Goal: Task Accomplishment & Management: Manage account settings

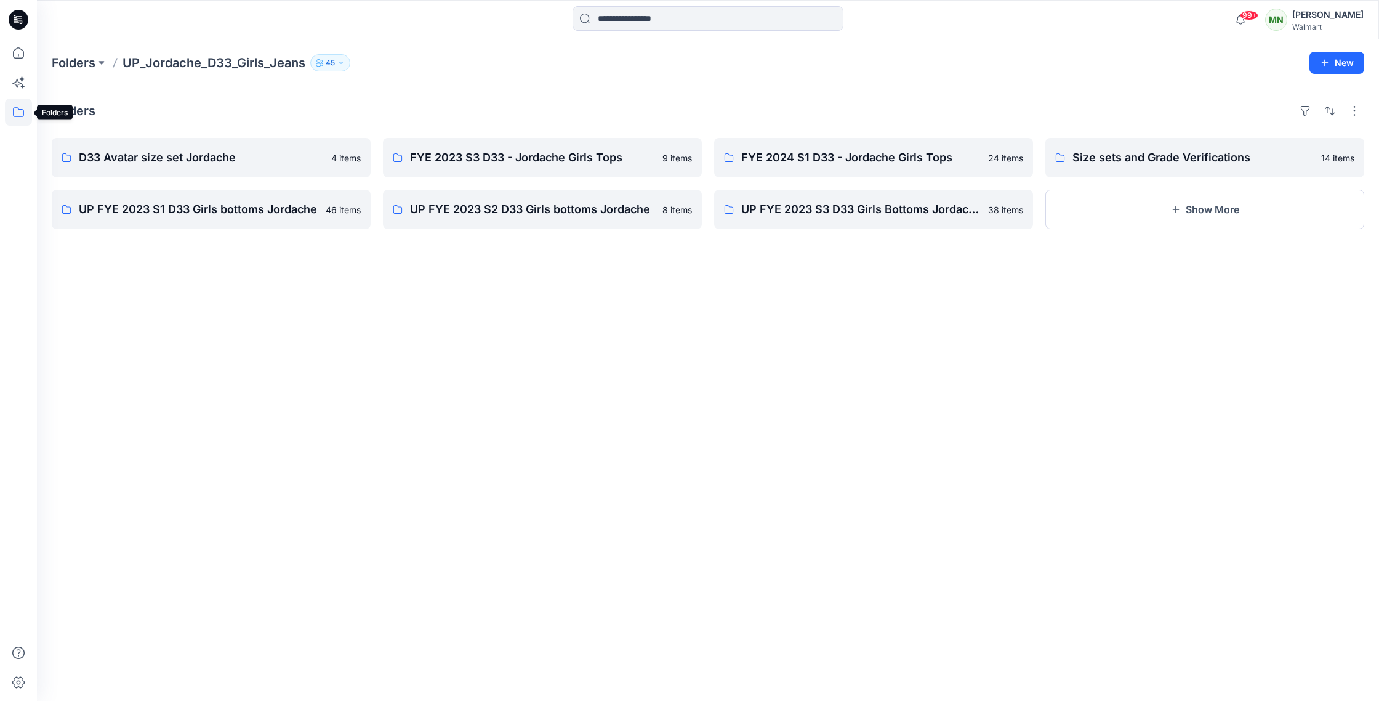
click at [20, 112] on icon at bounding box center [18, 112] width 27 height 27
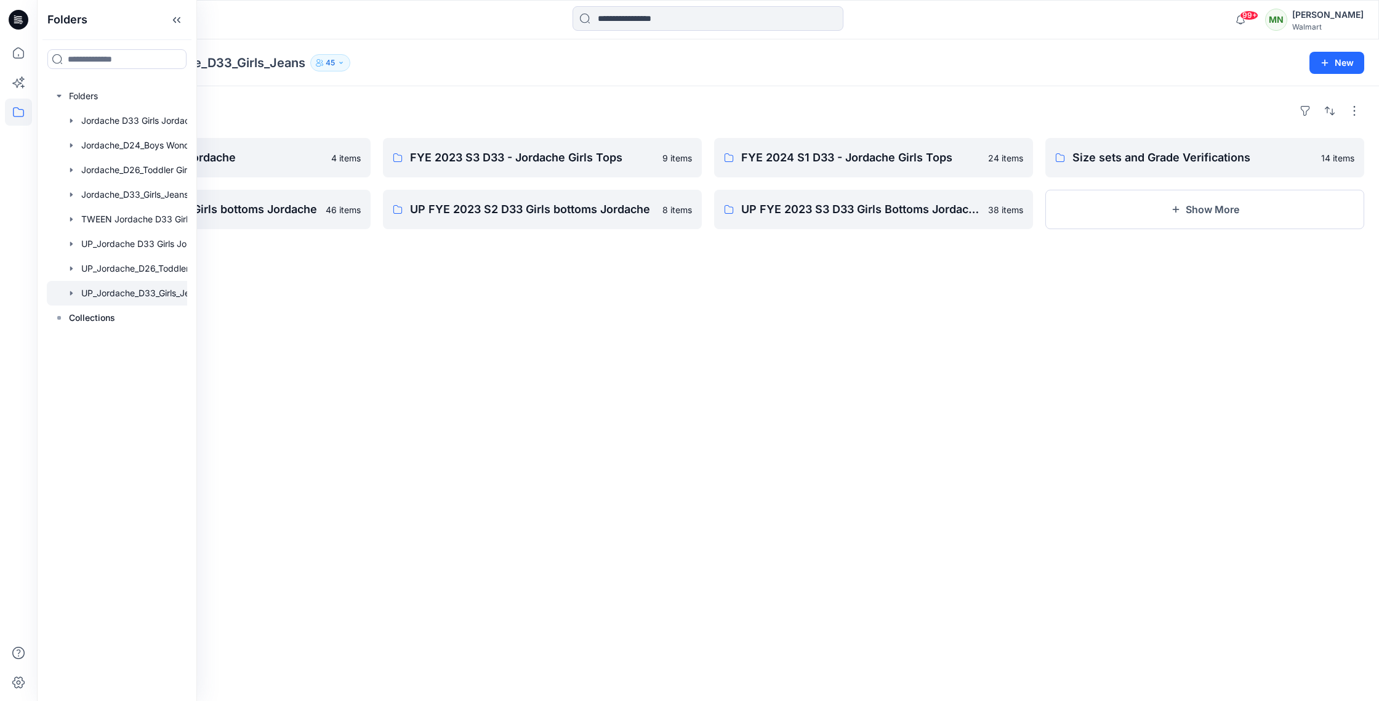
click at [126, 294] on div at bounding box center [133, 293] width 172 height 25
click at [130, 292] on div at bounding box center [133, 293] width 172 height 25
click at [1218, 208] on button "Show More" at bounding box center [1205, 209] width 319 height 39
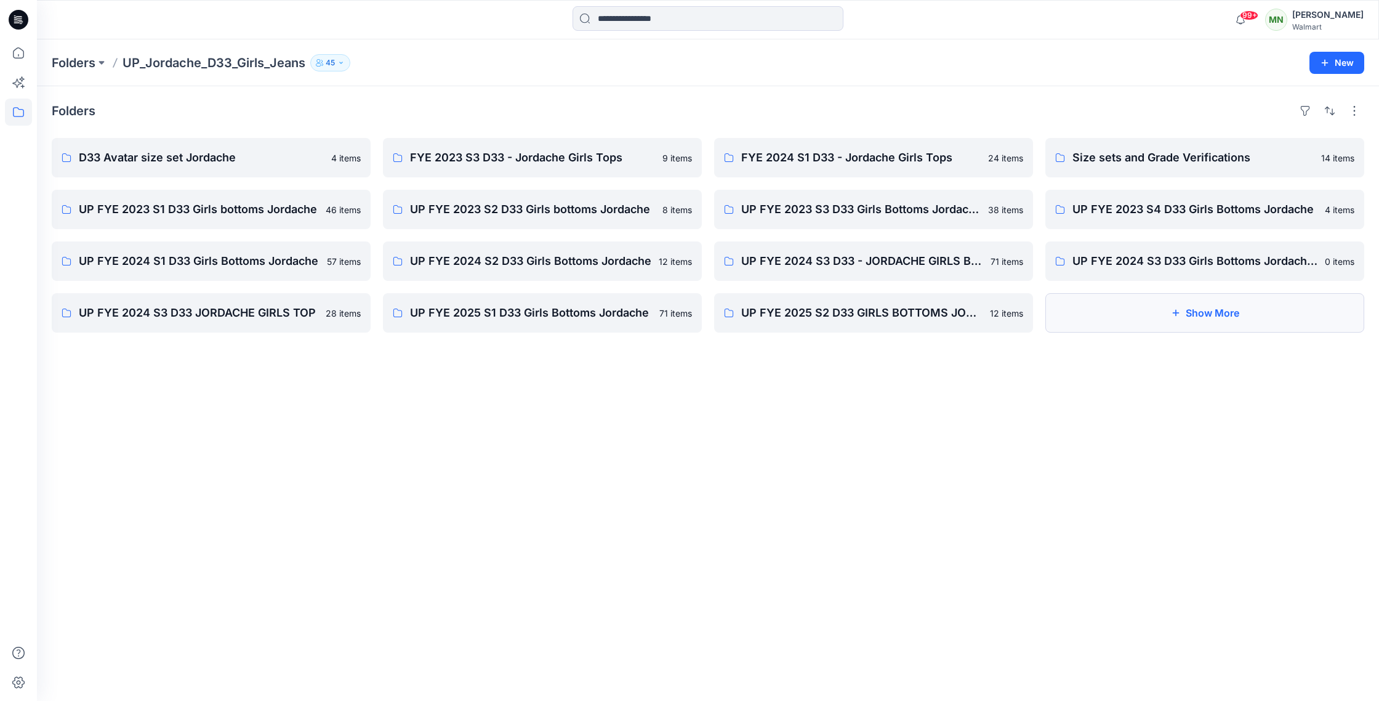
click at [1198, 320] on button "Show More" at bounding box center [1205, 312] width 319 height 39
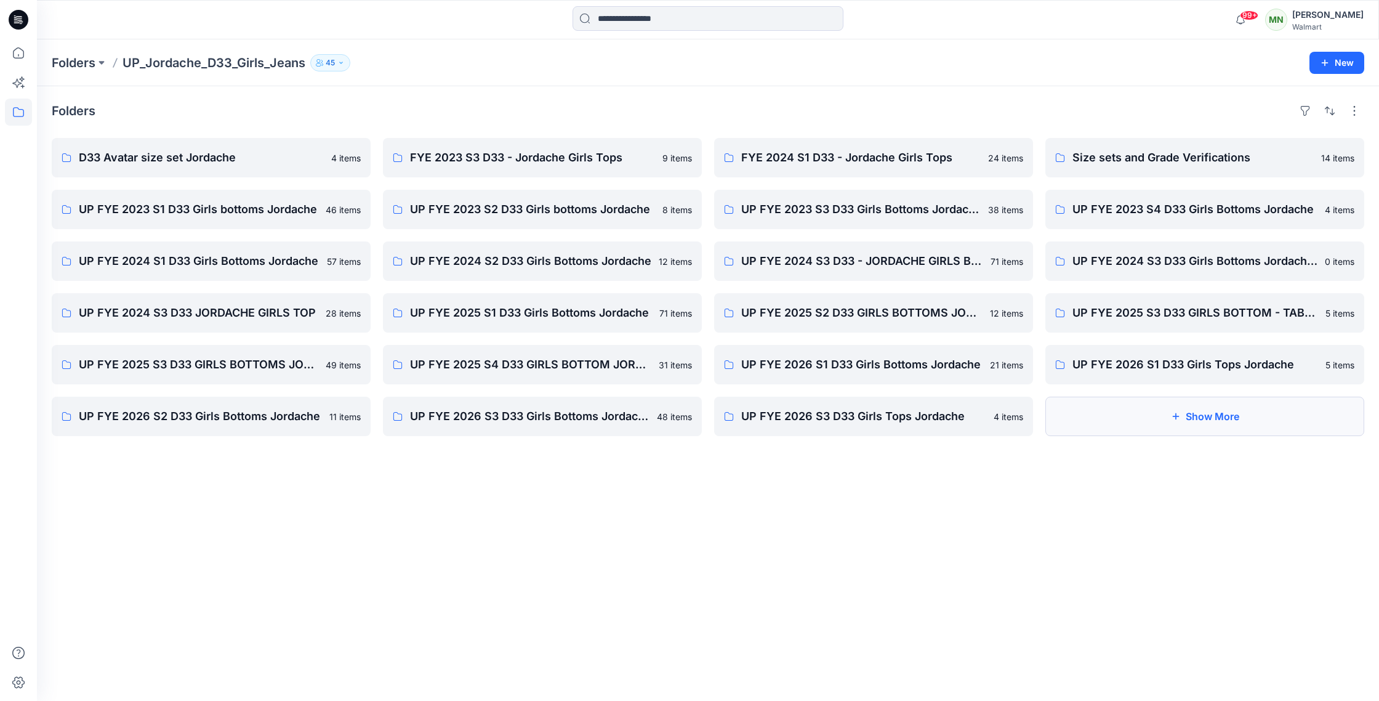
click at [1182, 408] on button "Show More" at bounding box center [1205, 416] width 319 height 39
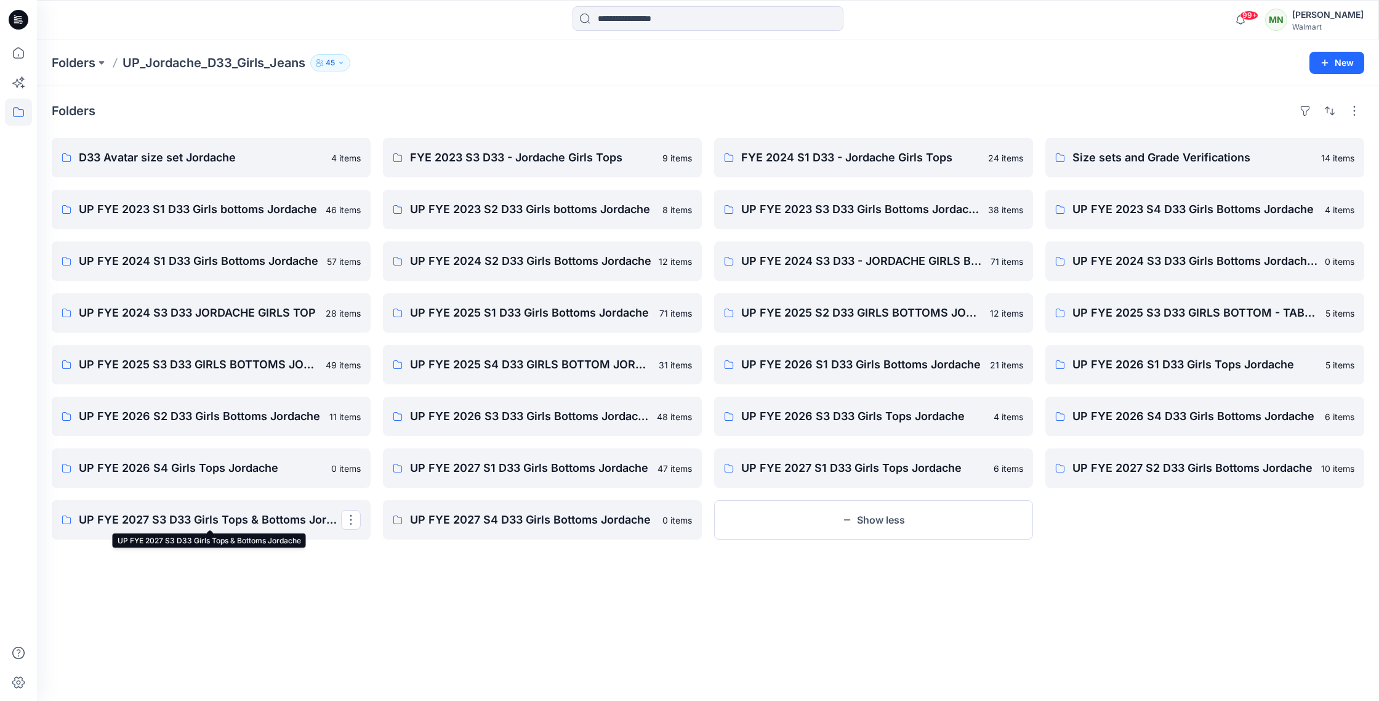
click at [163, 525] on p "UP FYE 2027 S3 D33 Girls Tops & Bottoms Jordache" at bounding box center [210, 519] width 262 height 17
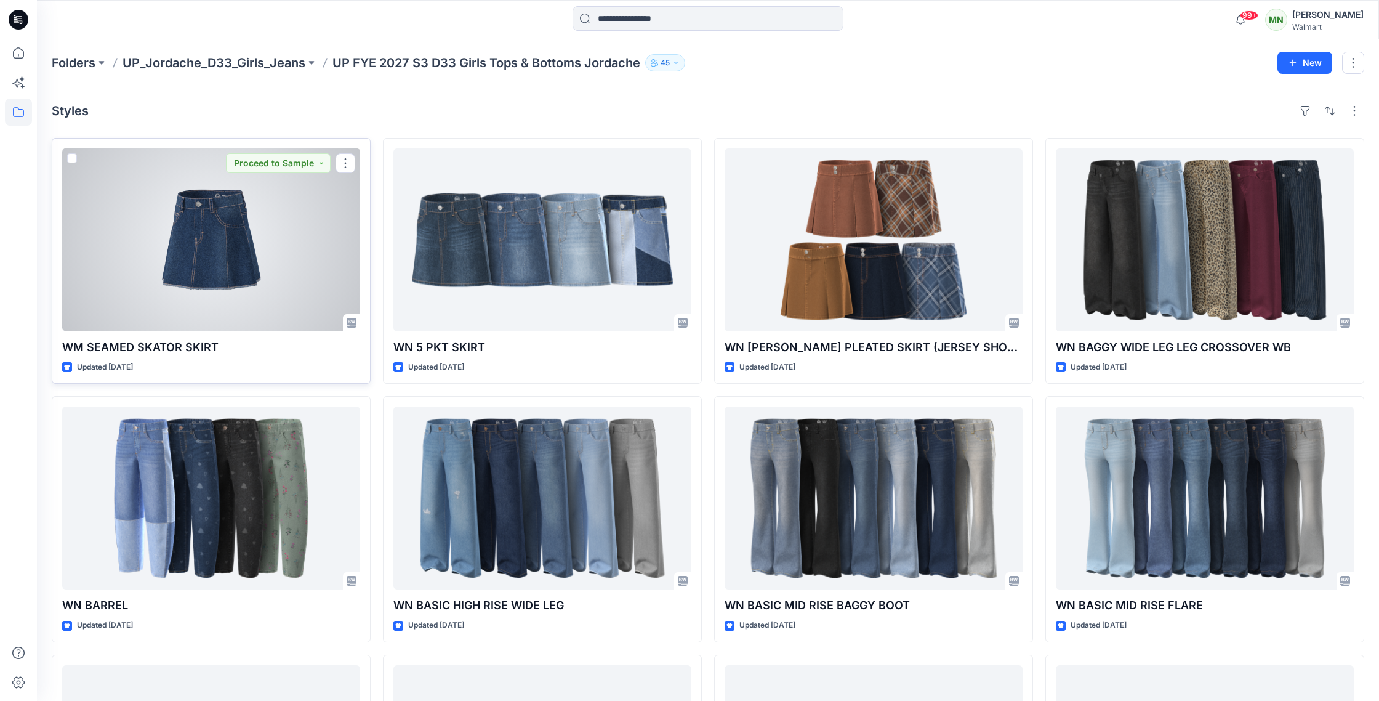
click at [225, 294] on div at bounding box center [211, 239] width 298 height 183
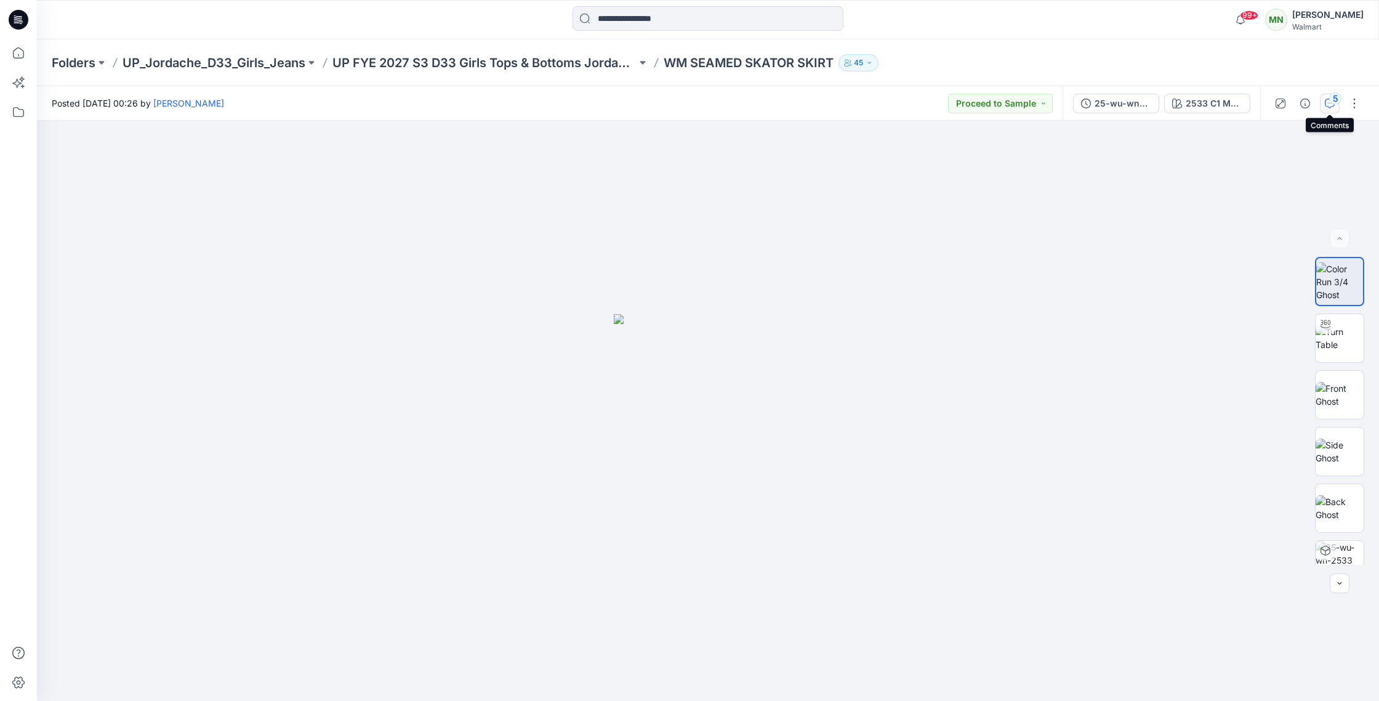
click at [1333, 103] on div "5" at bounding box center [1336, 98] width 12 height 12
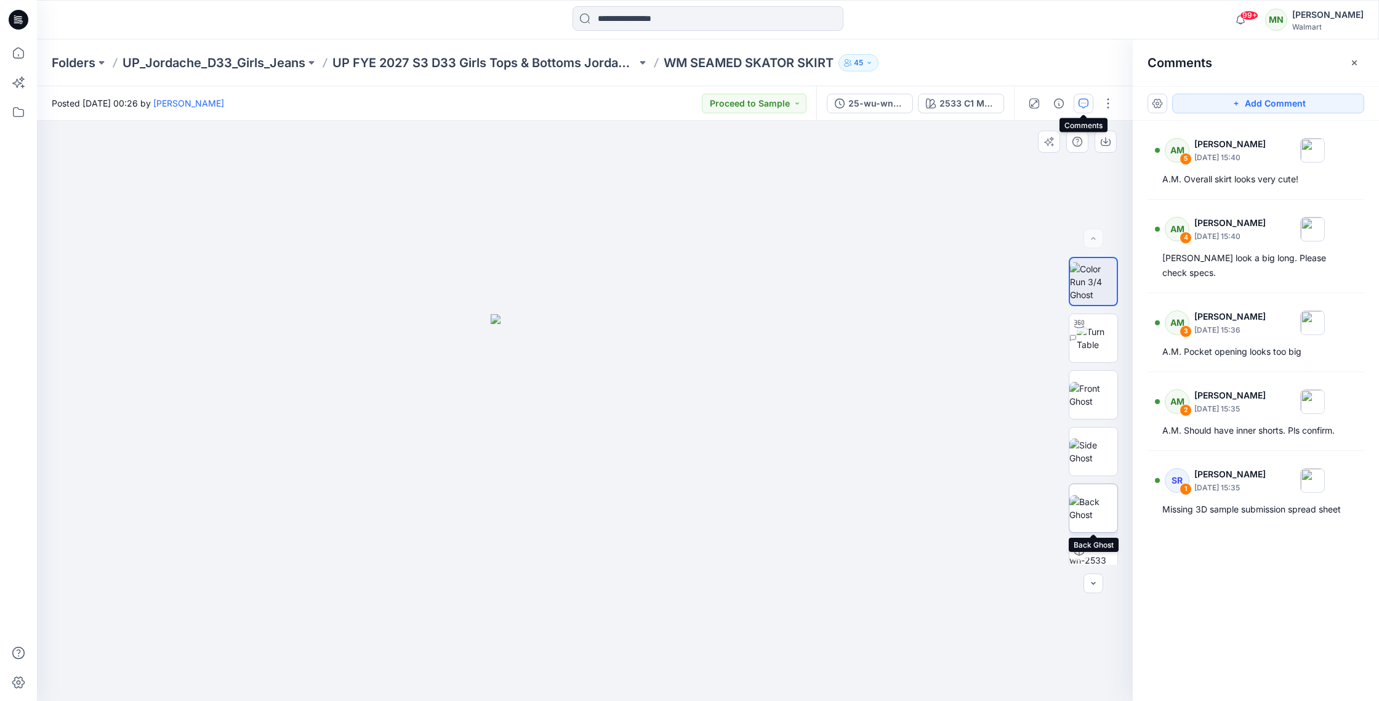
click at [1097, 517] on img at bounding box center [1094, 508] width 48 height 26
click at [1107, 394] on img at bounding box center [1094, 395] width 48 height 26
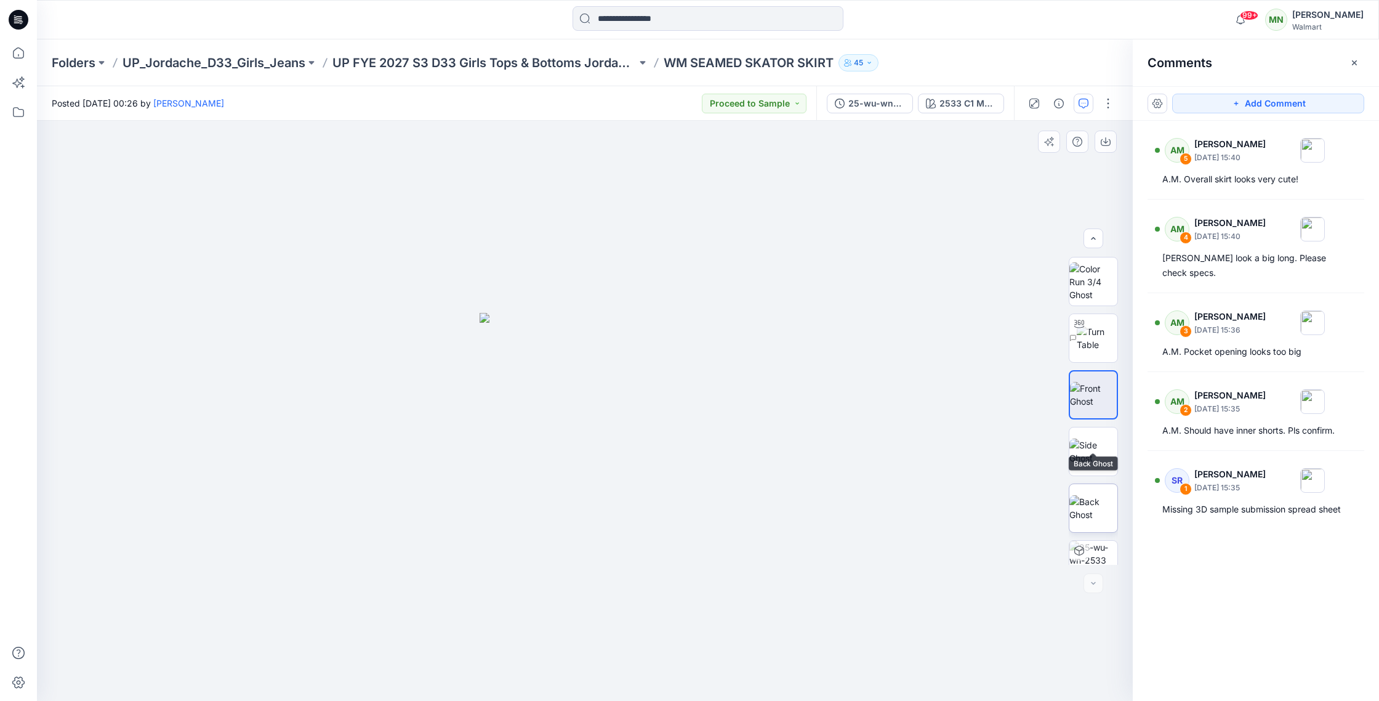
scroll to position [81, 0]
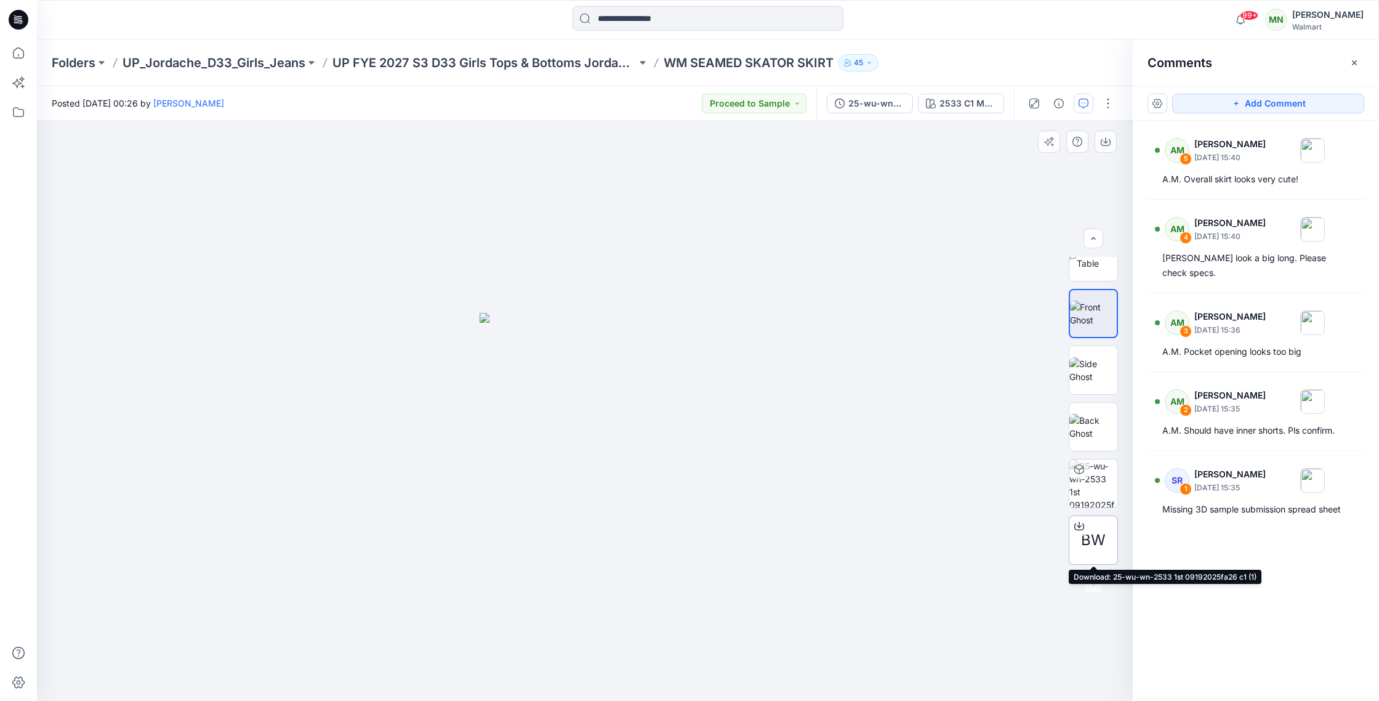
click at [1091, 539] on span "BW" at bounding box center [1093, 540] width 25 height 22
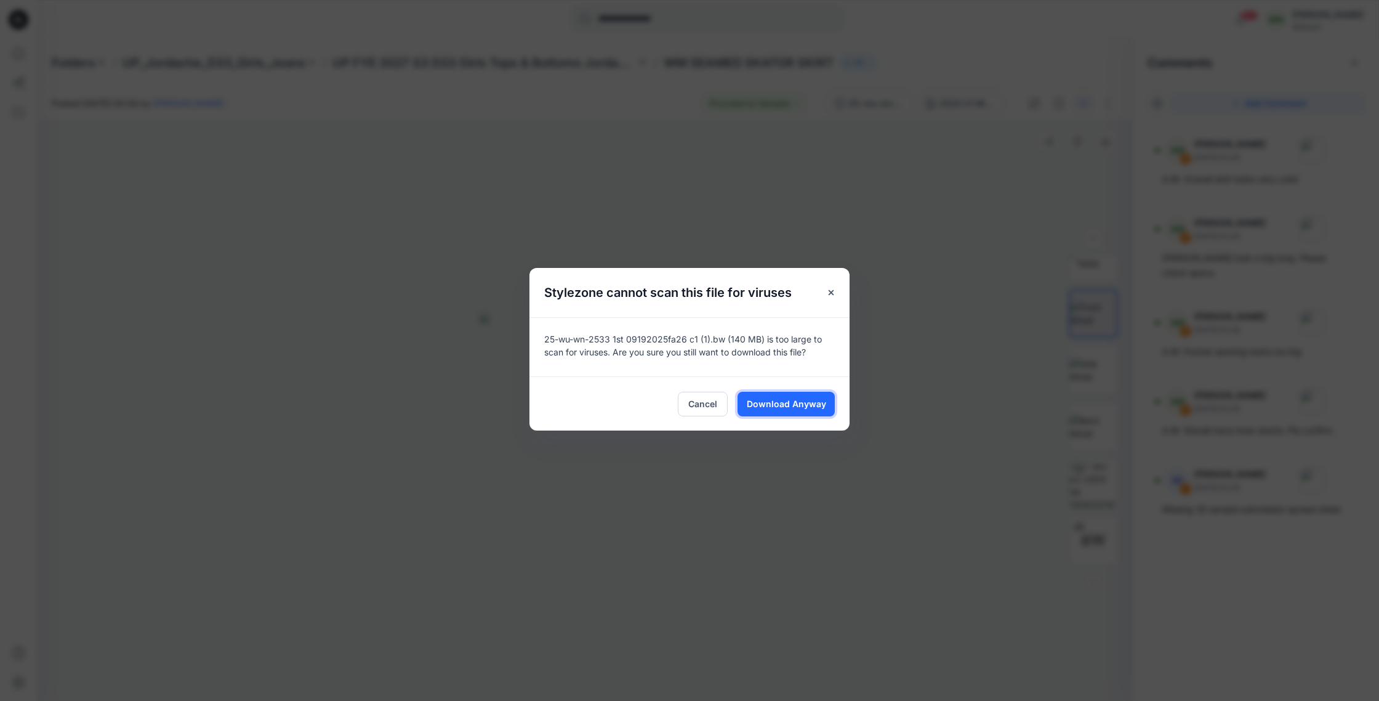
click at [806, 405] on span "Download Anyway" at bounding box center [786, 403] width 79 height 13
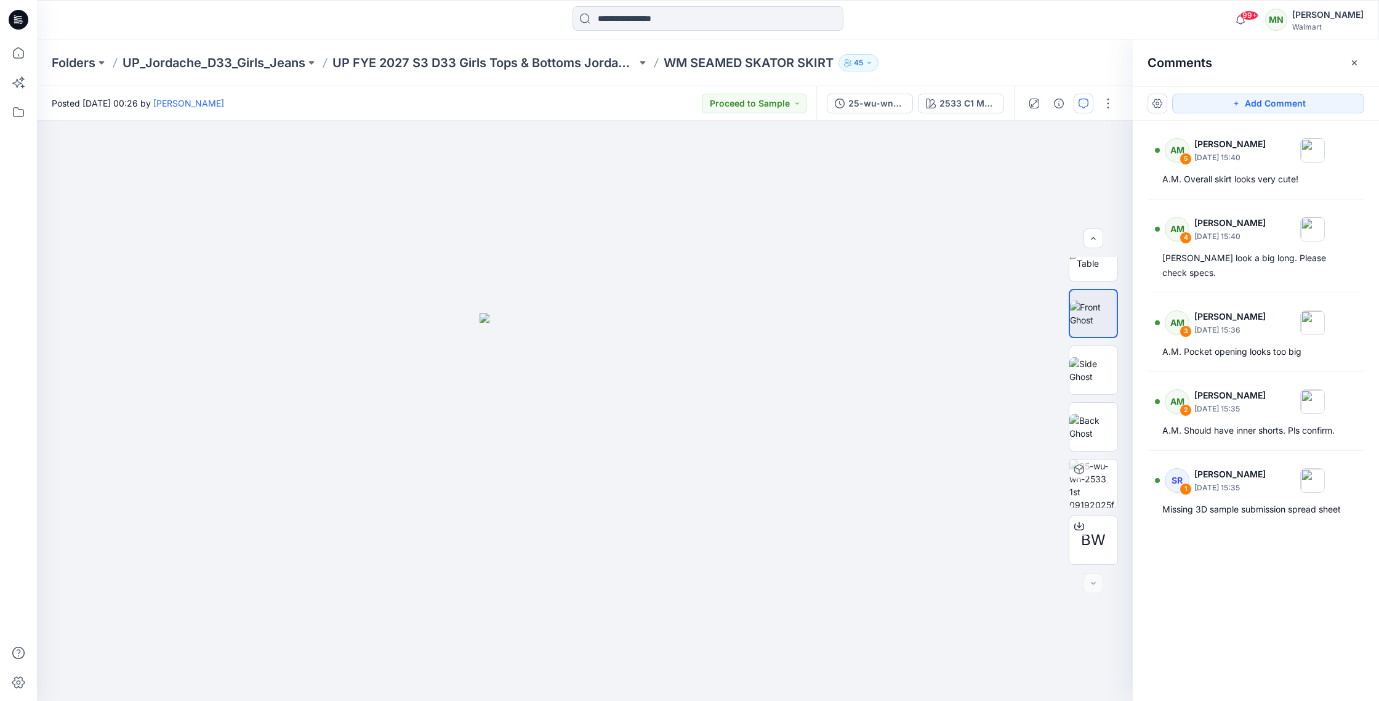
click at [789, 61] on p "WM SEAMED SKATOR SKIRT" at bounding box center [749, 62] width 170 height 17
click at [786, 64] on p "WM SEAMED SKATOR SKIRT" at bounding box center [749, 62] width 170 height 17
click at [689, 62] on p "WM SEAMED SKATOR SKIRT" at bounding box center [749, 62] width 170 height 17
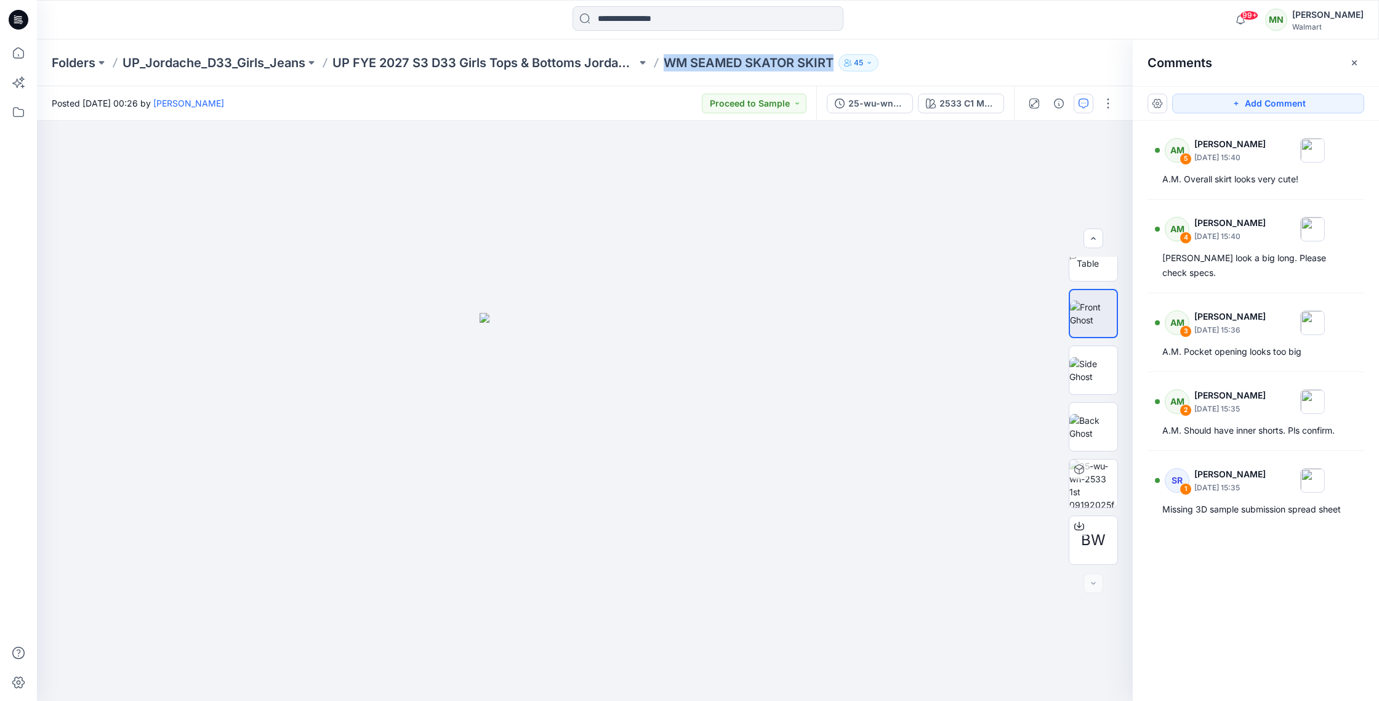
copy div "WM SEAMED SKATOR SKIRT 45"
click at [732, 60] on p "WM SEAMED SKATOR SKIRT" at bounding box center [749, 62] width 170 height 17
copy div "WM SEAMED SKATOR SKIRT 45"
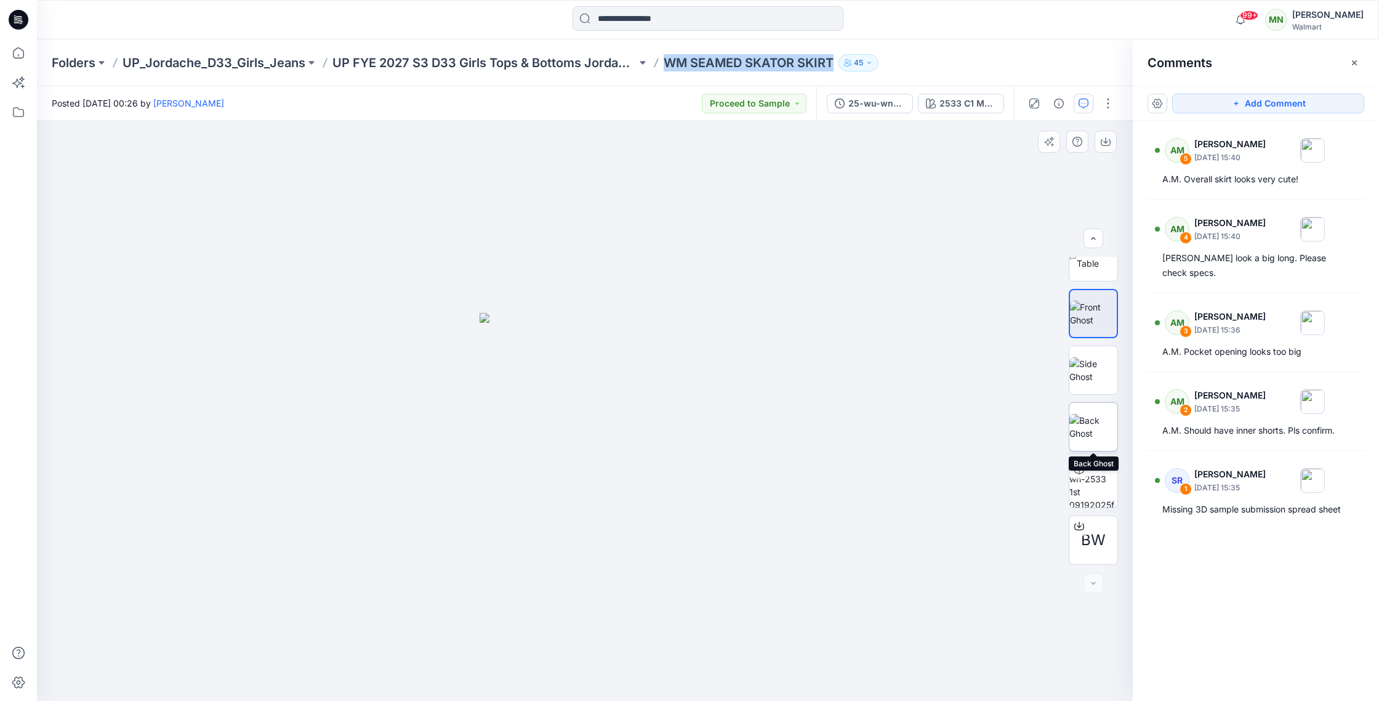
click at [1087, 428] on img at bounding box center [1094, 427] width 48 height 26
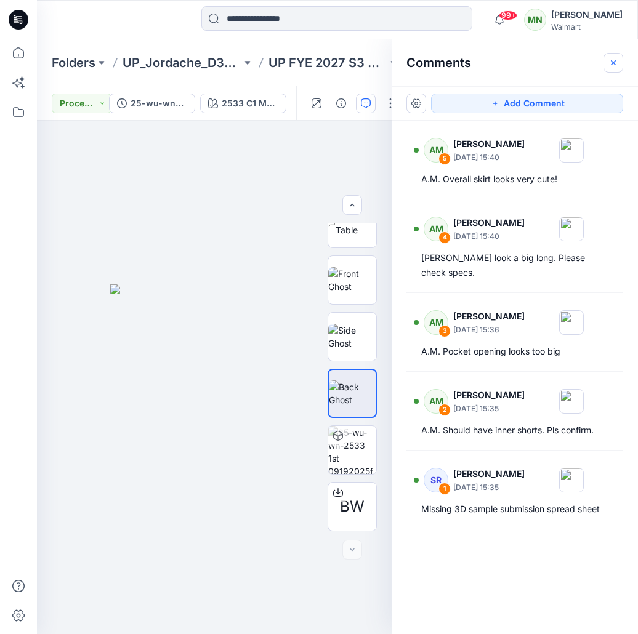
click at [618, 60] on button "button" at bounding box center [614, 63] width 20 height 20
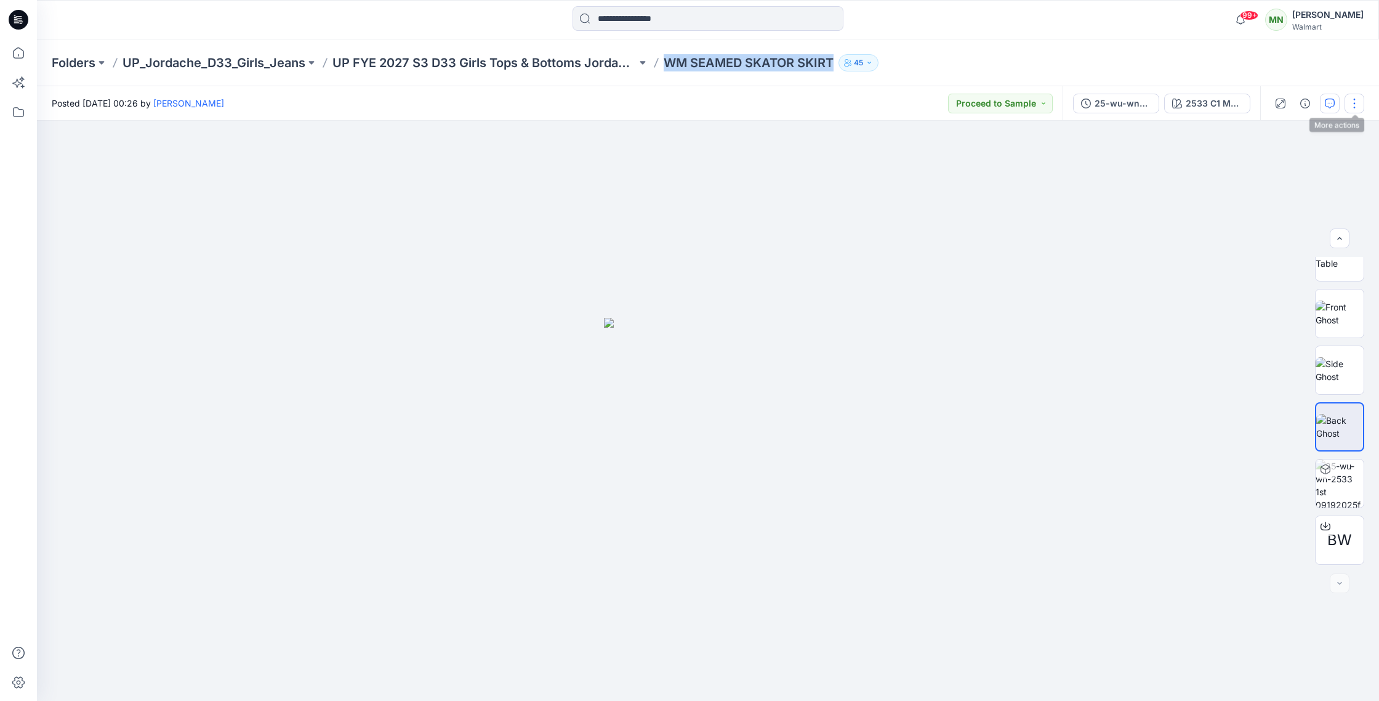
click at [1357, 99] on button "button" at bounding box center [1355, 104] width 20 height 20
click at [1295, 163] on button "Edit" at bounding box center [1302, 166] width 113 height 23
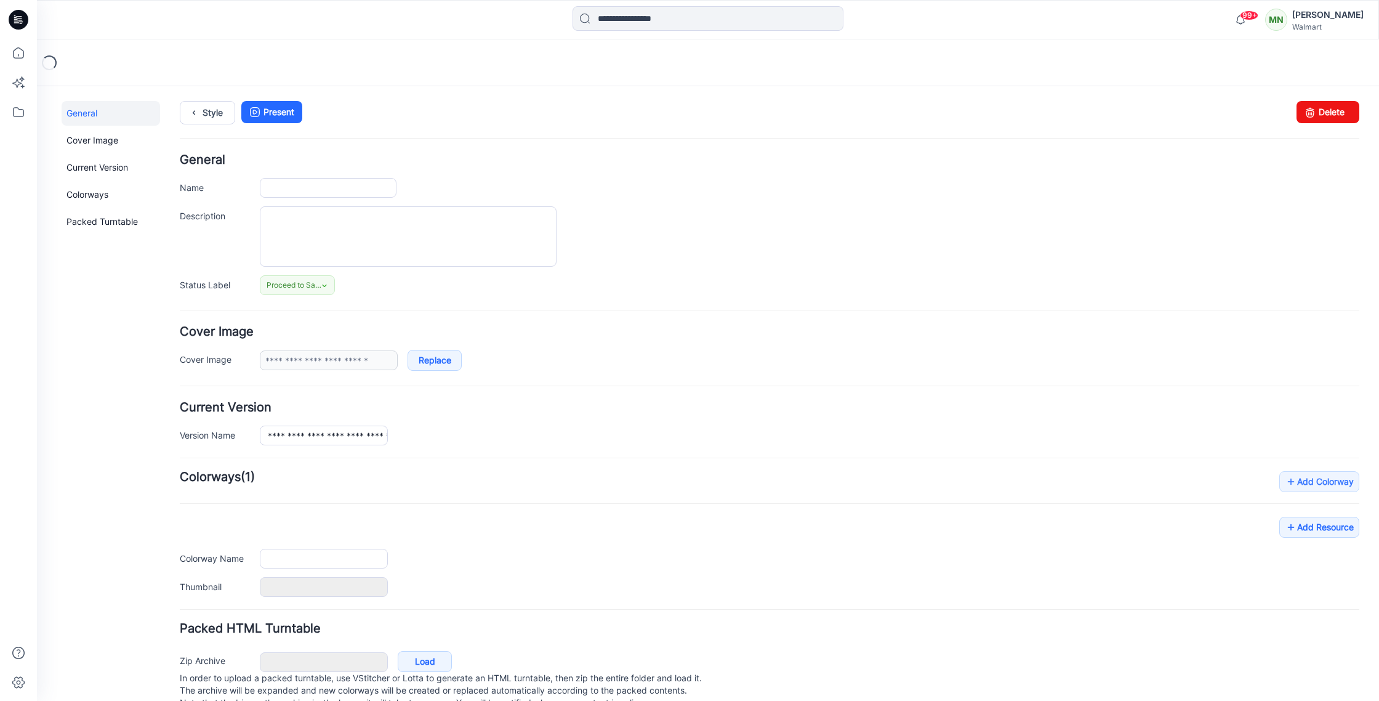
type input "**********"
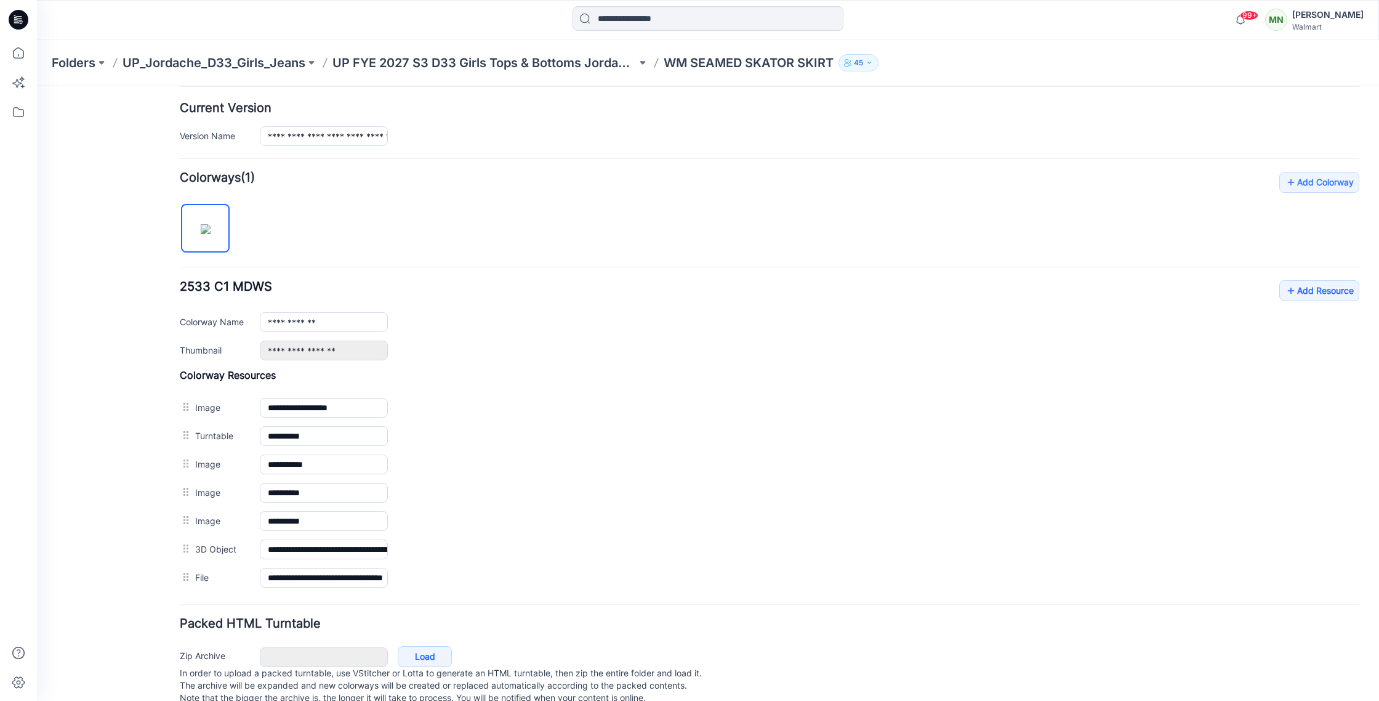
scroll to position [321, 0]
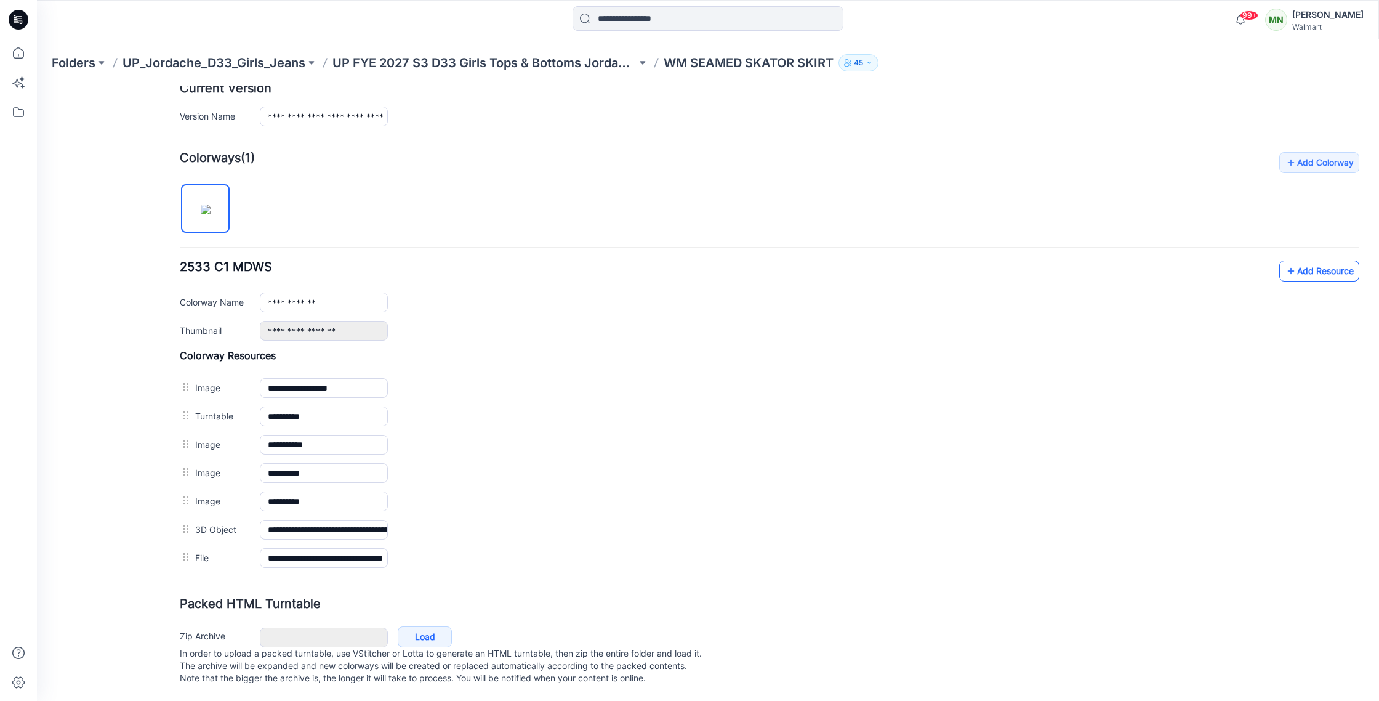
click at [1301, 278] on link "Add Resource" at bounding box center [1320, 271] width 80 height 21
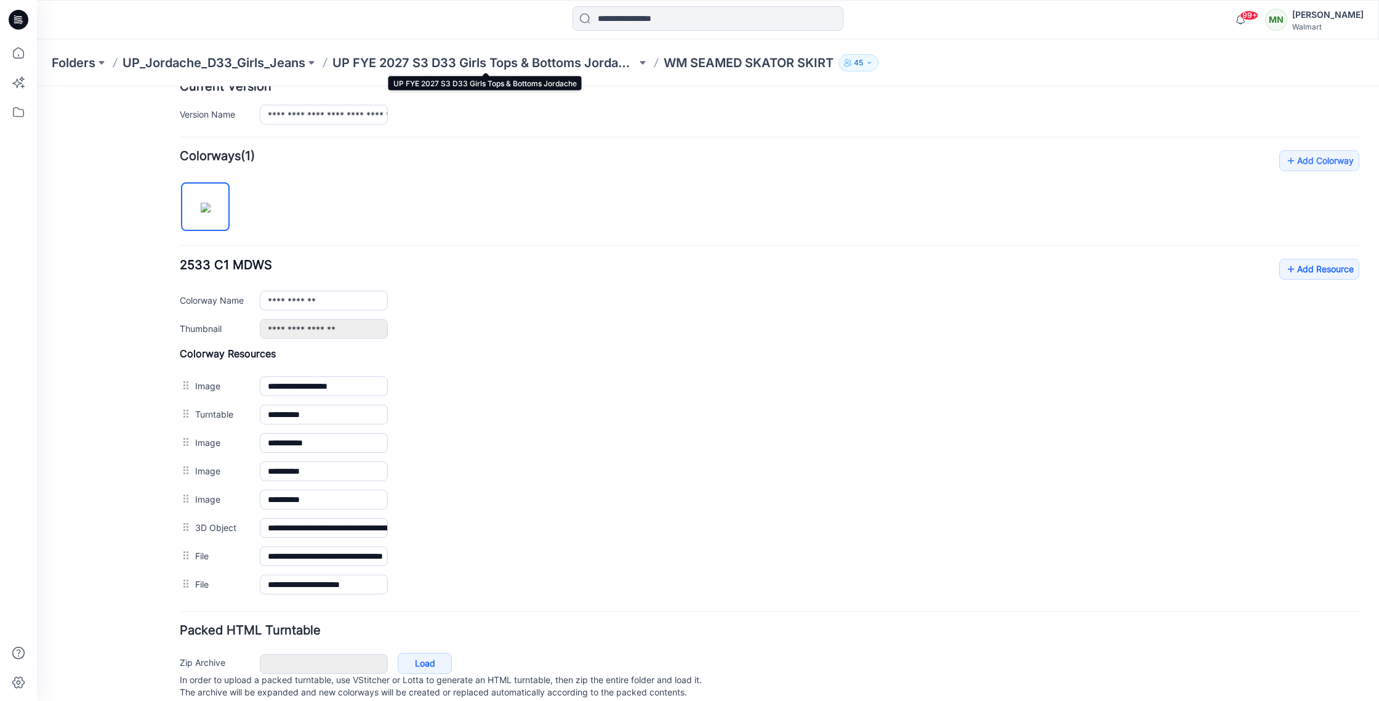
click at [520, 62] on p "UP FYE 2027 S3 D33 Girls Tops & Bottoms Jordache" at bounding box center [485, 62] width 304 height 17
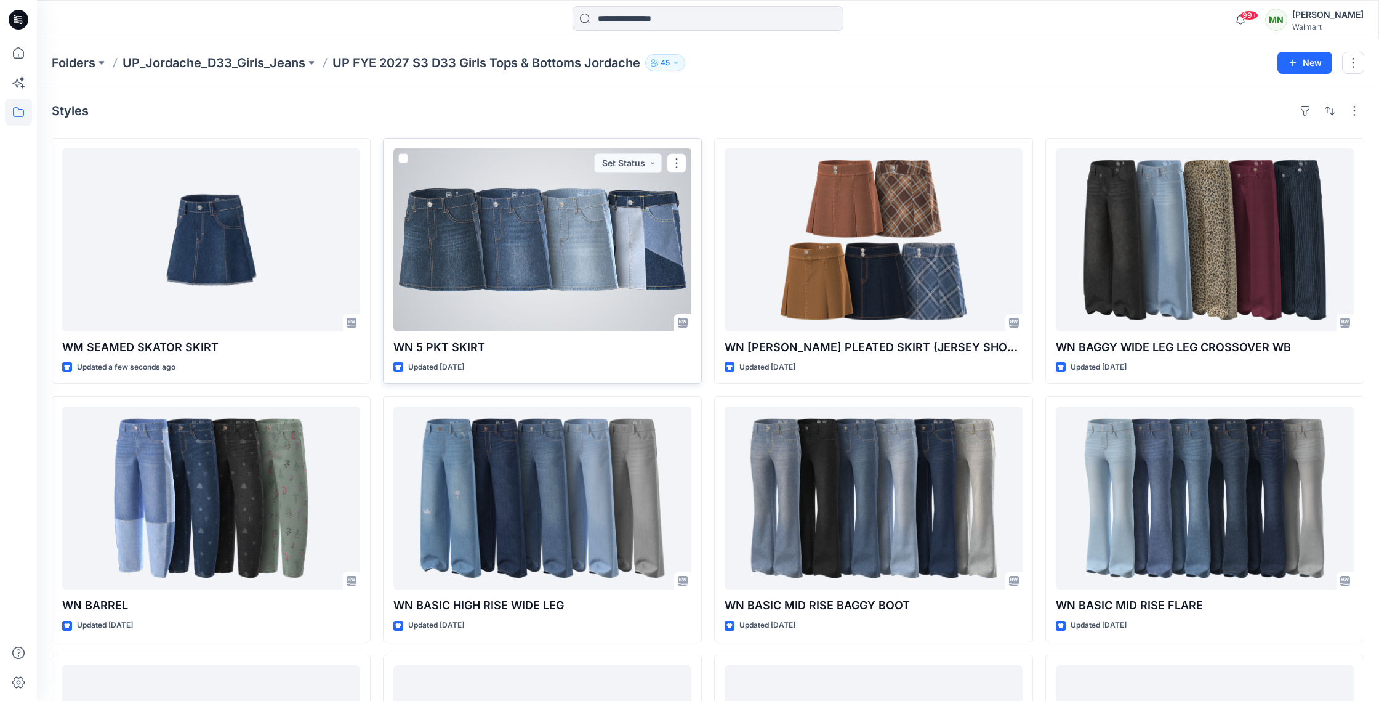
click at [570, 287] on div at bounding box center [543, 239] width 298 height 183
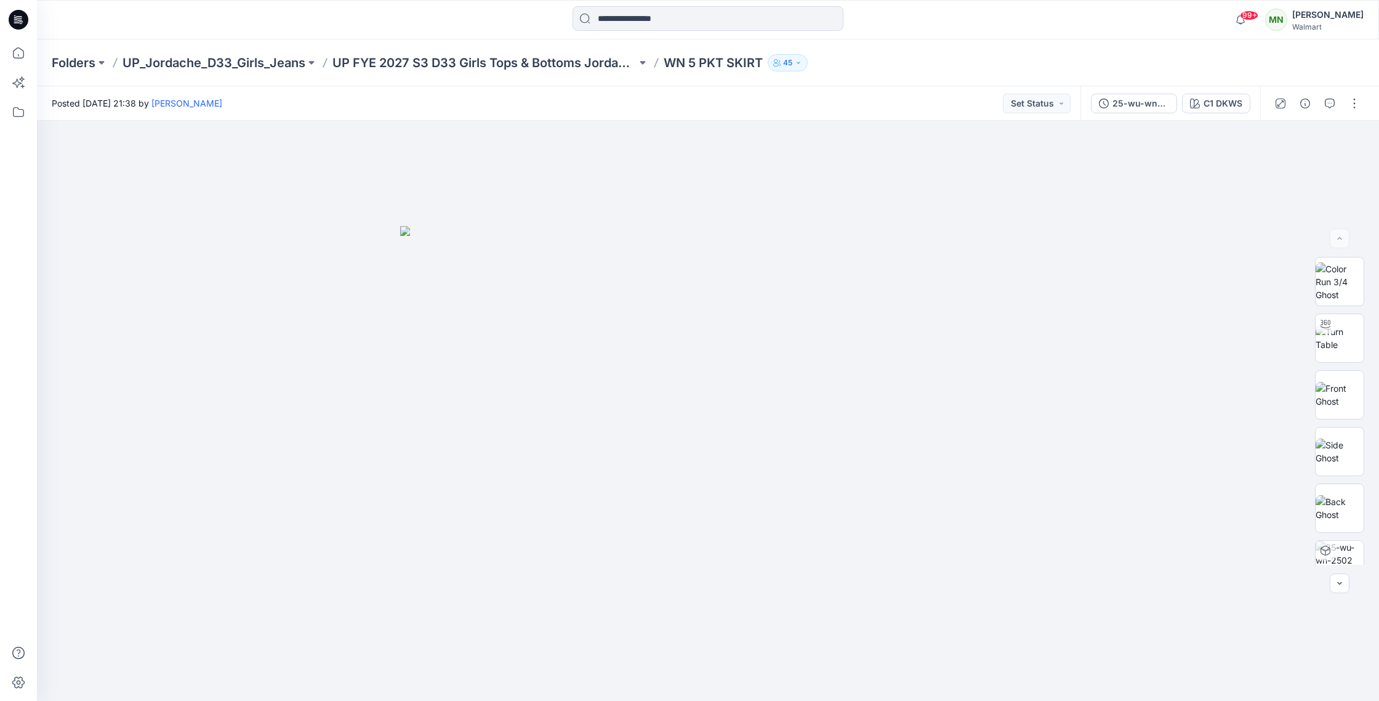
click at [734, 62] on p "WN 5 PKT SKIRT" at bounding box center [713, 62] width 99 height 17
click at [733, 63] on p "WN 5 PKT SKIRT" at bounding box center [713, 62] width 99 height 17
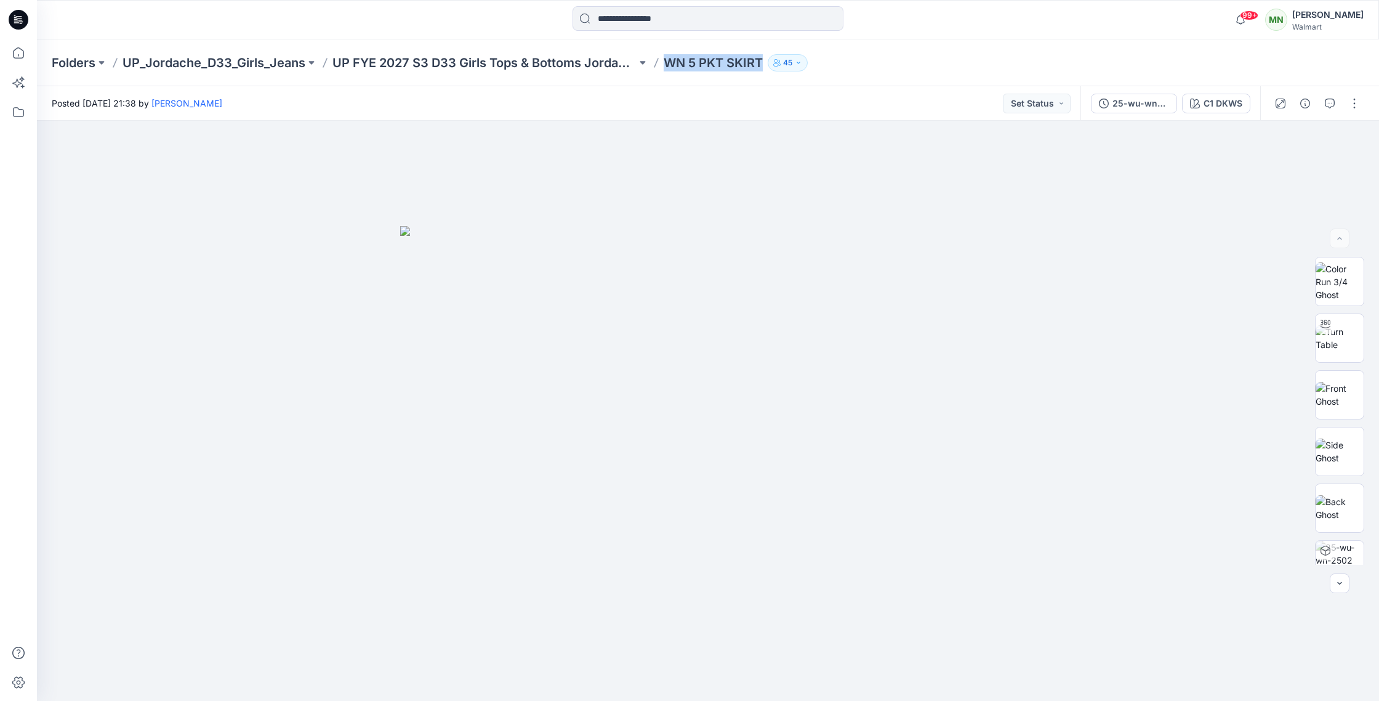
click at [733, 63] on p "WN 5 PKT SKIRT" at bounding box center [713, 62] width 99 height 17
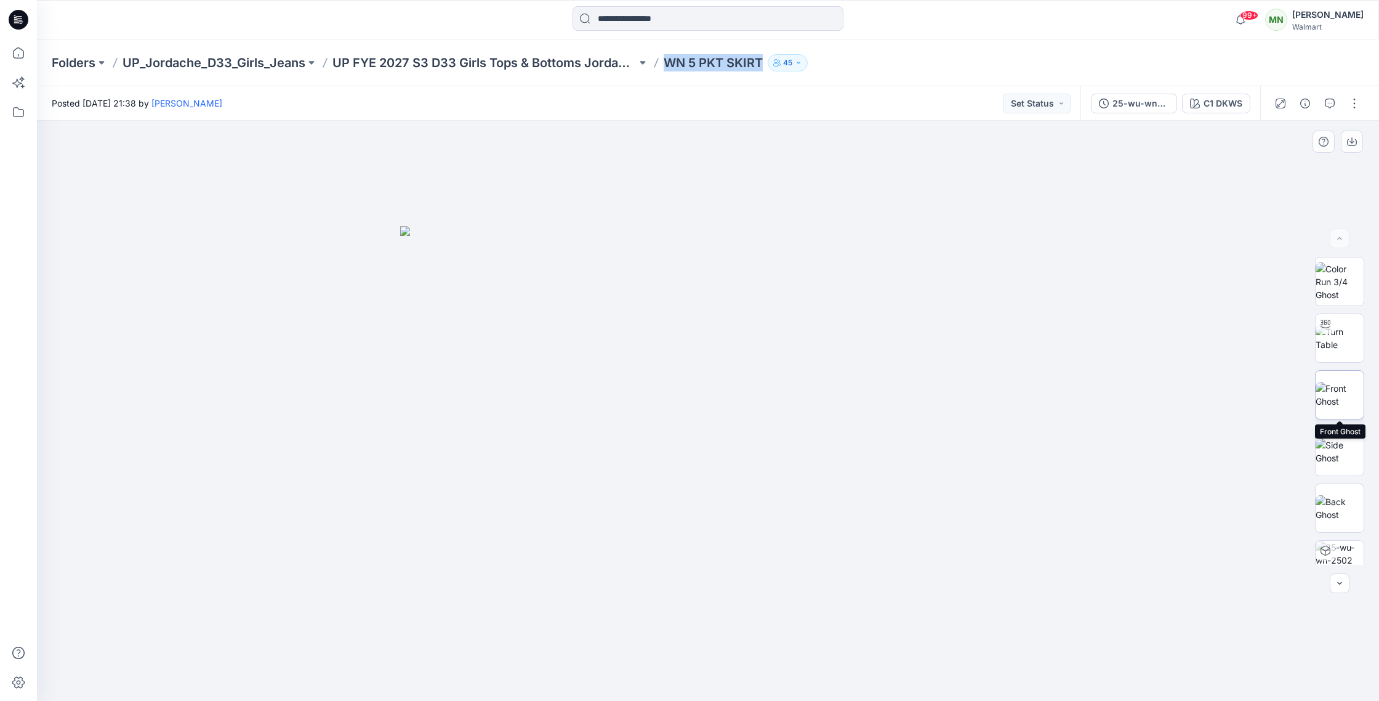
click at [1346, 398] on img at bounding box center [1340, 395] width 48 height 26
click at [1332, 511] on img at bounding box center [1340, 508] width 48 height 26
click at [1348, 100] on button "button" at bounding box center [1355, 104] width 20 height 20
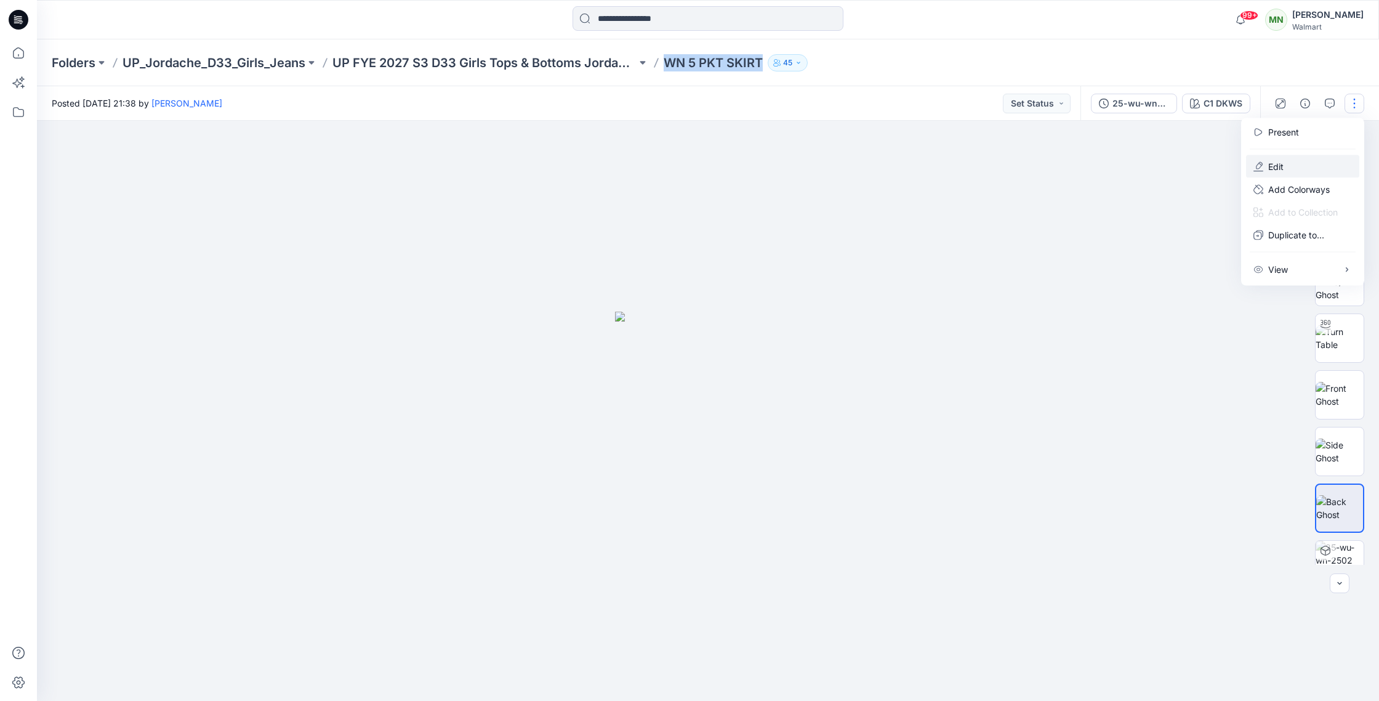
click at [1314, 156] on button "Edit" at bounding box center [1302, 166] width 113 height 23
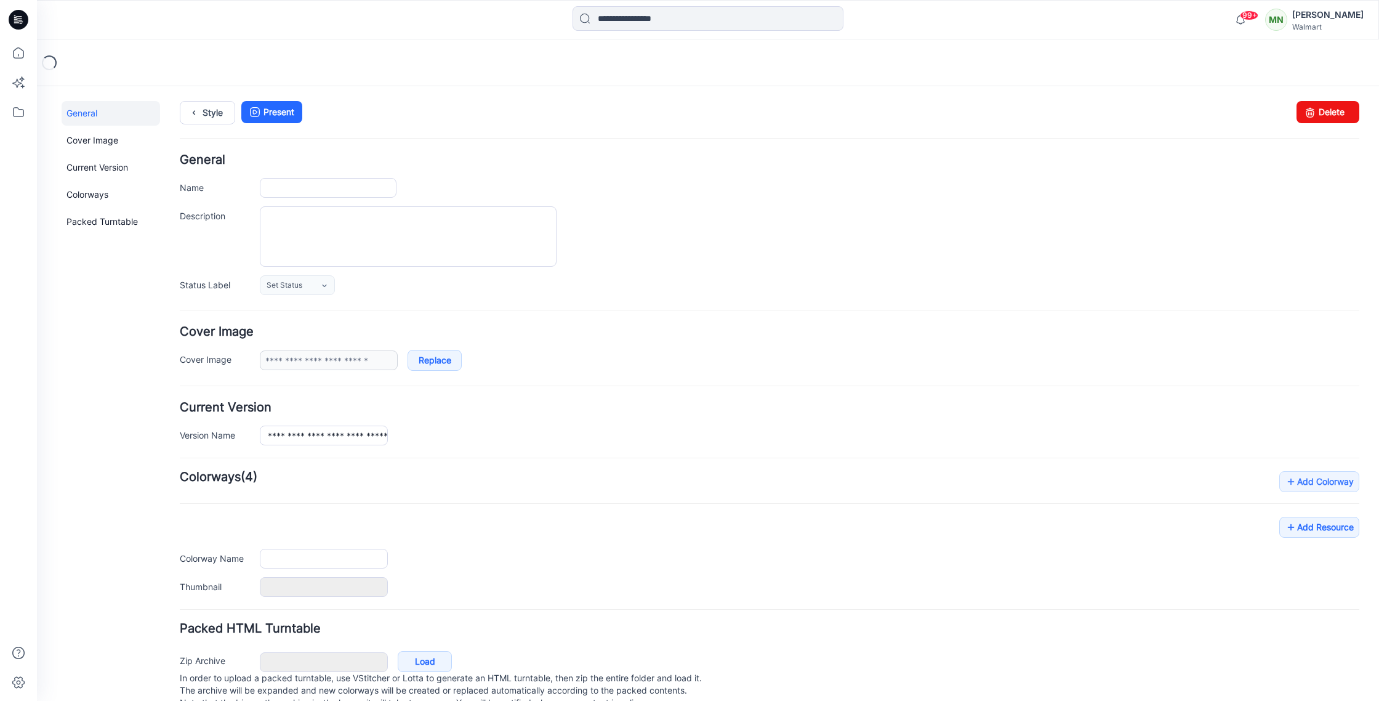
type input "**********"
type input "*******"
type input "**********"
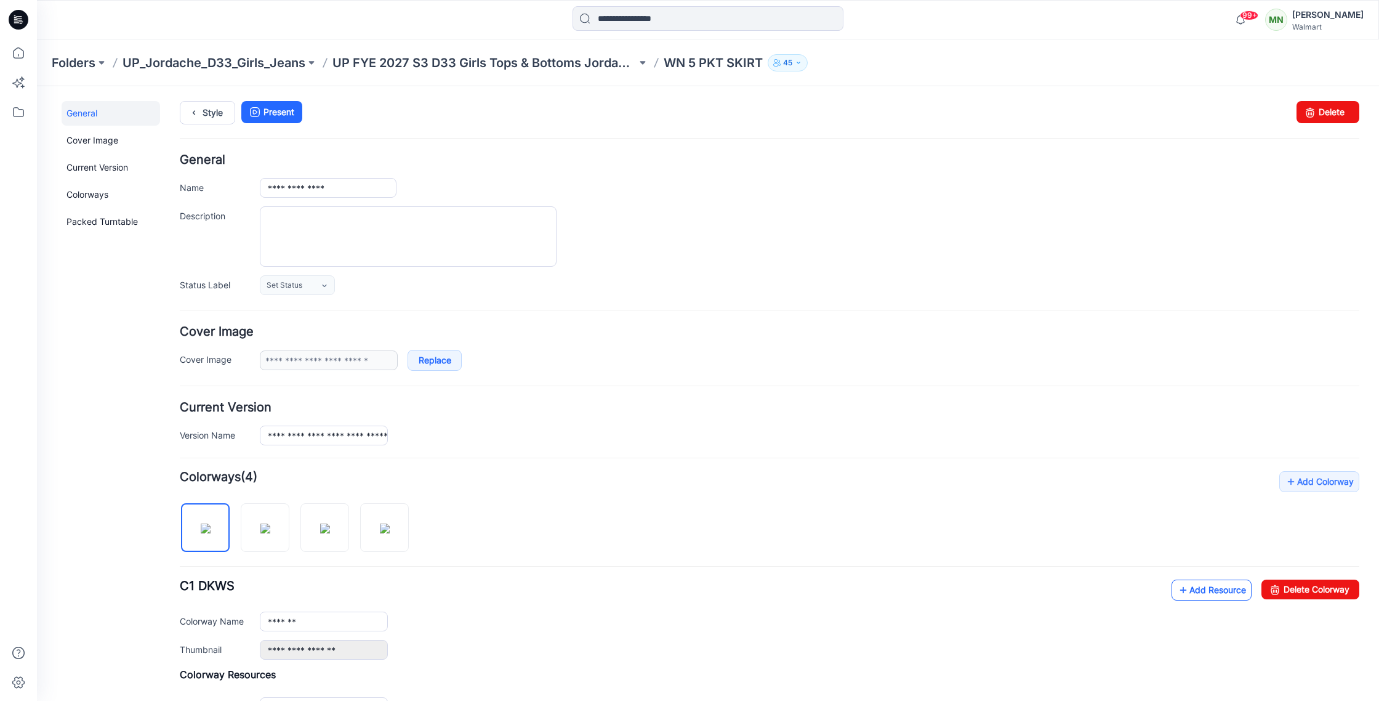
click at [1188, 590] on link "Add Resource" at bounding box center [1212, 590] width 80 height 21
click at [413, 59] on p "UP FYE 2027 S3 D33 Girls Tops & Bottoms Jordache" at bounding box center [485, 62] width 304 height 17
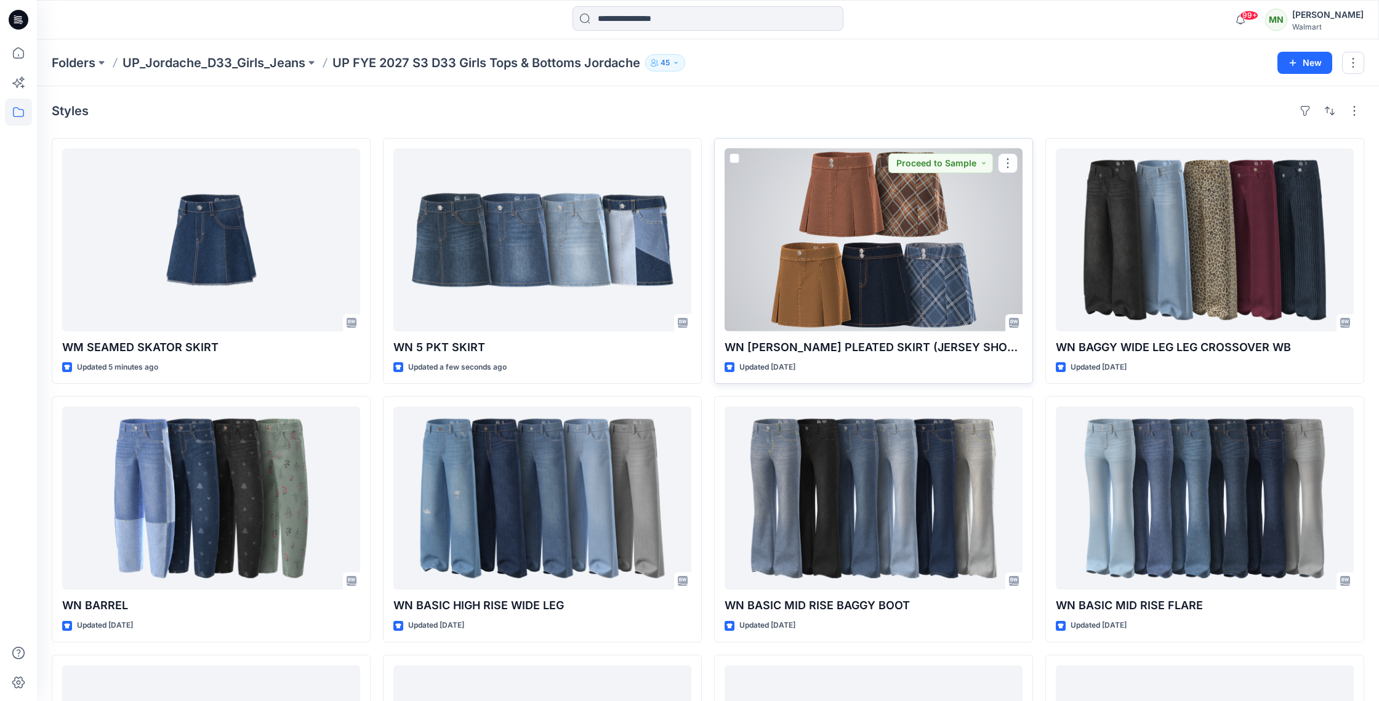
click at [875, 242] on div at bounding box center [874, 239] width 298 height 183
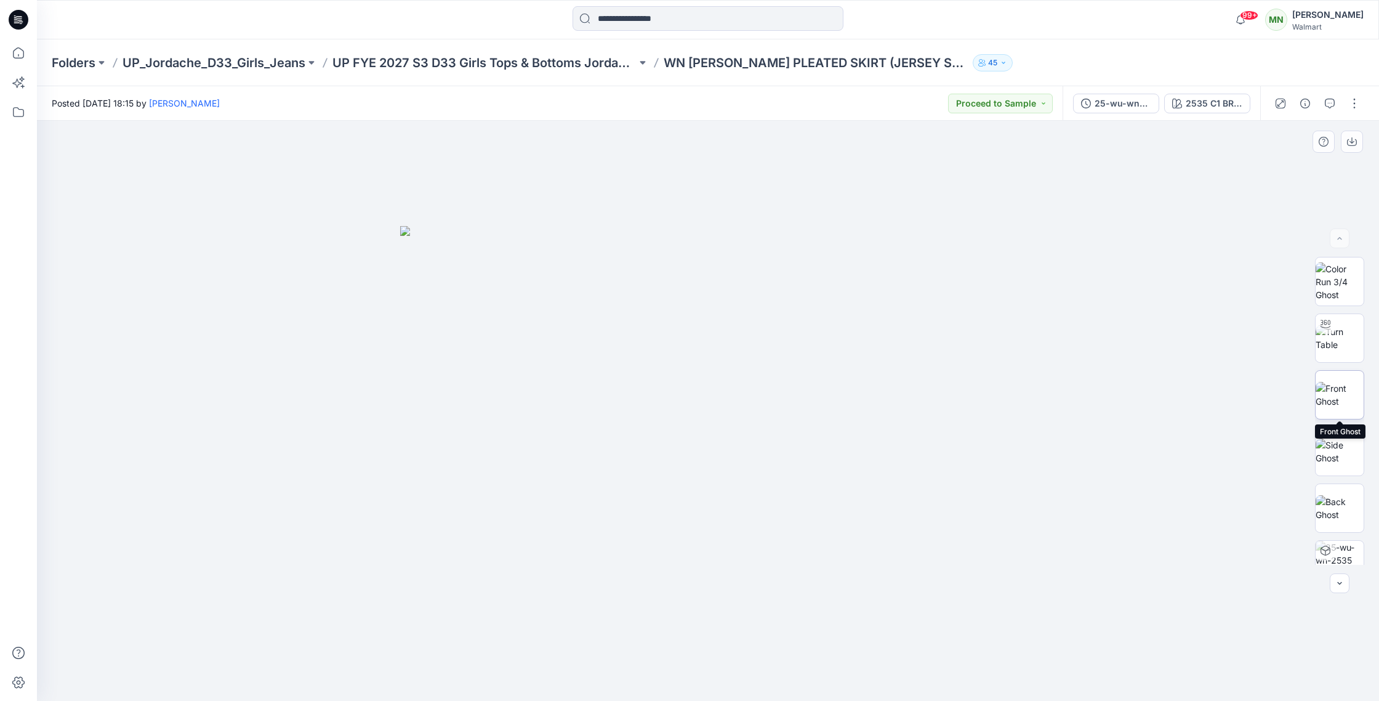
click at [1339, 389] on img at bounding box center [1340, 395] width 48 height 26
click at [1348, 505] on img at bounding box center [1340, 508] width 48 height 26
click at [1325, 273] on img at bounding box center [1340, 281] width 48 height 39
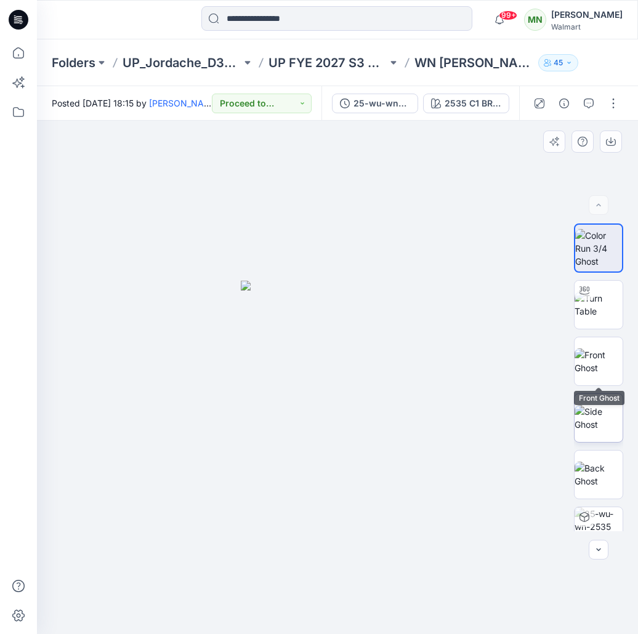
scroll to position [81, 0]
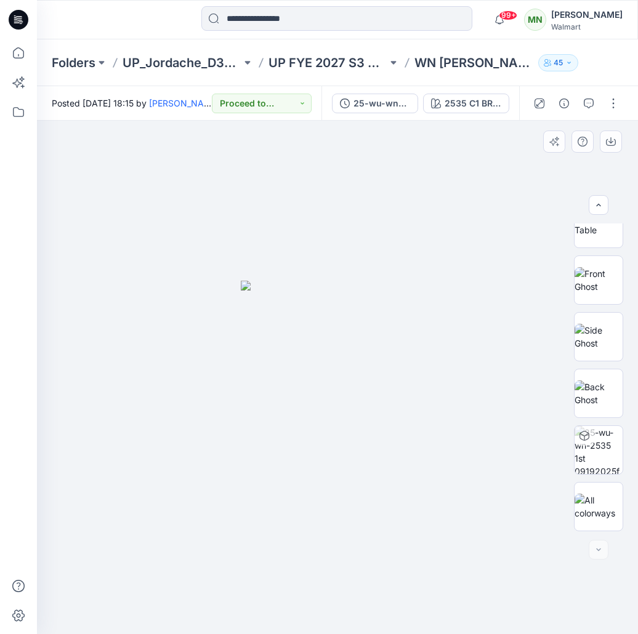
drag, startPoint x: 470, startPoint y: 327, endPoint x: 544, endPoint y: 408, distance: 109.9
click at [470, 327] on div at bounding box center [337, 378] width 601 height 514
click at [600, 546] on div at bounding box center [599, 550] width 20 height 20
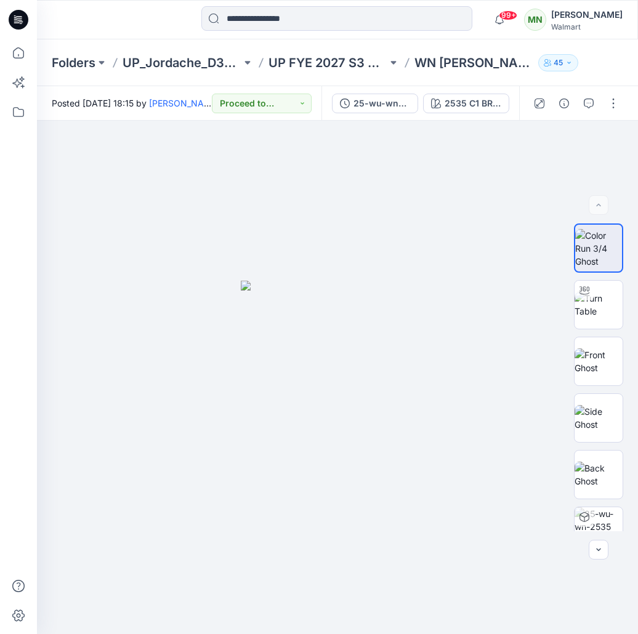
click at [456, 60] on p "WN [PERSON_NAME] PLEATED SKIRT (JERSEY SHORTS)" at bounding box center [473, 62] width 119 height 17
click at [454, 65] on p "WN [PERSON_NAME] PLEATED SKIRT (JERSEY SHORTS)" at bounding box center [473, 62] width 119 height 17
copy div "WN ALINE PLEATED SKIRT (JERSEY SHORTS) 45"
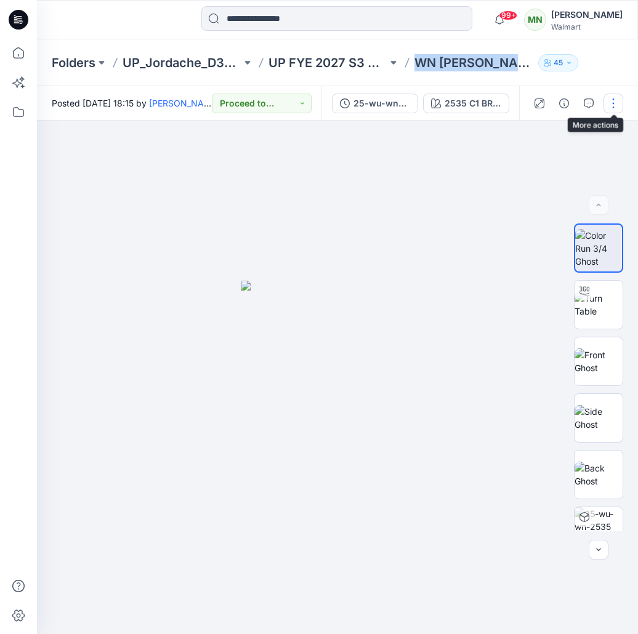
click at [607, 104] on button "button" at bounding box center [614, 104] width 20 height 20
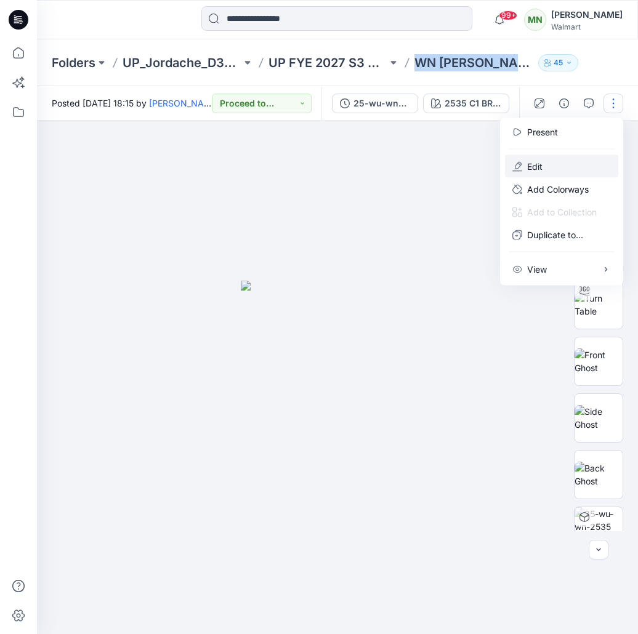
click at [565, 161] on button "Edit" at bounding box center [561, 166] width 113 height 23
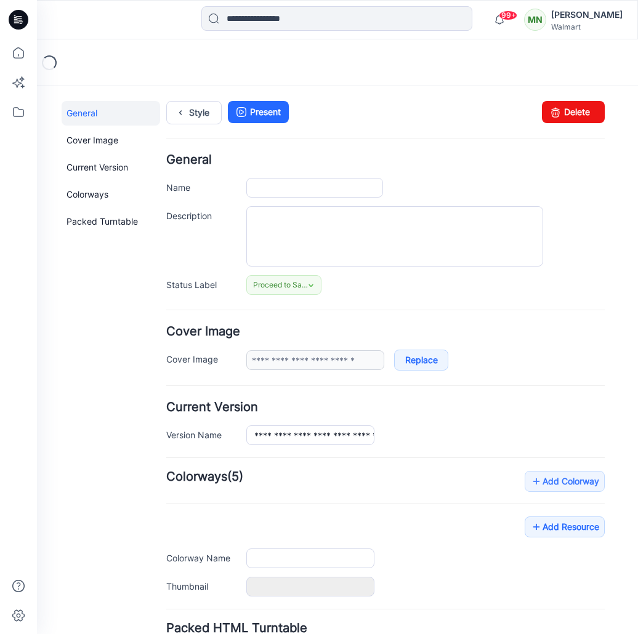
type input "**********"
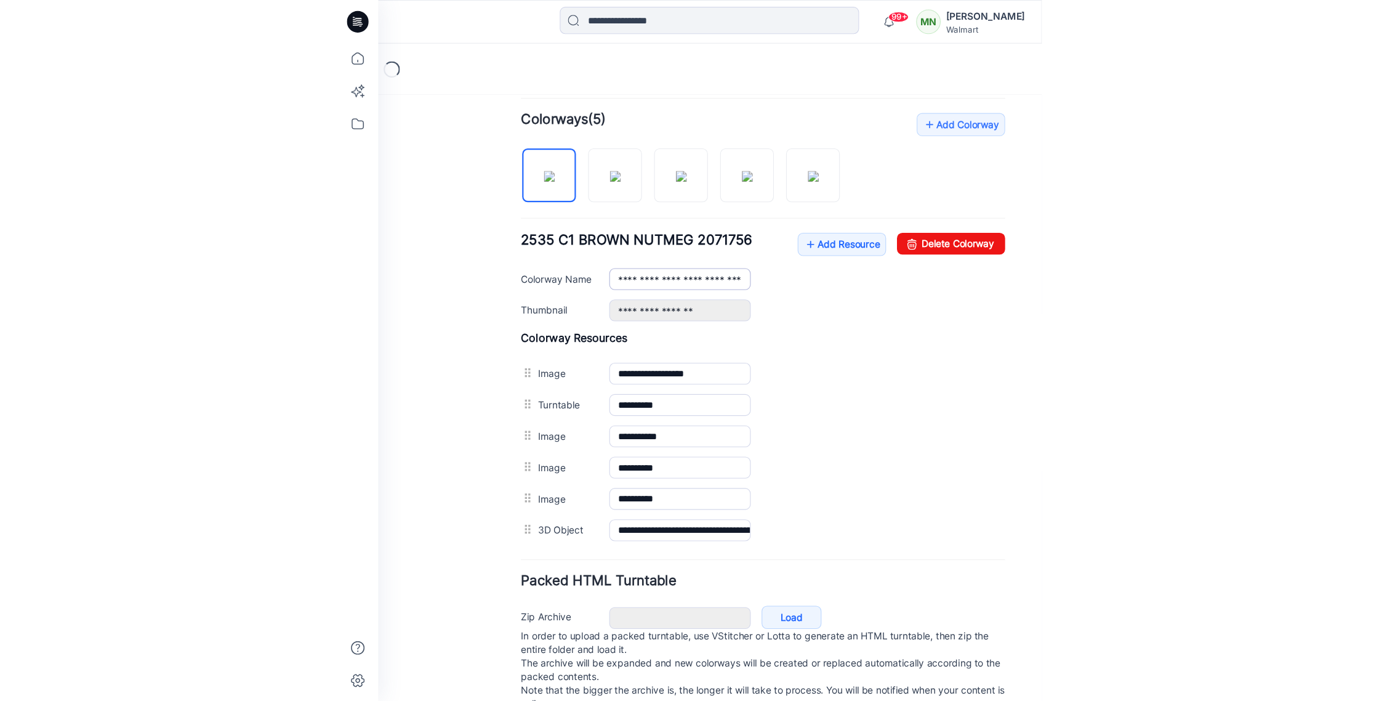
scroll to position [407, 0]
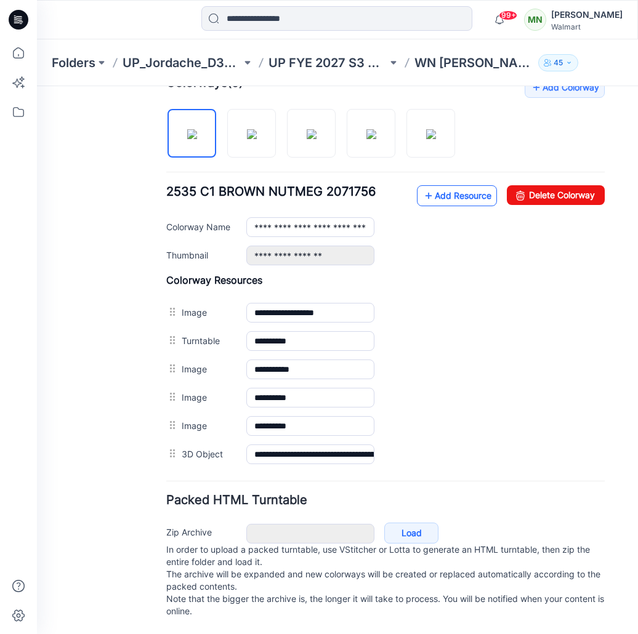
click at [473, 185] on link "Add Resource" at bounding box center [457, 195] width 80 height 21
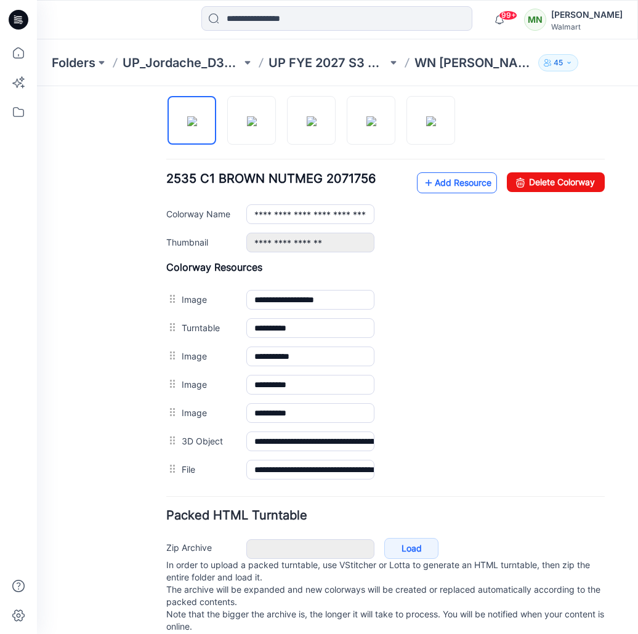
click at [472, 184] on link "Add Resource" at bounding box center [457, 182] width 80 height 21
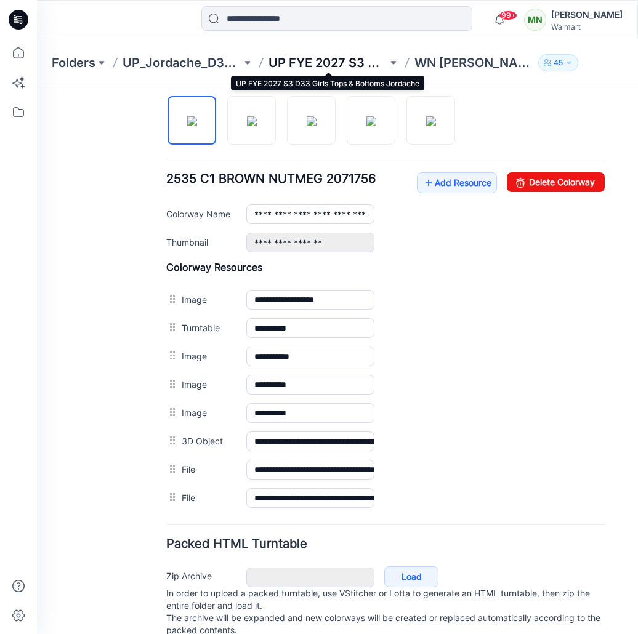
click at [333, 64] on p "UP FYE 2027 S3 D33 Girls Tops & Bottoms Jordache" at bounding box center [328, 62] width 119 height 17
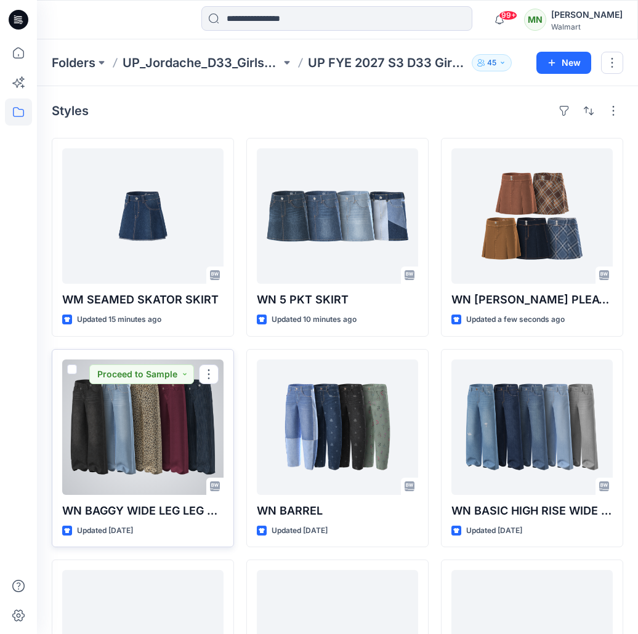
click at [151, 440] on div at bounding box center [142, 427] width 161 height 135
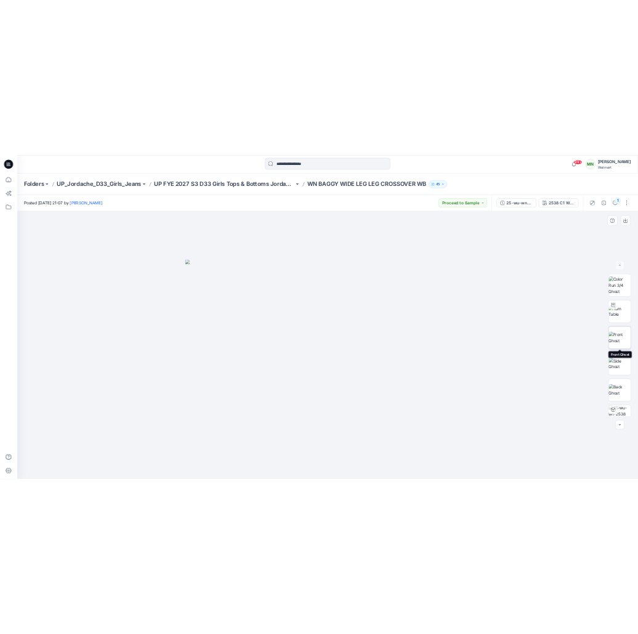
scroll to position [81, 0]
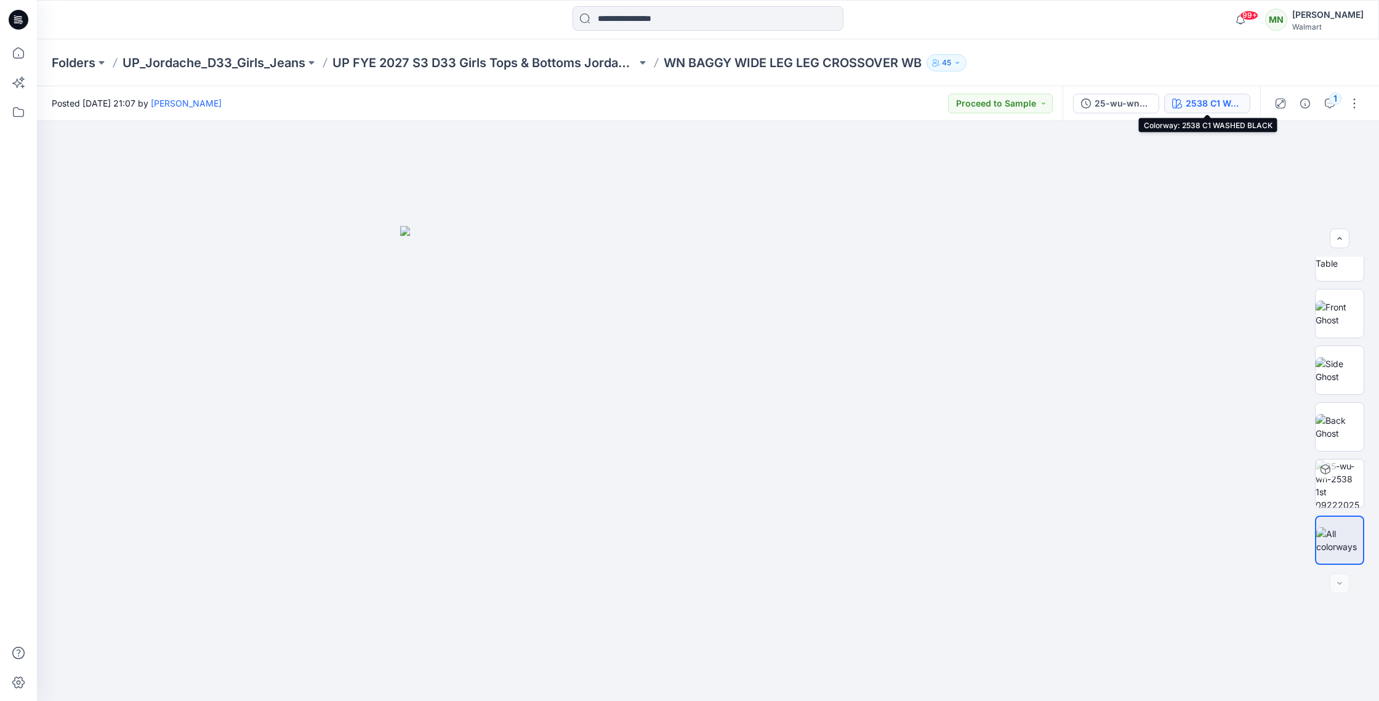
click at [637, 105] on icon "button" at bounding box center [1178, 104] width 10 height 10
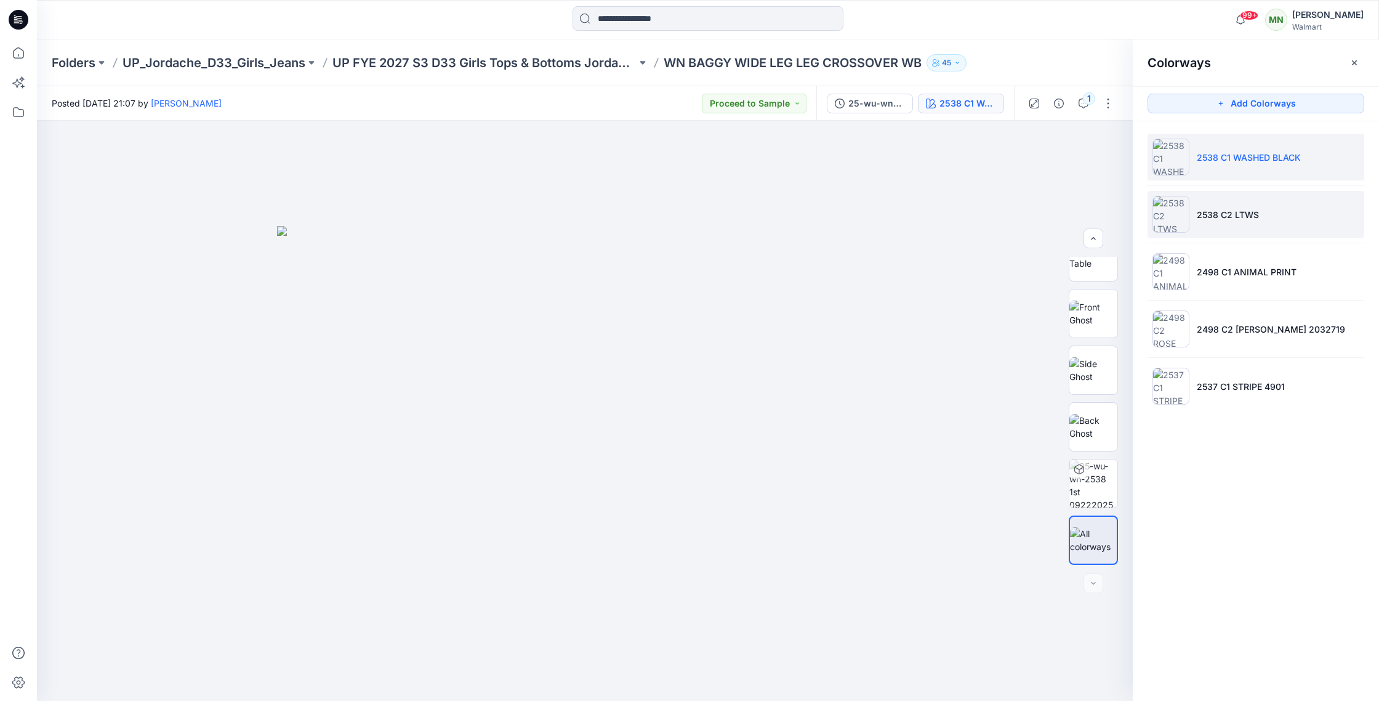
click at [637, 224] on li "2538 C2 LTWS" at bounding box center [1256, 214] width 217 height 47
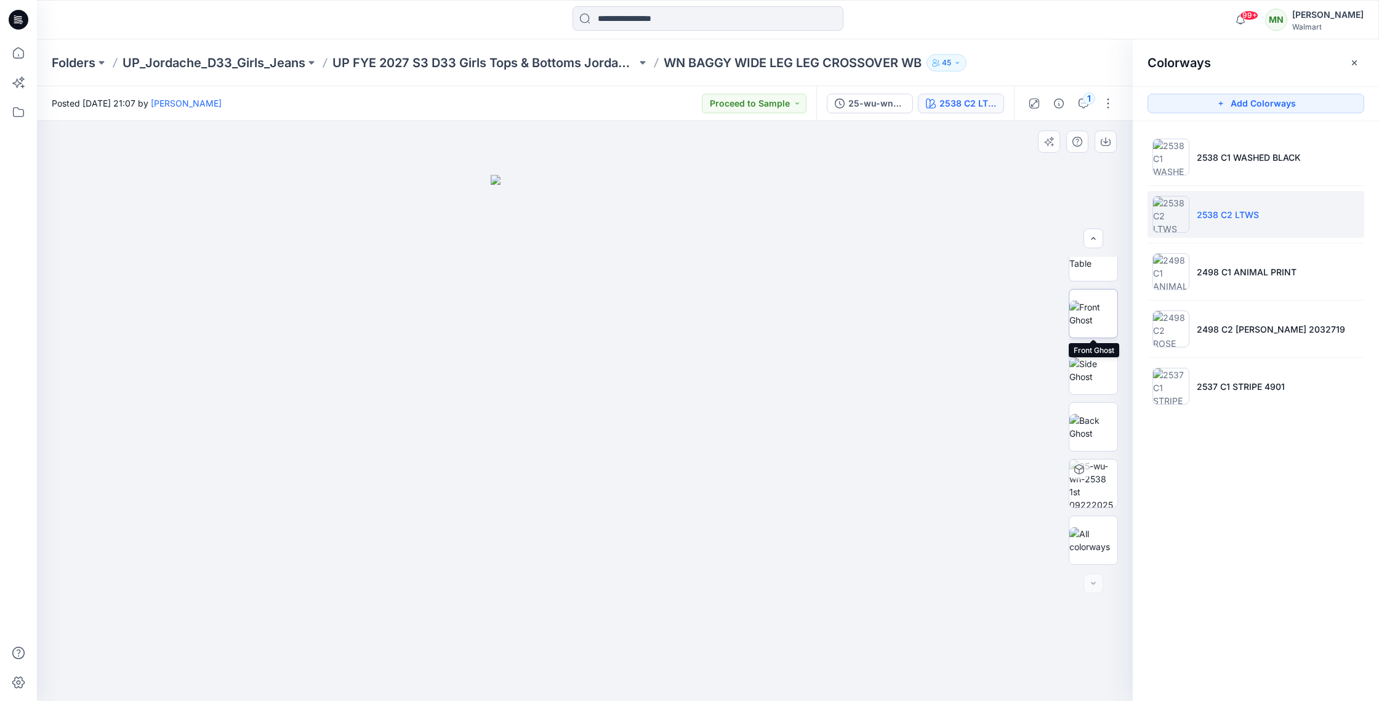
click at [637, 302] on img at bounding box center [1094, 314] width 48 height 26
click at [637, 429] on img at bounding box center [1094, 427] width 48 height 26
click at [637, 152] on p "2538 C1 WASHED BLACK" at bounding box center [1249, 157] width 104 height 13
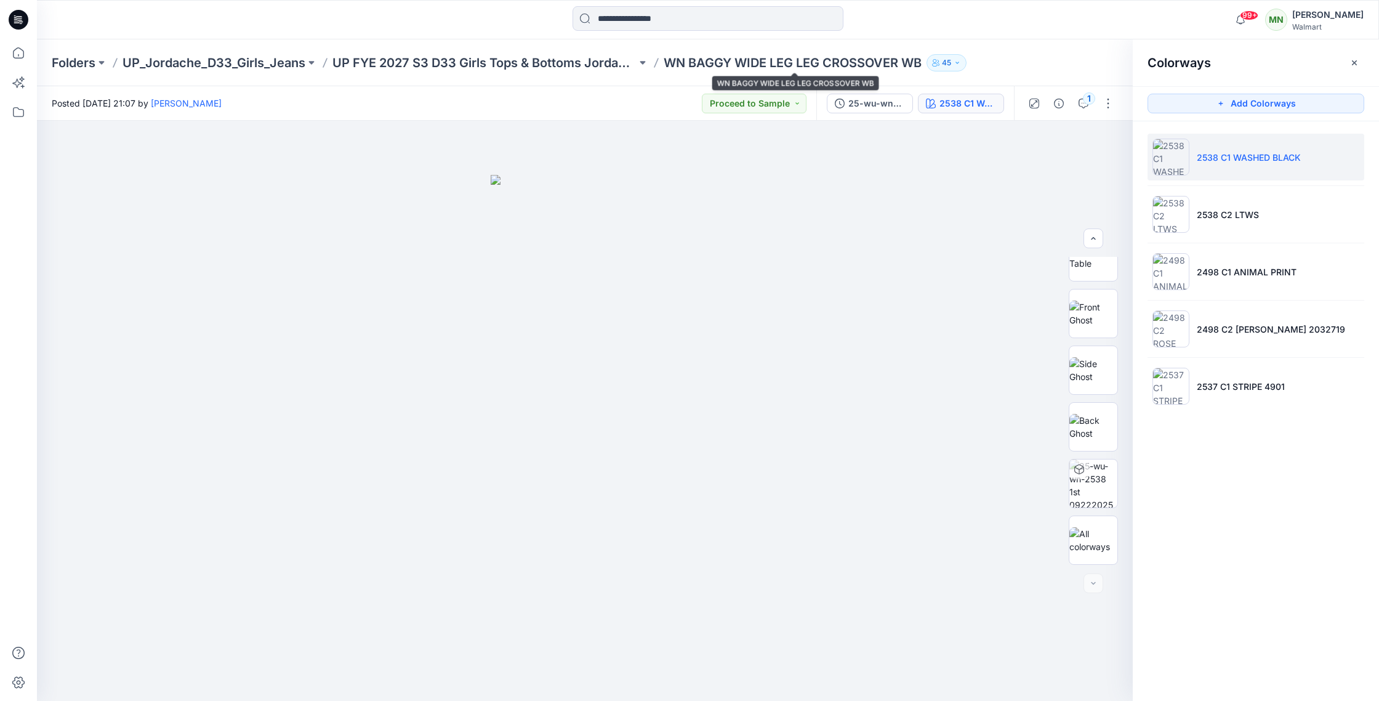
click at [637, 62] on p "WN BAGGY WIDE LEG LEG CROSSOVER WB" at bounding box center [793, 62] width 258 height 17
click at [637, 65] on p "WN BAGGY WIDE LEG LEG CROSSOVER WB" at bounding box center [793, 62] width 258 height 17
click at [637, 64] on p "WN BAGGY WIDE LEG LEG CROSSOVER WB" at bounding box center [793, 62] width 258 height 17
click at [637, 65] on p "WN BAGGY WIDE LEG LEG CROSSOVER WB" at bounding box center [793, 62] width 258 height 17
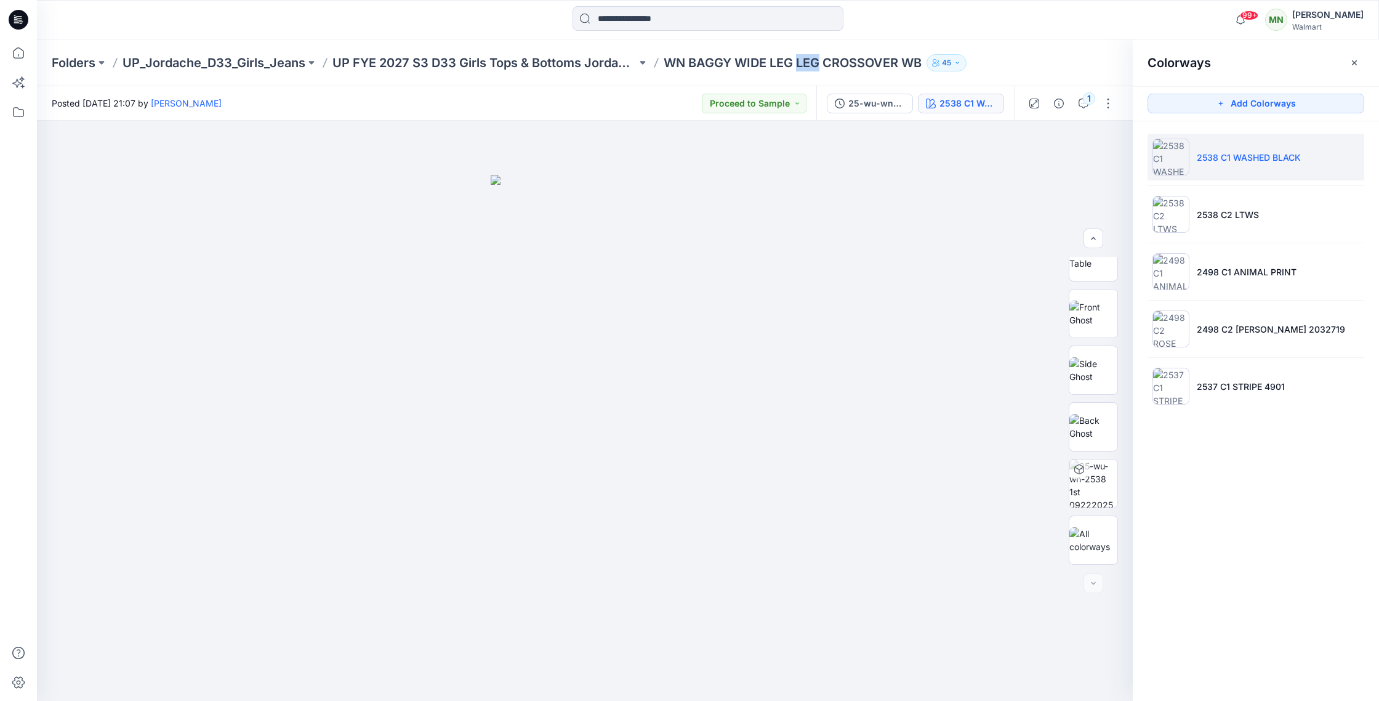
click at [637, 65] on p "WN BAGGY WIDE LEG LEG CROSSOVER WB" at bounding box center [793, 62] width 258 height 17
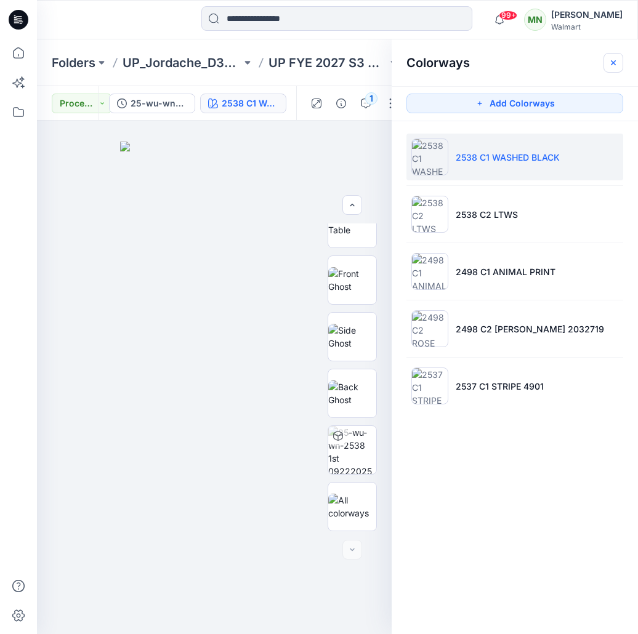
click at [613, 65] on icon "button" at bounding box center [613, 63] width 10 height 10
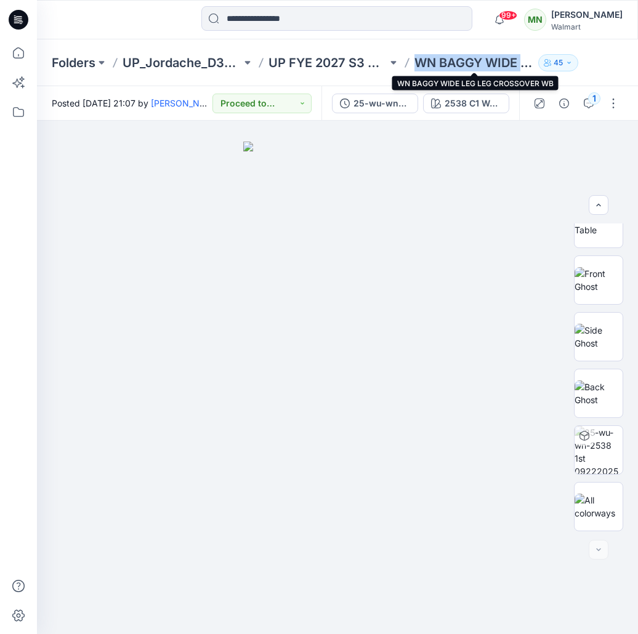
click at [495, 60] on p "WN BAGGY WIDE LEG LEG CROSSOVER WB" at bounding box center [473, 62] width 119 height 17
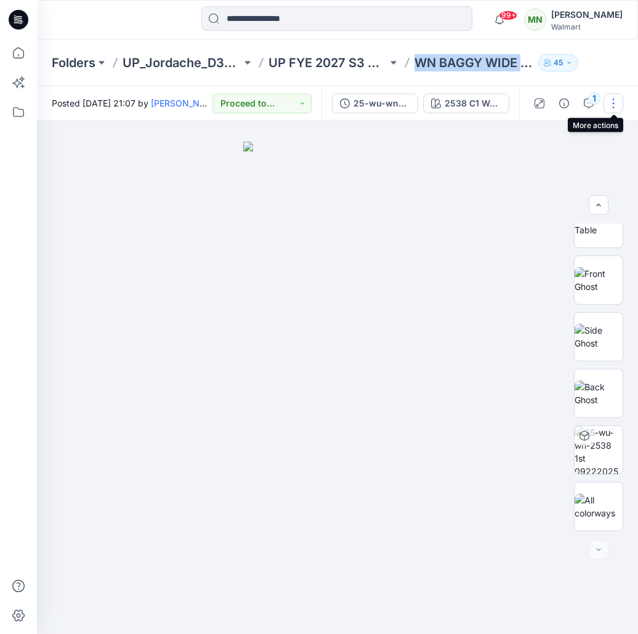
click at [608, 103] on button "button" at bounding box center [614, 104] width 20 height 20
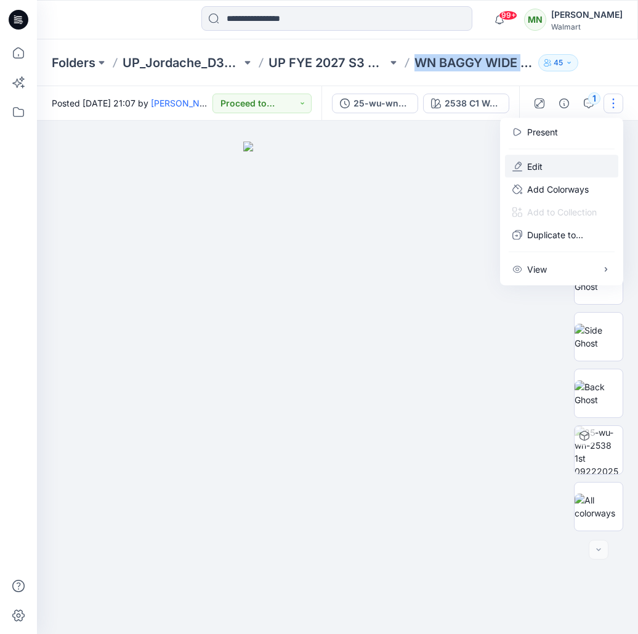
click at [538, 172] on p "Edit" at bounding box center [534, 166] width 15 height 13
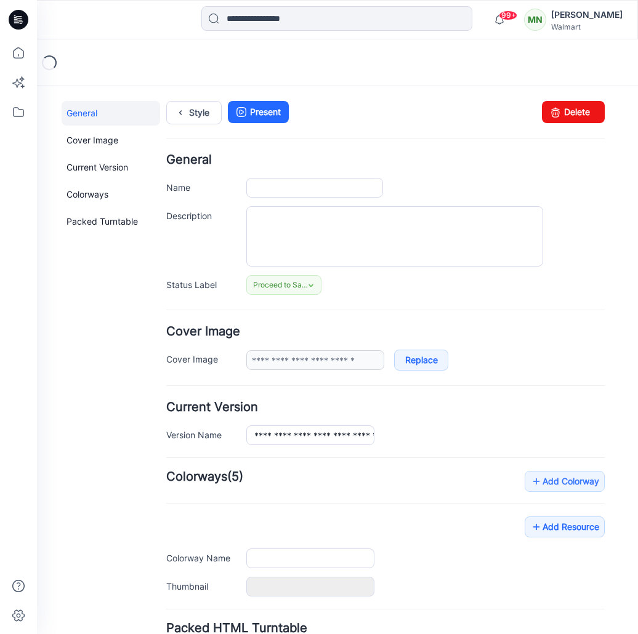
type input "**********"
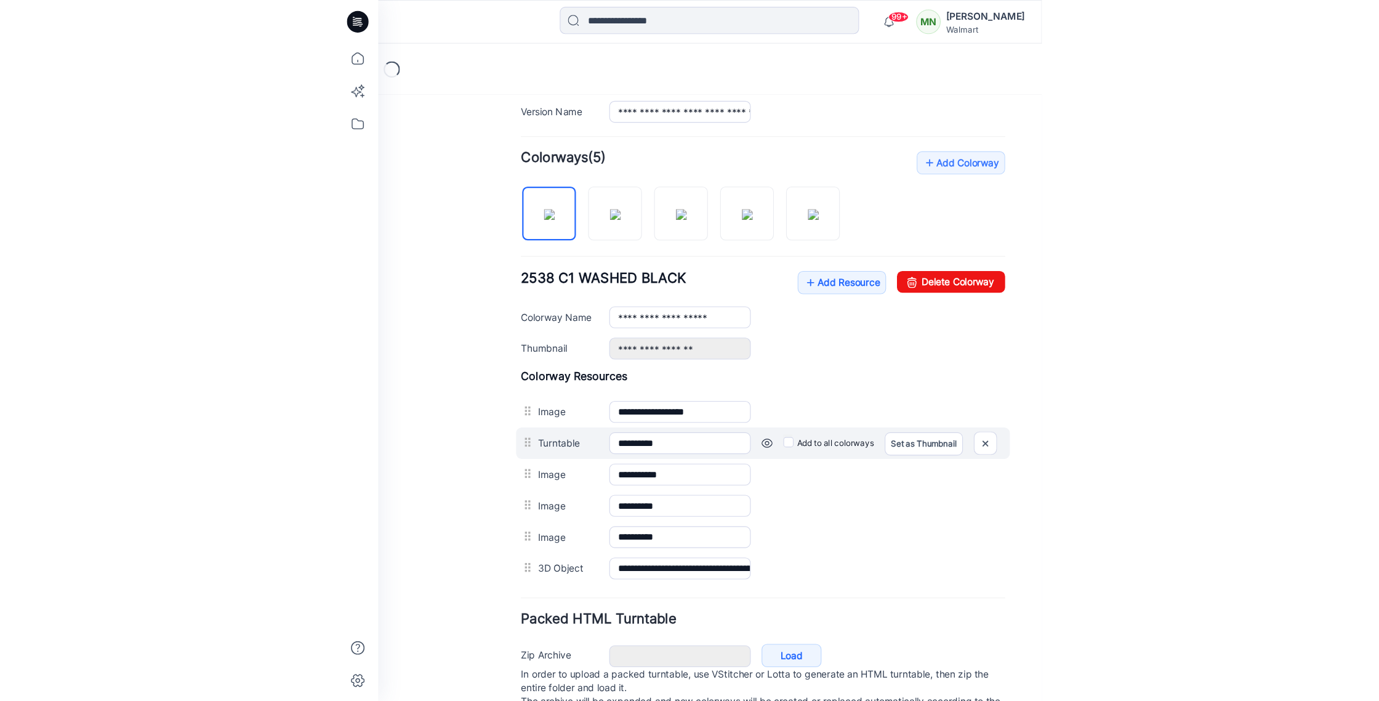
scroll to position [407, 0]
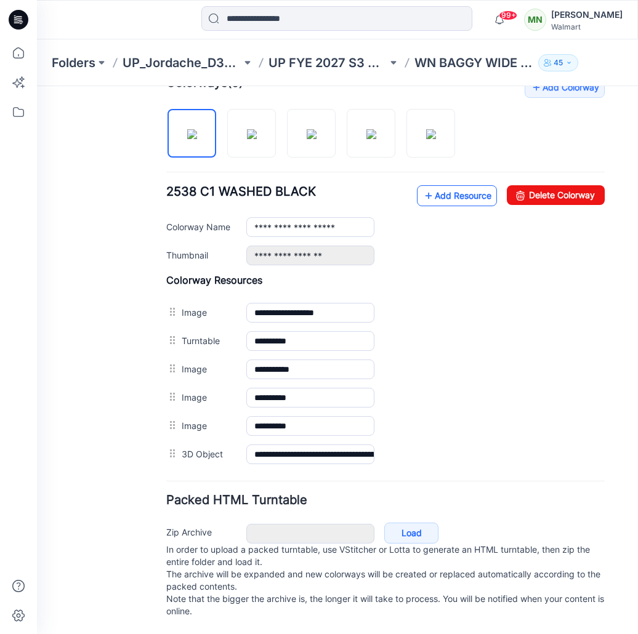
click at [456, 188] on link "Add Resource" at bounding box center [457, 195] width 80 height 21
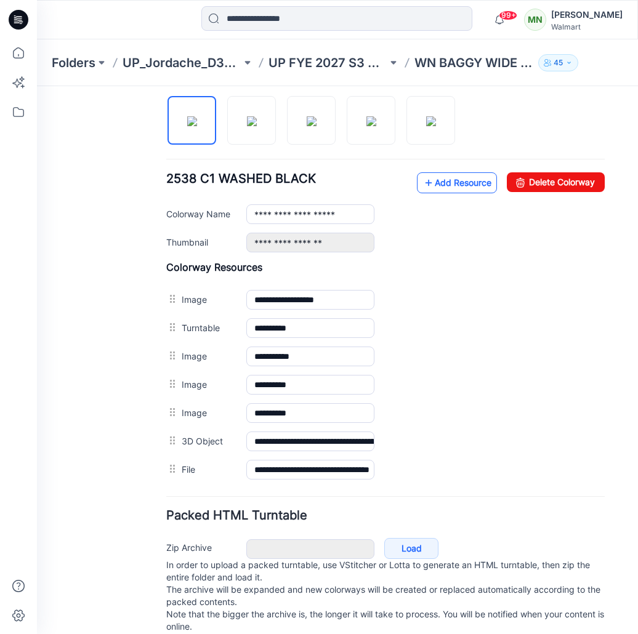
click at [454, 190] on link "Add Resource" at bounding box center [457, 182] width 80 height 21
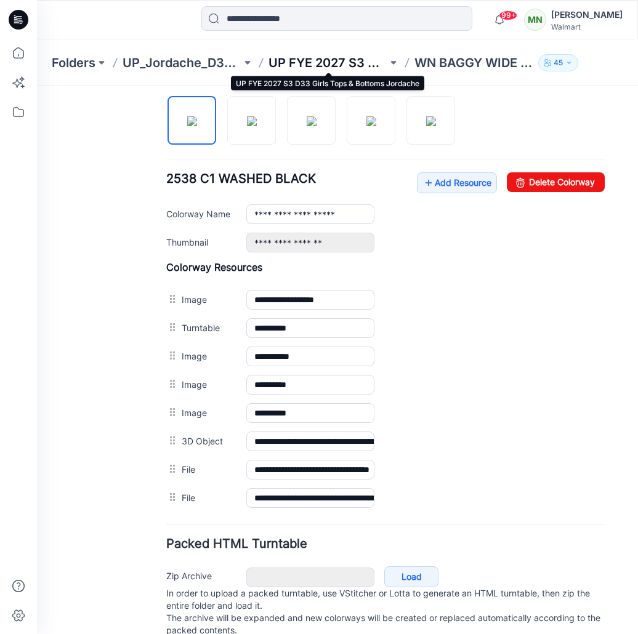
click at [310, 62] on p "UP FYE 2027 S3 D33 Girls Tops & Bottoms Jordache" at bounding box center [328, 62] width 119 height 17
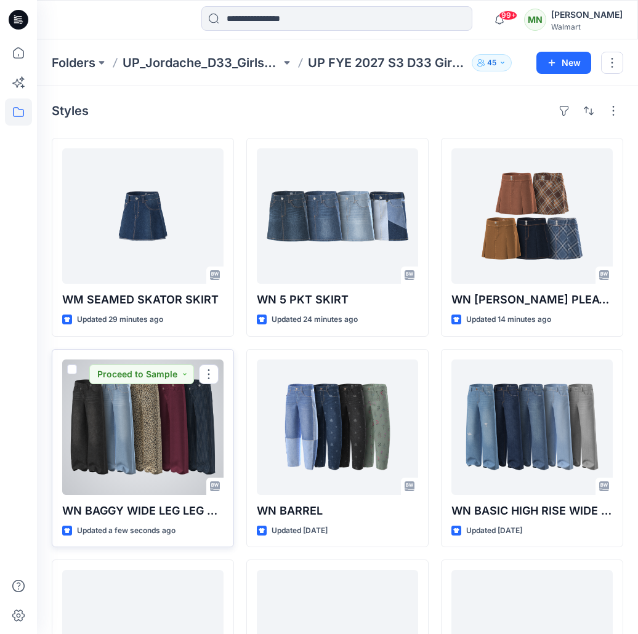
click at [187, 416] on div at bounding box center [142, 427] width 161 height 135
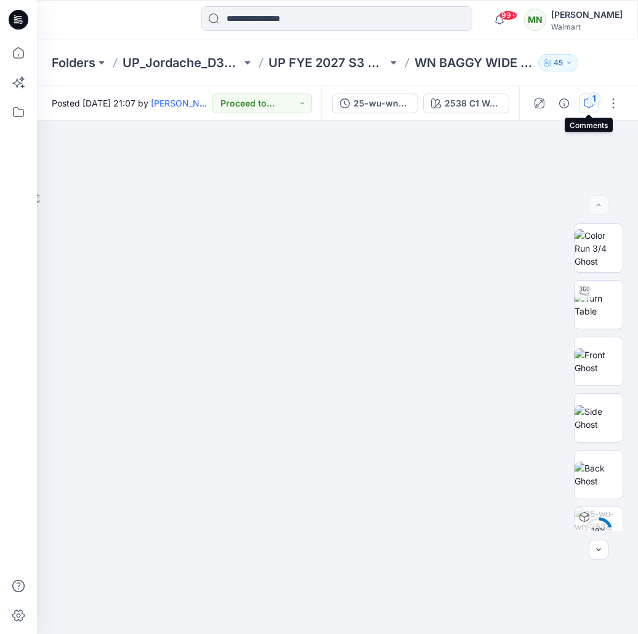
click at [592, 100] on div "1" at bounding box center [594, 98] width 12 height 12
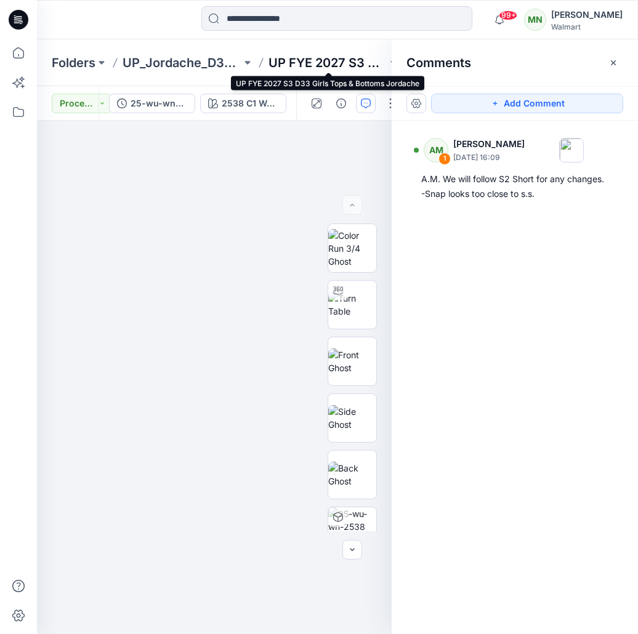
click at [355, 58] on p "UP FYE 2027 S3 D33 Girls Tops & Bottoms Jordache" at bounding box center [328, 62] width 119 height 17
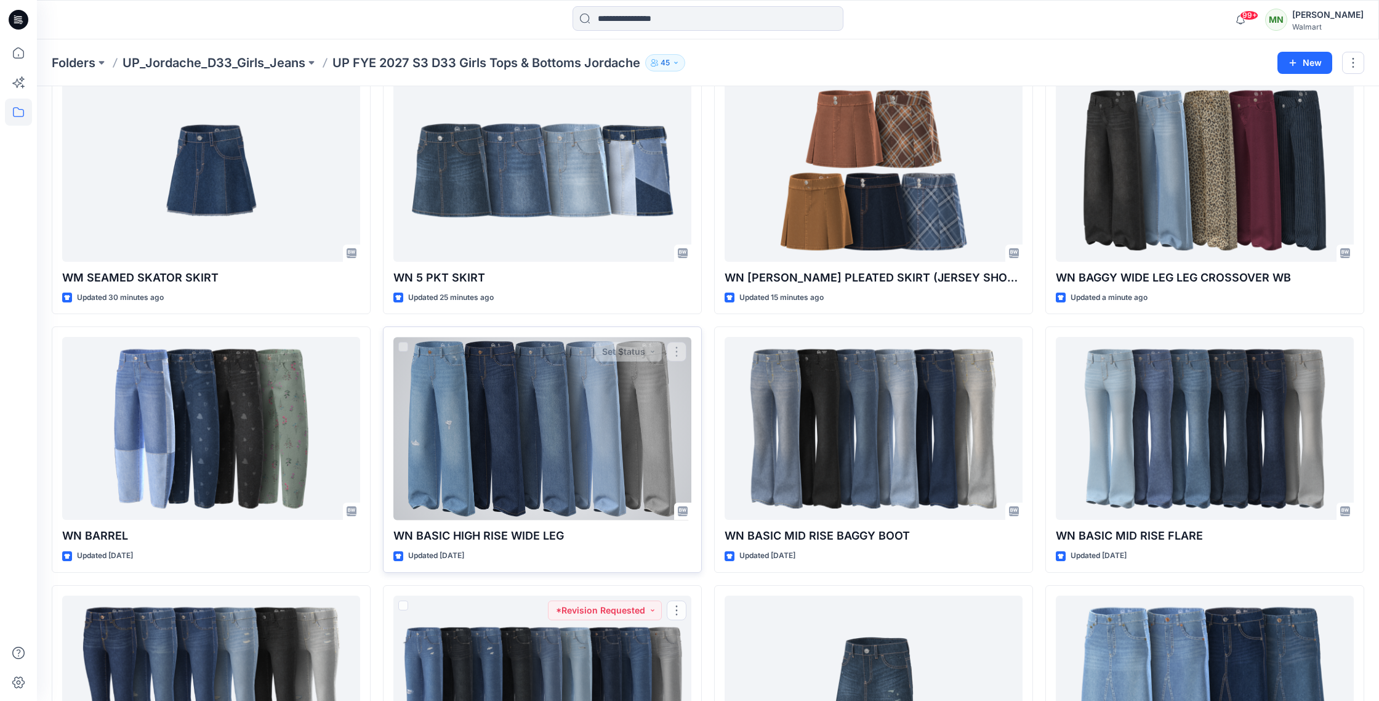
scroll to position [48, 0]
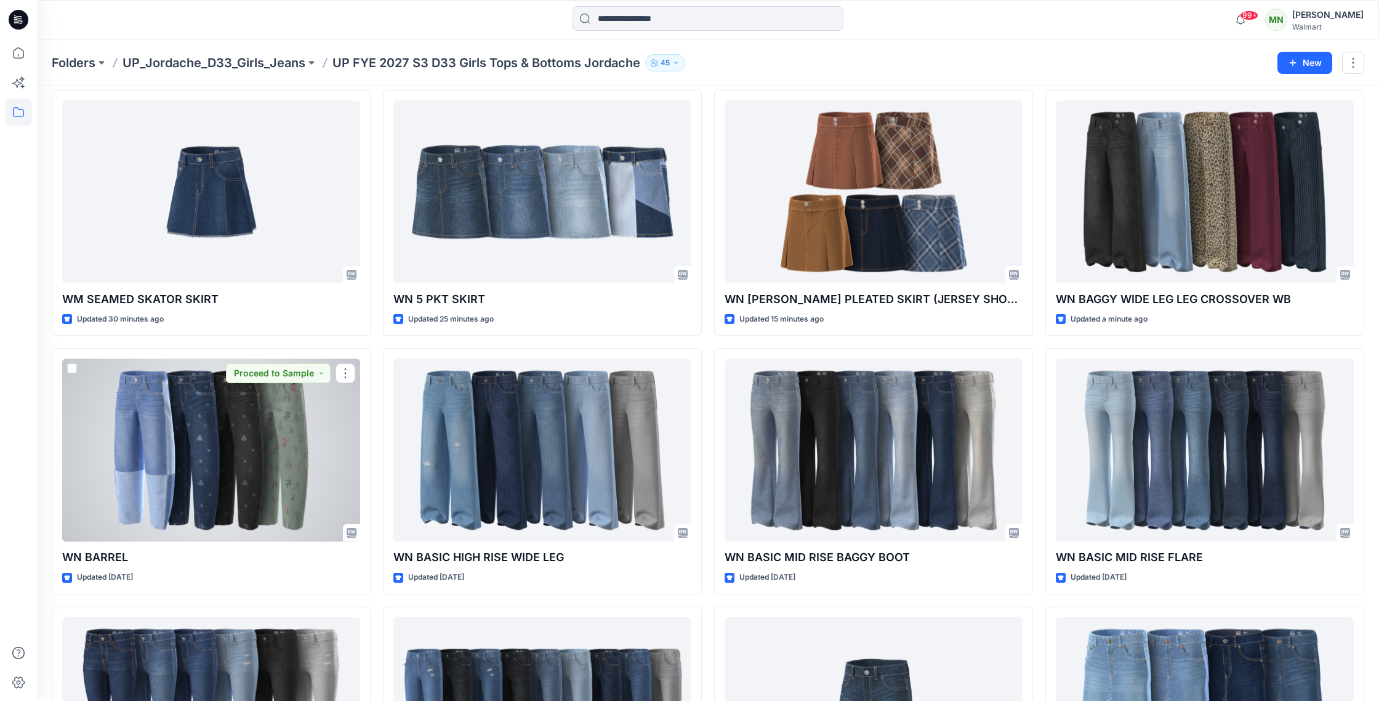
click at [294, 460] on div at bounding box center [211, 449] width 298 height 183
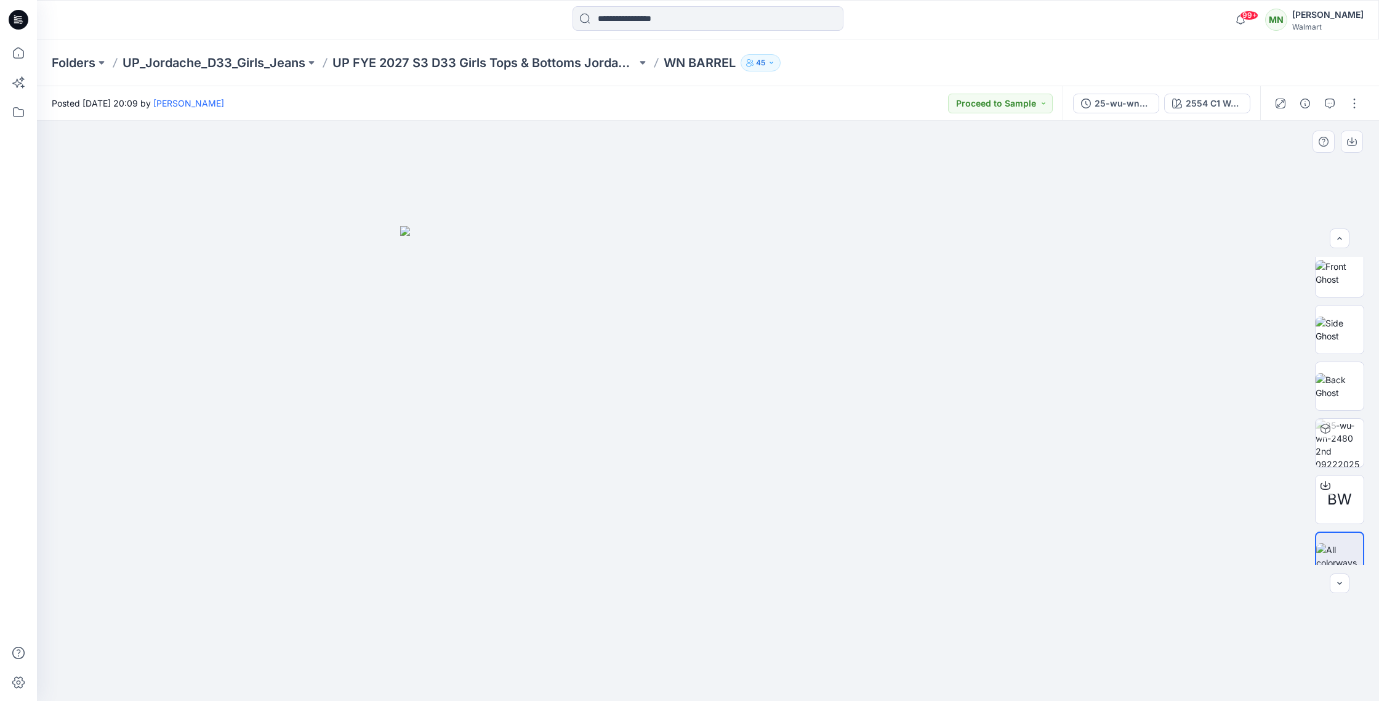
scroll to position [138, 0]
click at [637, 482] on span "BW" at bounding box center [1340, 483] width 25 height 22
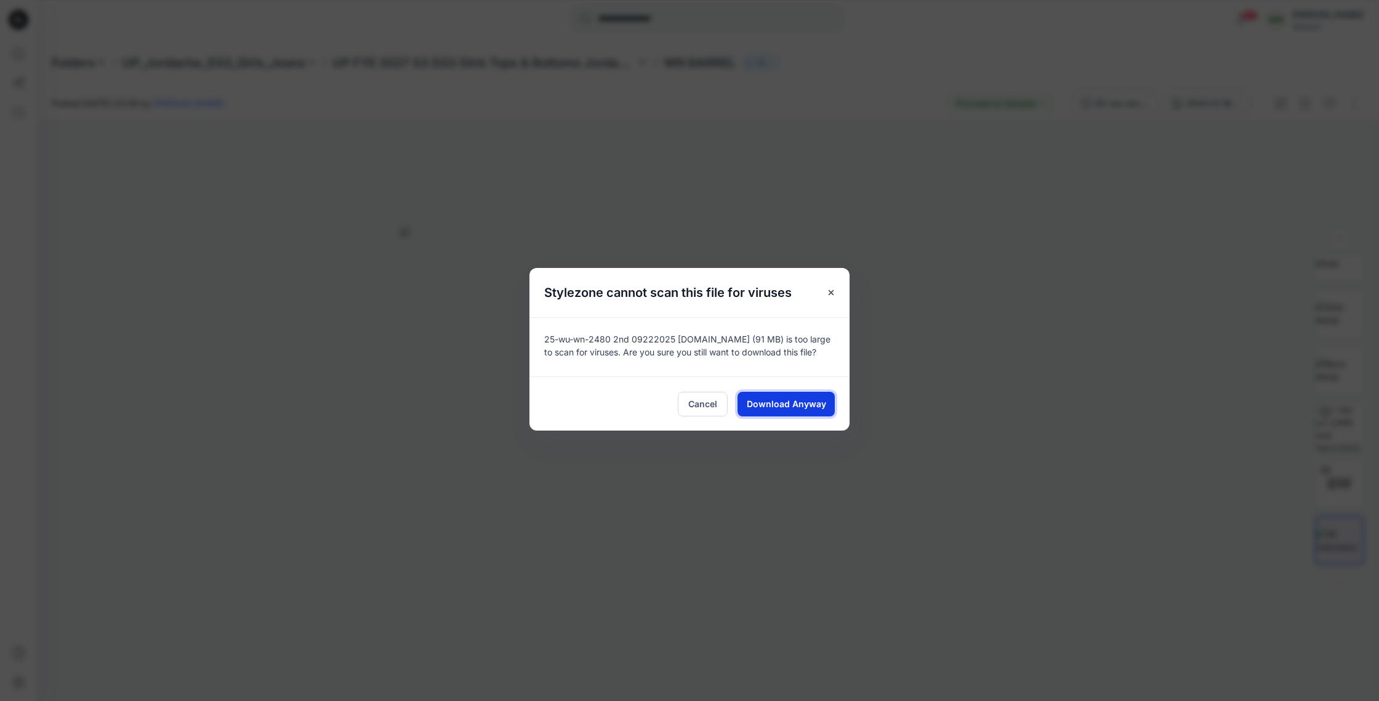
click at [637, 405] on span "Download Anyway" at bounding box center [786, 403] width 79 height 13
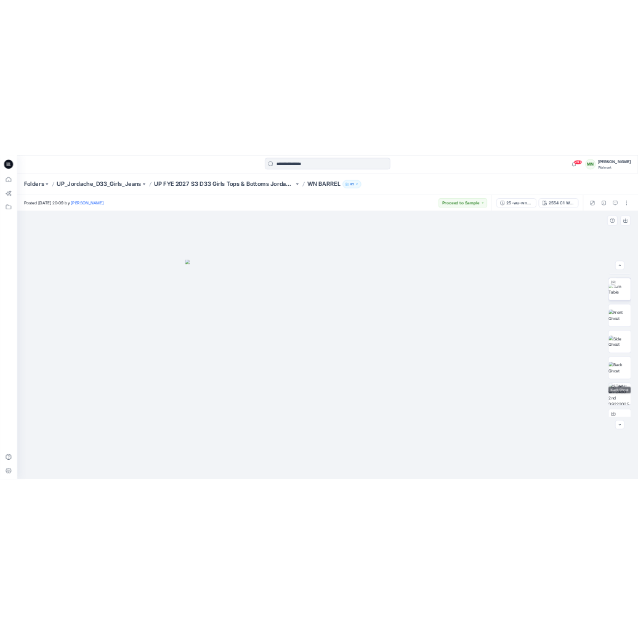
scroll to position [0, 0]
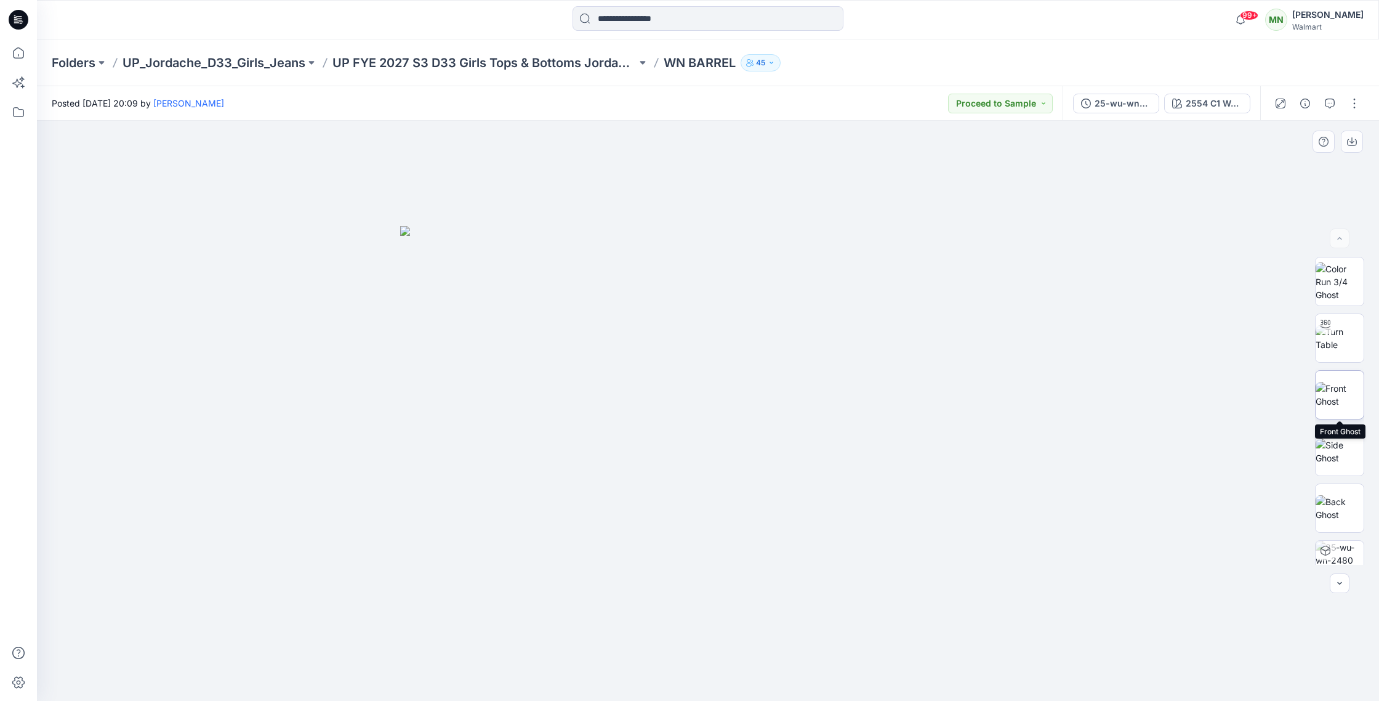
click at [637, 392] on img at bounding box center [1340, 395] width 48 height 26
click at [637, 509] on img at bounding box center [1340, 508] width 48 height 26
click at [637, 67] on p "WN BARREL" at bounding box center [700, 62] width 72 height 17
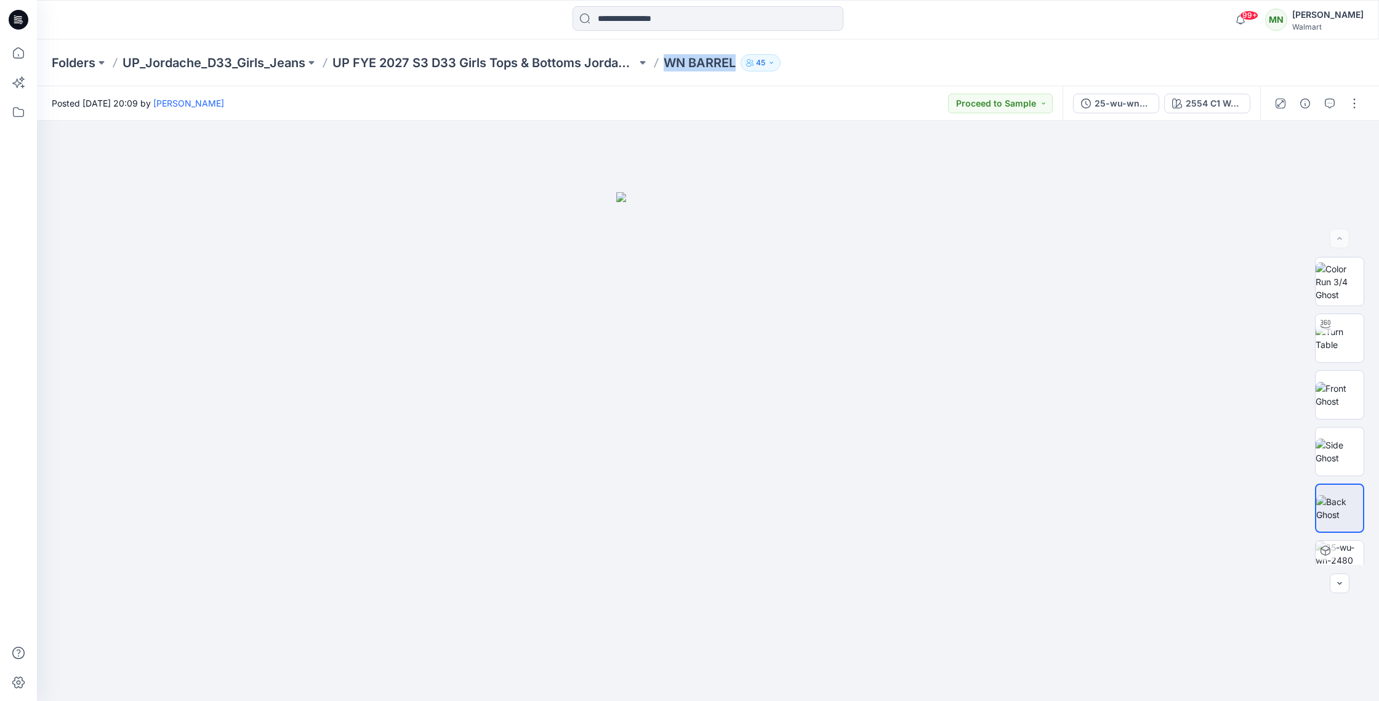
copy div "WN BARREL 45"
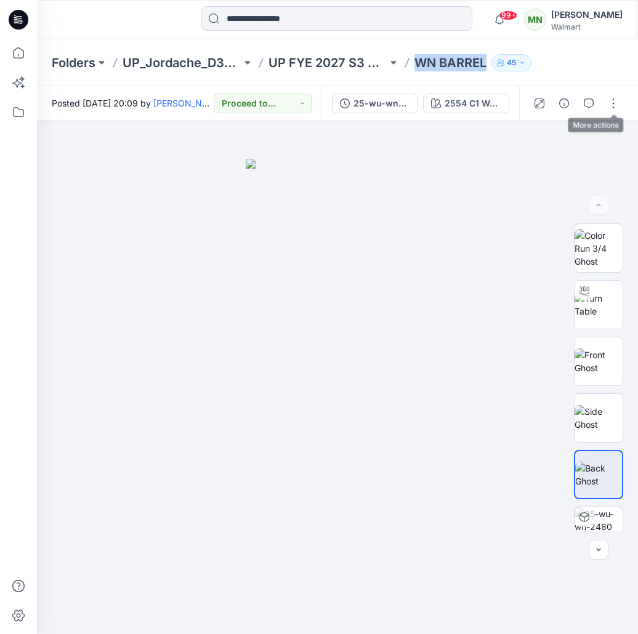
drag, startPoint x: 614, startPoint y: 106, endPoint x: 612, endPoint y: 115, distance: 9.4
click at [613, 106] on button "button" at bounding box center [614, 104] width 20 height 20
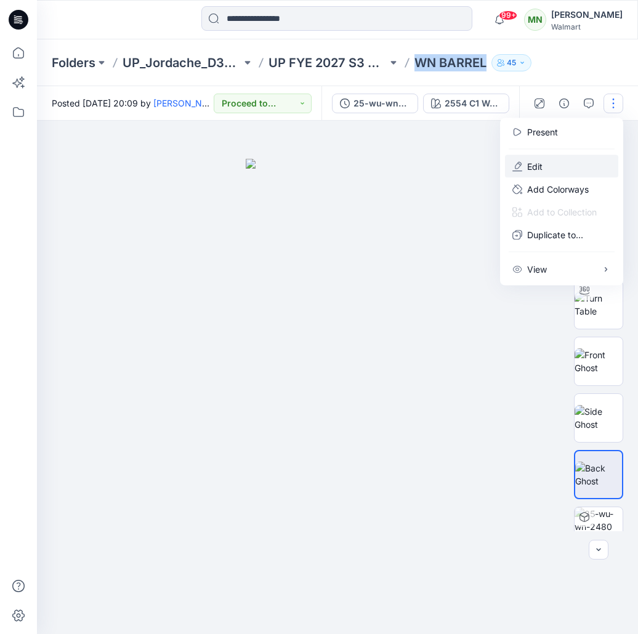
click at [546, 168] on button "Edit" at bounding box center [561, 166] width 113 height 23
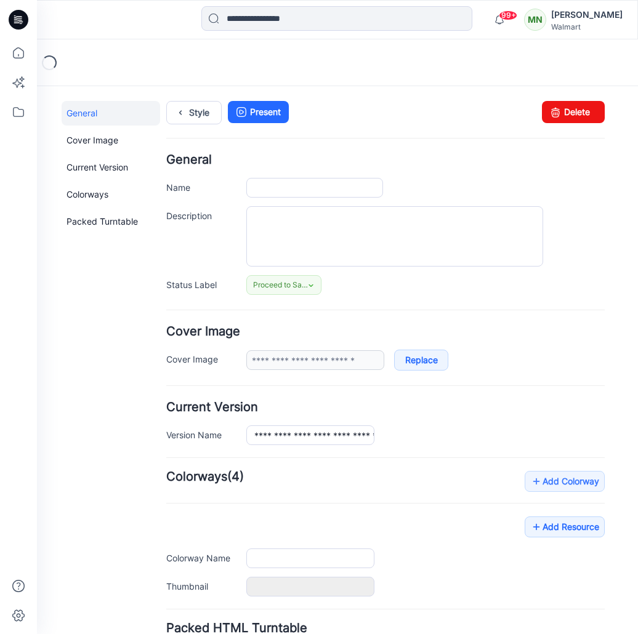
type input "*********"
type input "**********"
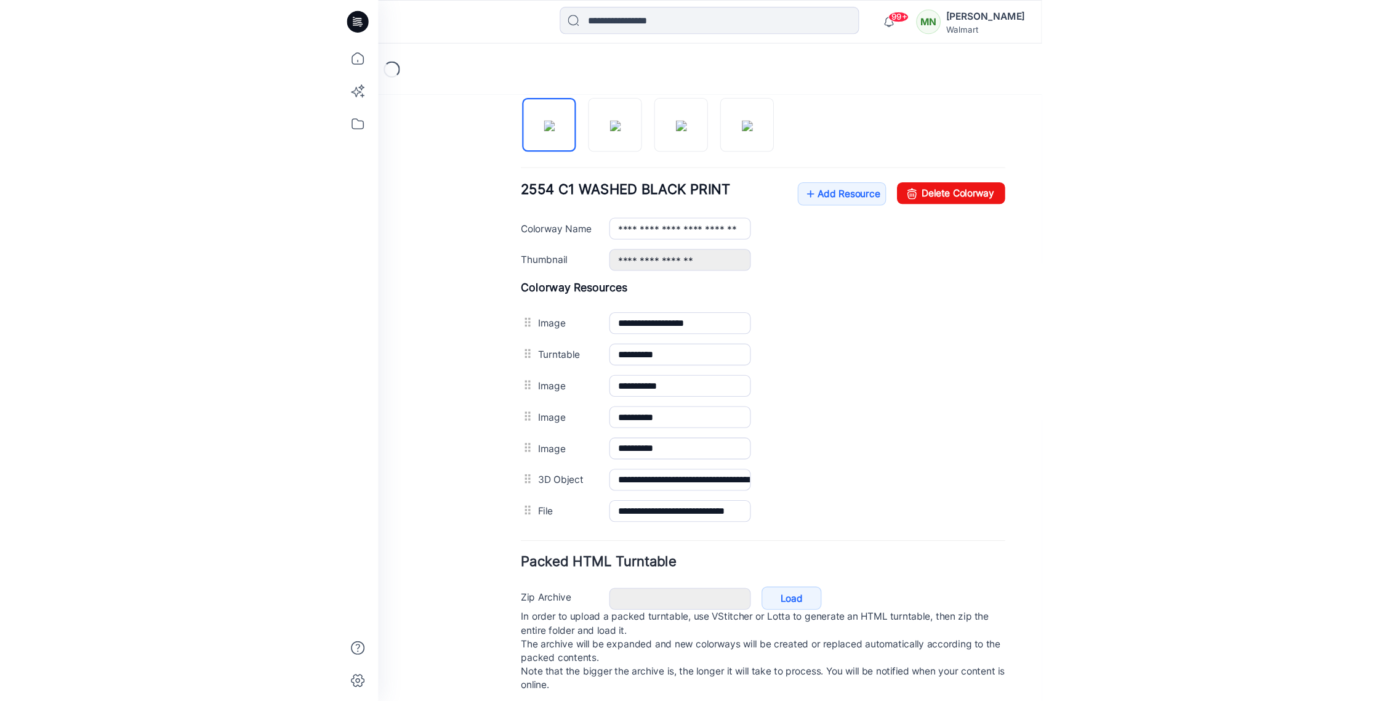
scroll to position [435, 0]
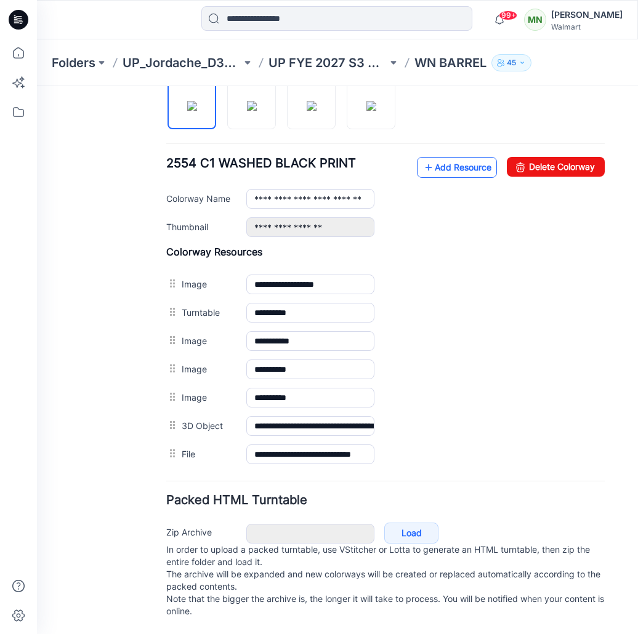
click at [438, 157] on link "Add Resource" at bounding box center [457, 167] width 80 height 21
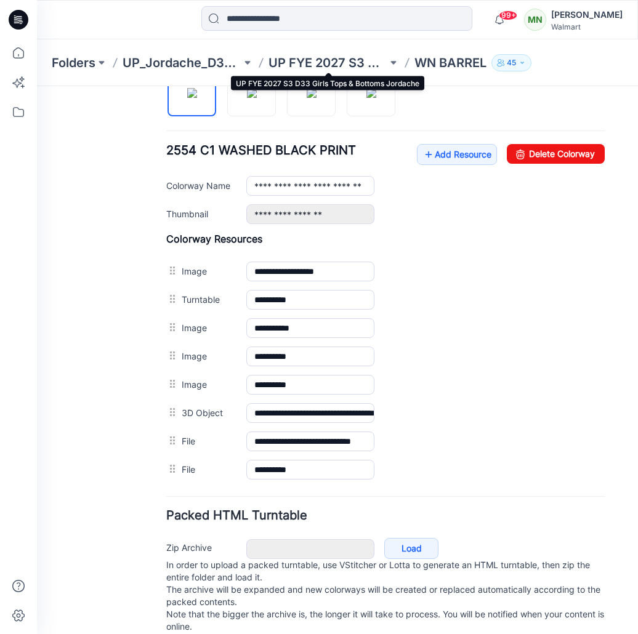
click at [348, 62] on p "UP FYE 2027 S3 D33 Girls Tops & Bottoms Jordache" at bounding box center [328, 62] width 119 height 17
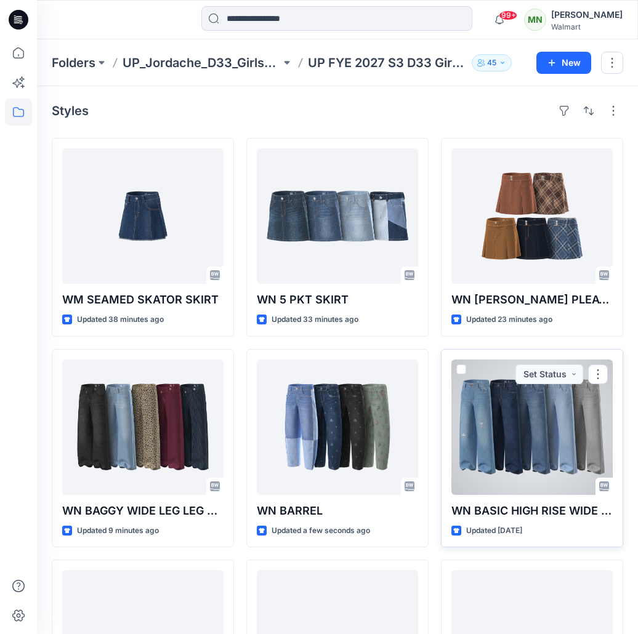
click at [528, 421] on div at bounding box center [531, 427] width 161 height 135
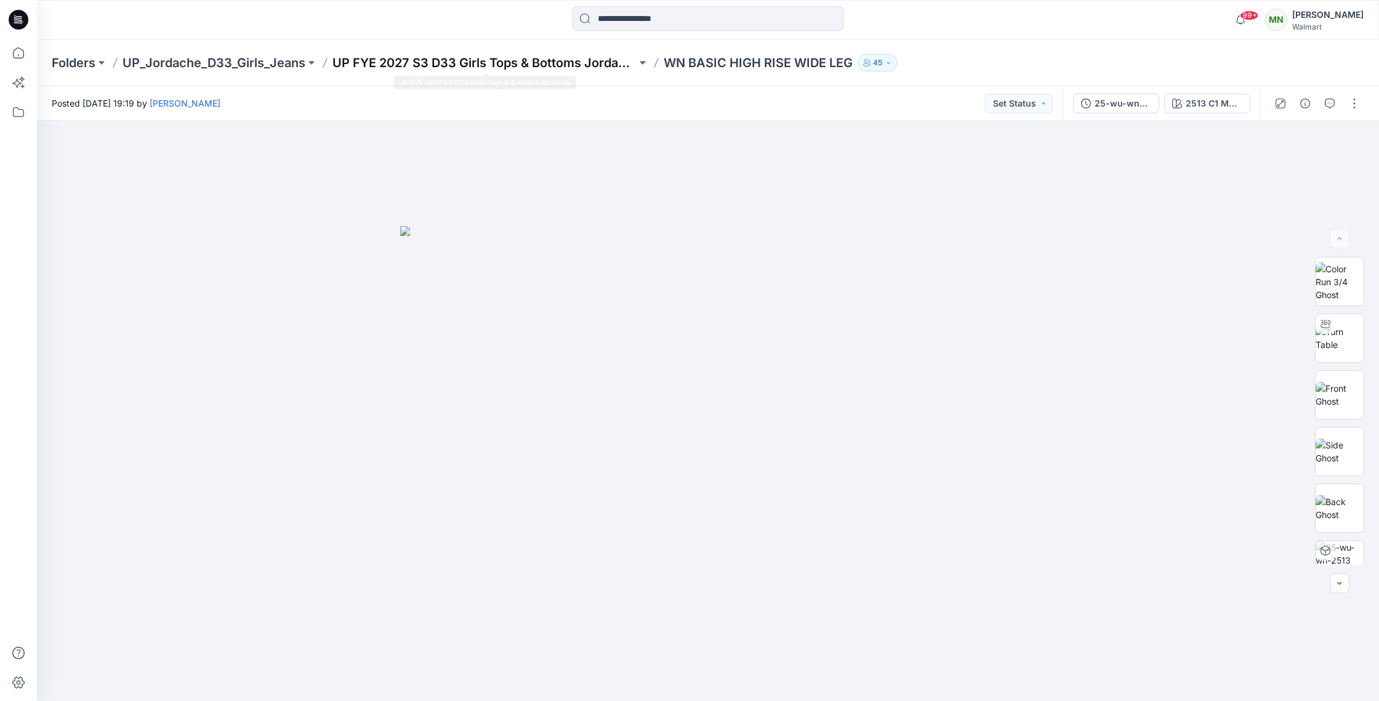
click at [409, 64] on p "UP FYE 2027 S3 D33 Girls Tops & Bottoms Jordache" at bounding box center [485, 62] width 304 height 17
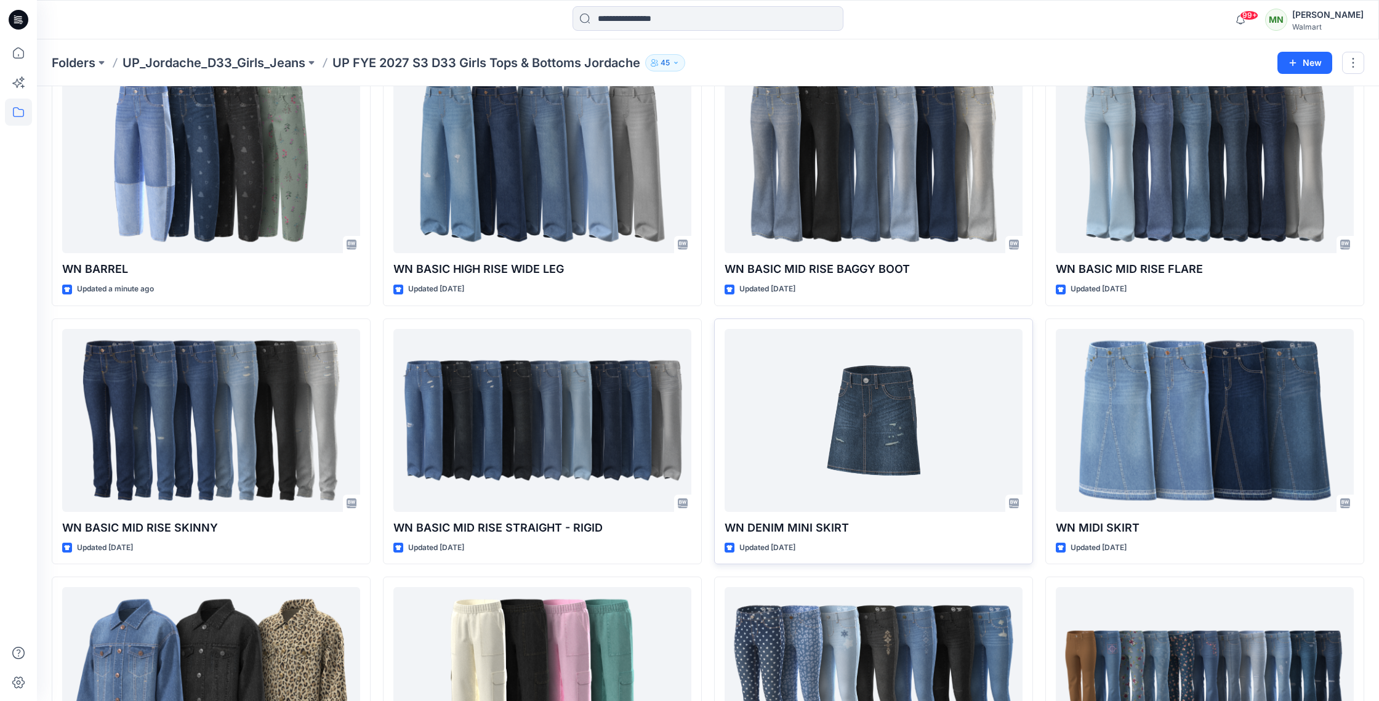
scroll to position [349, 0]
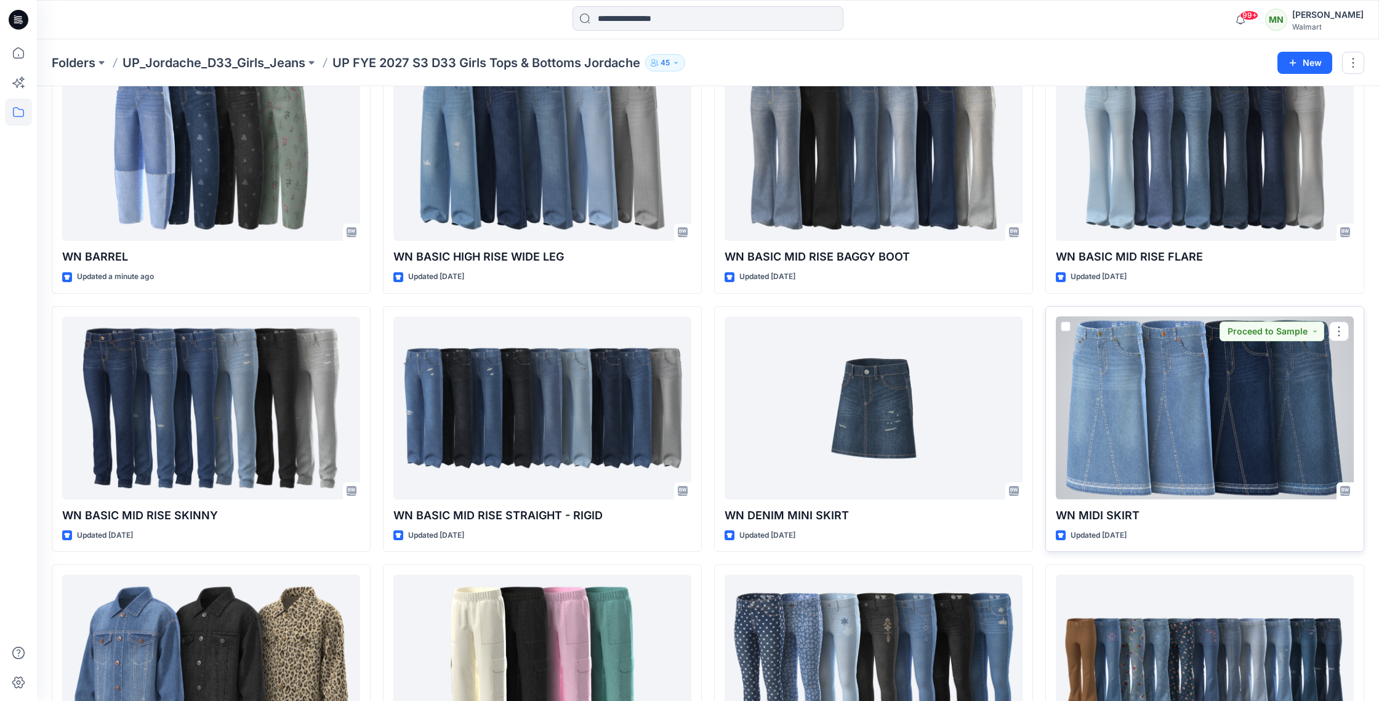
click at [637, 389] on div at bounding box center [1205, 408] width 298 height 183
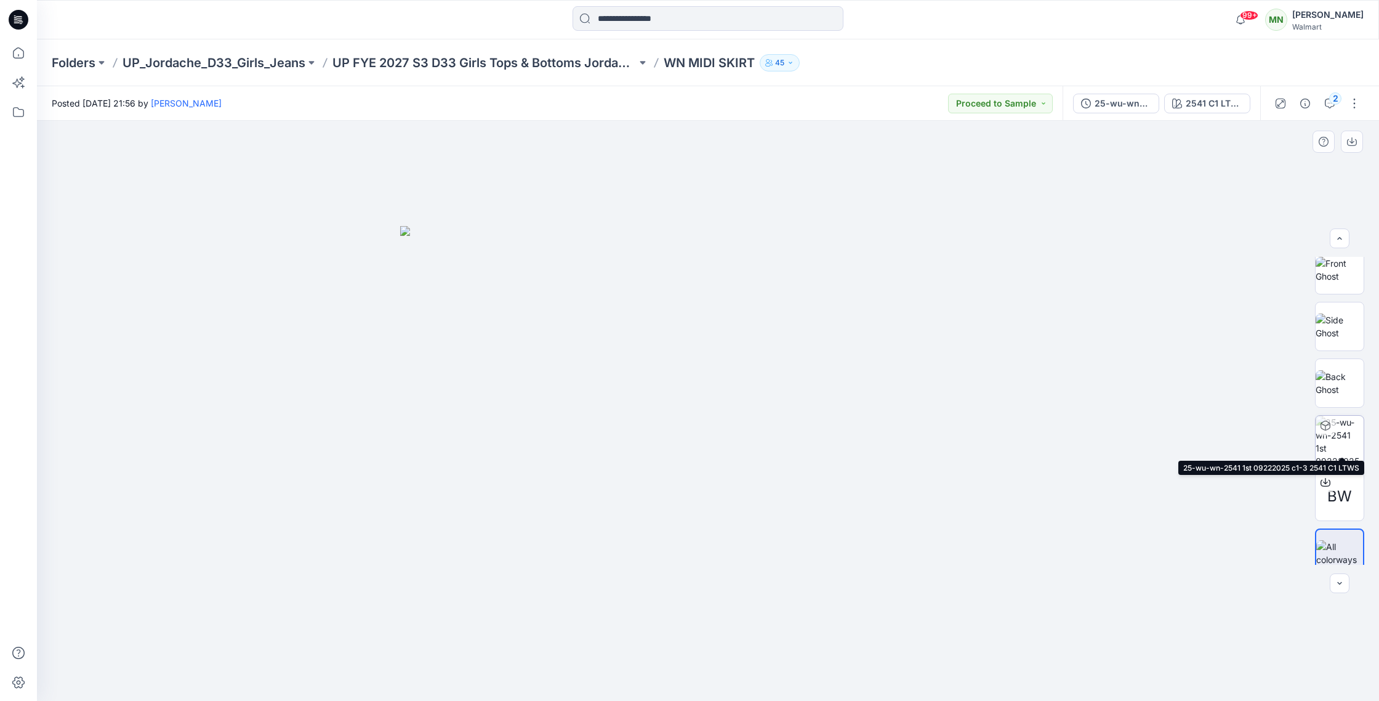
scroll to position [138, 0]
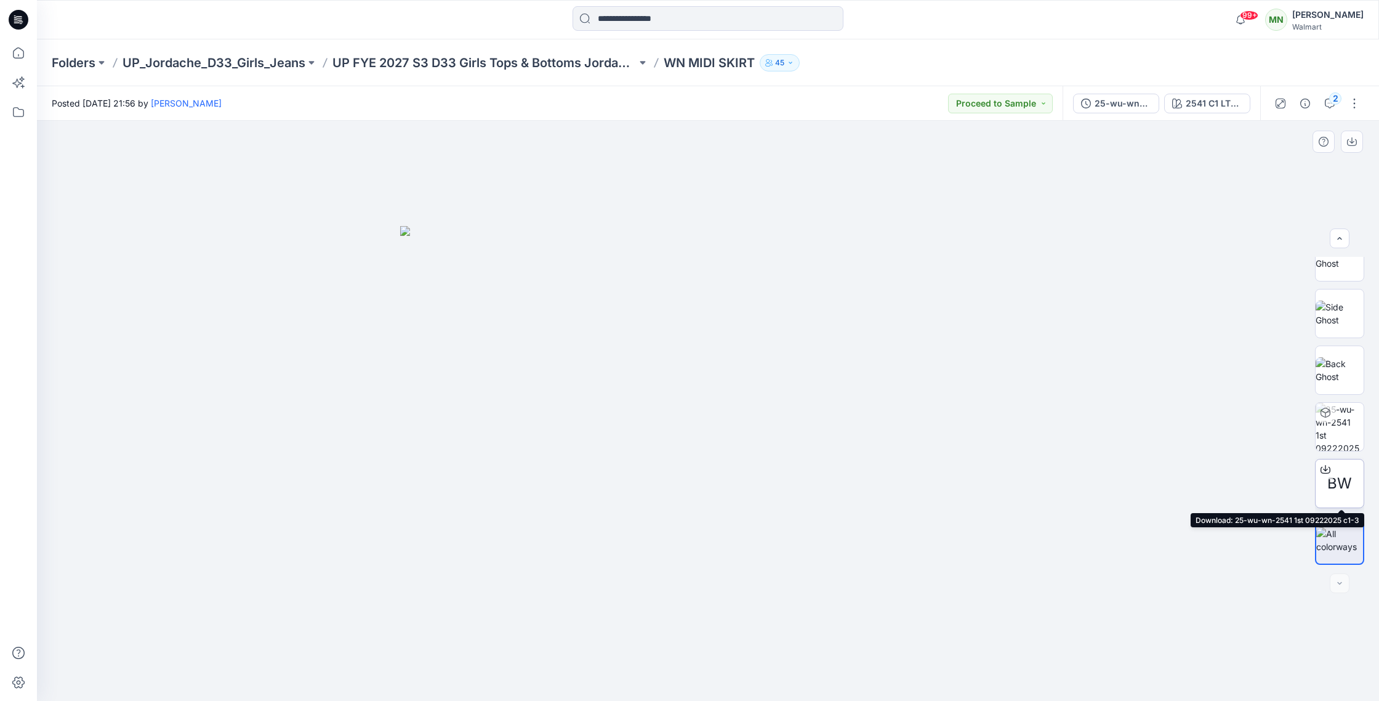
click at [637, 484] on span "BW" at bounding box center [1340, 483] width 25 height 22
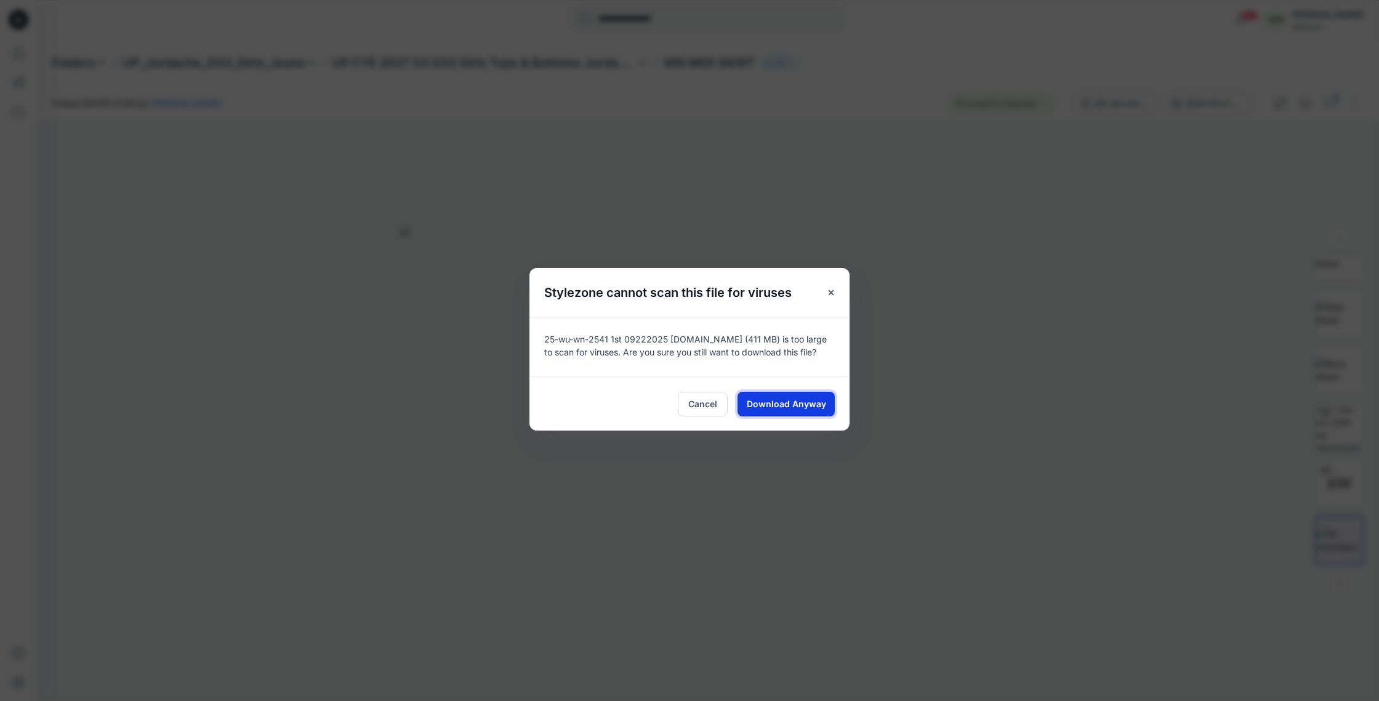
click at [637, 407] on span "Download Anyway" at bounding box center [786, 403] width 79 height 13
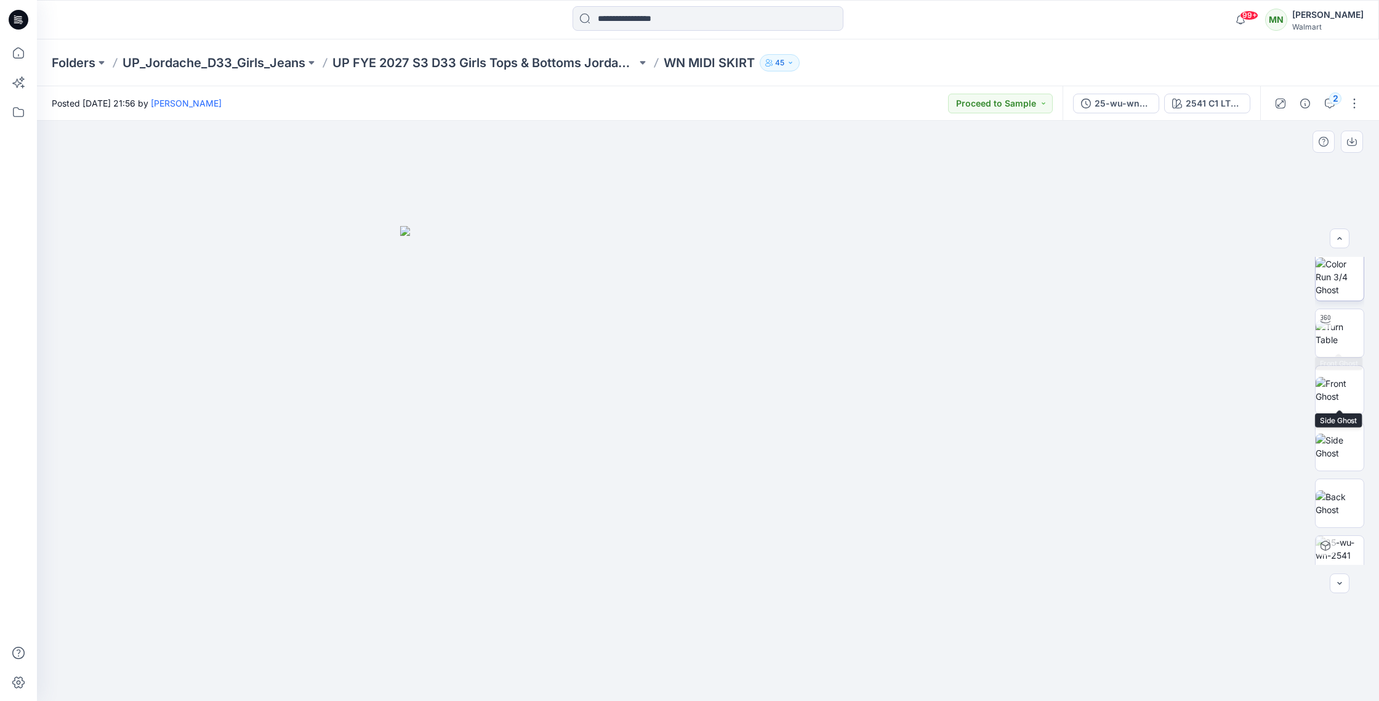
scroll to position [0, 0]
click at [637, 408] on img at bounding box center [1340, 395] width 48 height 26
click at [637, 515] on img at bounding box center [1340, 508] width 48 height 26
click at [637, 63] on p "WN MIDI SKIRT" at bounding box center [709, 62] width 91 height 17
click at [637, 62] on p "WN MIDI SKIRT" at bounding box center [709, 62] width 91 height 17
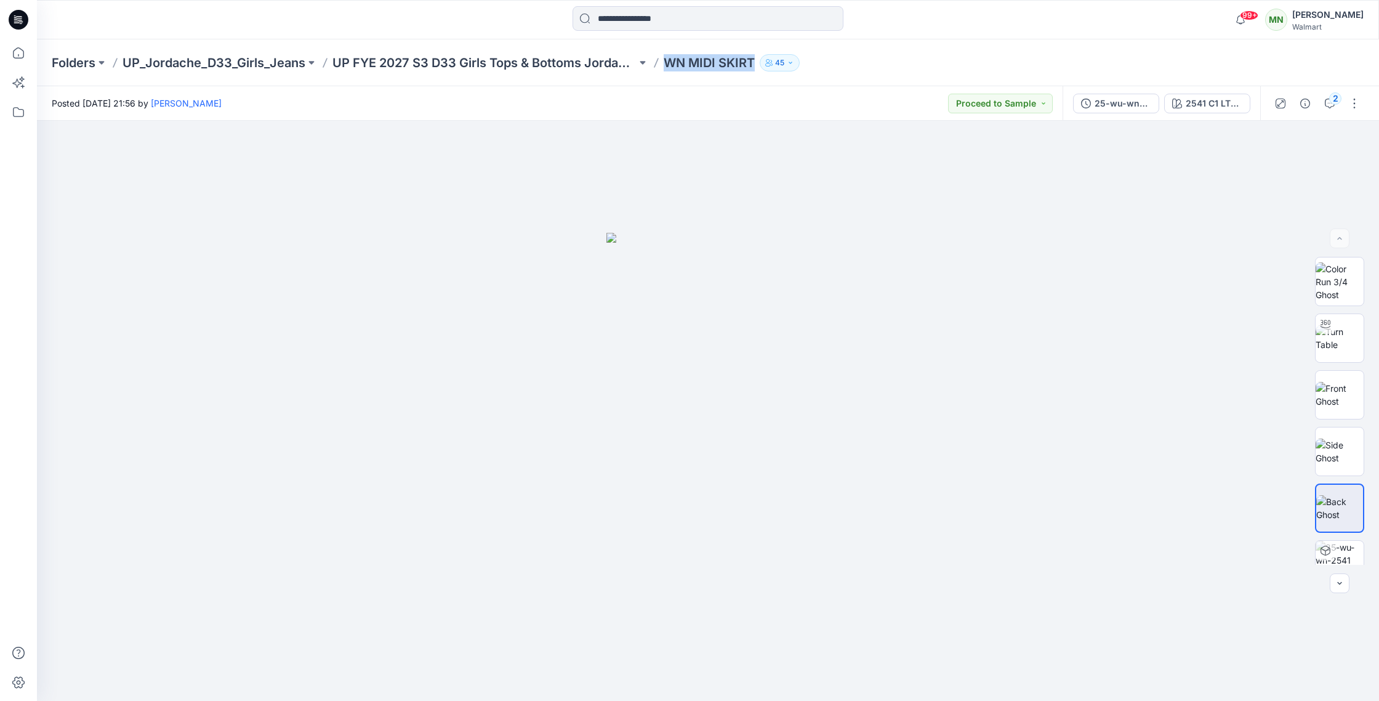
click at [637, 62] on p "WN MIDI SKIRT" at bounding box center [709, 62] width 91 height 17
copy div "WN MIDI SKIRT 45"
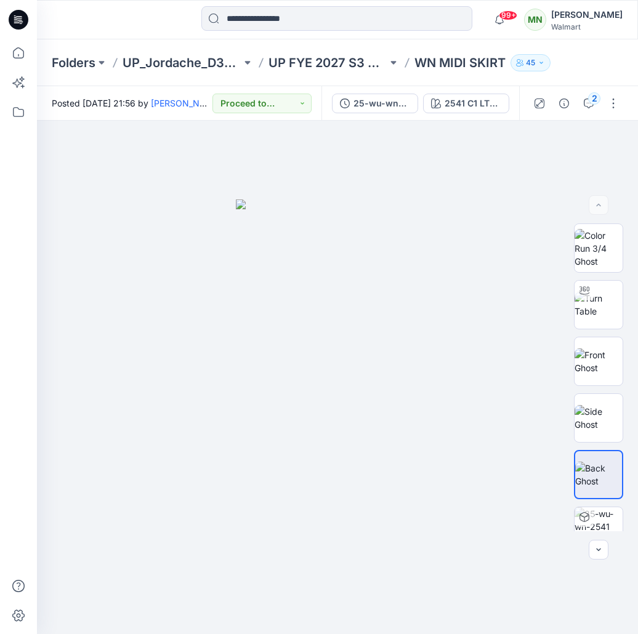
click at [30, 272] on div at bounding box center [18, 336] width 27 height 595
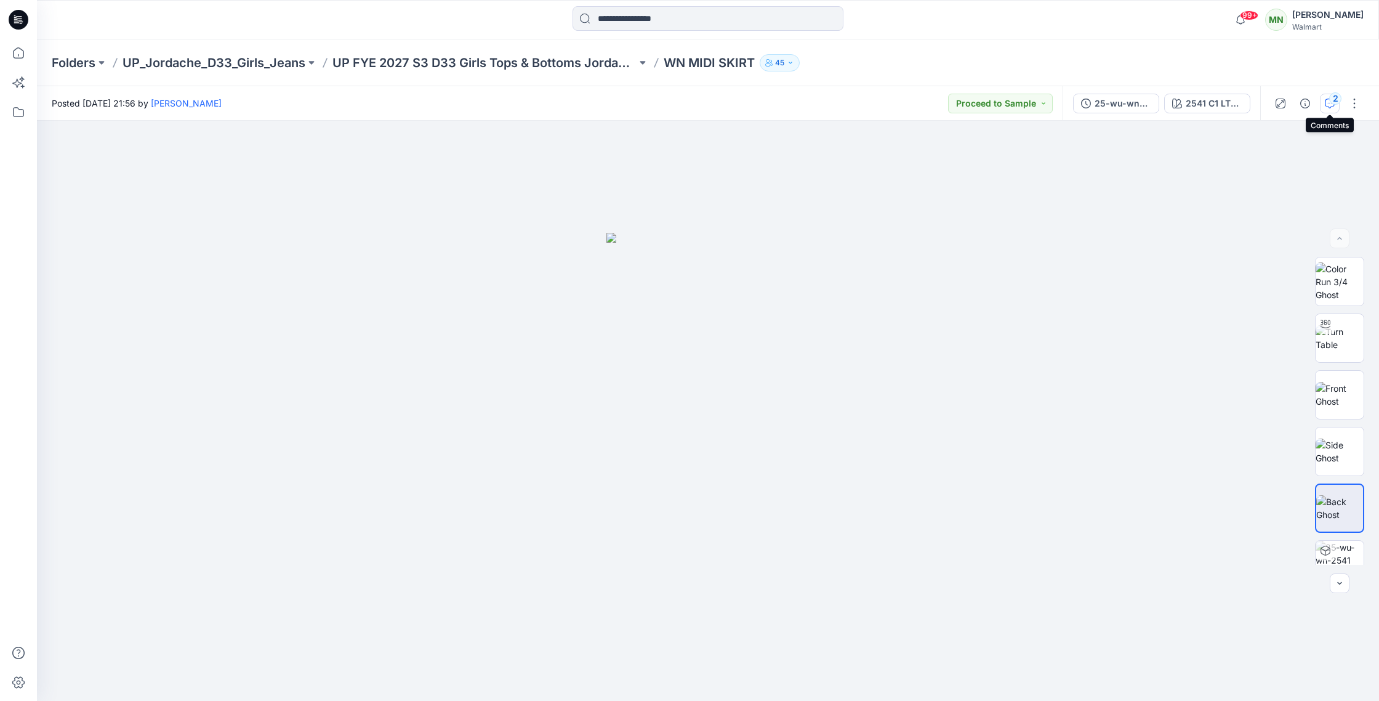
click at [637, 99] on div "2" at bounding box center [1336, 98] width 12 height 12
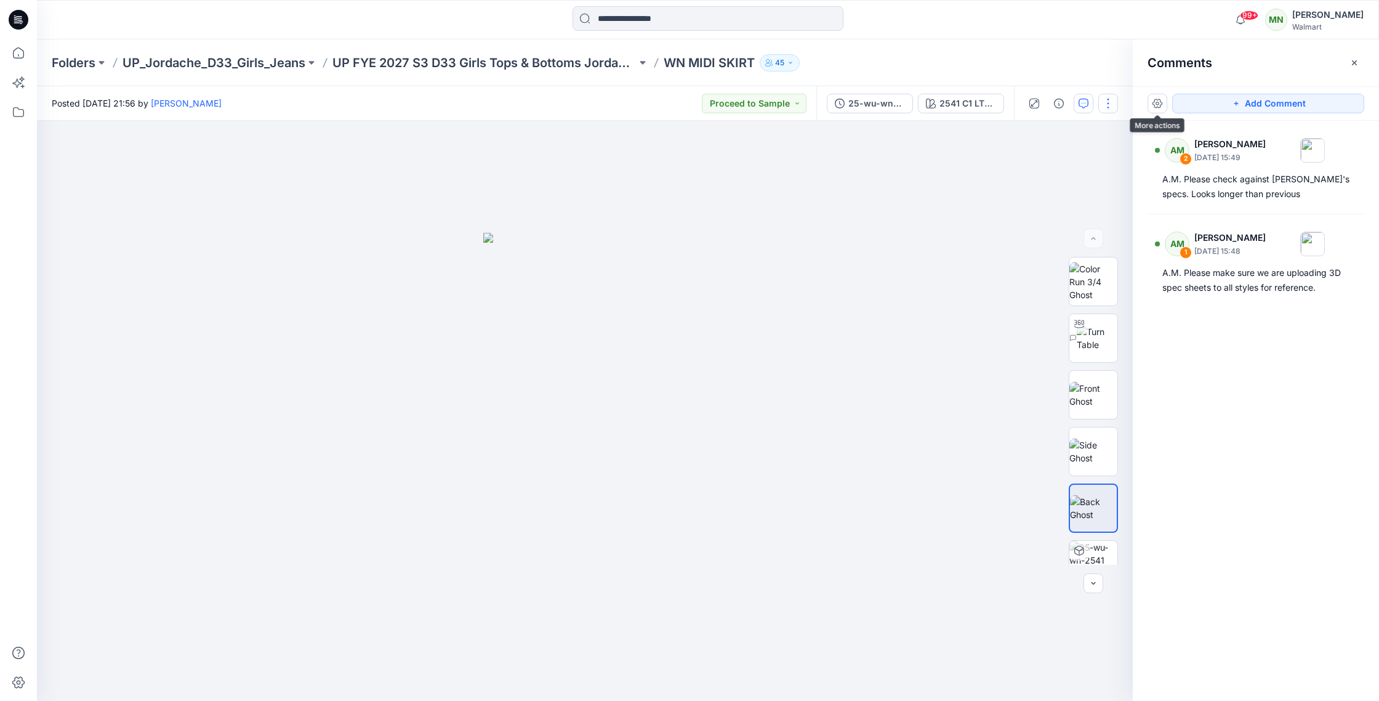
click at [637, 98] on button "button" at bounding box center [1109, 104] width 20 height 20
click at [637, 163] on button "Edit" at bounding box center [1056, 166] width 113 height 23
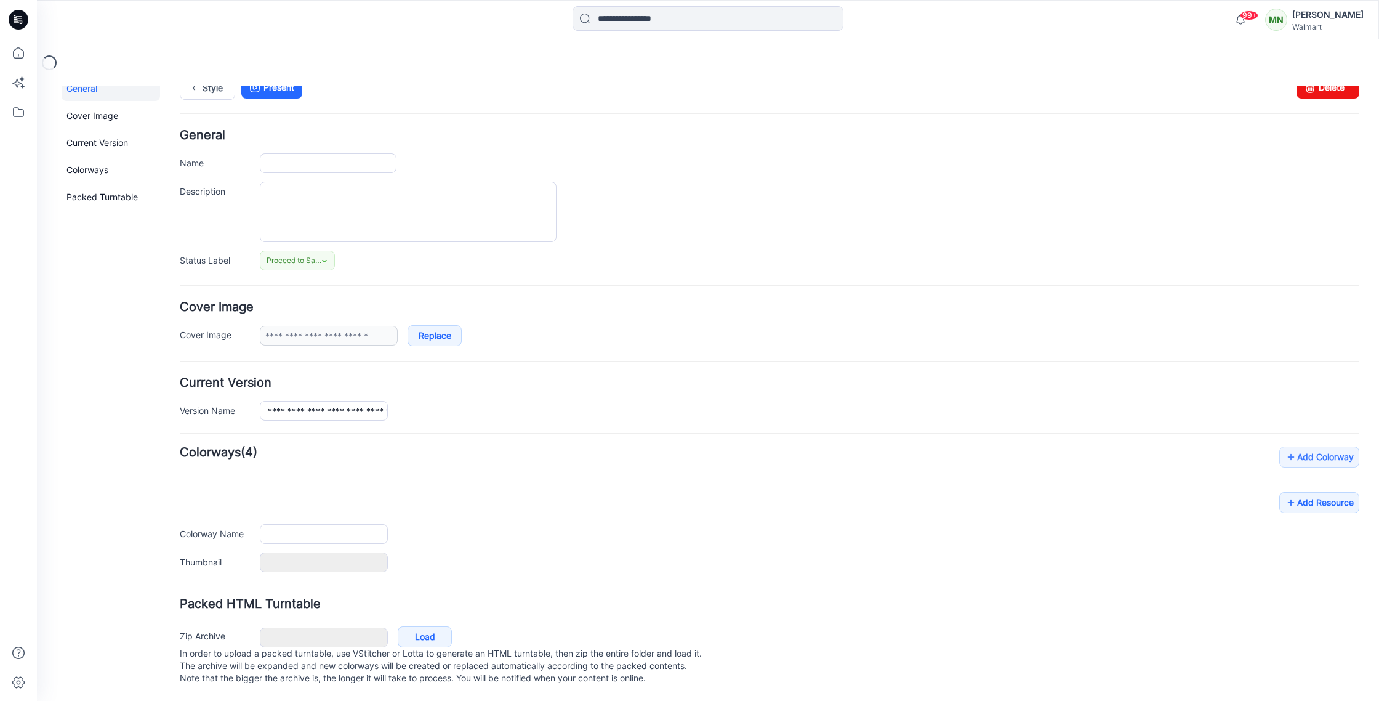
type input "**********"
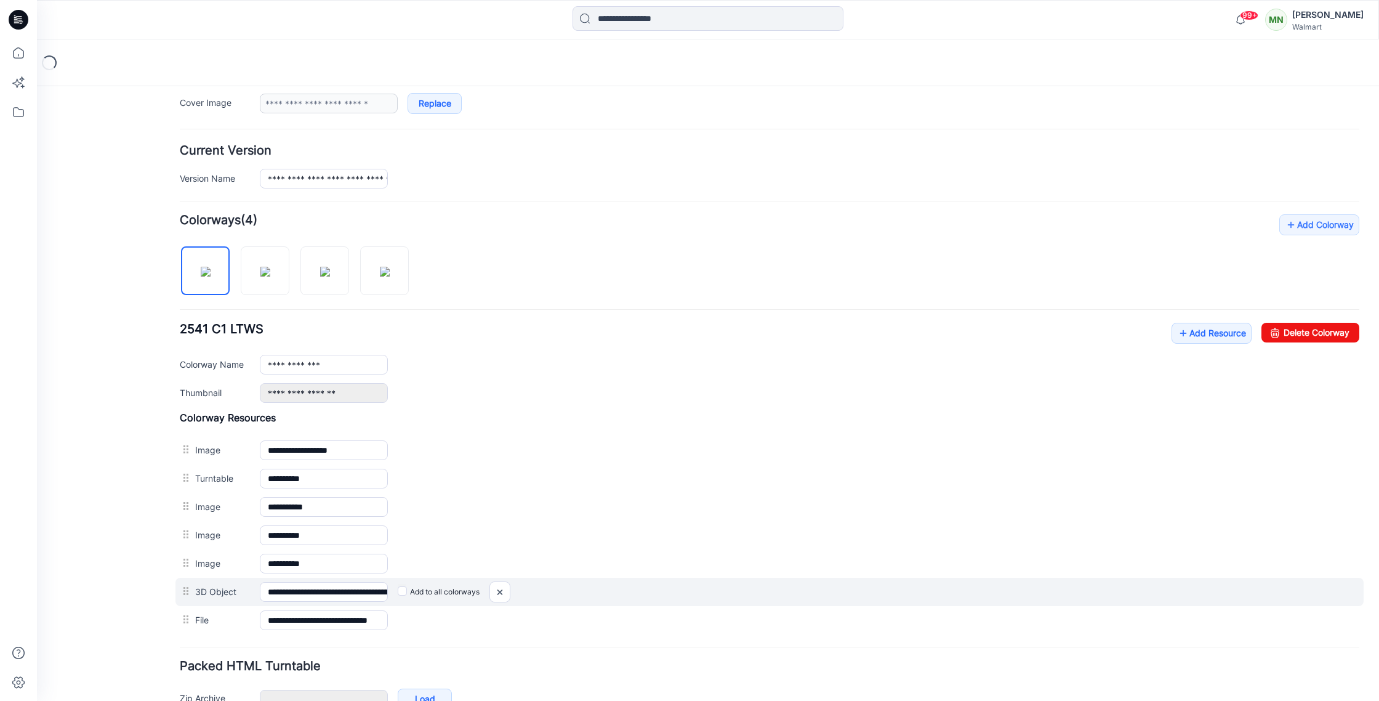
scroll to position [332, 0]
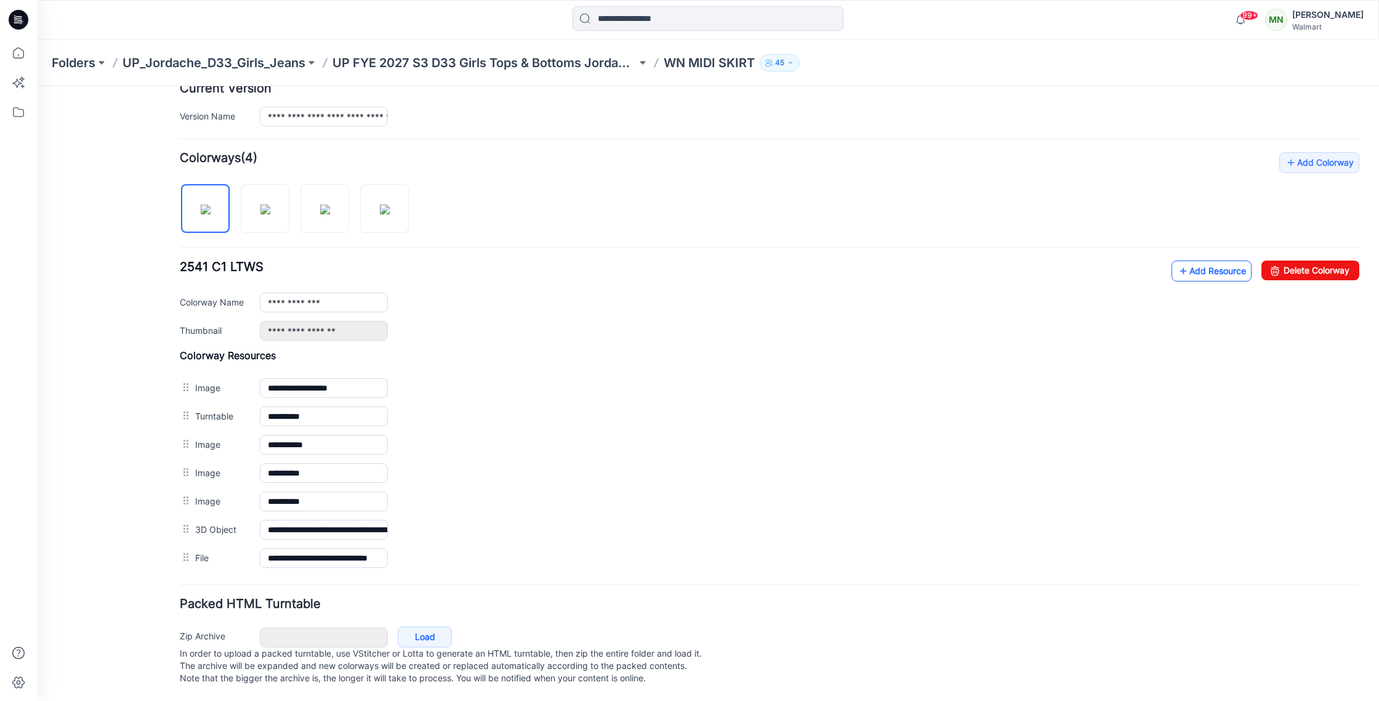
click at [1222, 264] on link "Add Resource" at bounding box center [1212, 271] width 80 height 21
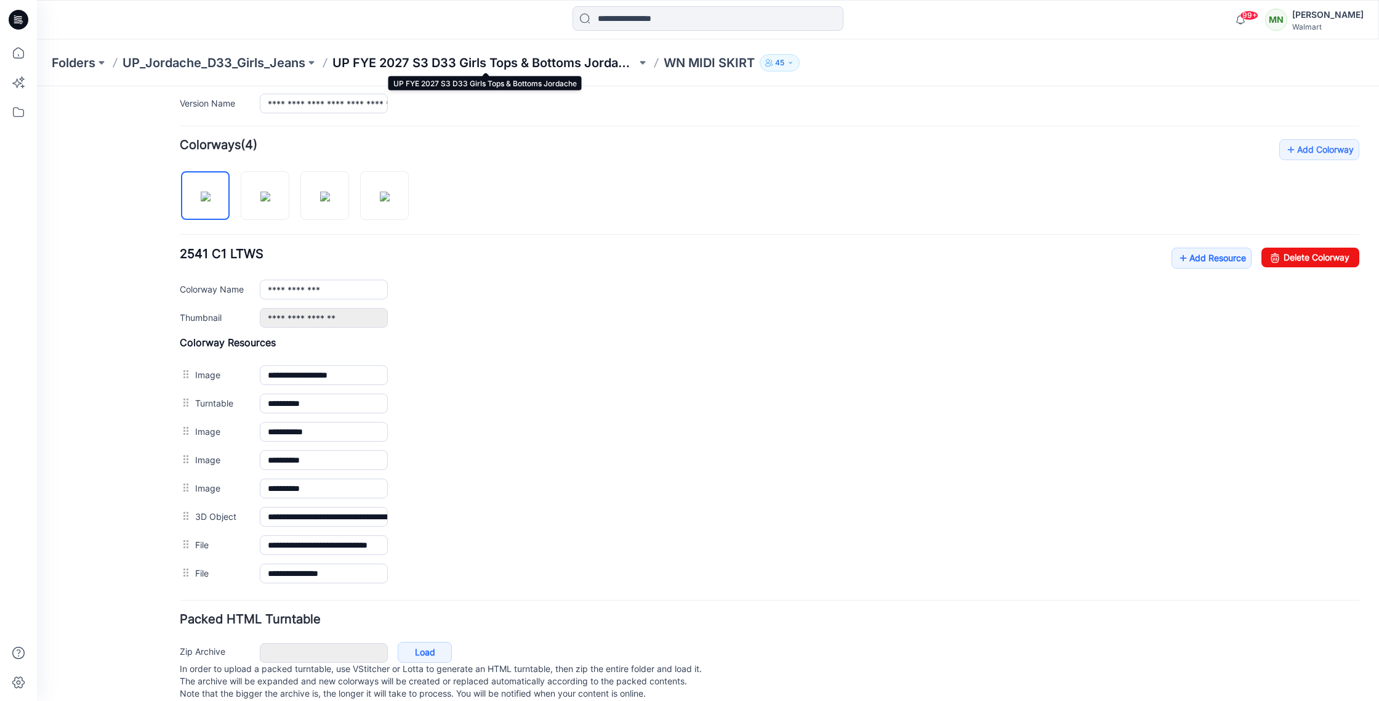
click at [536, 61] on p "UP FYE 2027 S3 D33 Girls Tops & Bottoms Jordache" at bounding box center [485, 62] width 304 height 17
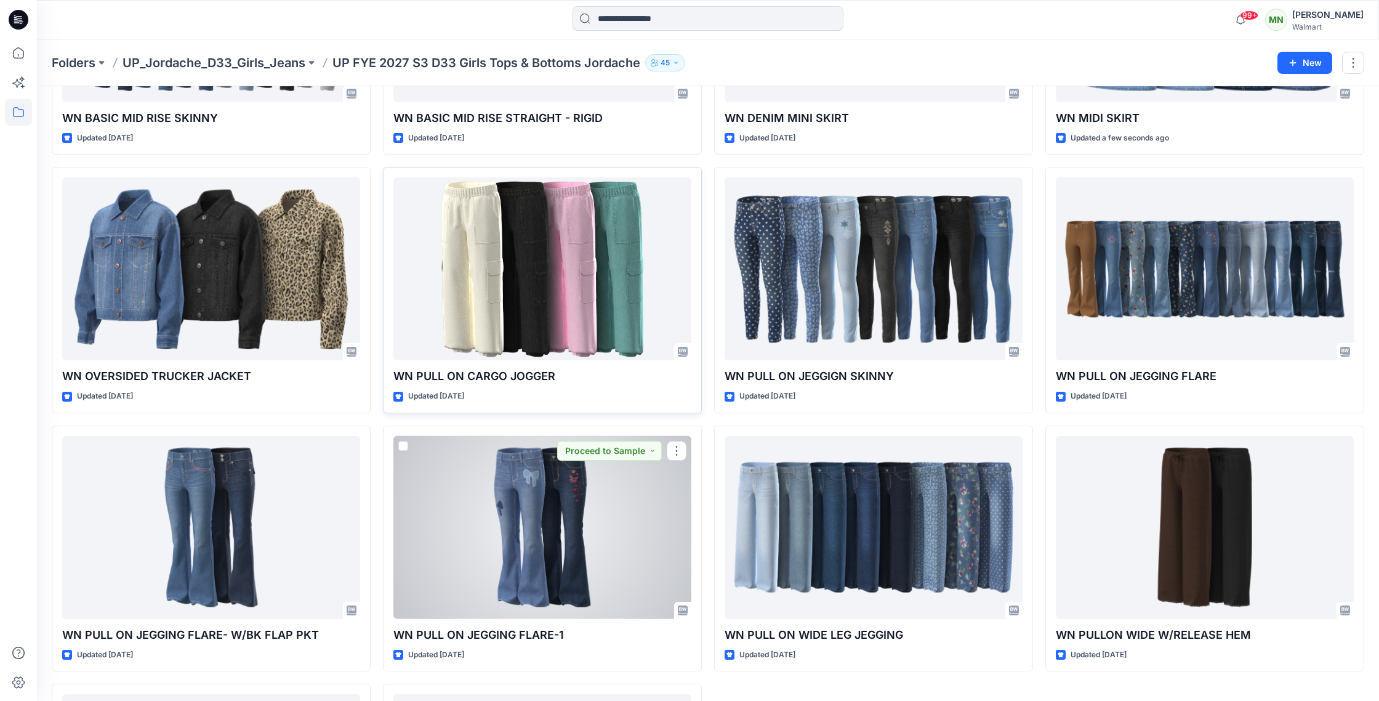
scroll to position [745, 0]
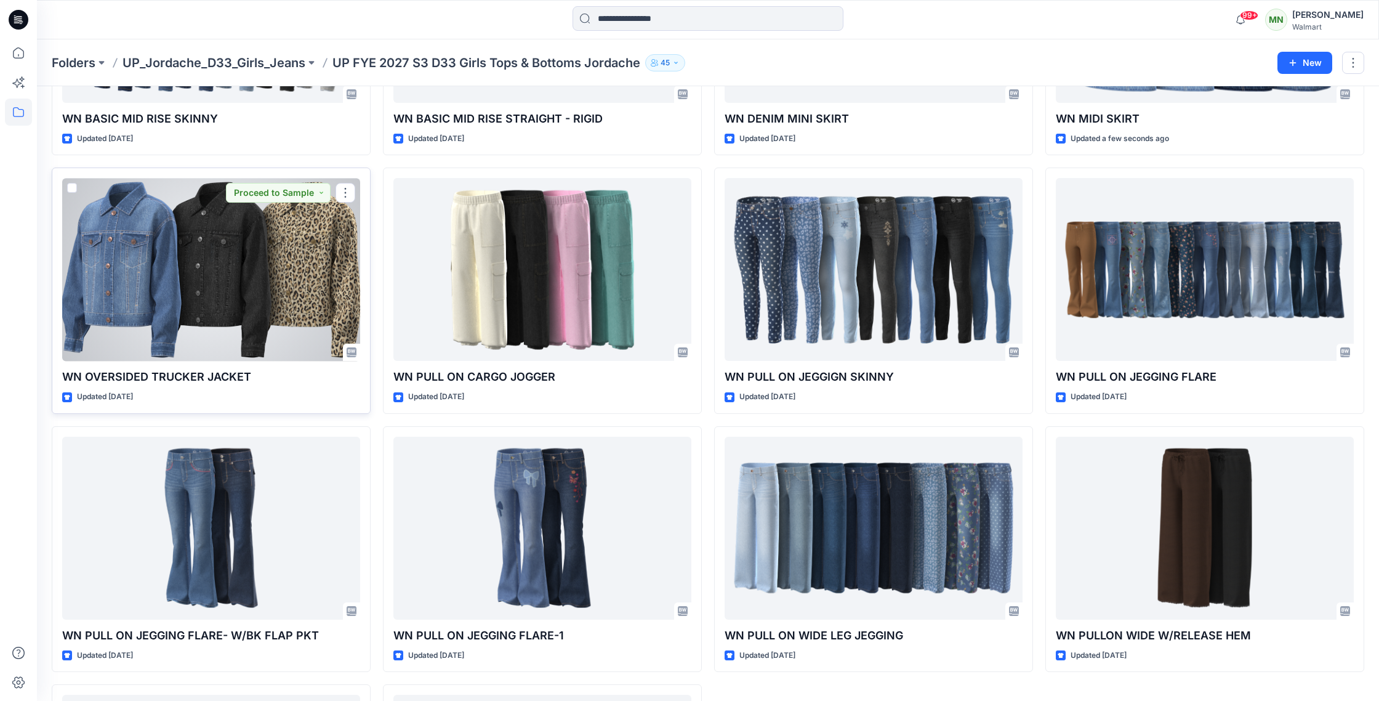
click at [314, 262] on div at bounding box center [211, 269] width 298 height 183
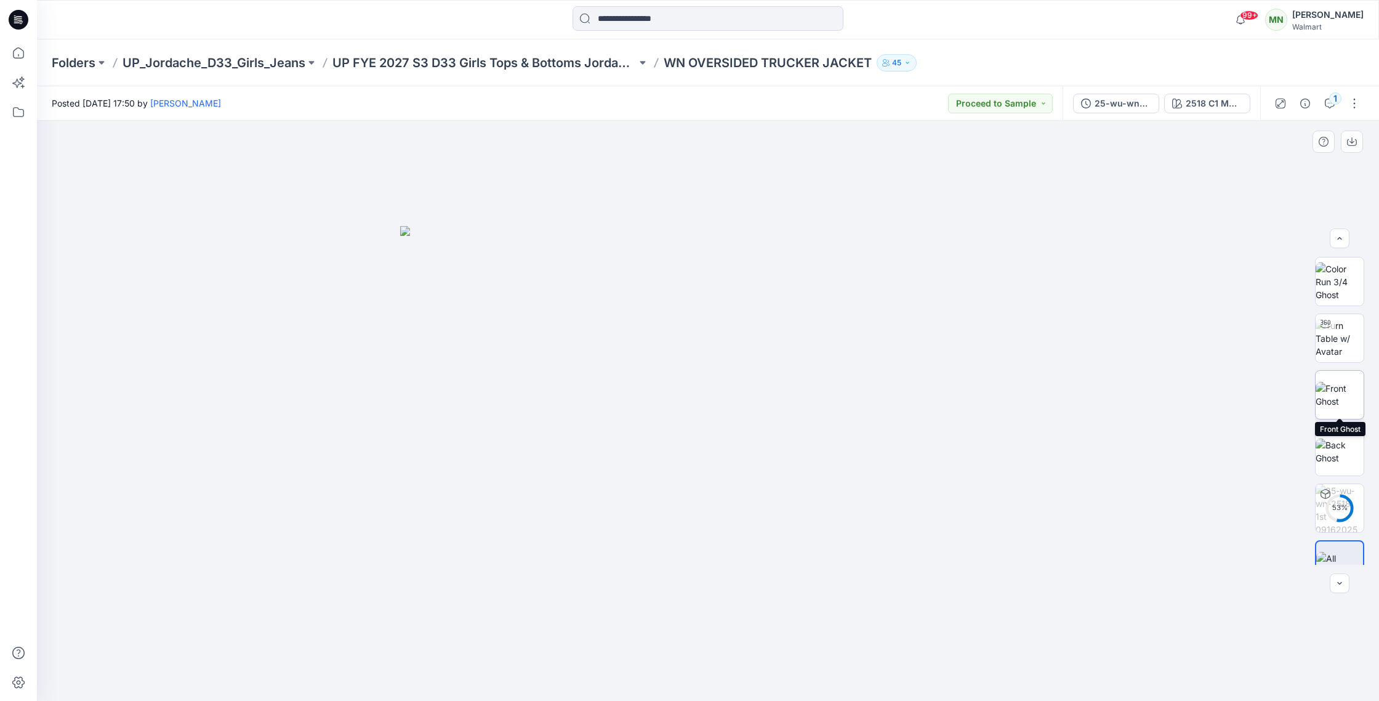
scroll to position [25, 0]
click at [719, 60] on p "WN OVERSIDED TRUCKER JACKET" at bounding box center [768, 62] width 208 height 17
click at [718, 62] on p "WN OVERSIDED TRUCKER JACKET" at bounding box center [768, 62] width 208 height 17
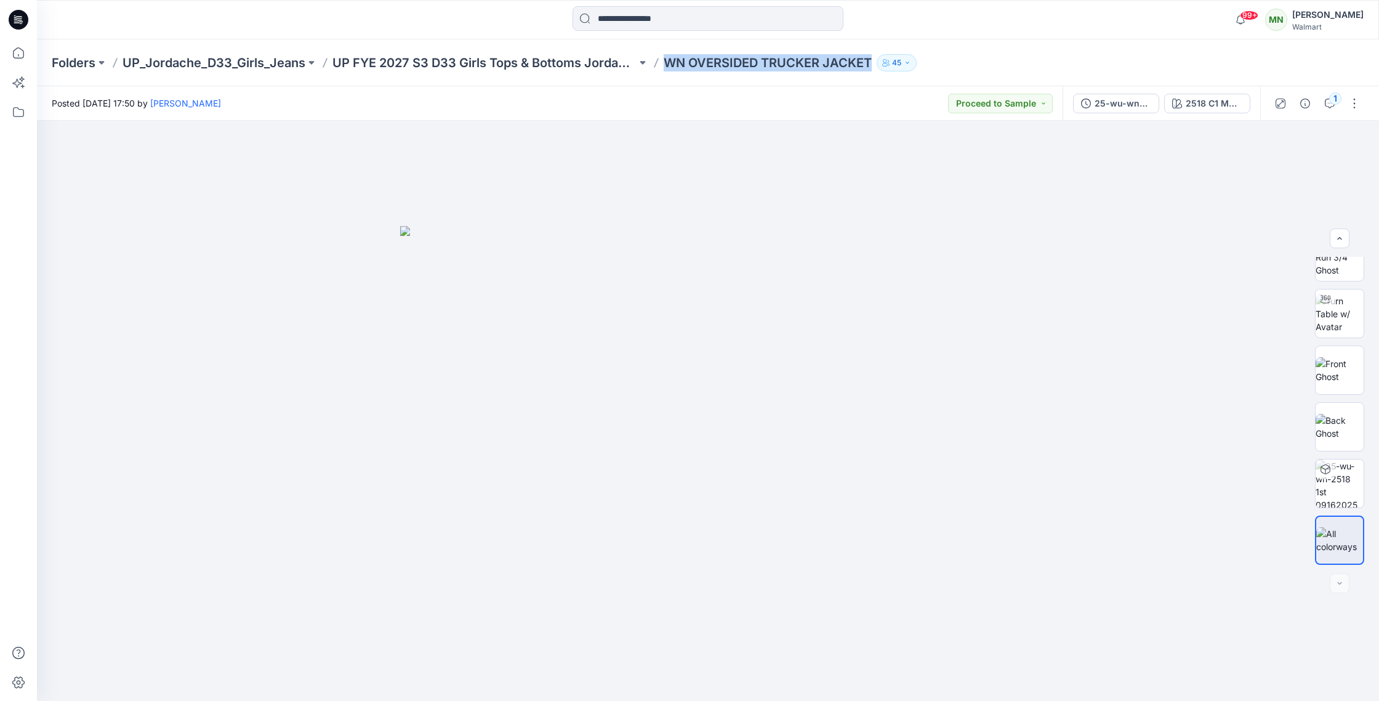
click at [718, 62] on p "WN OVERSIDED TRUCKER JACKET" at bounding box center [768, 62] width 208 height 17
copy div "WN OVERSIDED TRUCKER JACKET 45"
click at [1348, 376] on img at bounding box center [1340, 370] width 48 height 26
click at [1344, 419] on img at bounding box center [1340, 427] width 48 height 26
click at [1352, 101] on button "button" at bounding box center [1355, 104] width 20 height 20
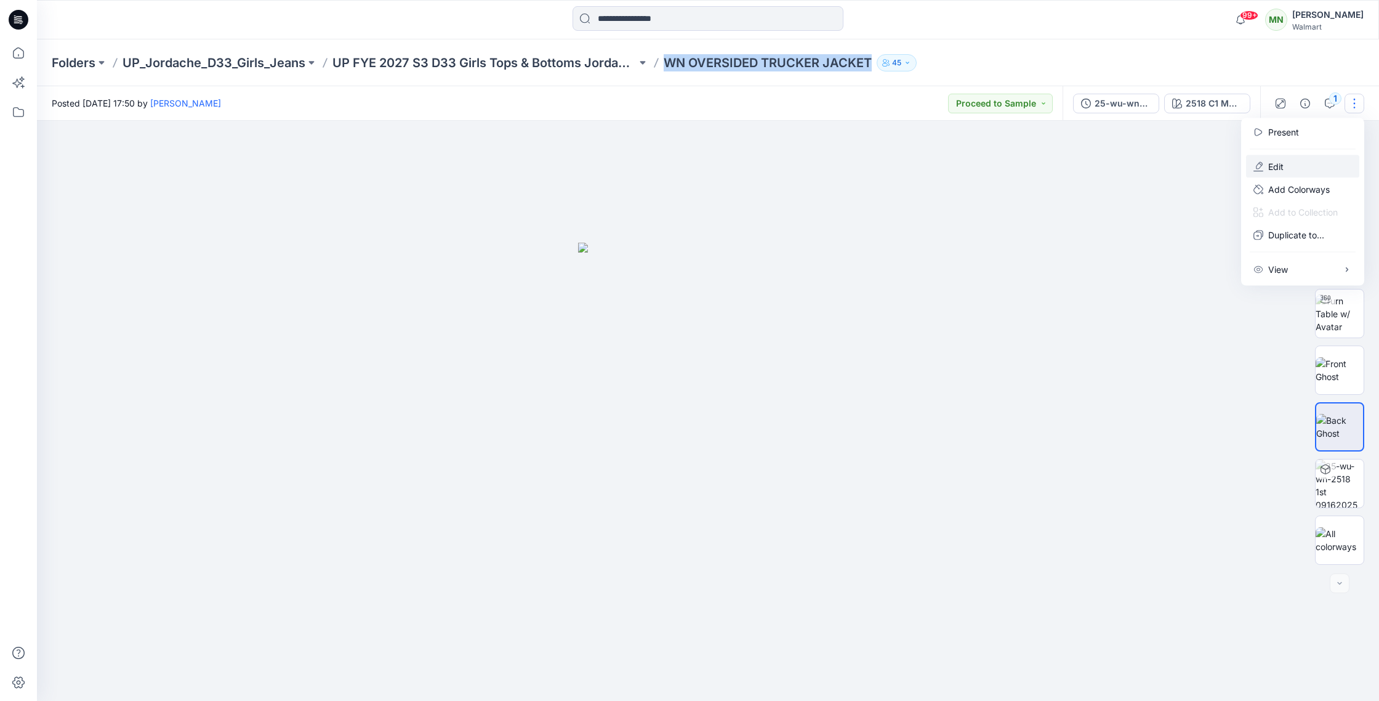
click at [1281, 163] on p "Edit" at bounding box center [1276, 166] width 15 height 13
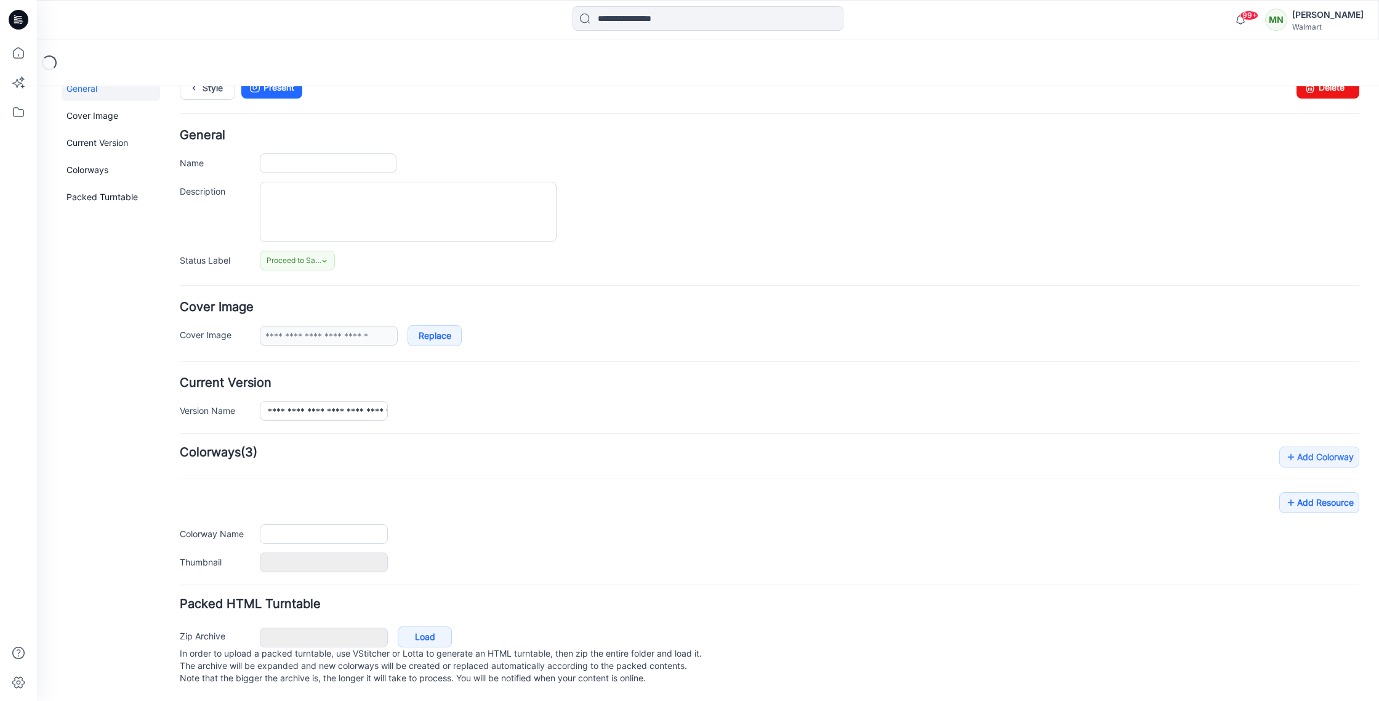
type input "**********"
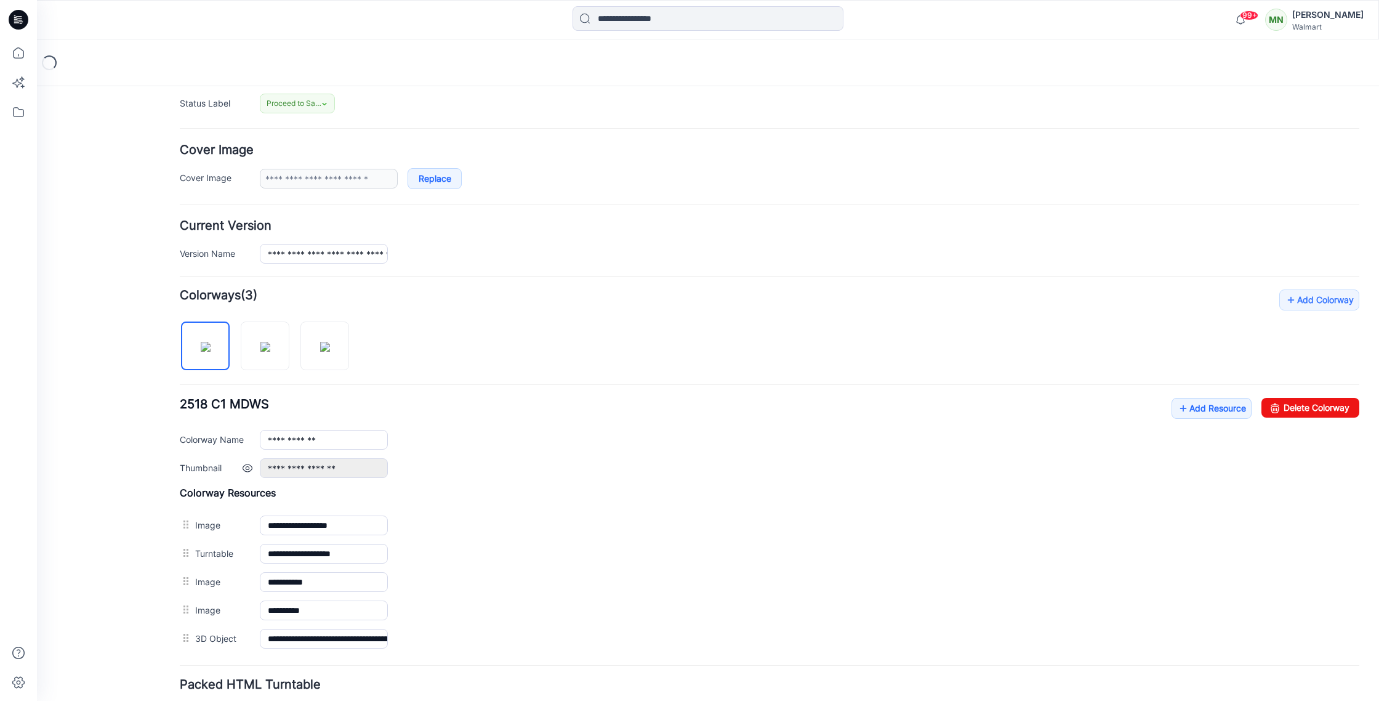
scroll to position [275, 0]
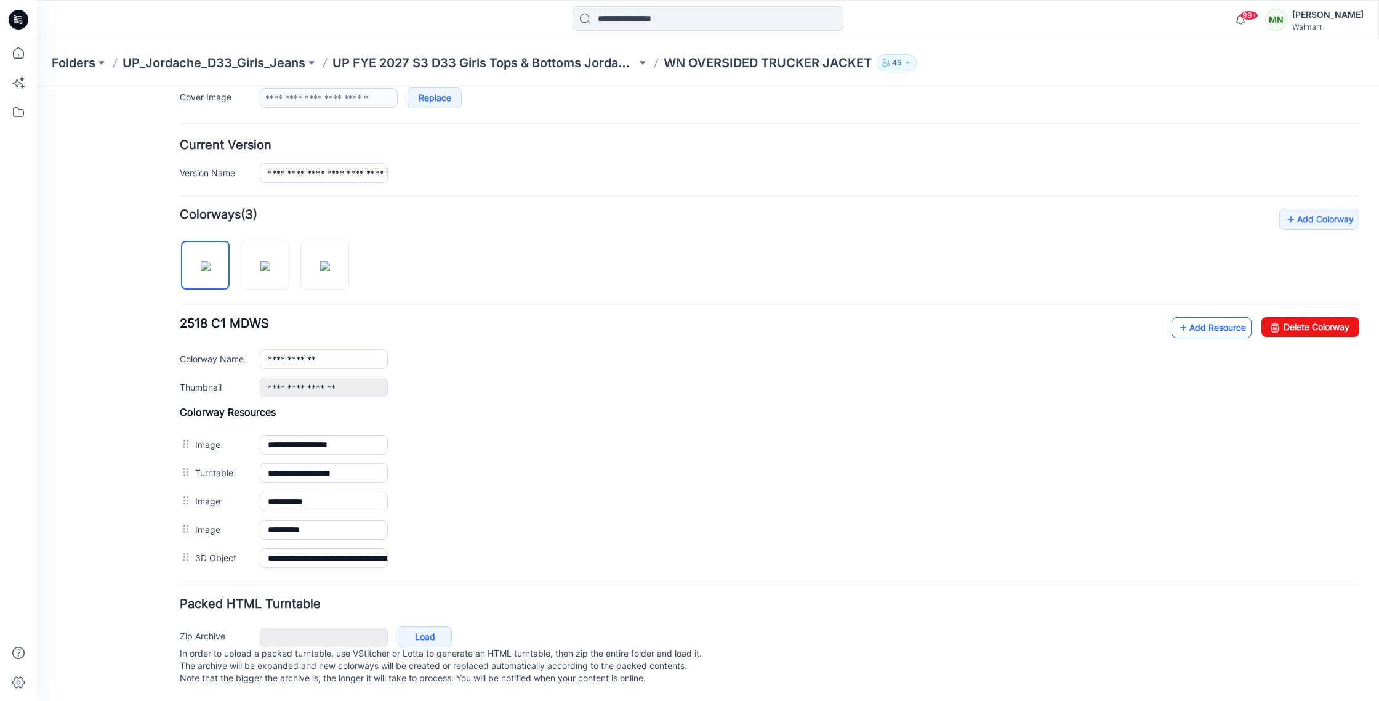
click at [1223, 317] on link "Add Resource" at bounding box center [1212, 327] width 80 height 21
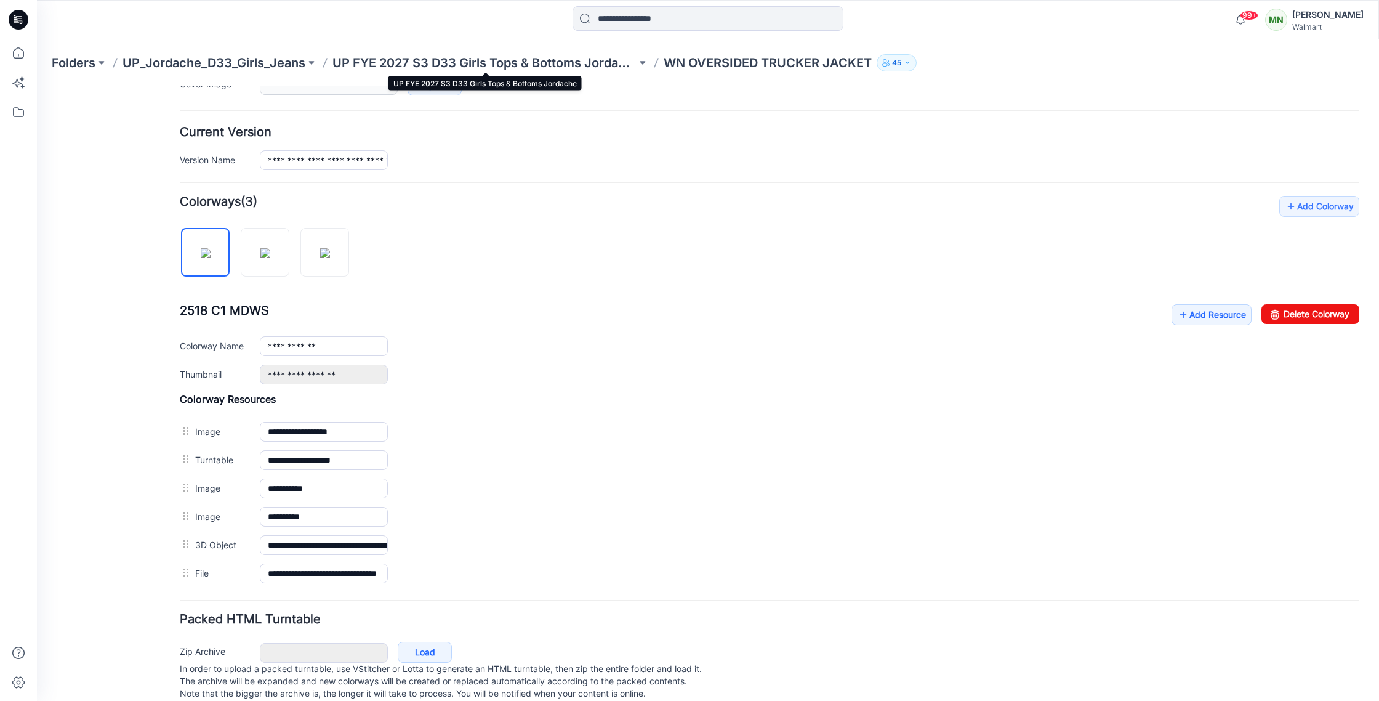
click at [500, 59] on p "UP FYE 2027 S3 D33 Girls Tops & Bottoms Jordache" at bounding box center [485, 62] width 304 height 17
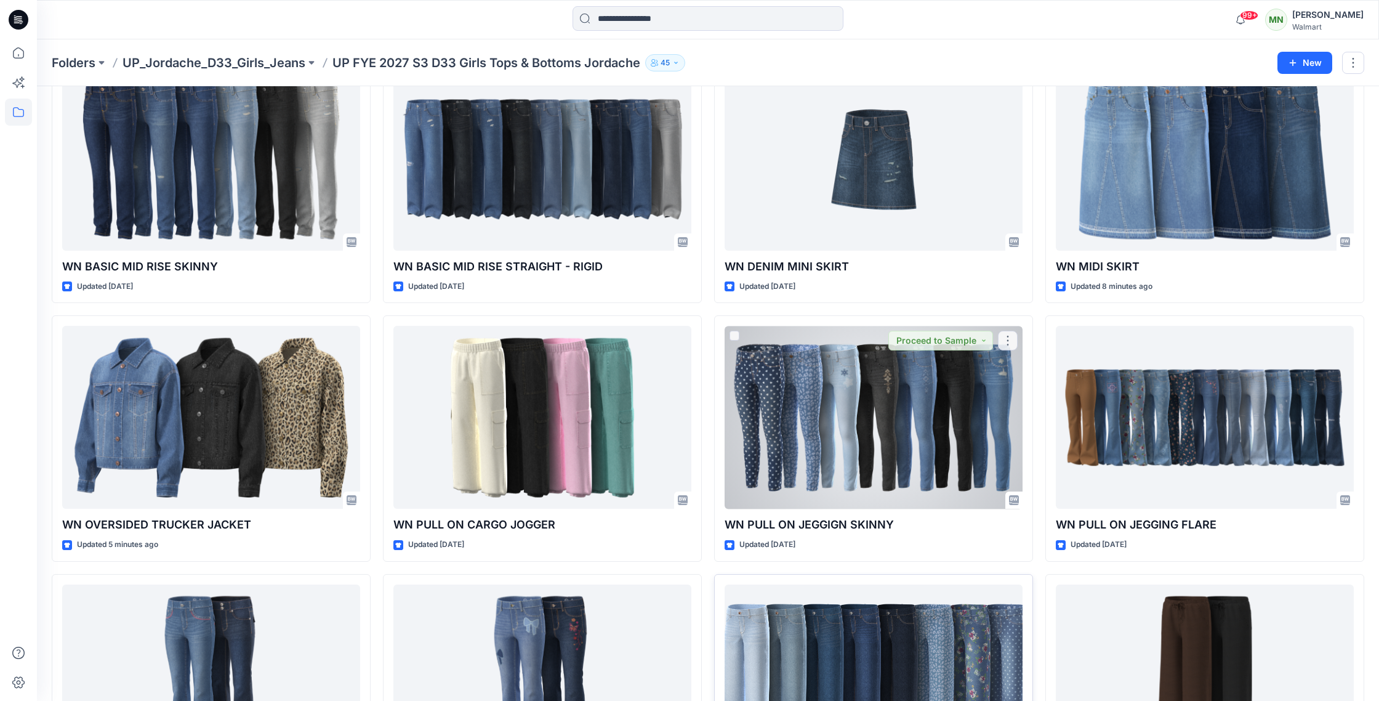
scroll to position [822, 0]
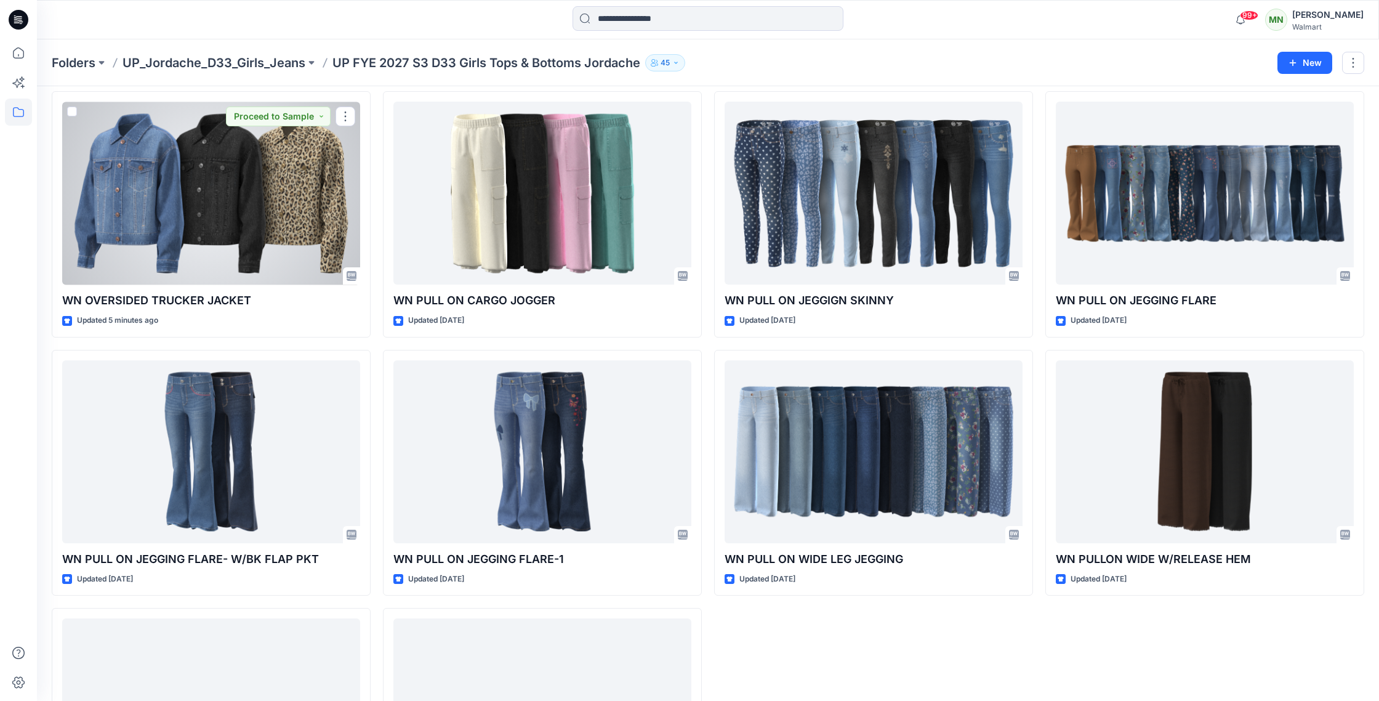
click at [235, 225] on div at bounding box center [211, 193] width 298 height 183
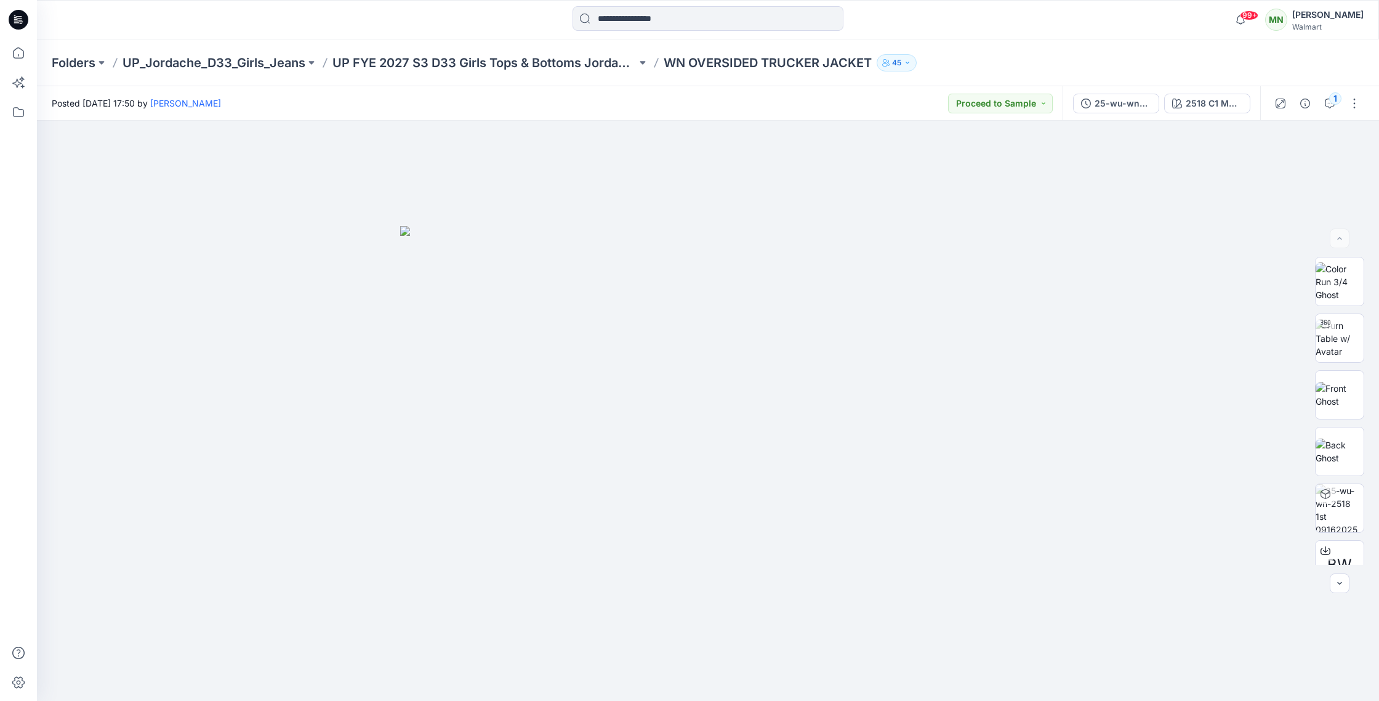
click at [765, 63] on p "WN OVERSIDED TRUCKER JACKET" at bounding box center [768, 62] width 208 height 17
click at [765, 64] on p "WN OVERSIDED TRUCKER JACKET" at bounding box center [768, 62] width 208 height 17
copy div "WN OVERSIDED TRUCKER JACKET 45"
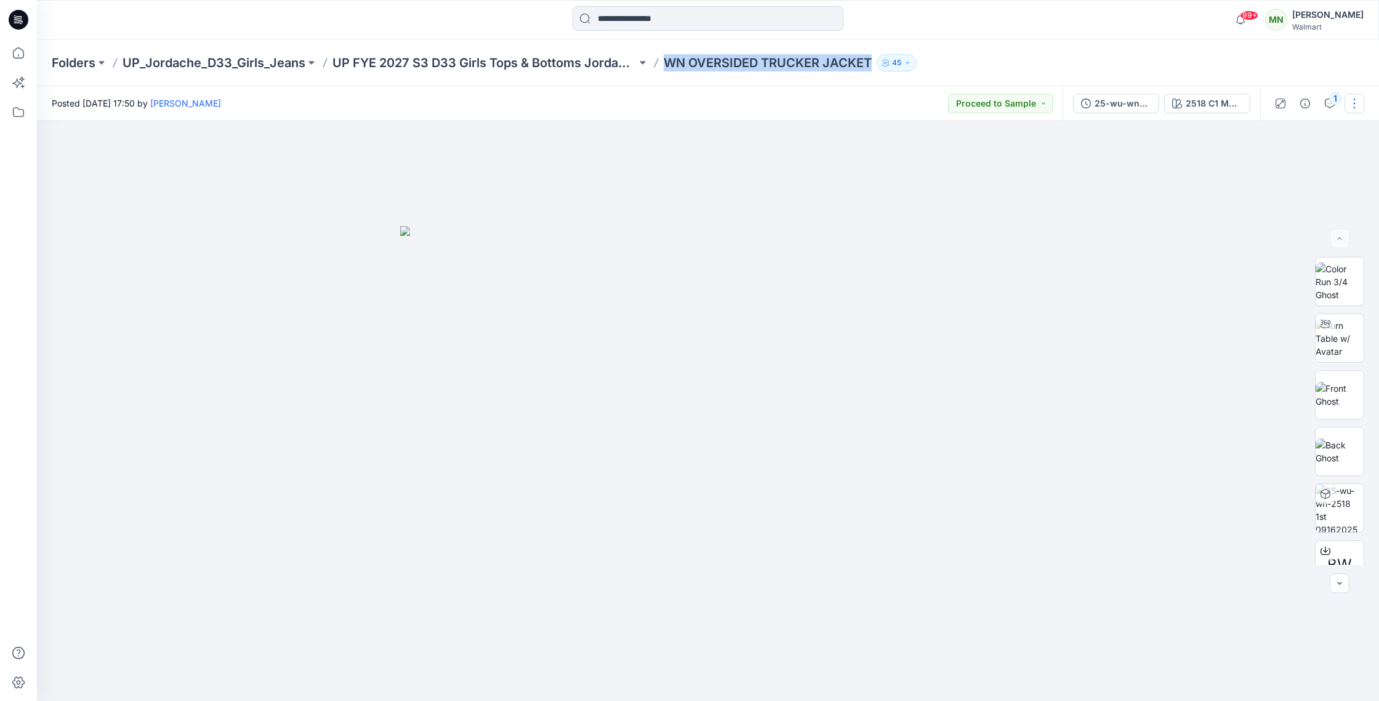
drag, startPoint x: 1358, startPoint y: 104, endPoint x: 1354, endPoint y: 112, distance: 9.1
click at [1358, 104] on button "button" at bounding box center [1355, 104] width 20 height 20
click at [1286, 169] on button "Edit" at bounding box center [1302, 166] width 113 height 23
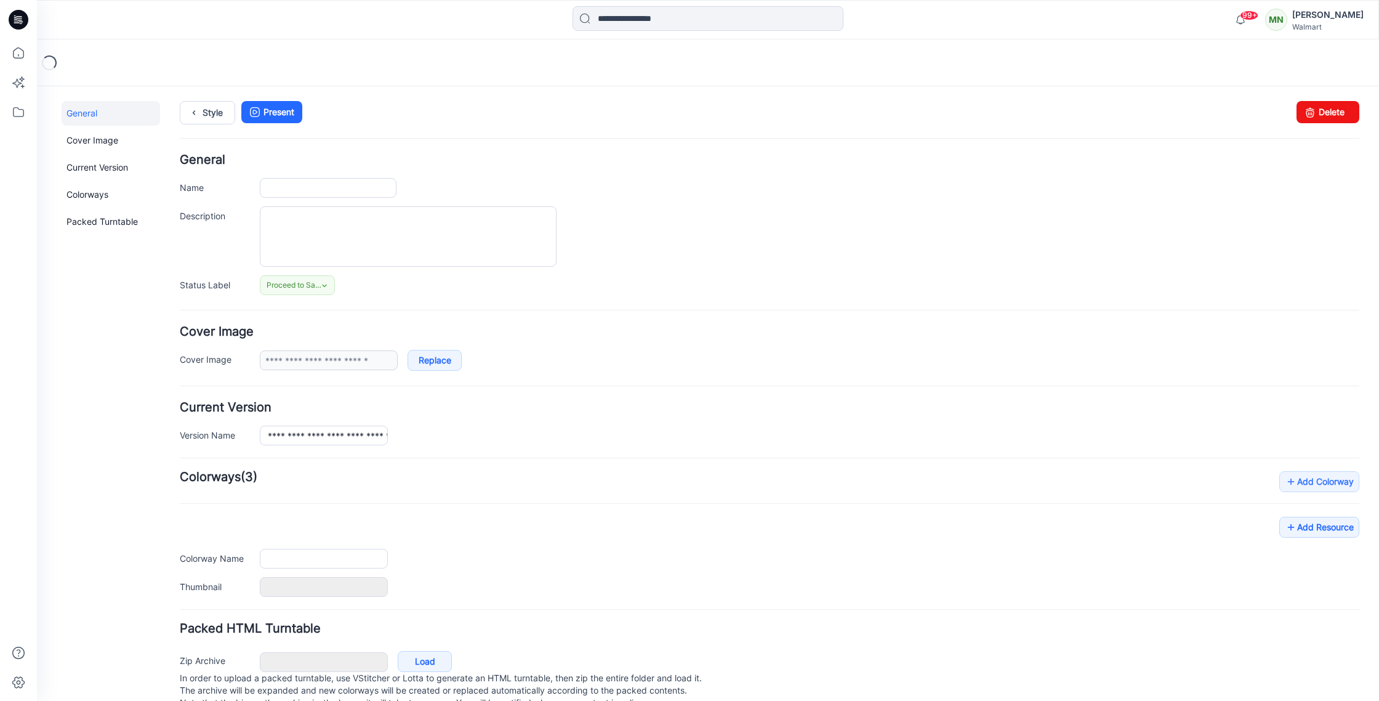
type input "**********"
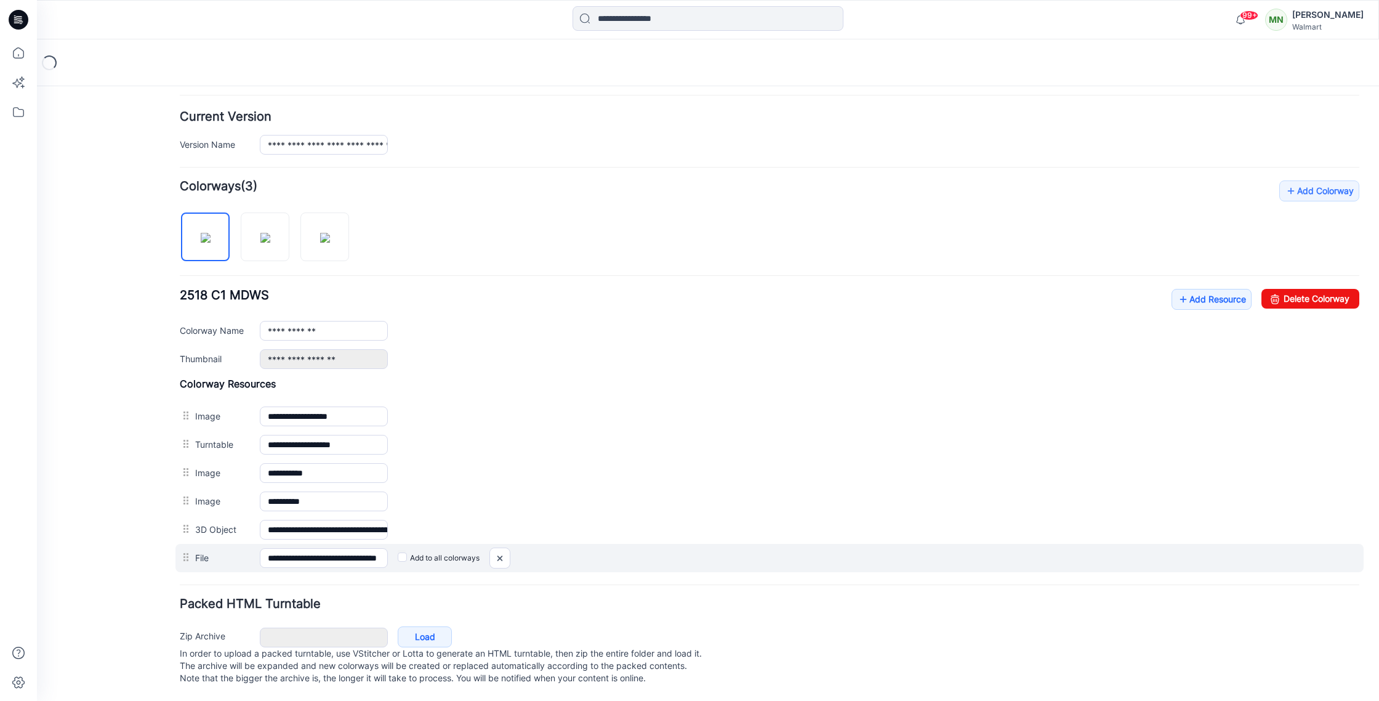
scroll to position [304, 0]
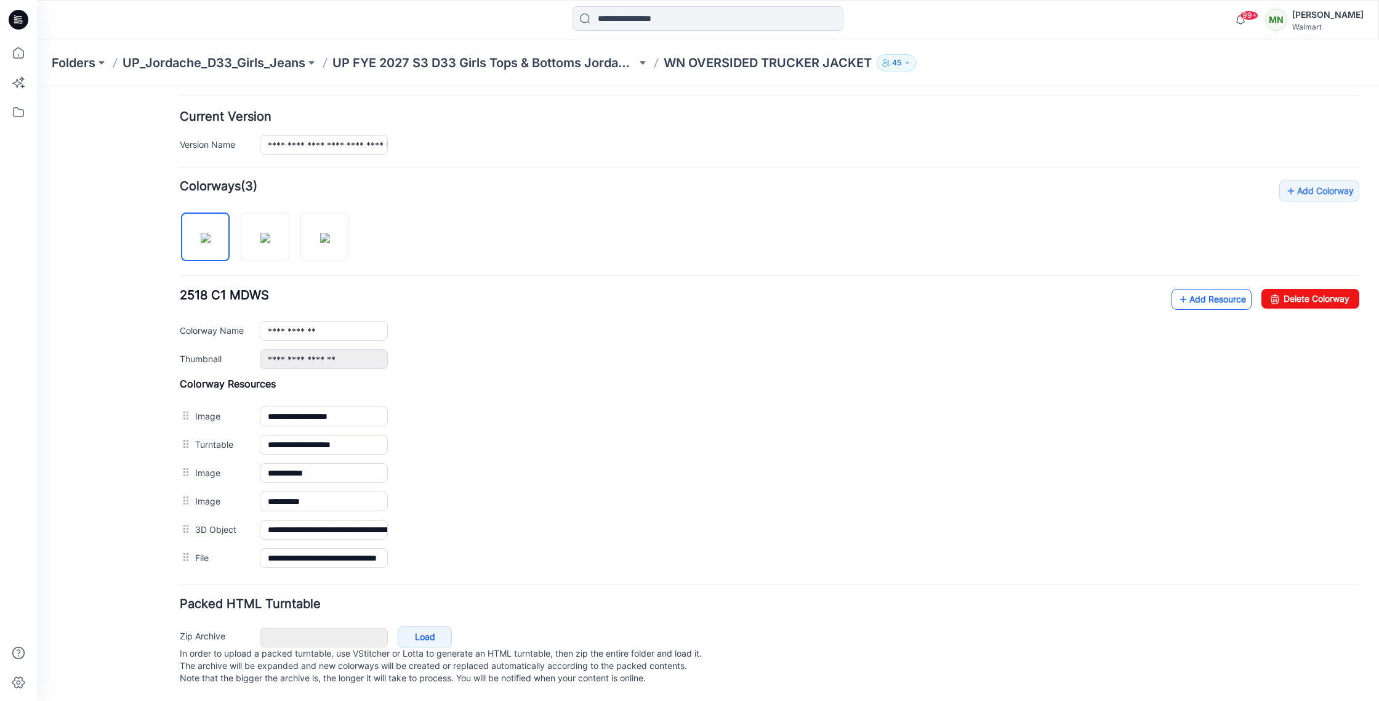
click at [1209, 289] on link "Add Resource" at bounding box center [1212, 299] width 80 height 21
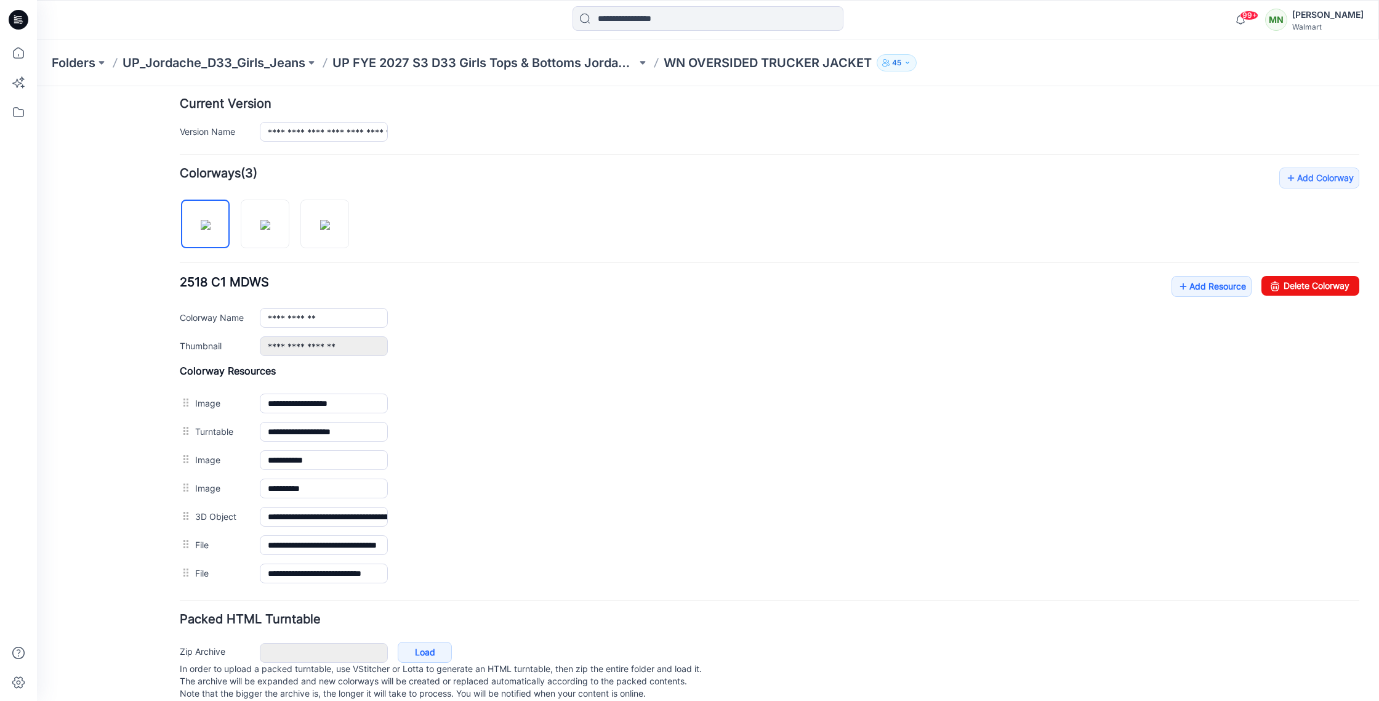
click at [435, 67] on p "UP FYE 2027 S3 D33 Girls Tops & Bottoms Jordache" at bounding box center [485, 62] width 304 height 17
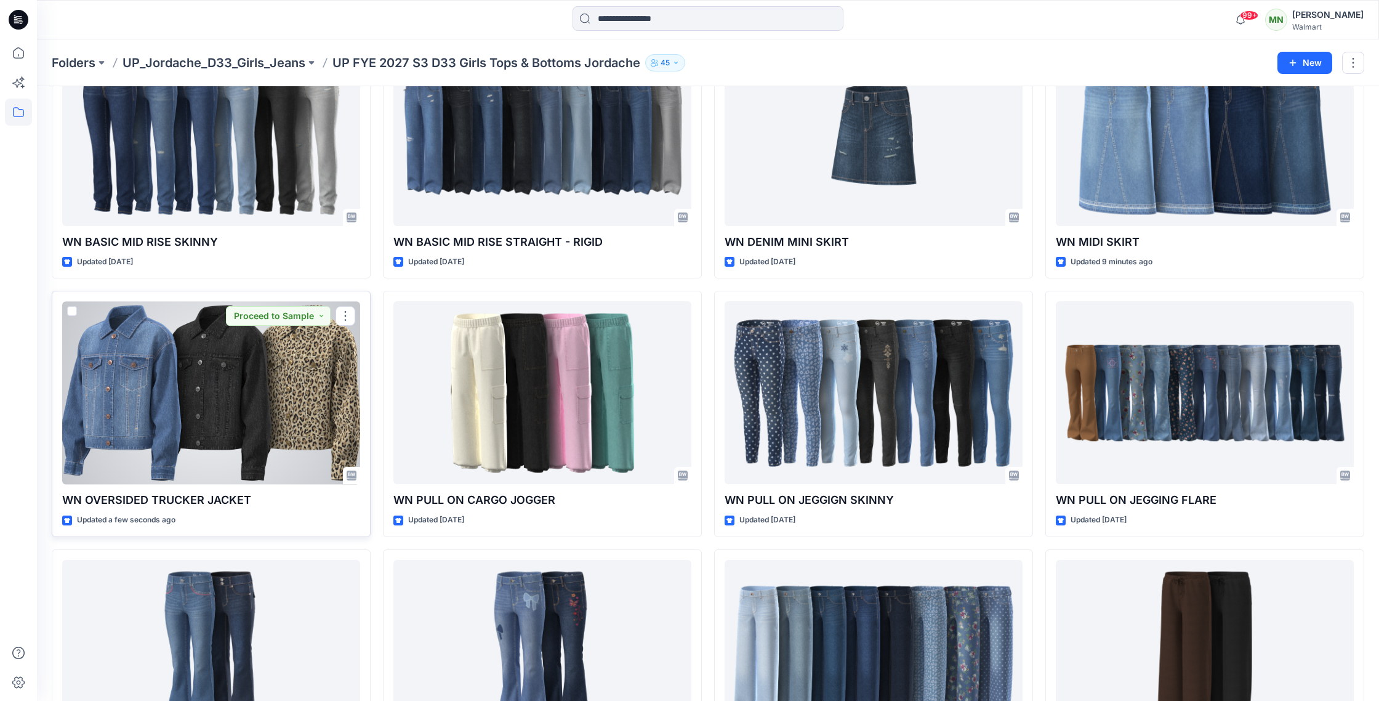
scroll to position [646, 0]
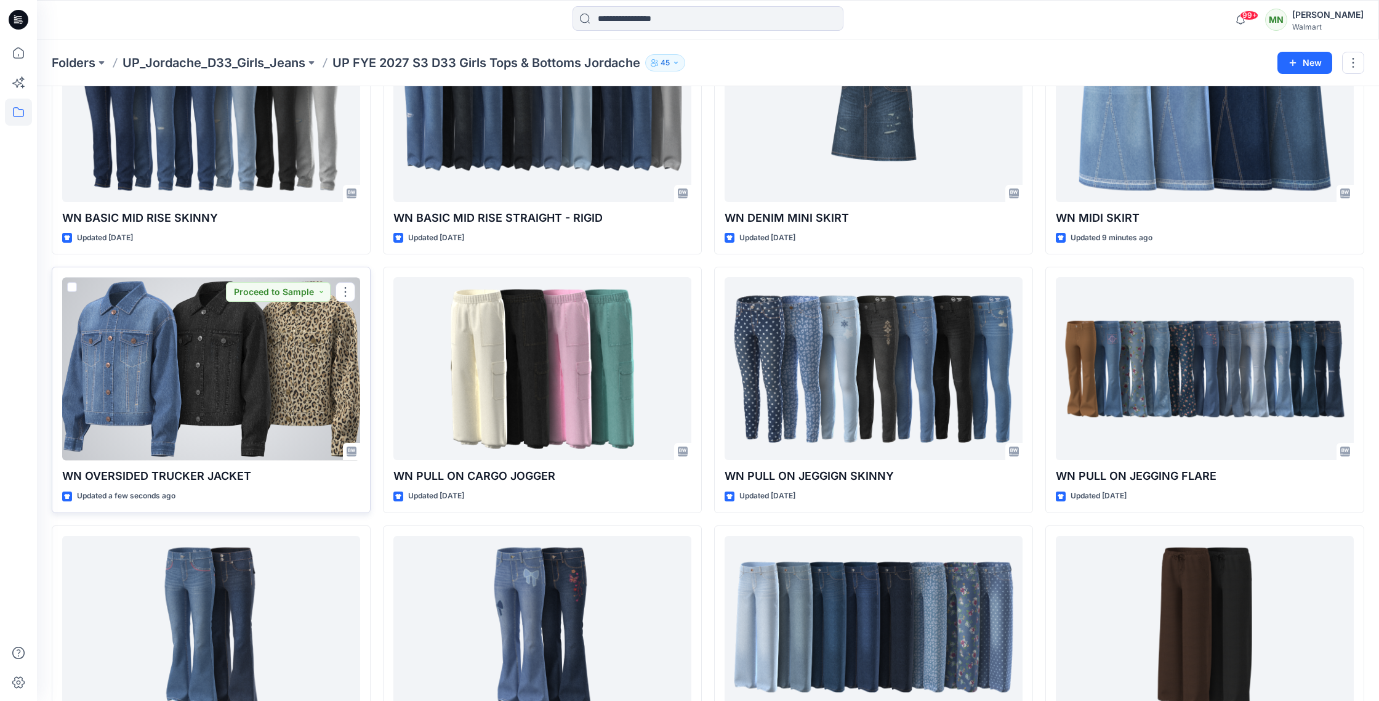
drag, startPoint x: 351, startPoint y: 290, endPoint x: 355, endPoint y: 296, distance: 7.0
click at [352, 290] on button "button" at bounding box center [346, 292] width 20 height 20
click at [429, 320] on button "Edit" at bounding box center [404, 320] width 133 height 23
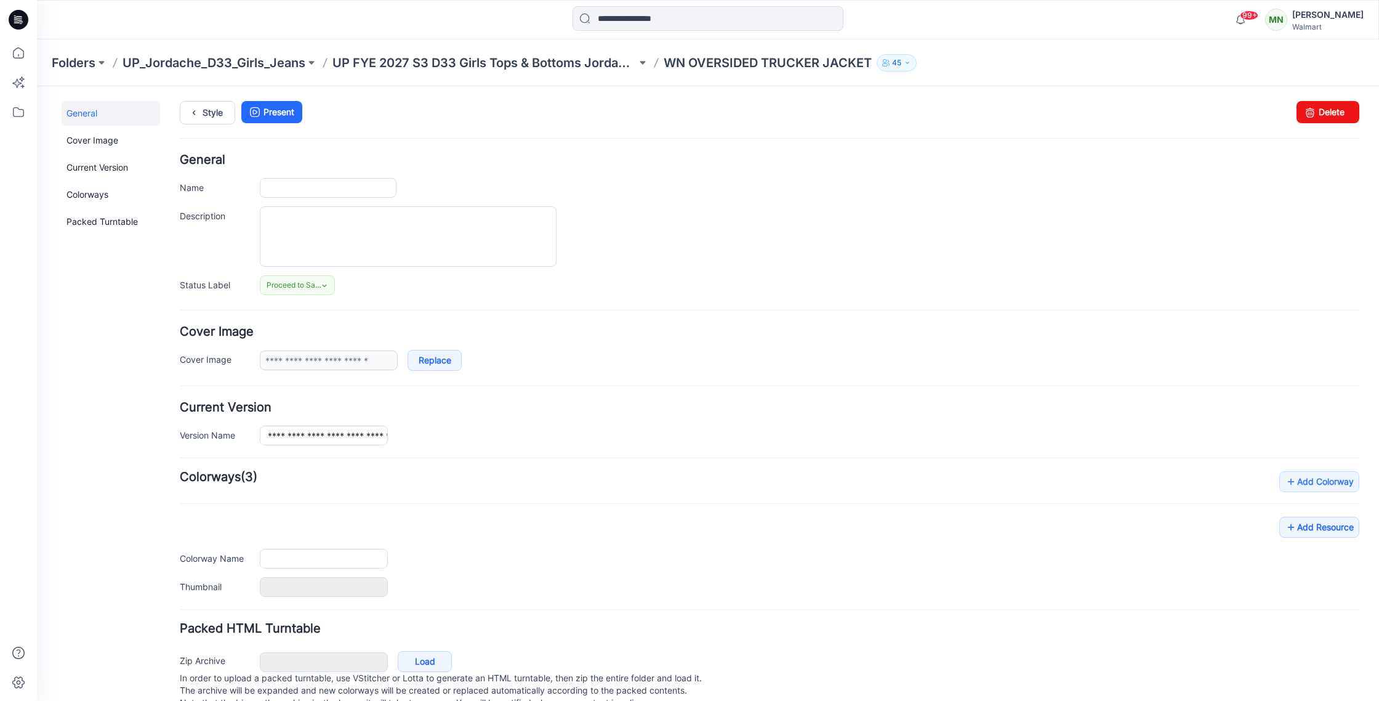
type input "**********"
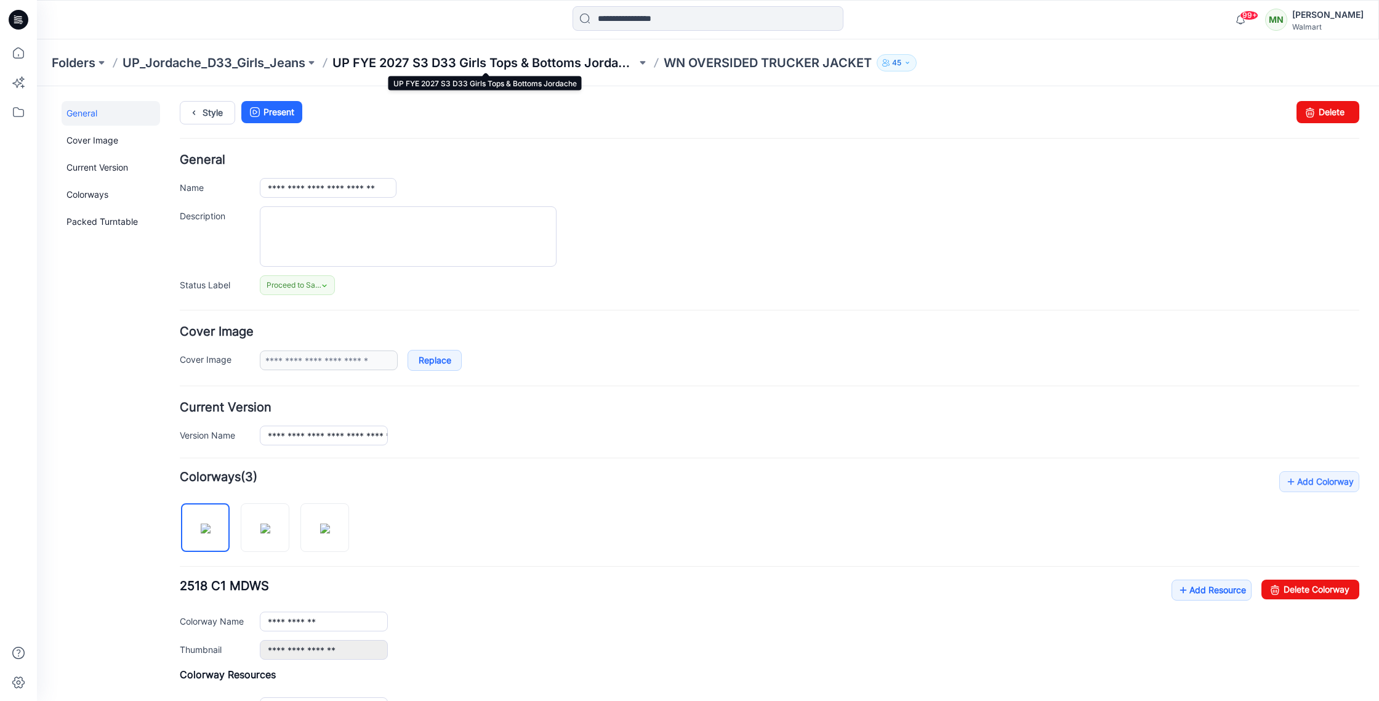
click at [583, 64] on p "UP FYE 2027 S3 D33 Girls Tops & Bottoms Jordache" at bounding box center [485, 62] width 304 height 17
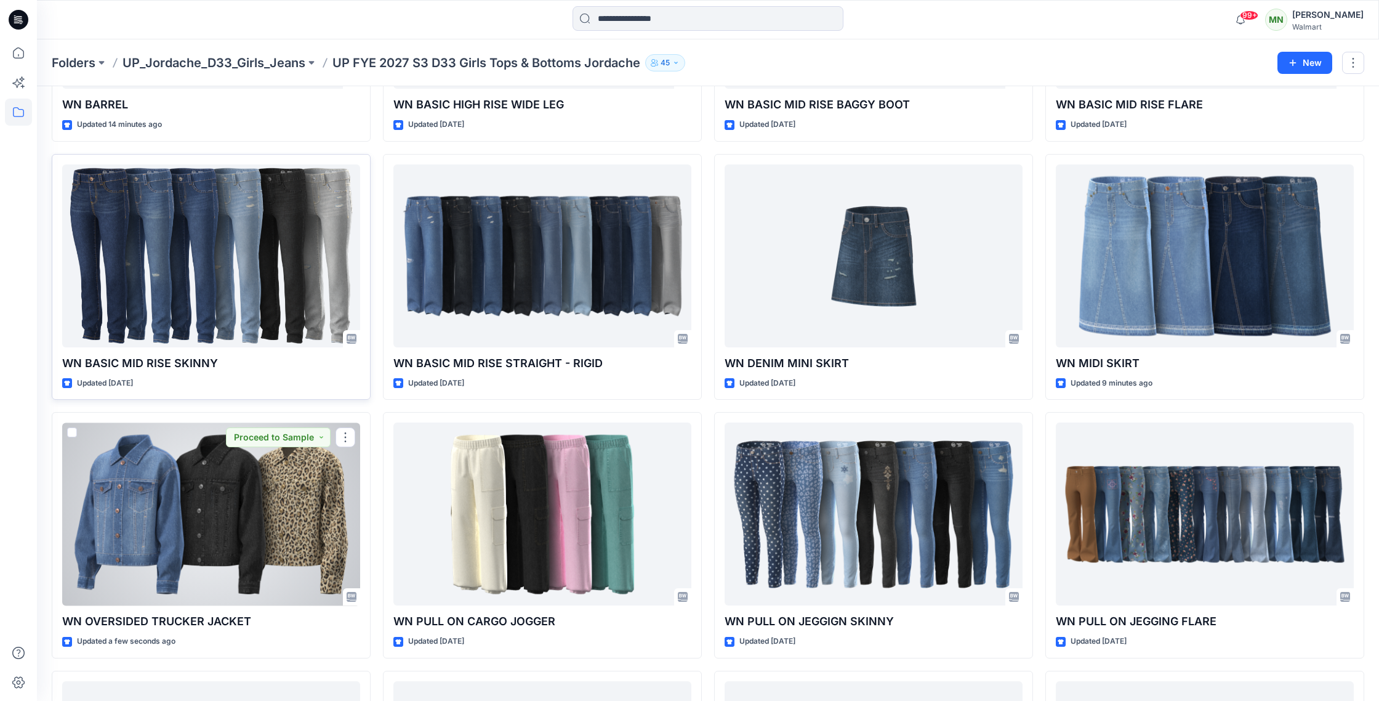
scroll to position [503, 0]
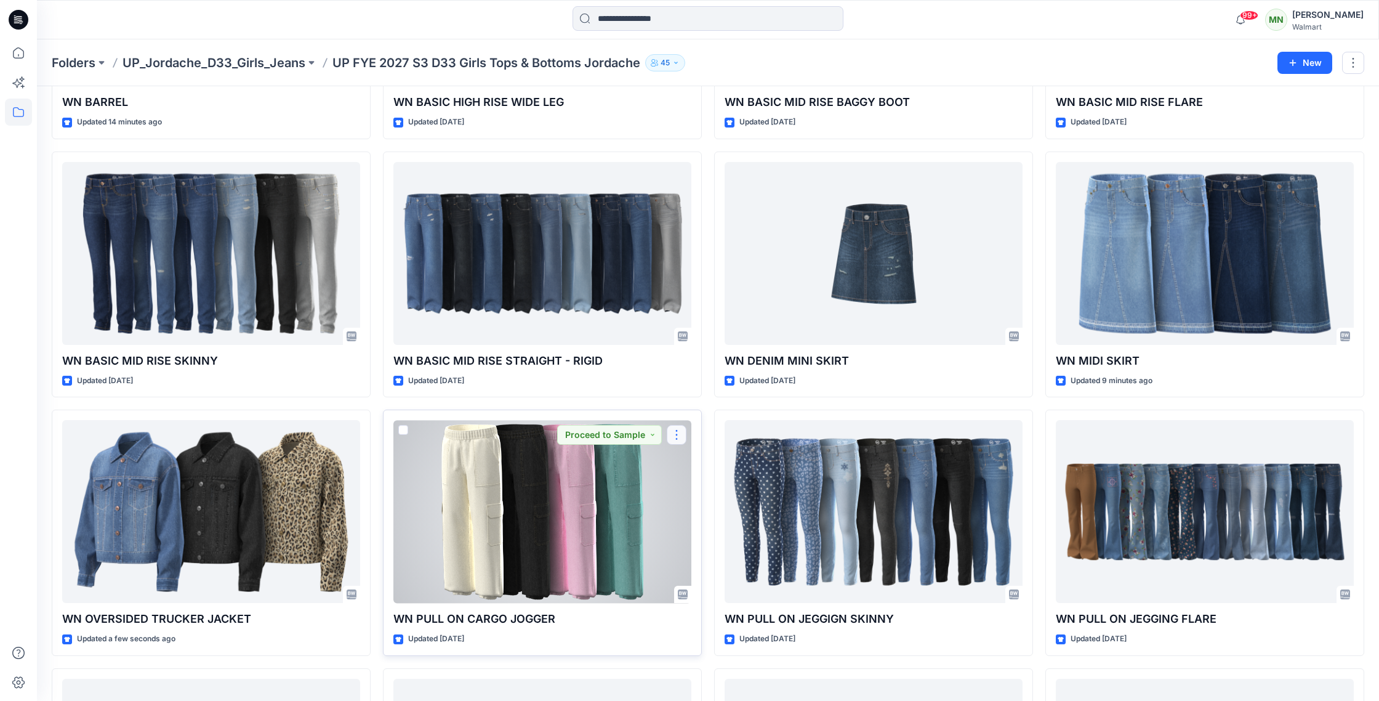
click at [682, 432] on button "button" at bounding box center [677, 435] width 20 height 20
click at [610, 515] on div at bounding box center [543, 511] width 298 height 183
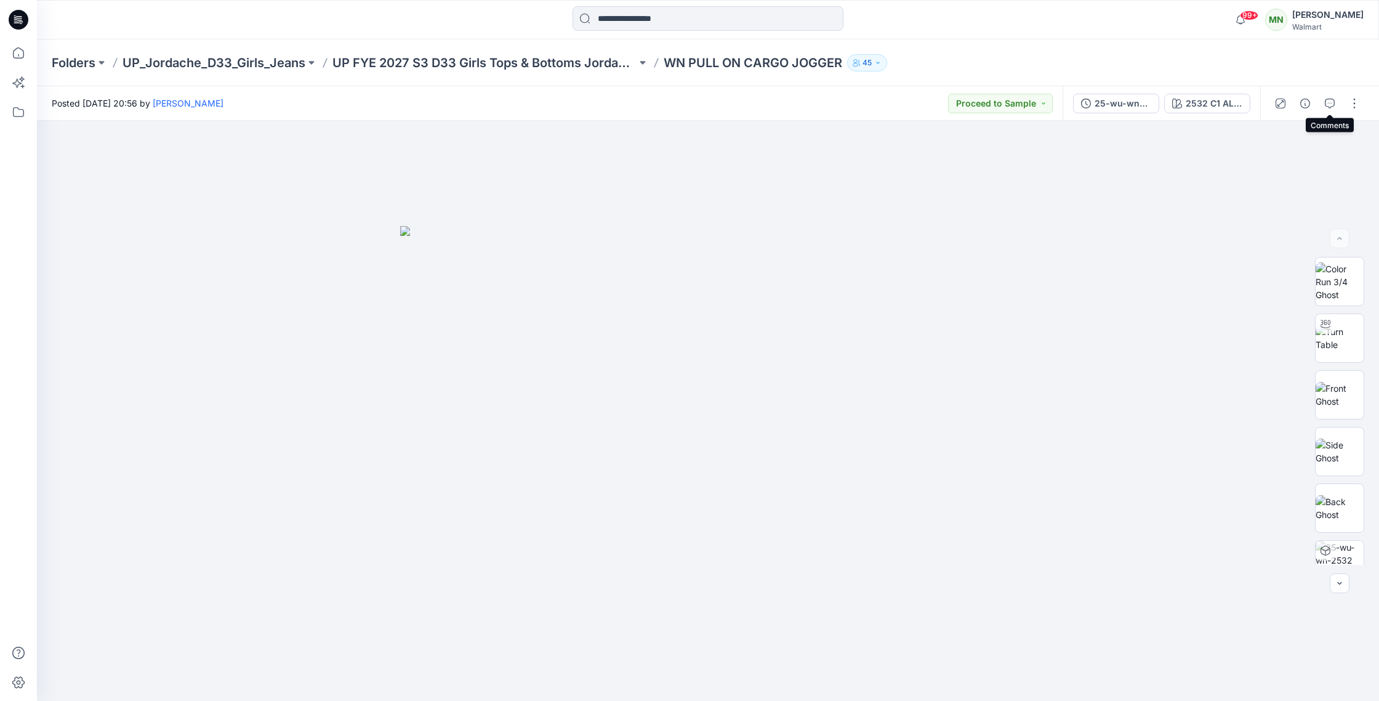
click at [1328, 108] on icon "button" at bounding box center [1330, 104] width 10 height 10
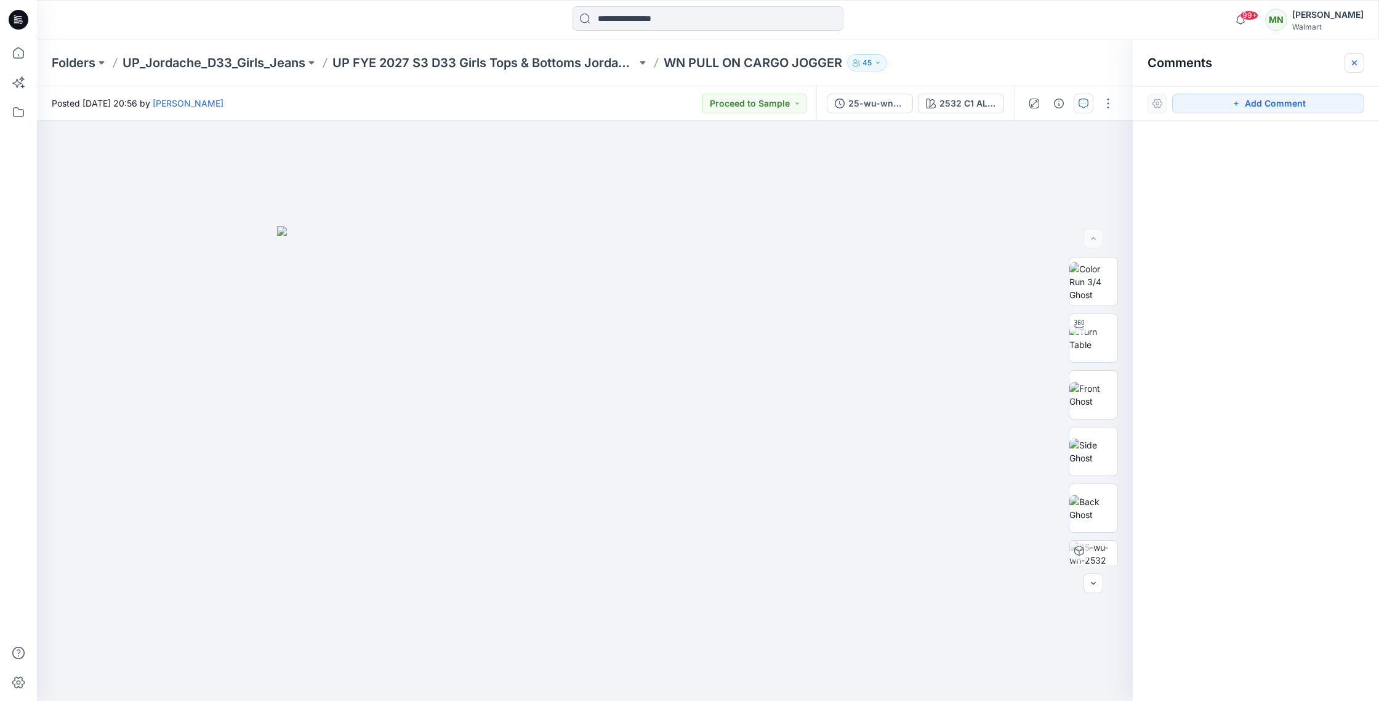
click at [1356, 56] on button "button" at bounding box center [1355, 63] width 20 height 20
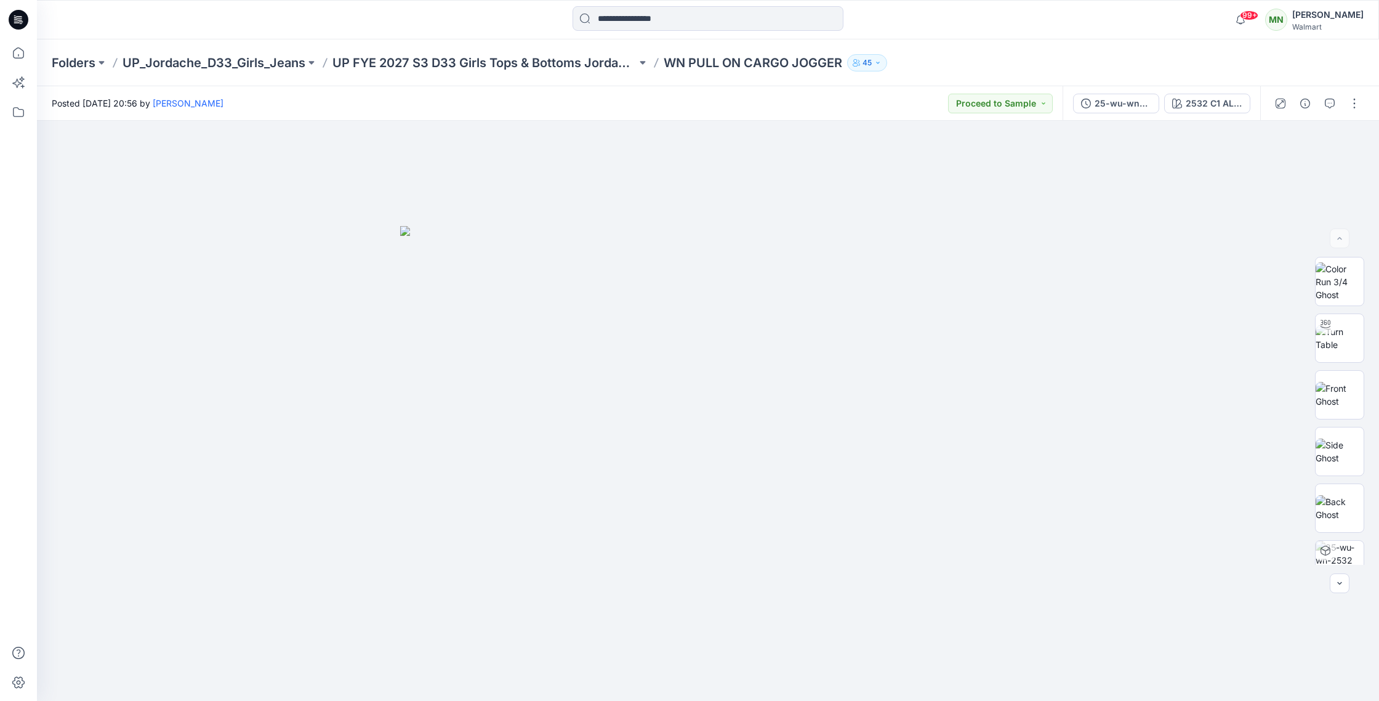
click at [773, 62] on p "WN PULL ON CARGO JOGGER" at bounding box center [753, 62] width 179 height 17
copy div "WN PULL ON CARGO JOGGER 45"
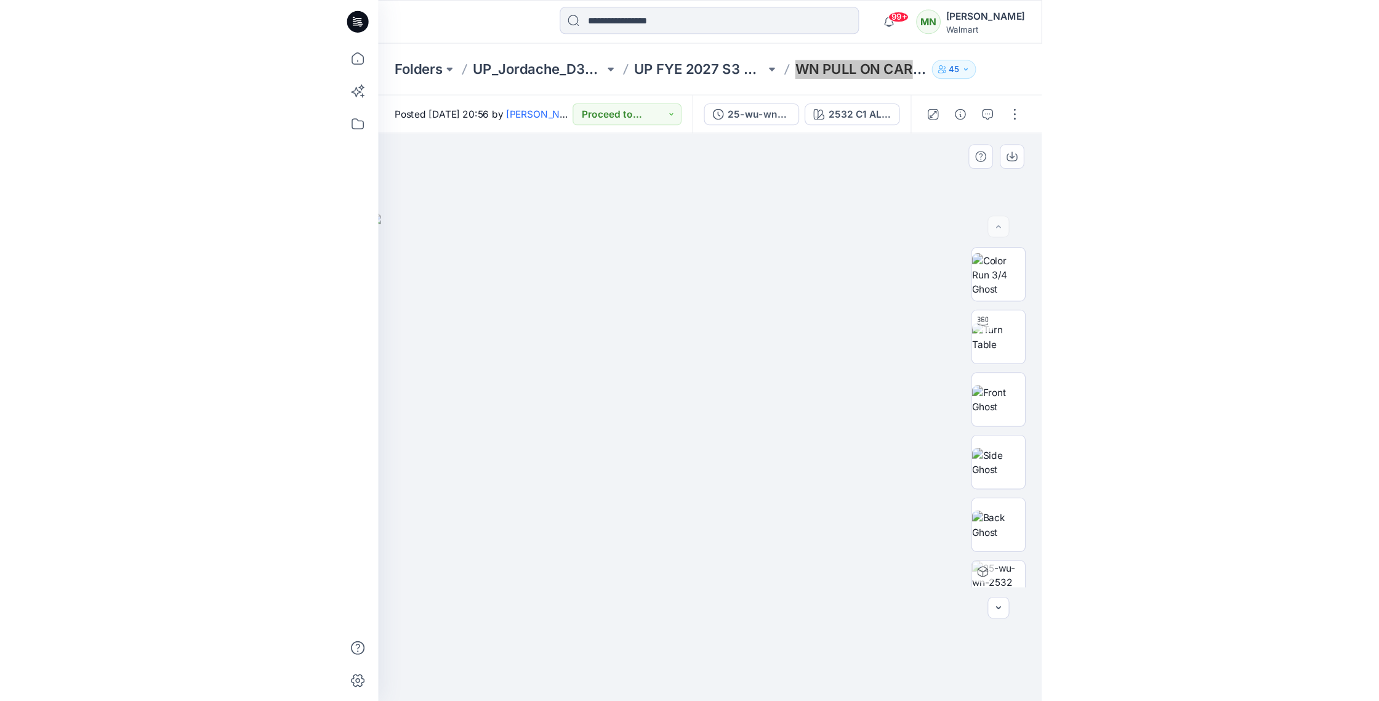
scroll to position [81, 0]
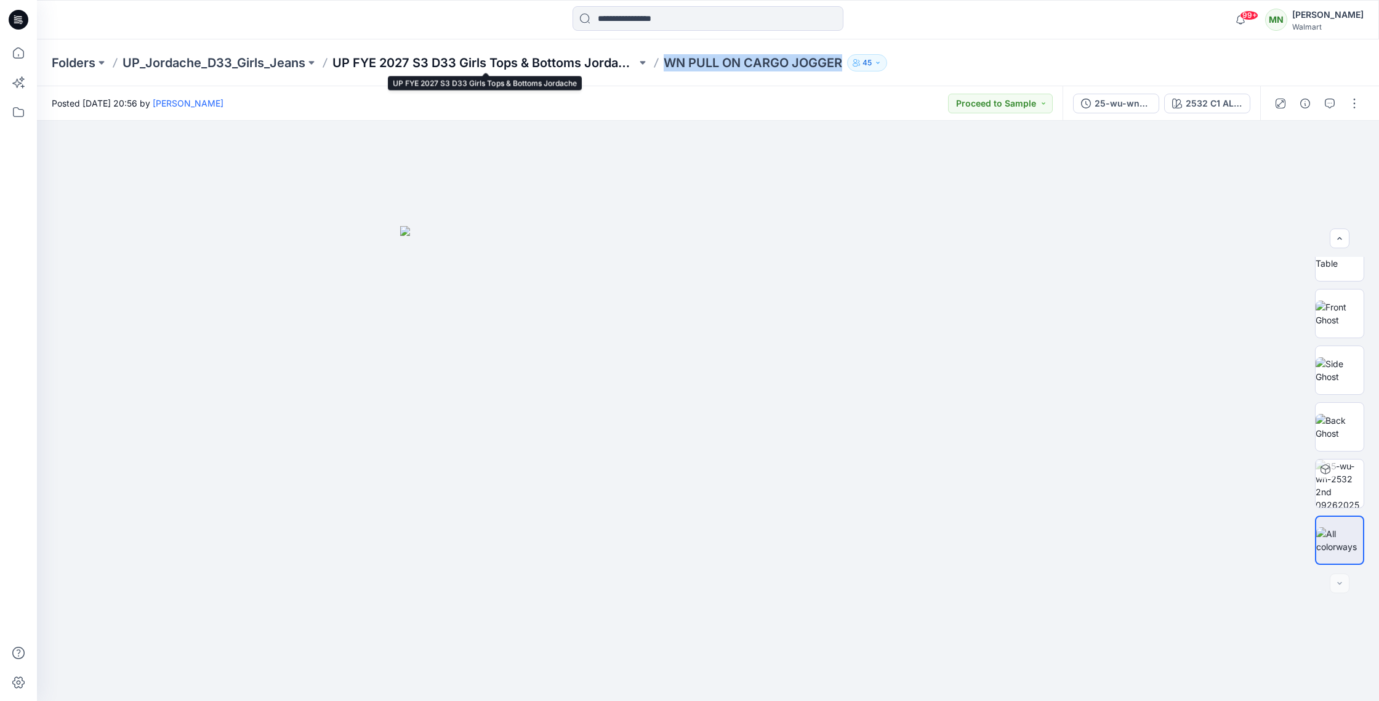
click at [533, 64] on p "UP FYE 2027 S3 D33 Girls Tops & Bottoms Jordache" at bounding box center [485, 62] width 304 height 17
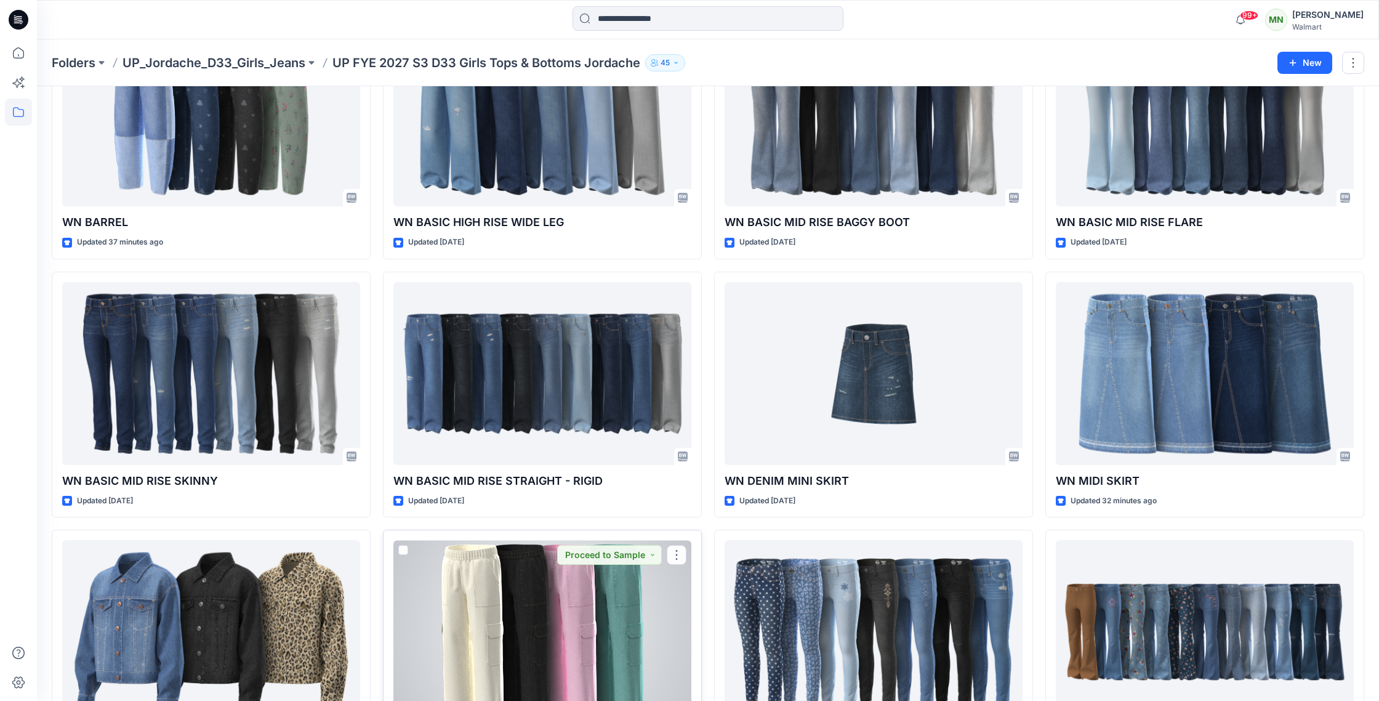
scroll to position [390, 0]
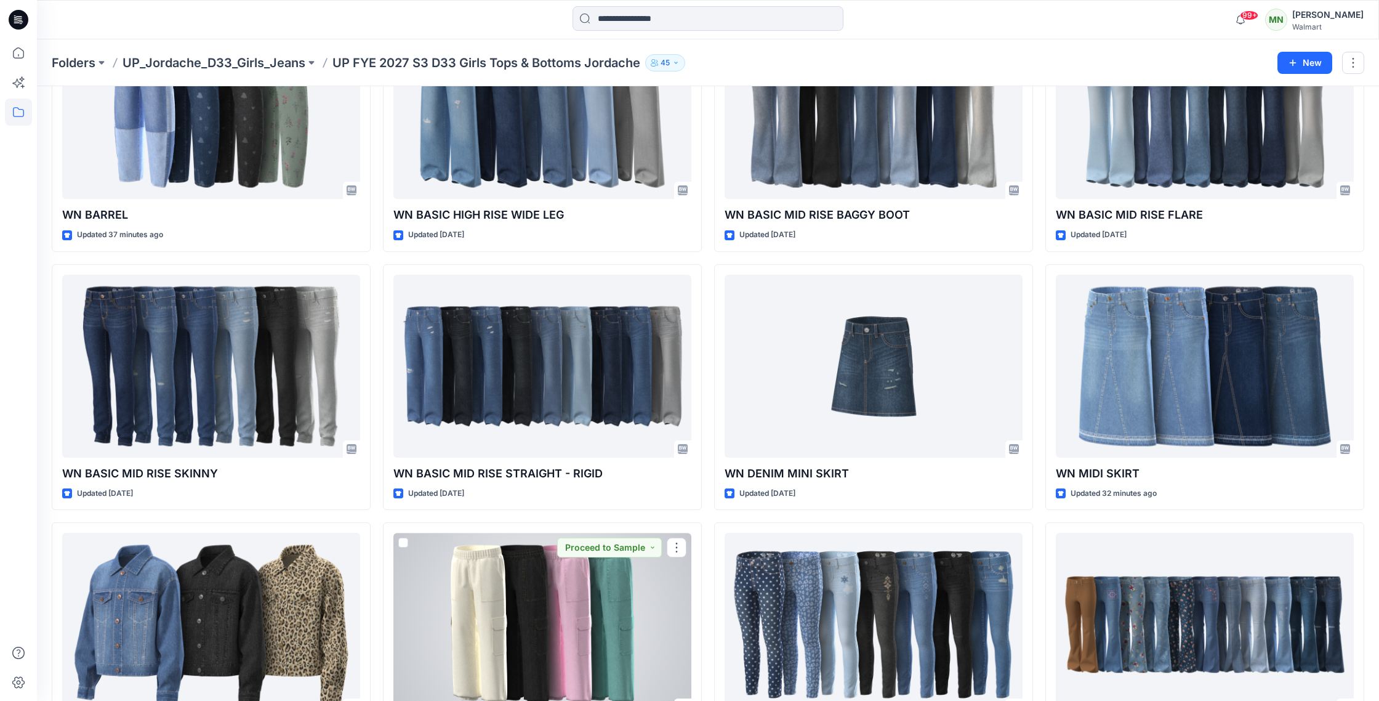
click at [545, 639] on div at bounding box center [543, 624] width 298 height 183
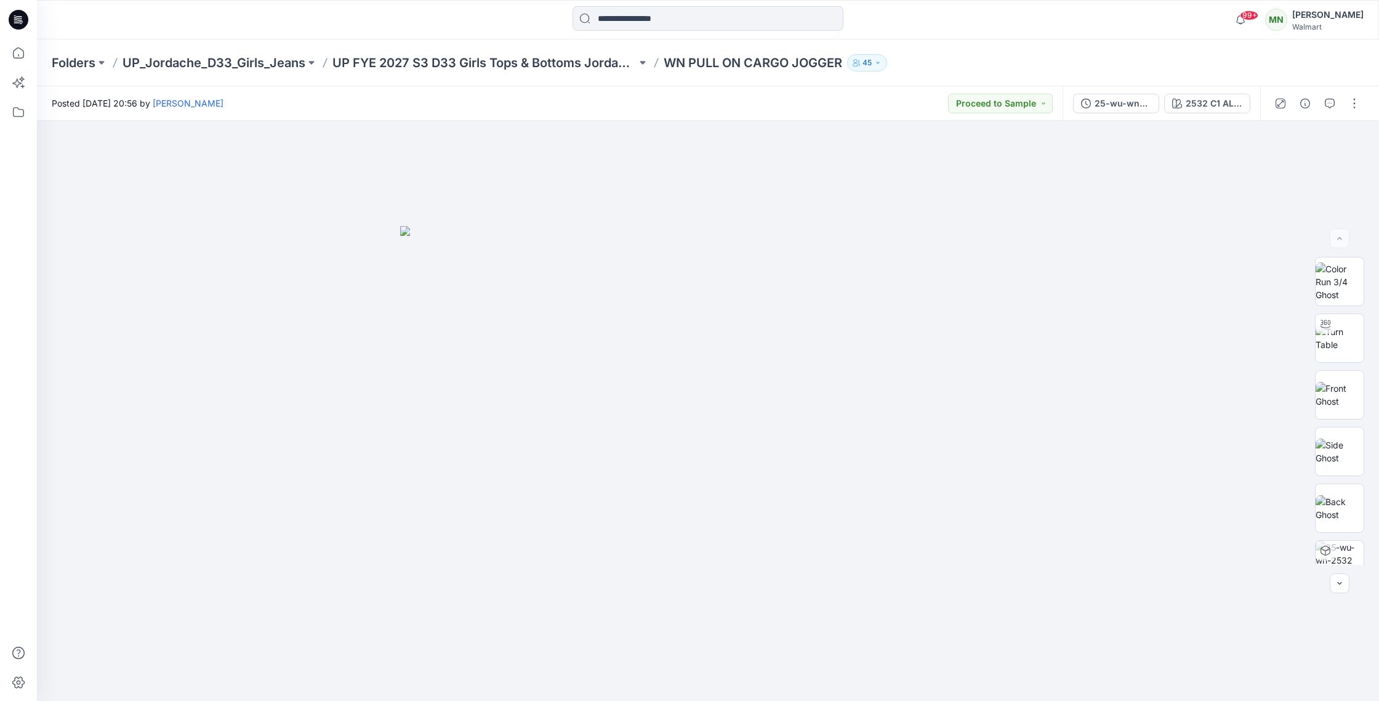
click at [788, 62] on p "WN PULL ON CARGO JOGGER" at bounding box center [753, 62] width 179 height 17
copy div "WN PULL ON CARGO JOGGER 45"
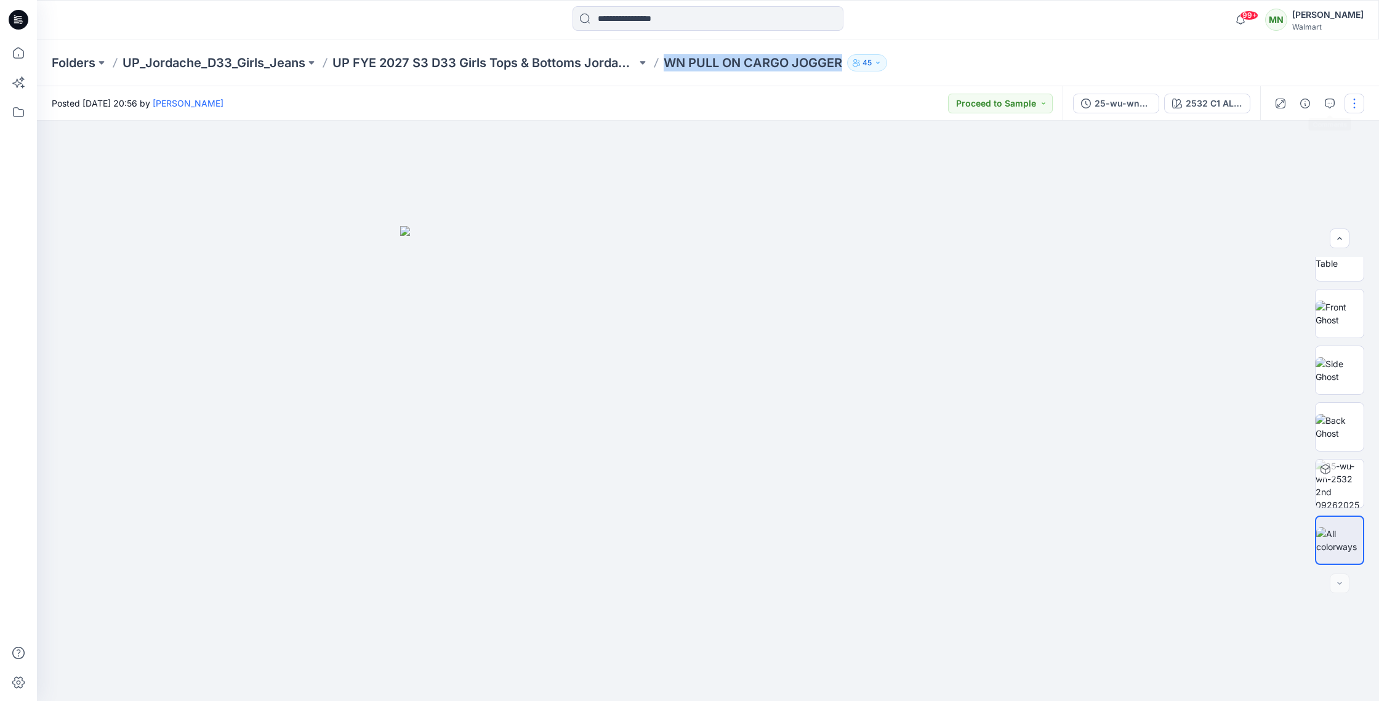
click at [1350, 106] on button "button" at bounding box center [1355, 104] width 20 height 20
click at [1309, 160] on button "Edit" at bounding box center [1302, 166] width 113 height 23
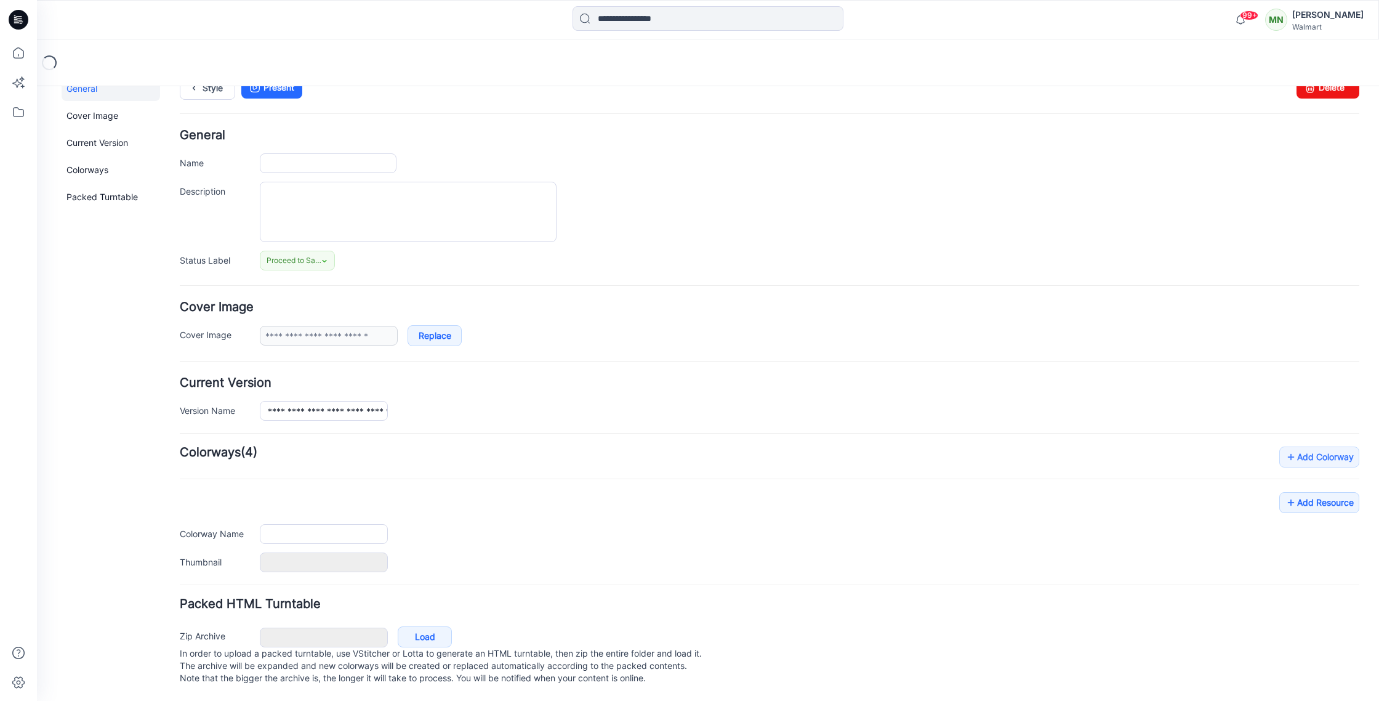
type input "**********"
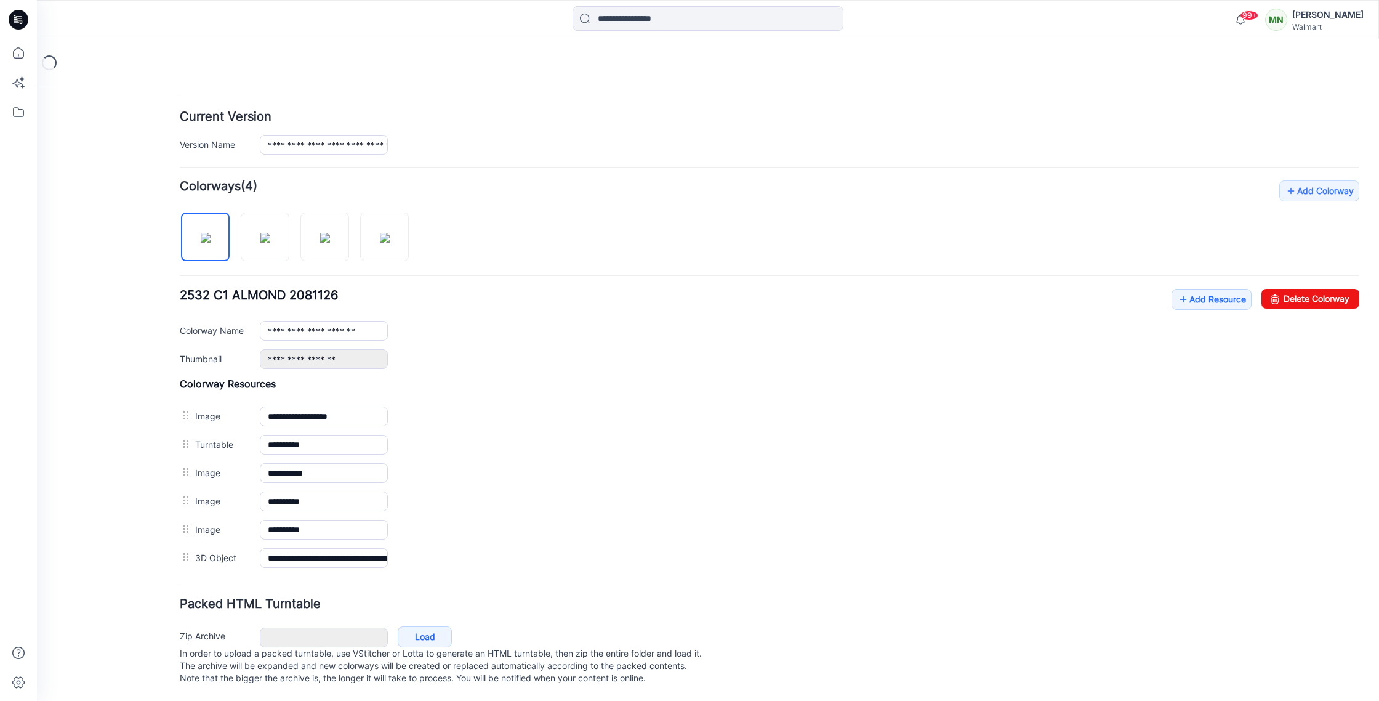
scroll to position [304, 0]
click at [1235, 289] on link "Add Resource" at bounding box center [1212, 299] width 80 height 21
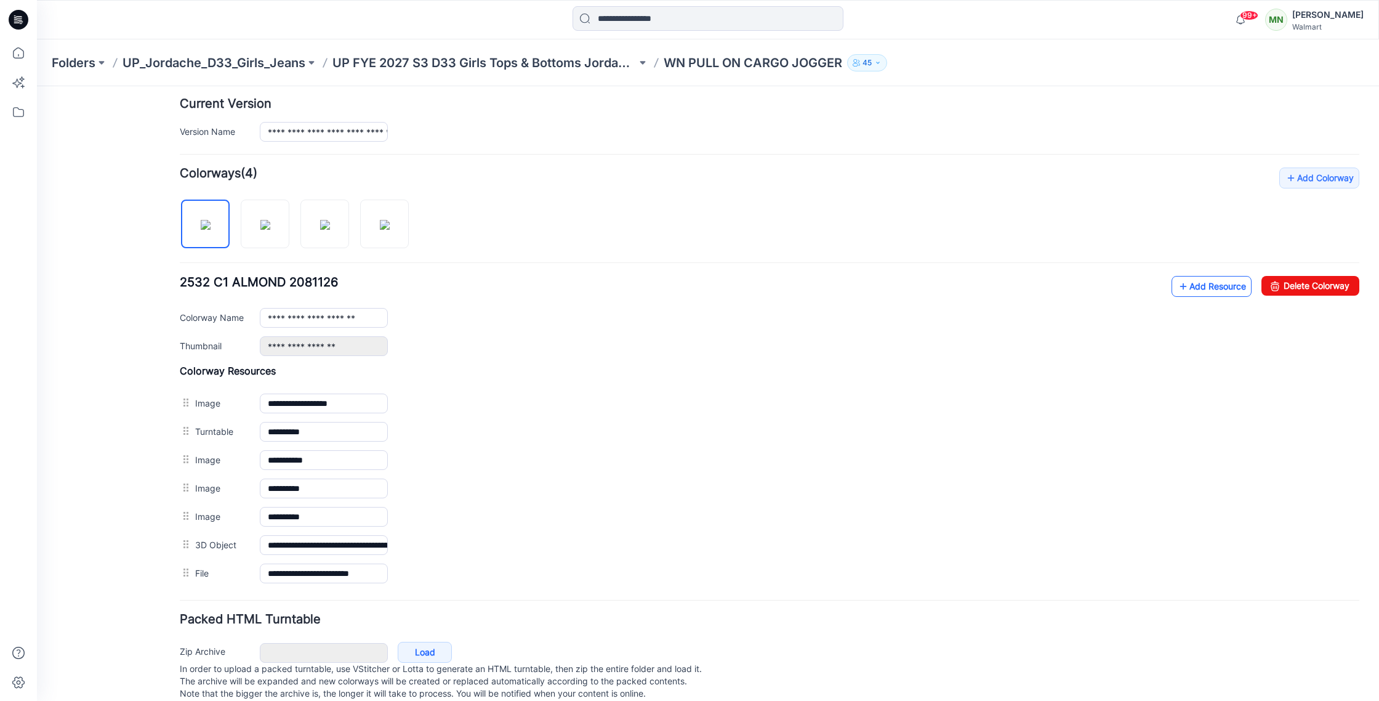
click at [1233, 286] on link "Add Resource" at bounding box center [1212, 286] width 80 height 21
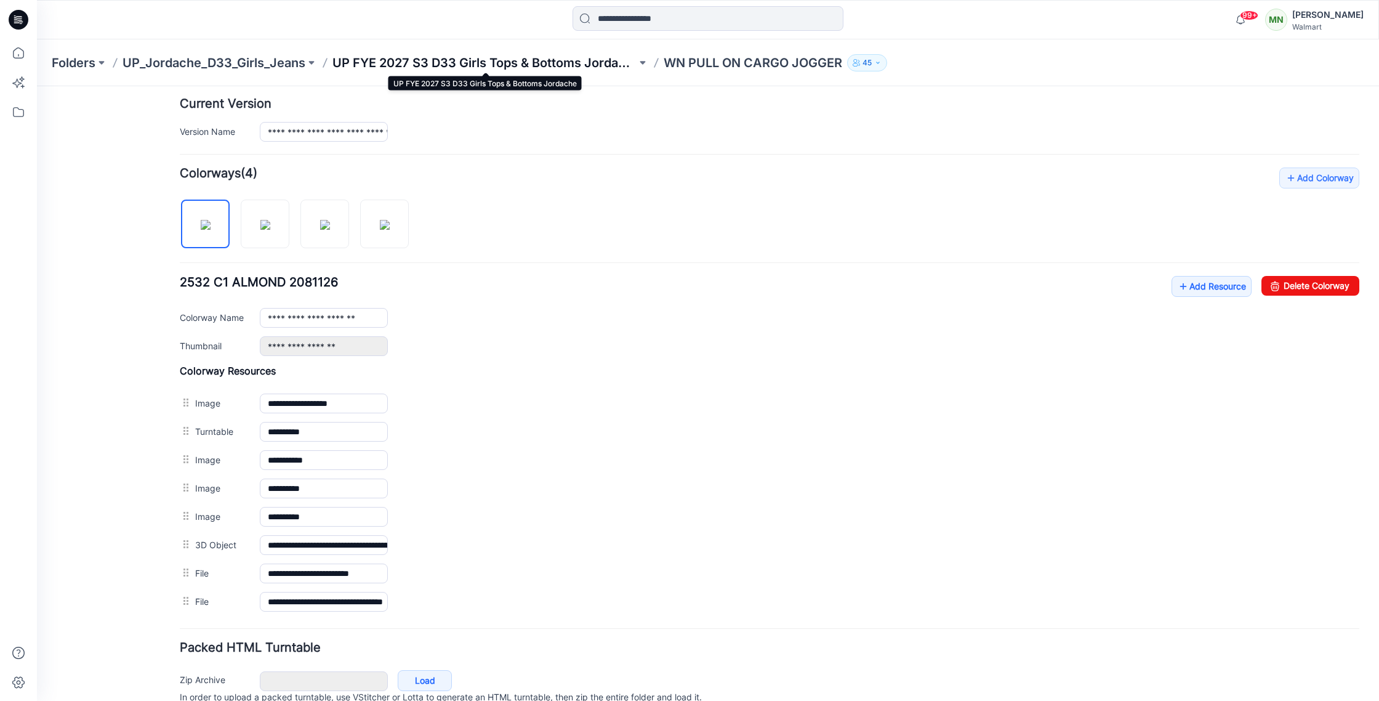
click at [466, 61] on p "UP FYE 2027 S3 D33 Girls Tops & Bottoms Jordache" at bounding box center [485, 62] width 304 height 17
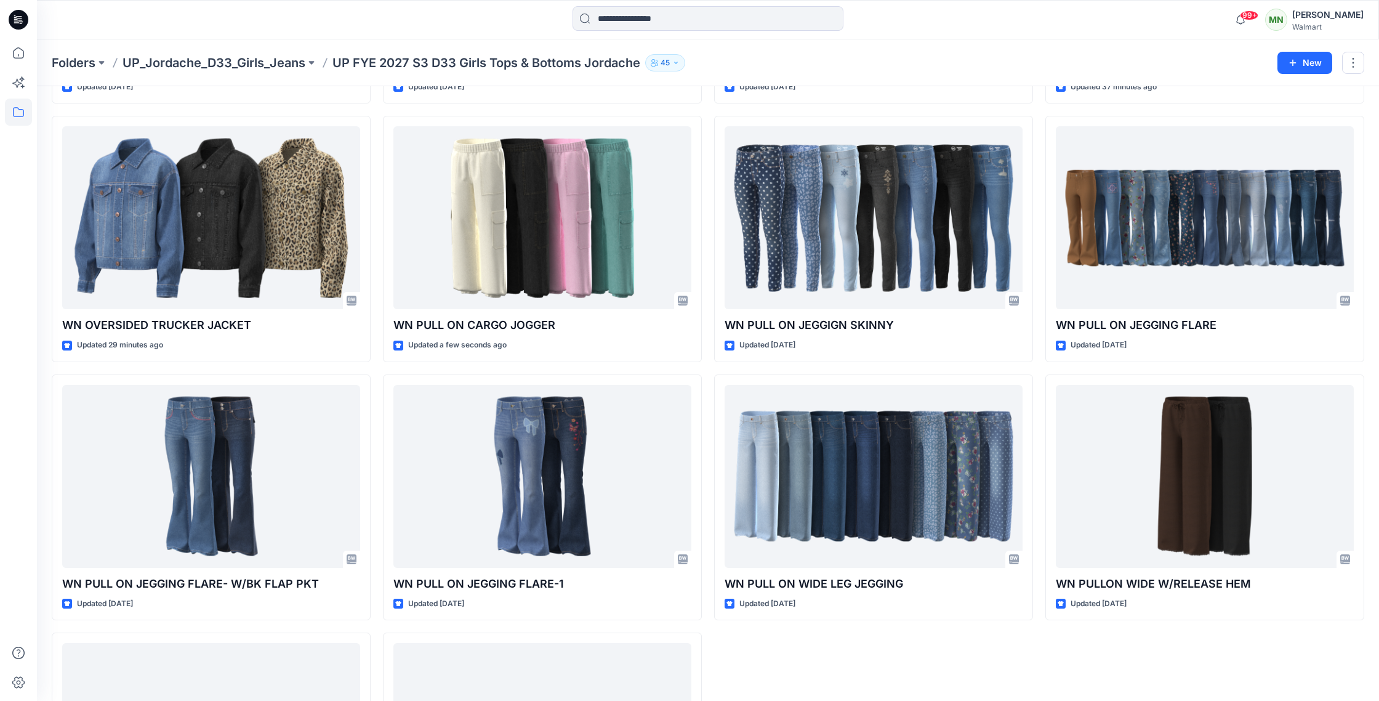
scroll to position [800, 0]
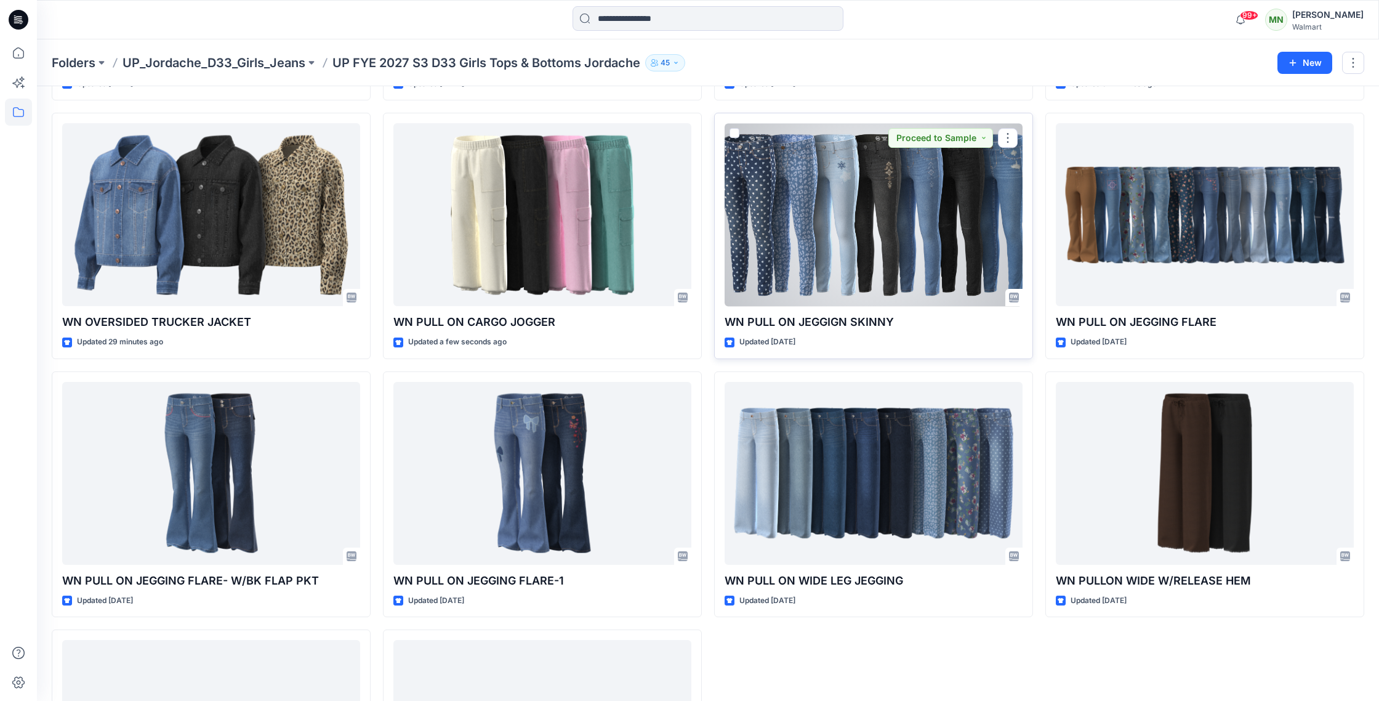
click at [839, 226] on div at bounding box center [874, 214] width 298 height 183
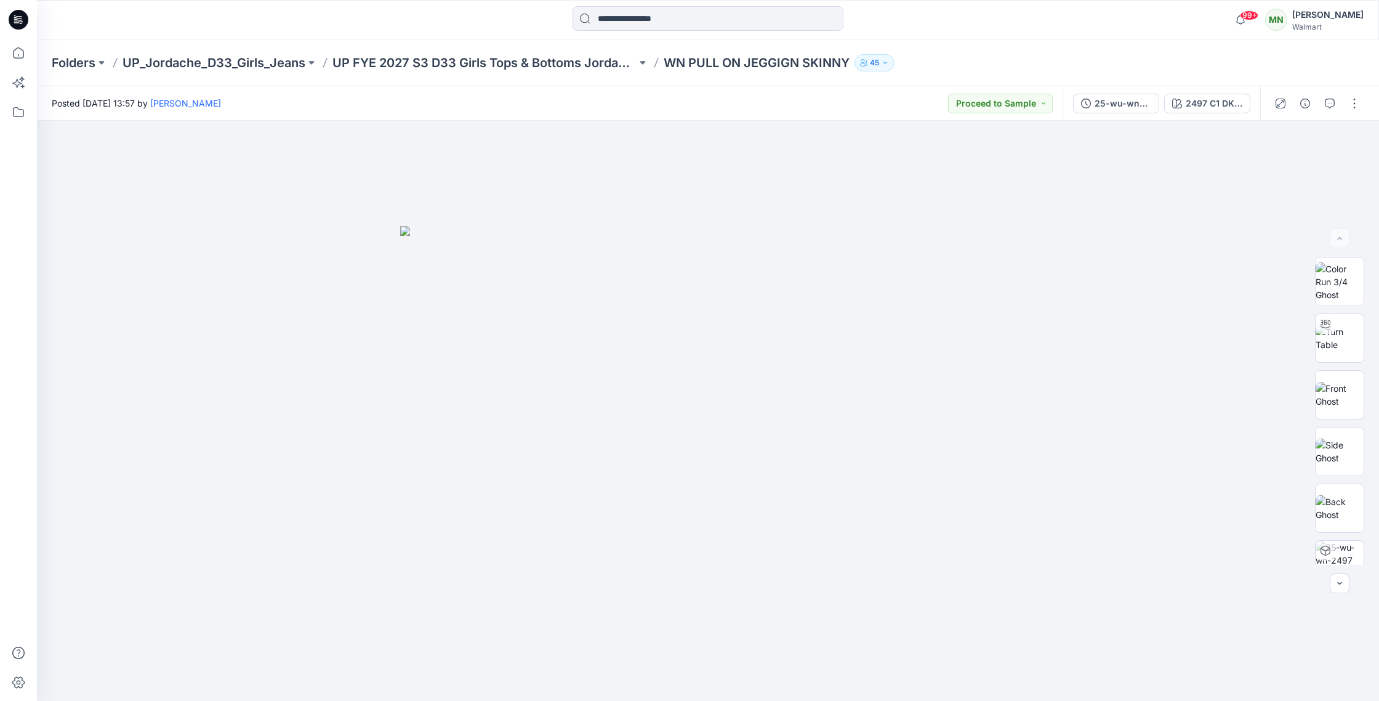
click at [770, 64] on p "WN PULL ON JEGGIGN SKINNY" at bounding box center [757, 62] width 186 height 17
click at [770, 63] on p "WN PULL ON JEGGIGN SKINNY" at bounding box center [757, 62] width 186 height 17
copy div "WN PULL ON JEGGIGN SKINNY 45"
click at [1346, 391] on img at bounding box center [1340, 395] width 48 height 26
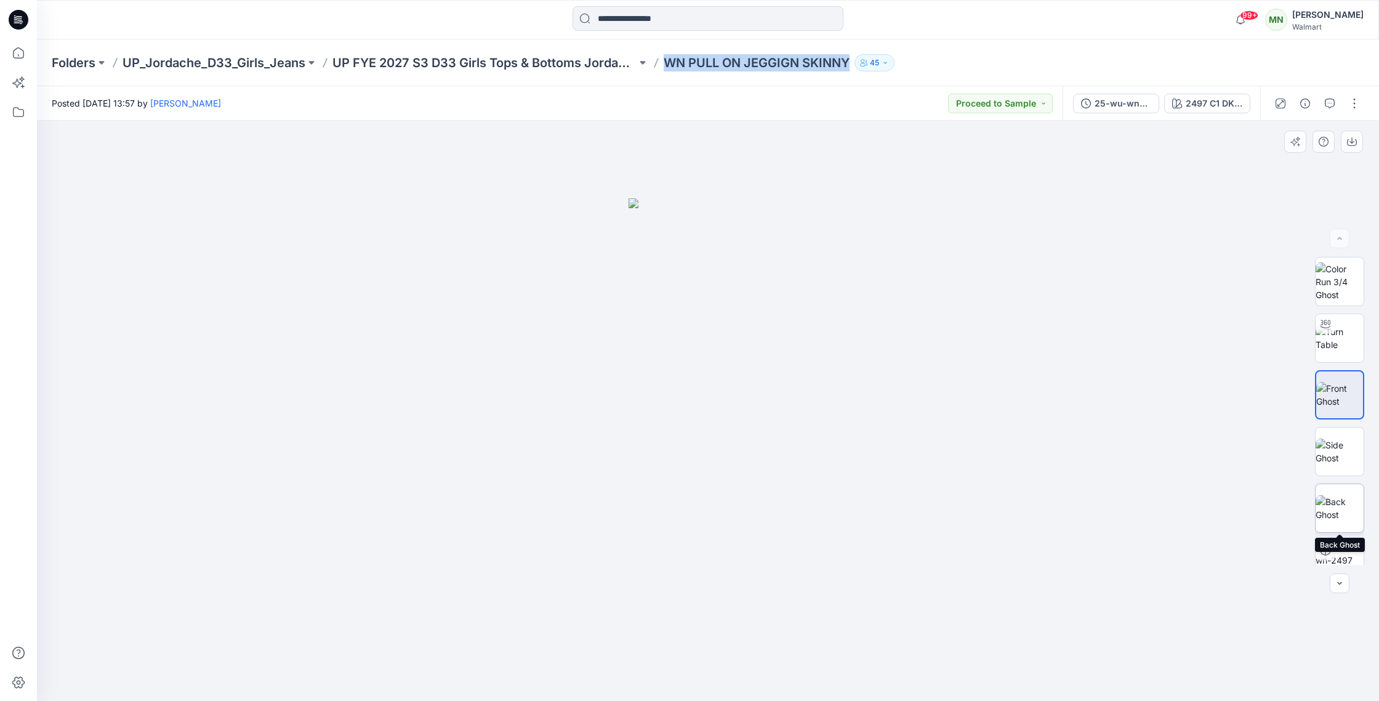
click at [1349, 498] on img at bounding box center [1340, 508] width 48 height 26
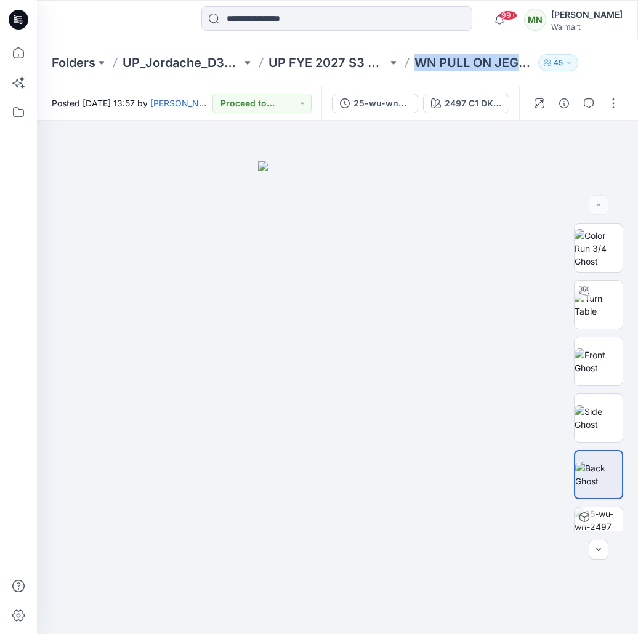
copy div "WN PULL ON JEGGIGN SKINNY 45"
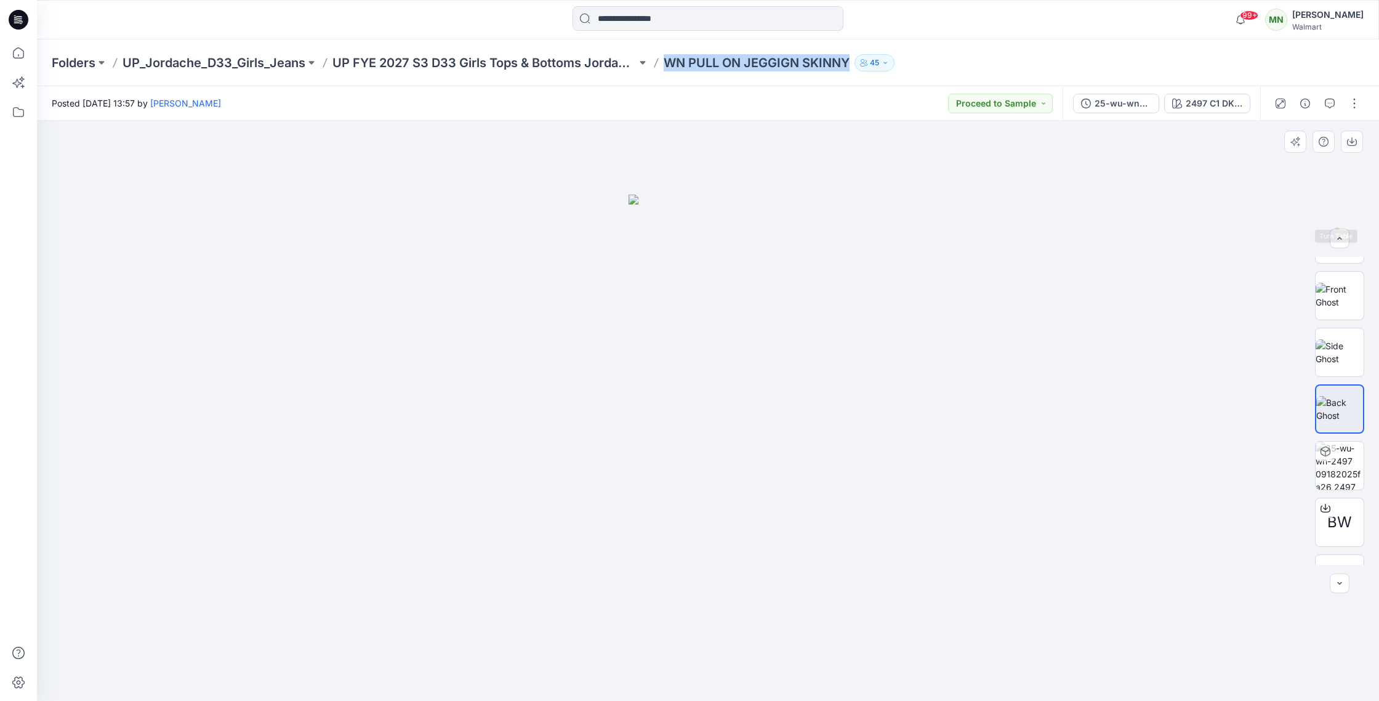
scroll to position [138, 0]
click at [1361, 98] on button "button" at bounding box center [1355, 104] width 20 height 20
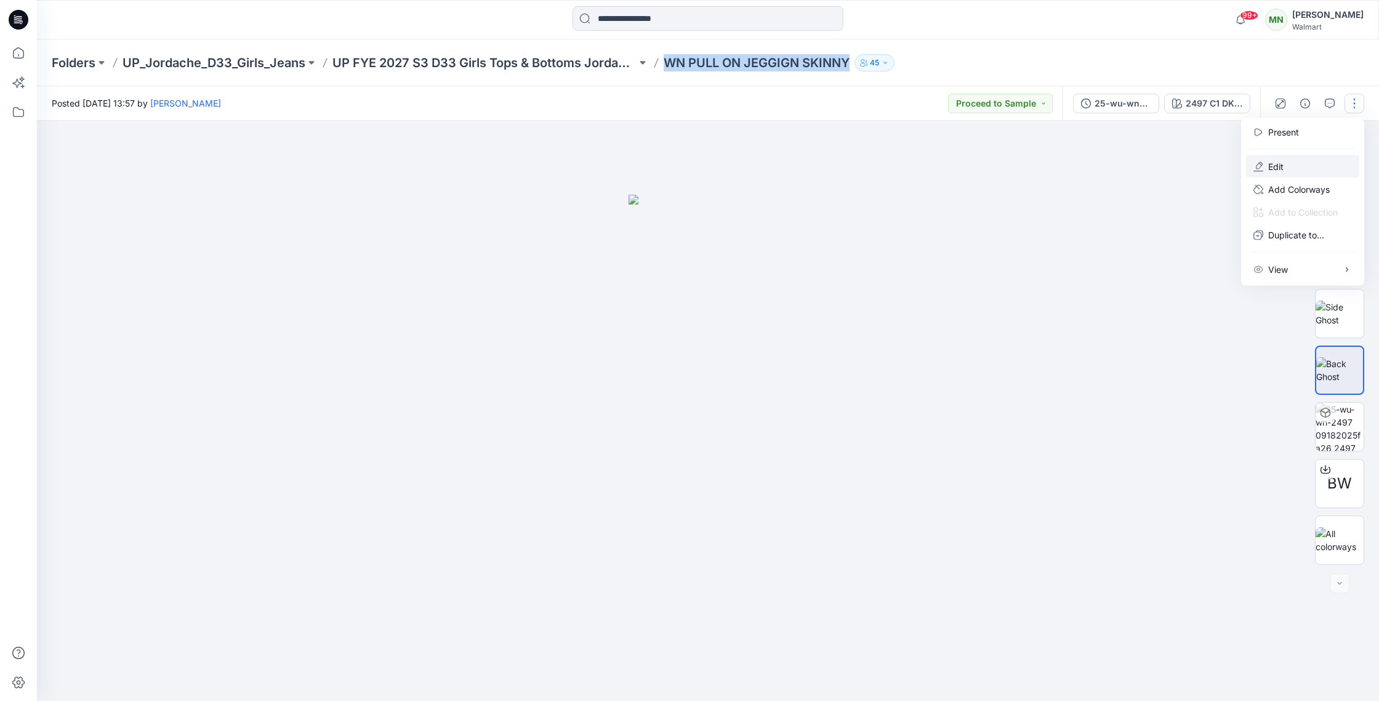
click at [1291, 168] on button "Edit" at bounding box center [1302, 166] width 113 height 23
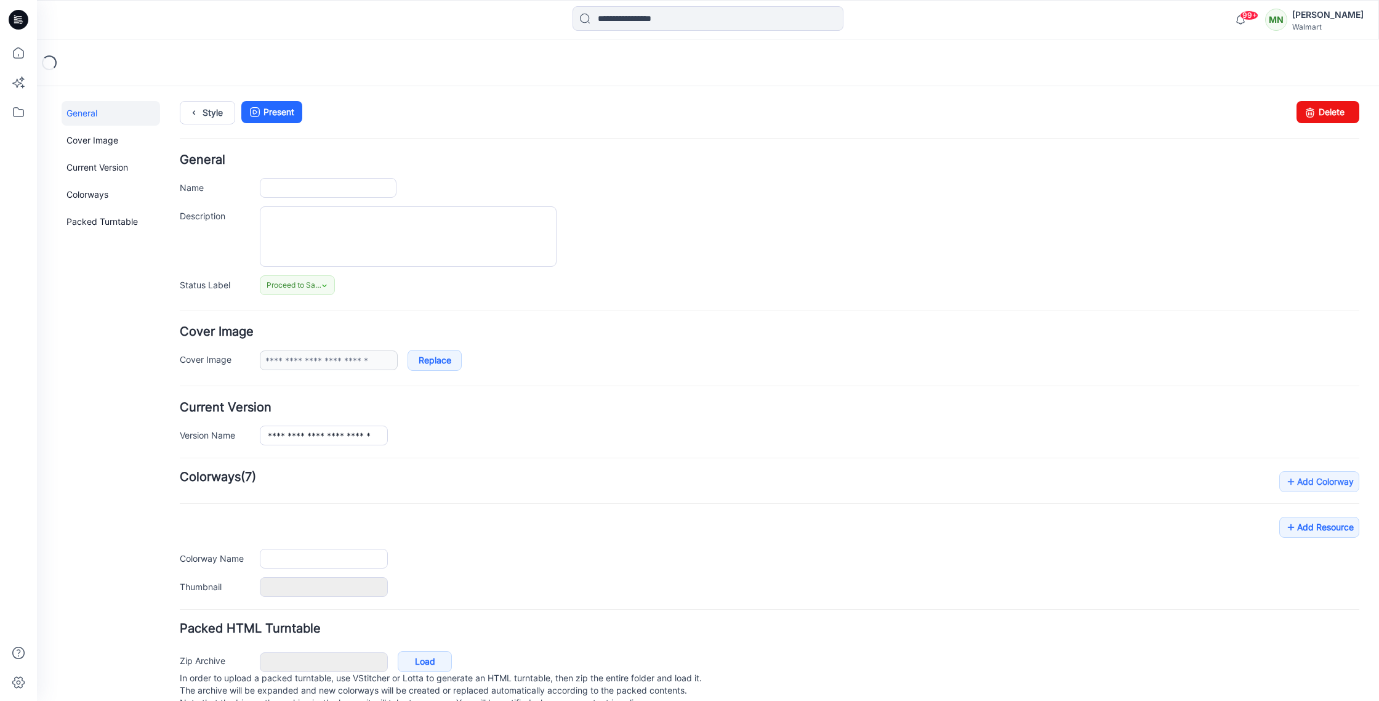
type input "**********"
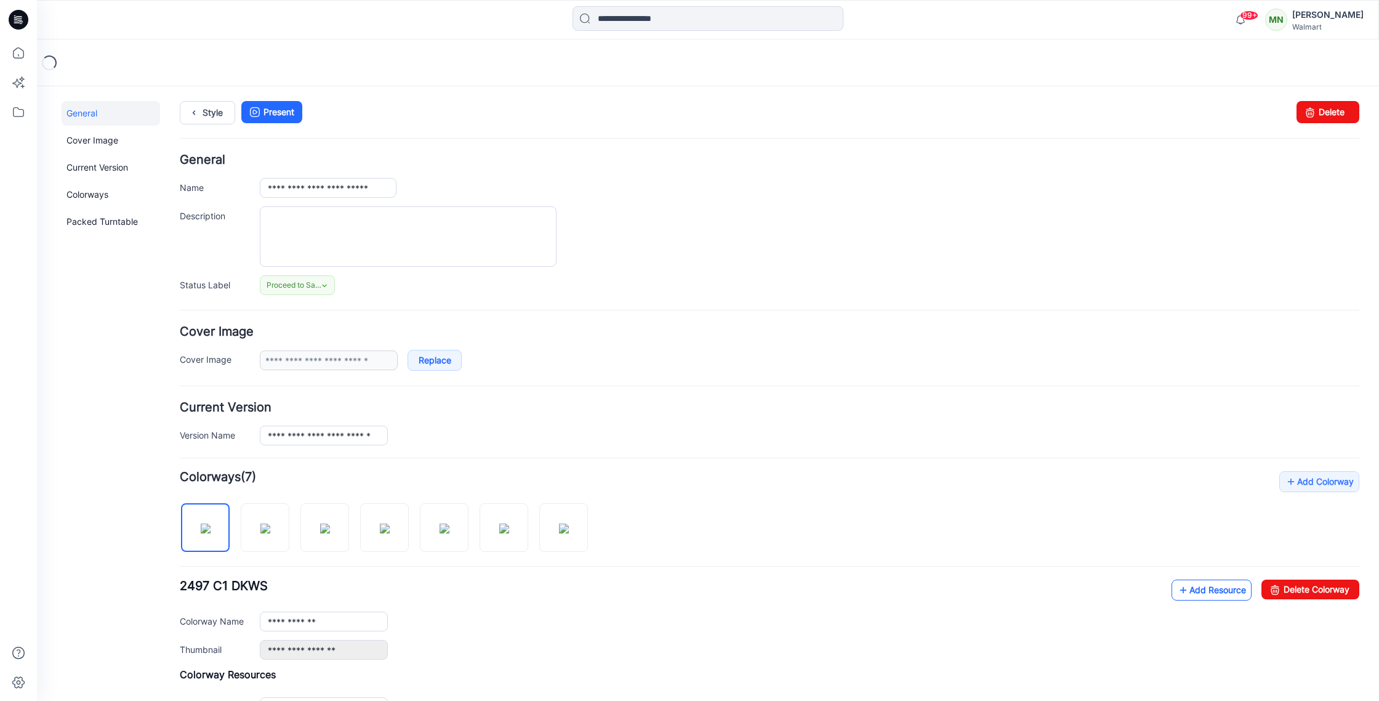
click at [1193, 594] on link "Add Resource" at bounding box center [1212, 590] width 80 height 21
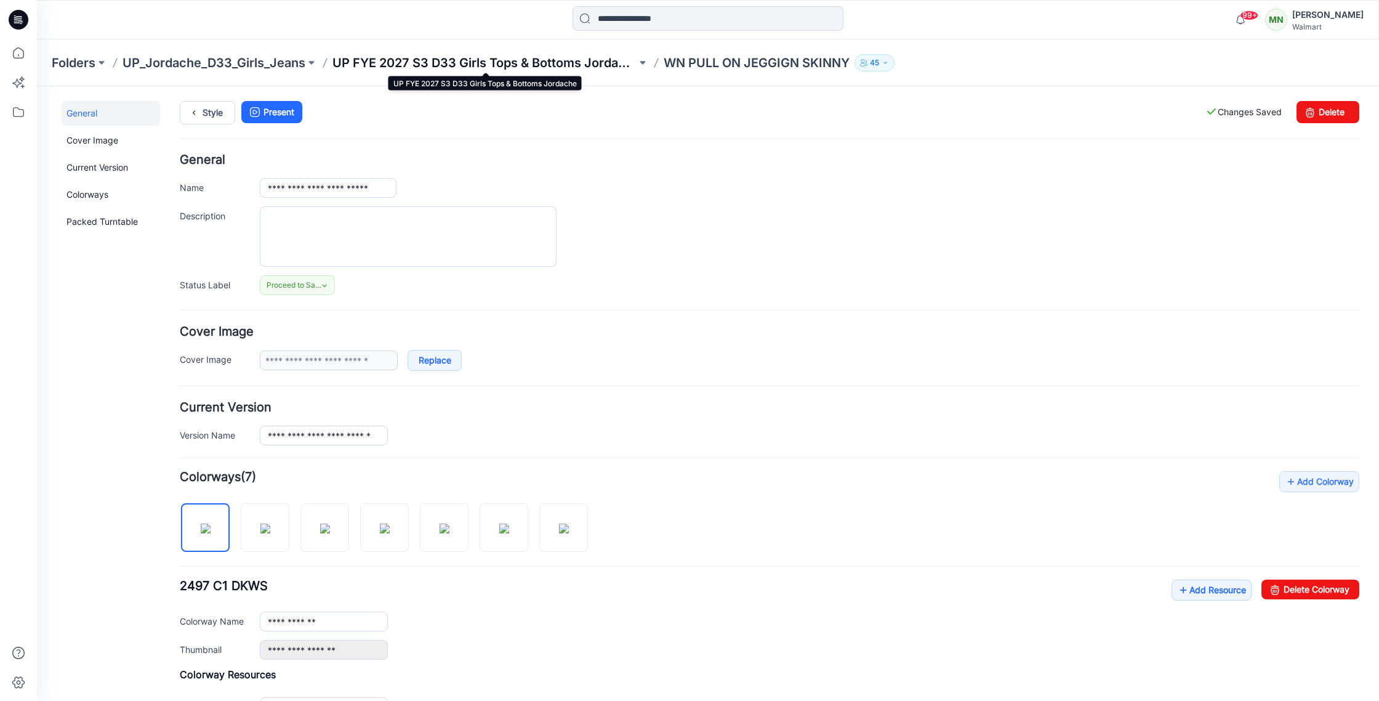
click at [472, 63] on p "UP FYE 2027 S3 D33 Girls Tops & Bottoms Jordache" at bounding box center [485, 62] width 304 height 17
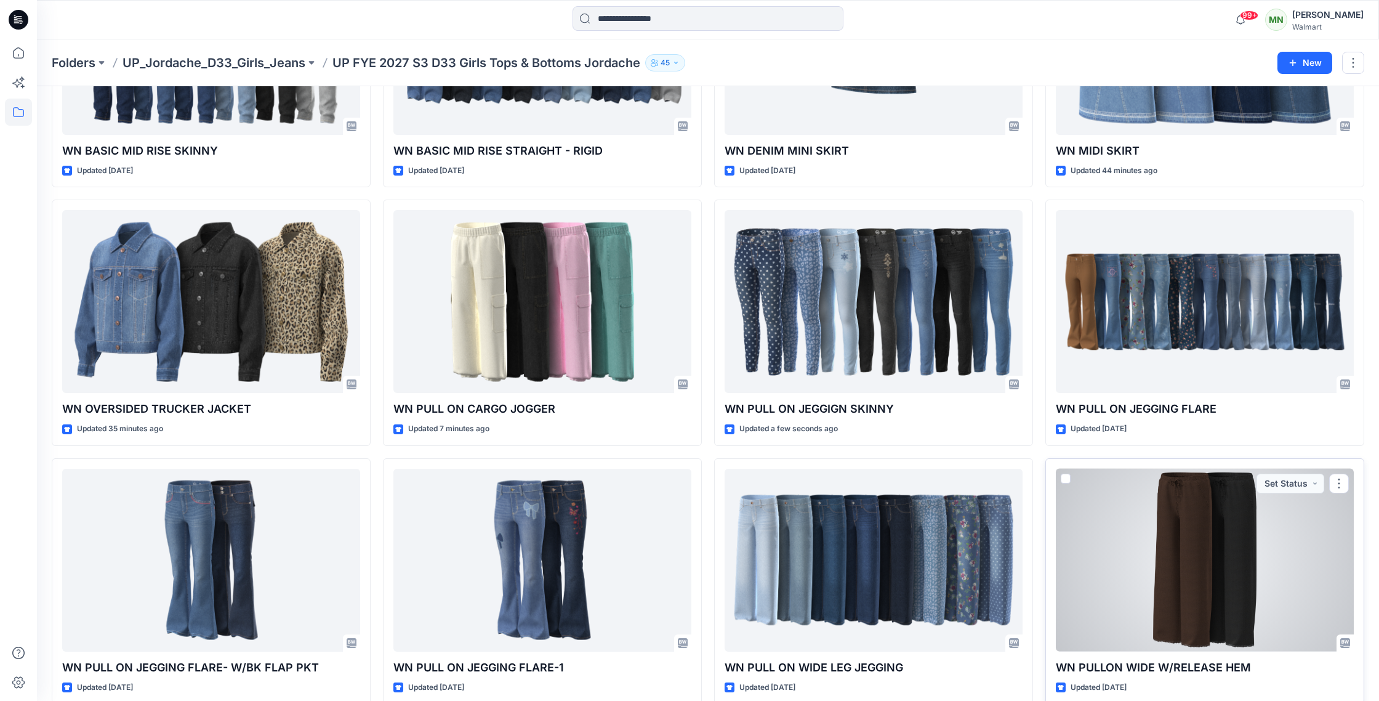
scroll to position [718, 0]
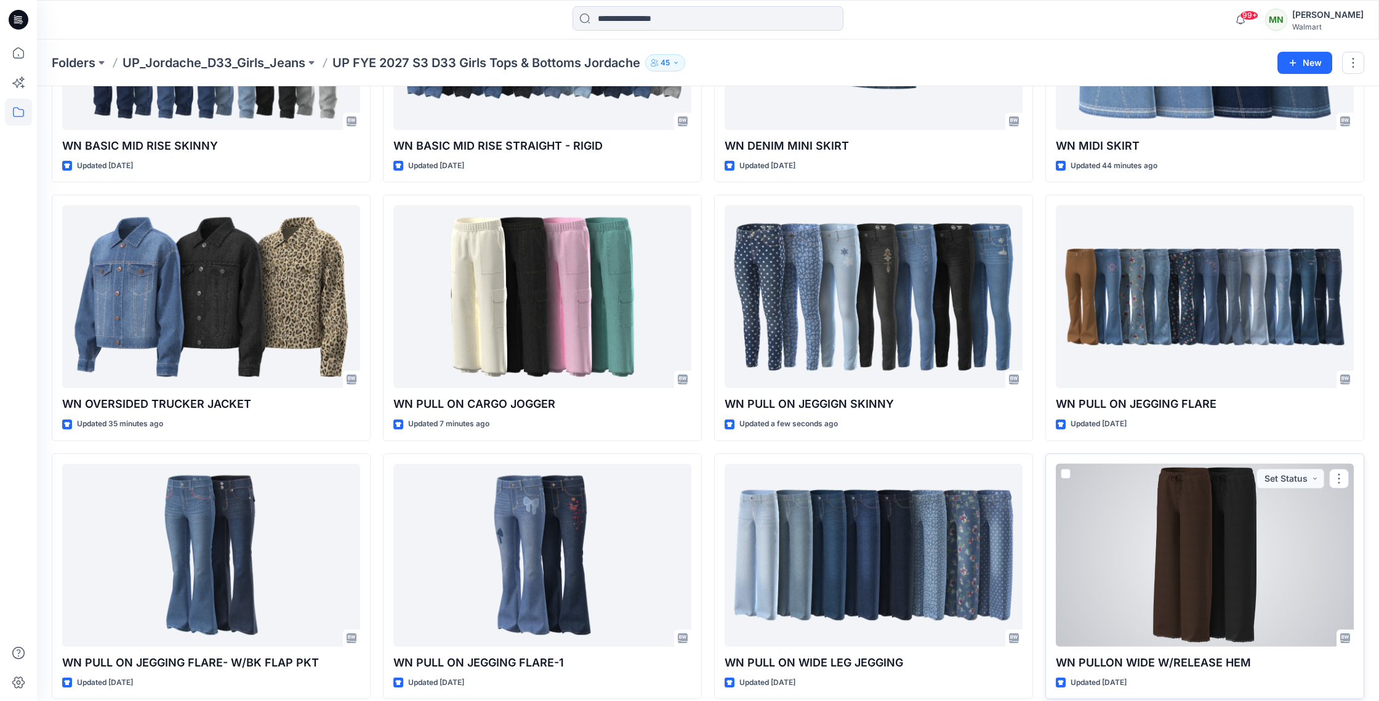
click at [1210, 528] on div at bounding box center [1205, 555] width 298 height 183
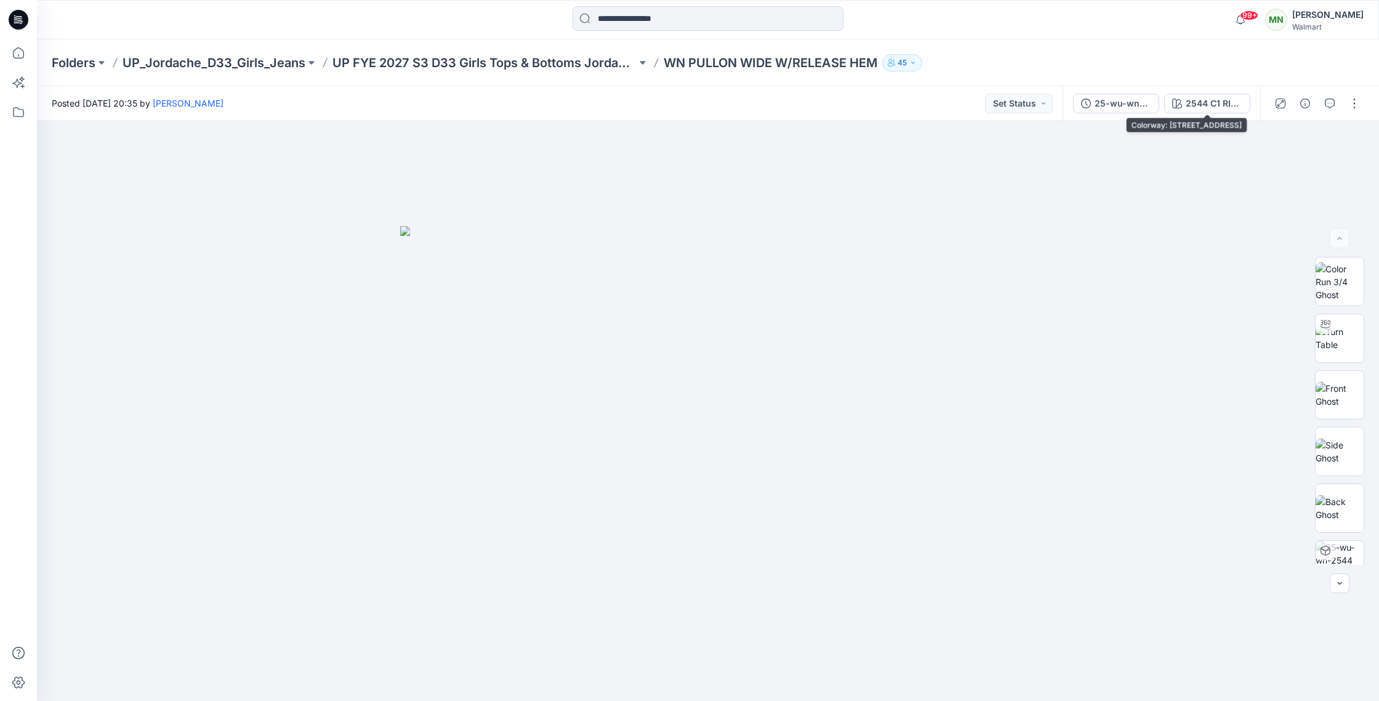
drag, startPoint x: 1206, startPoint y: 101, endPoint x: 1205, endPoint y: 114, distance: 13.1
click at [1206, 104] on div "2544 C1 RICH MOCHA 2073603" at bounding box center [1214, 104] width 57 height 14
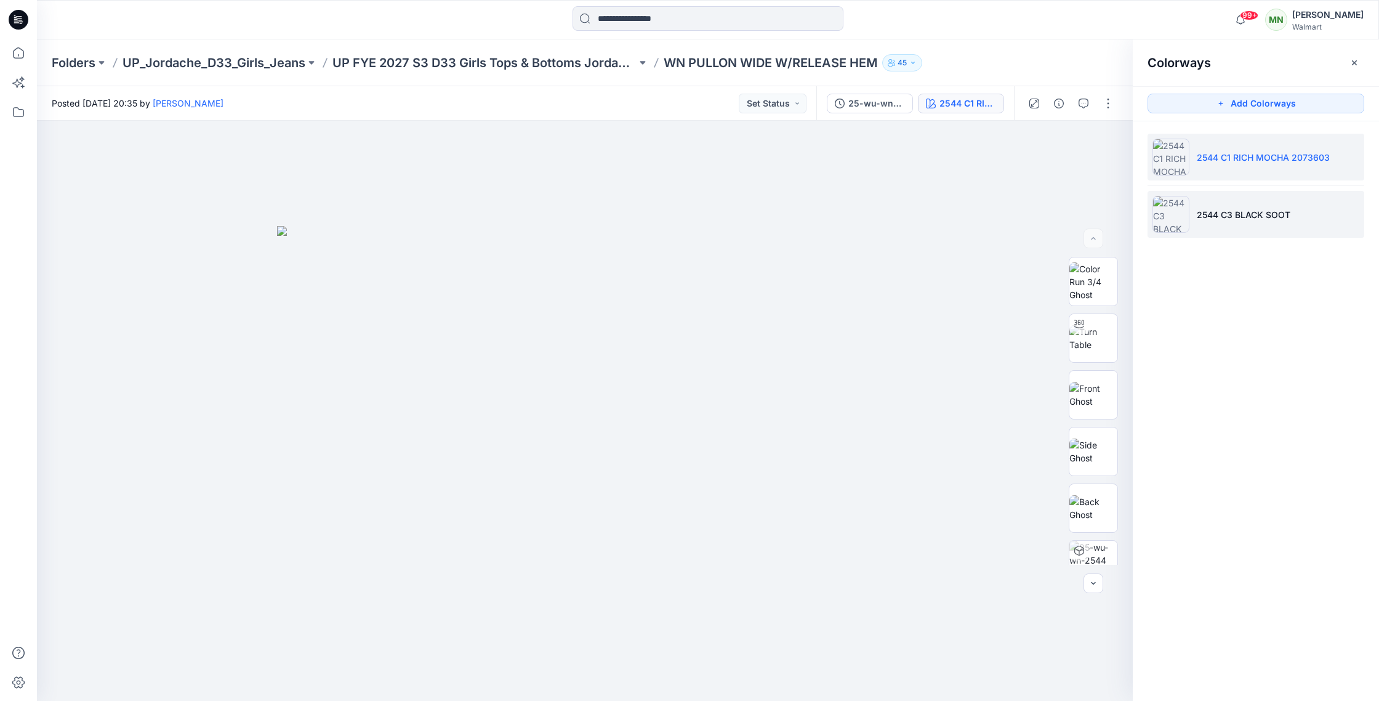
click at [1253, 209] on p "2544 C3 BLACK SOOT" at bounding box center [1244, 214] width 94 height 13
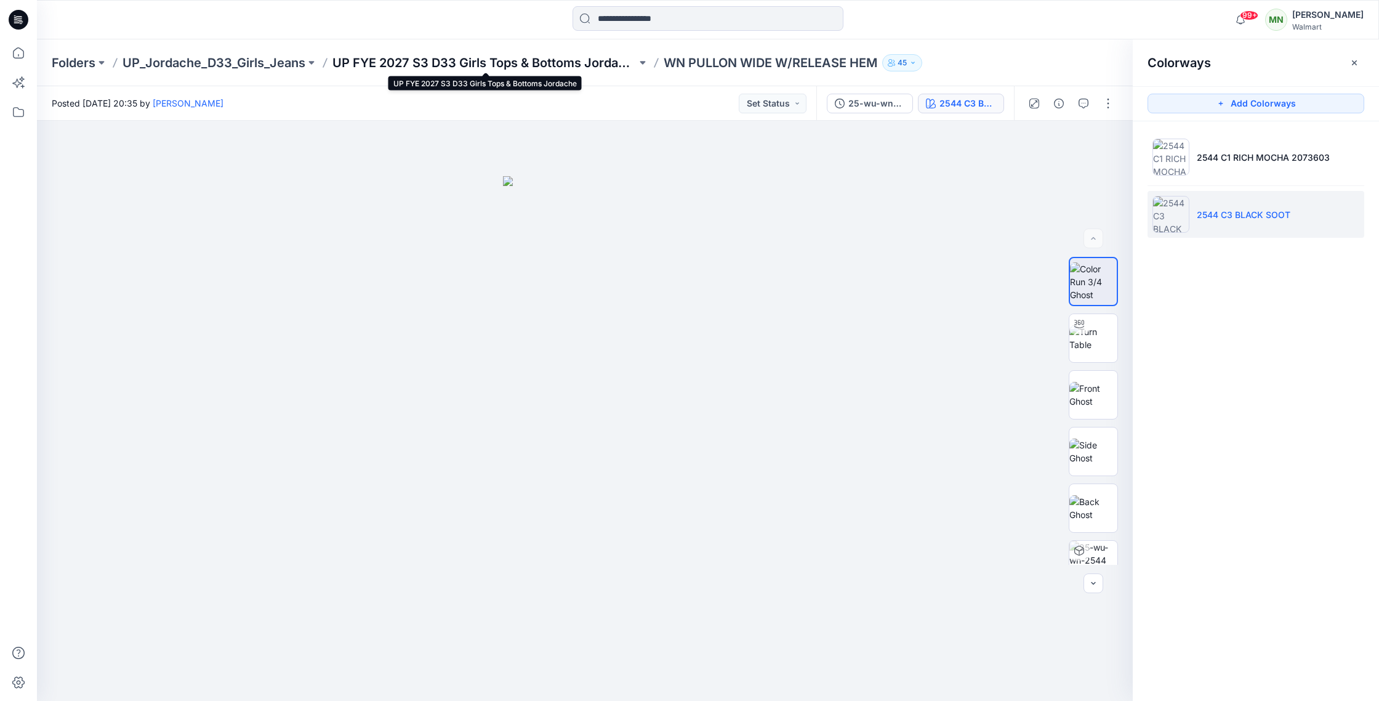
click at [554, 70] on p "UP FYE 2027 S3 D33 Girls Tops & Bottoms Jordache" at bounding box center [485, 62] width 304 height 17
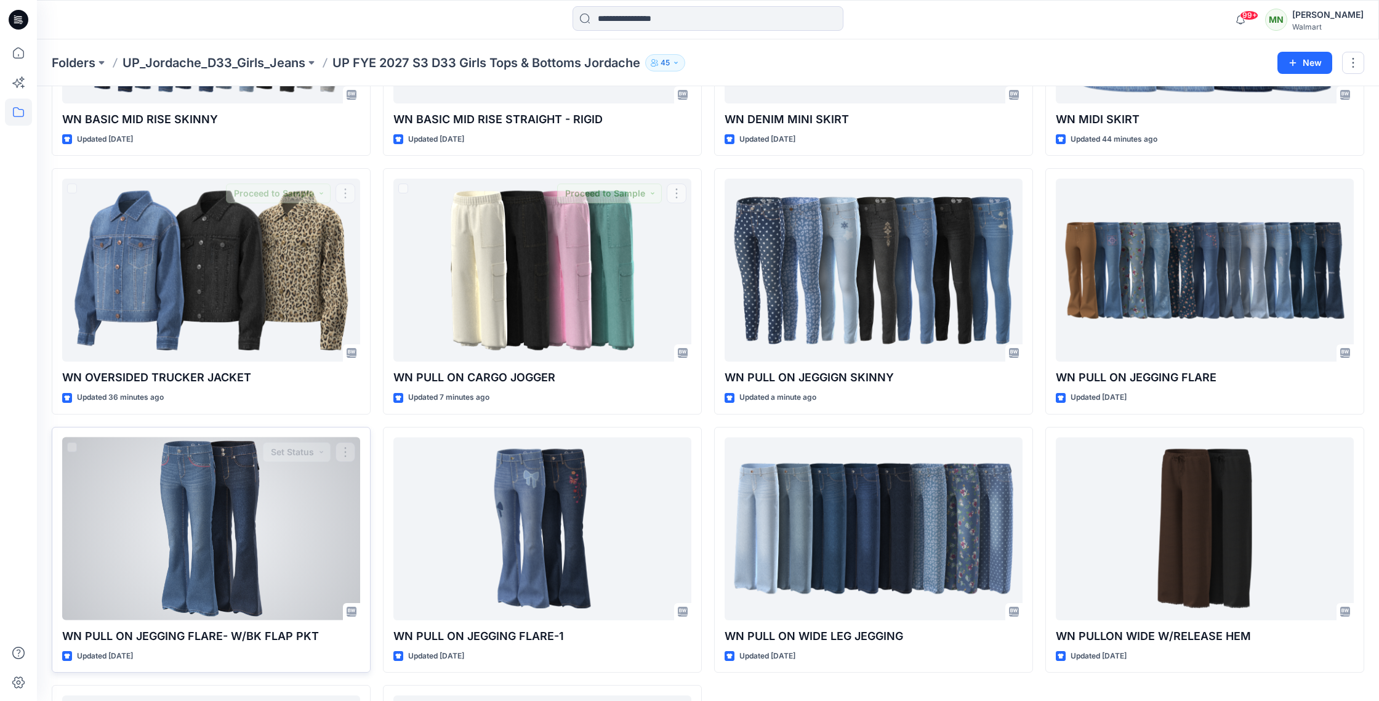
scroll to position [738, 0]
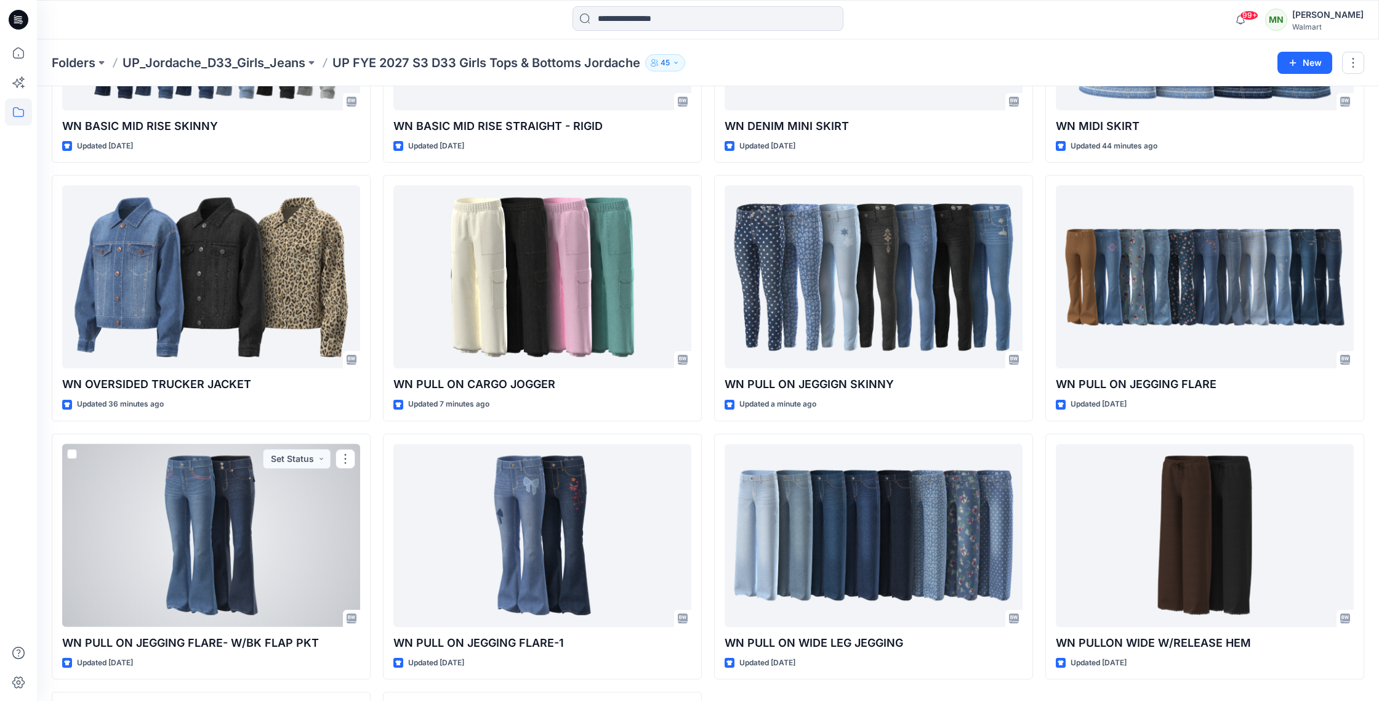
click at [195, 522] on div at bounding box center [211, 535] width 298 height 183
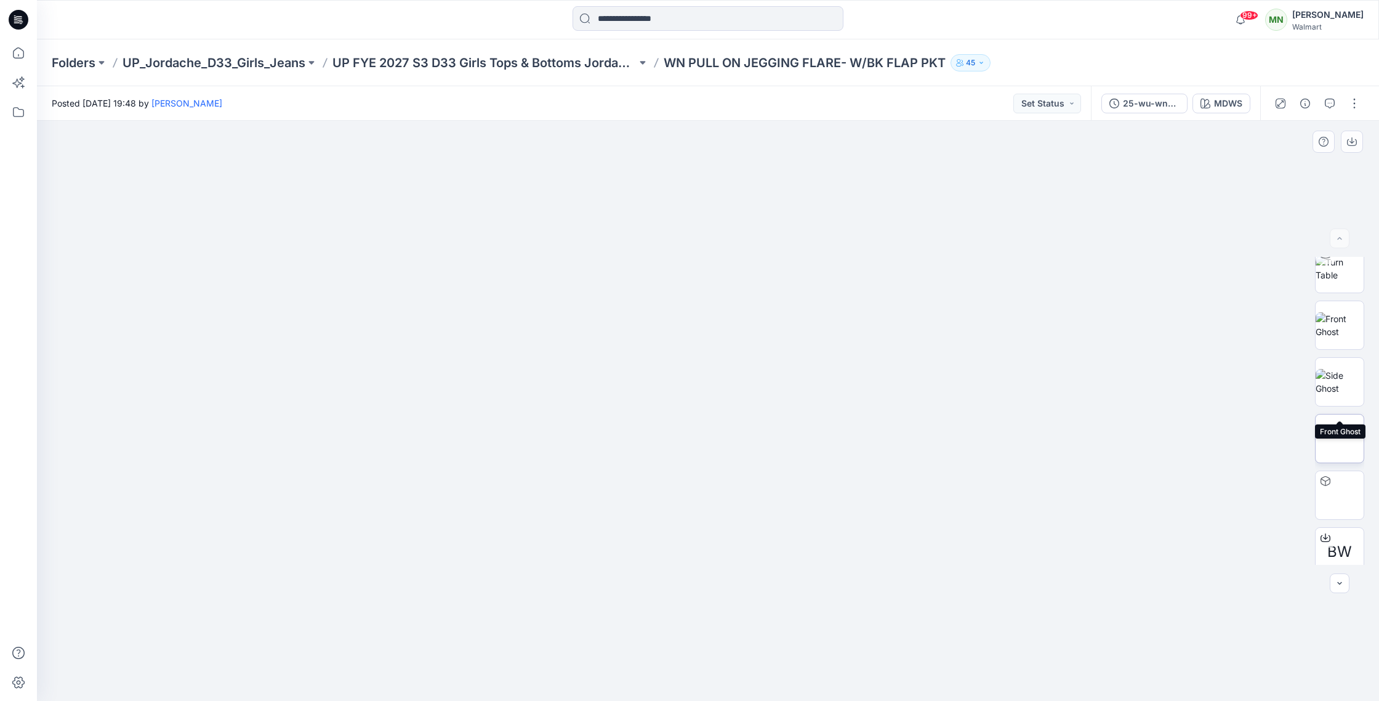
scroll to position [138, 0]
click at [1330, 103] on icon "button" at bounding box center [1330, 104] width 10 height 10
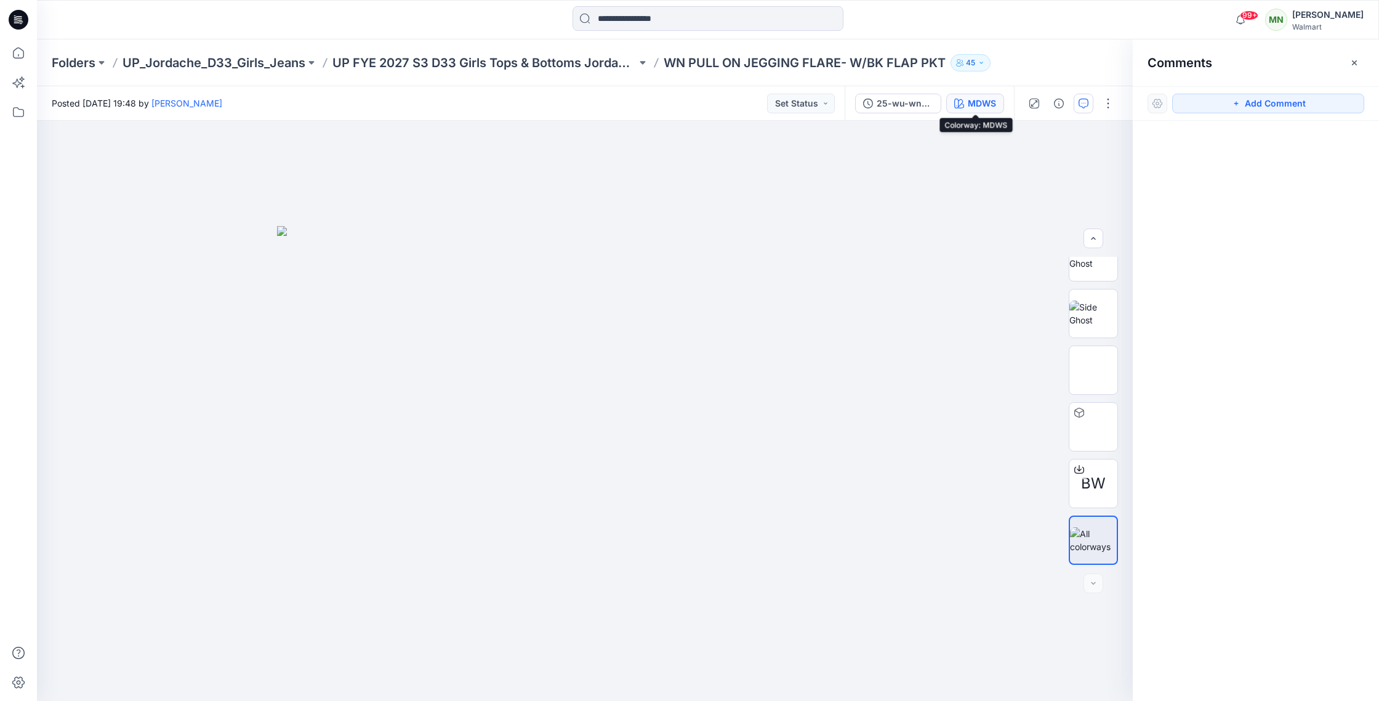
click at [979, 107] on div "MDWS" at bounding box center [982, 104] width 28 height 14
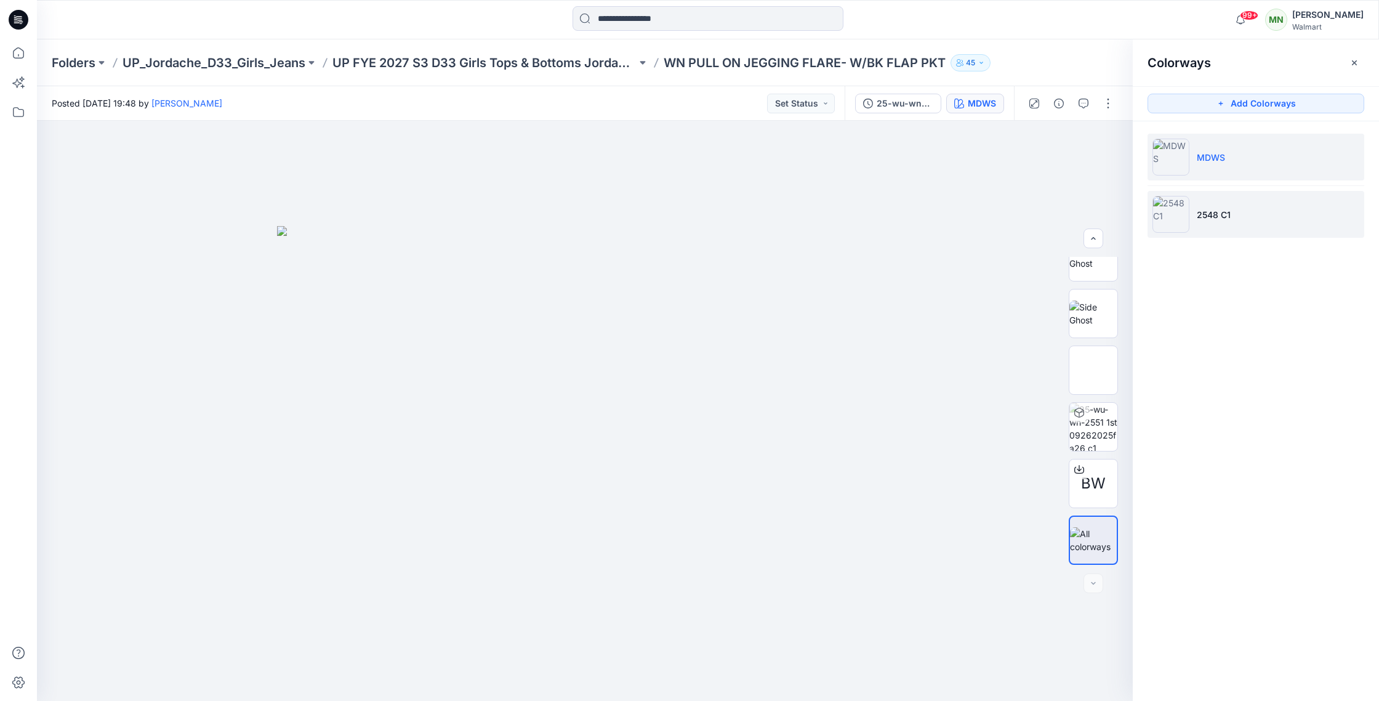
click at [1264, 222] on li "2548 C1" at bounding box center [1256, 214] width 217 height 47
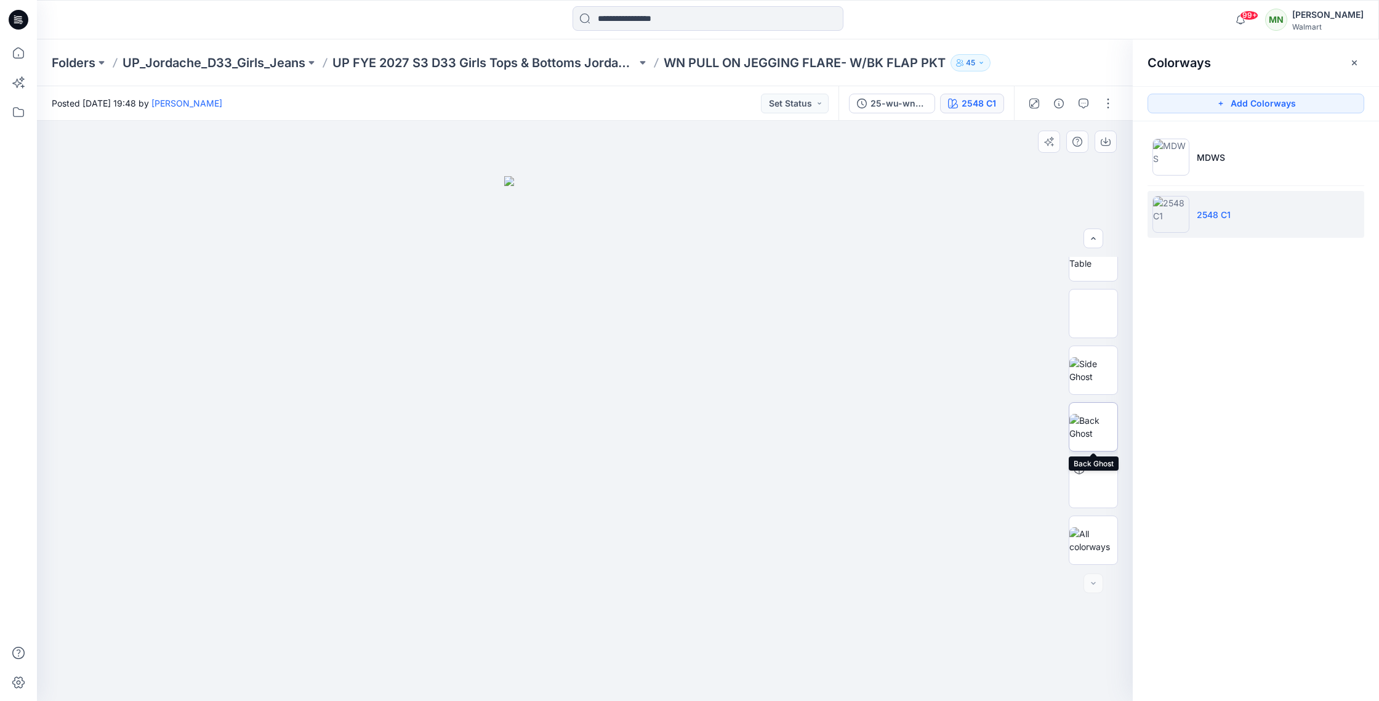
scroll to position [0, 0]
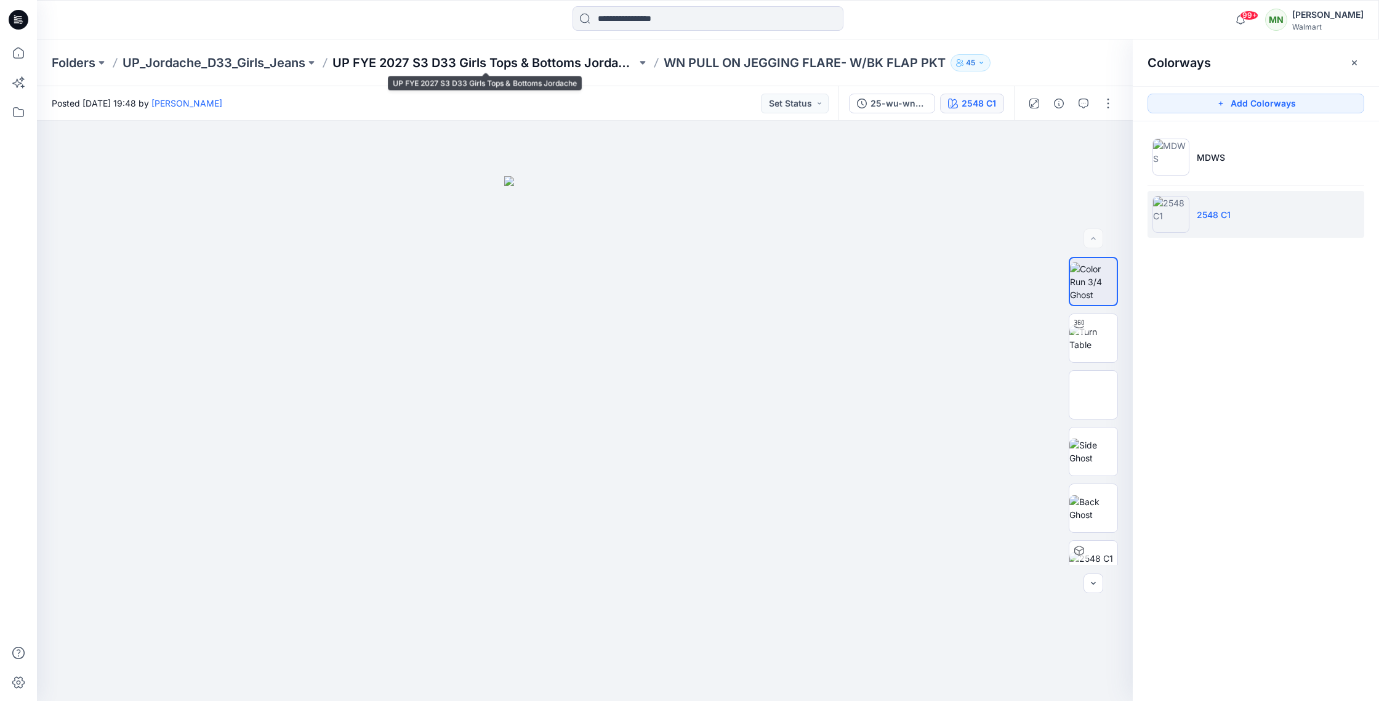
click at [530, 66] on p "UP FYE 2027 S3 D33 Girls Tops & Bottoms Jordache" at bounding box center [485, 62] width 304 height 17
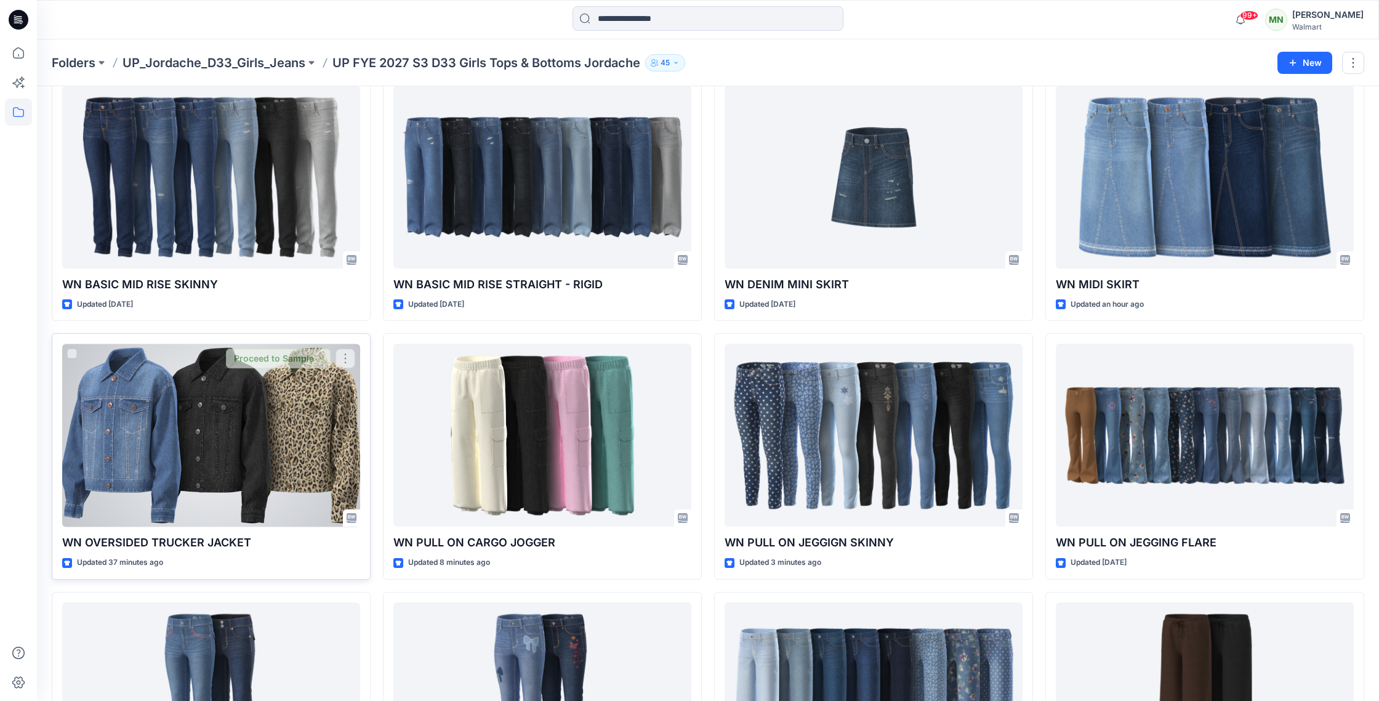
scroll to position [583, 0]
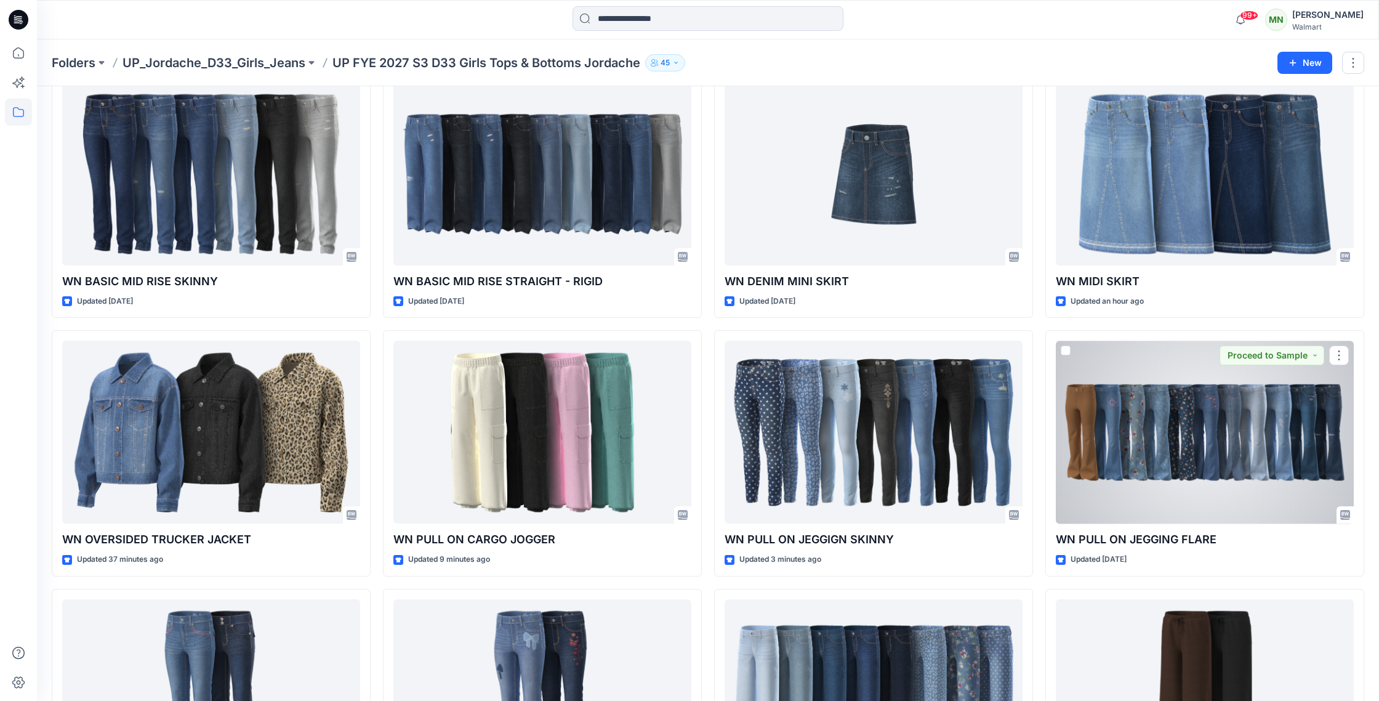
click at [1160, 446] on div at bounding box center [1205, 432] width 298 height 183
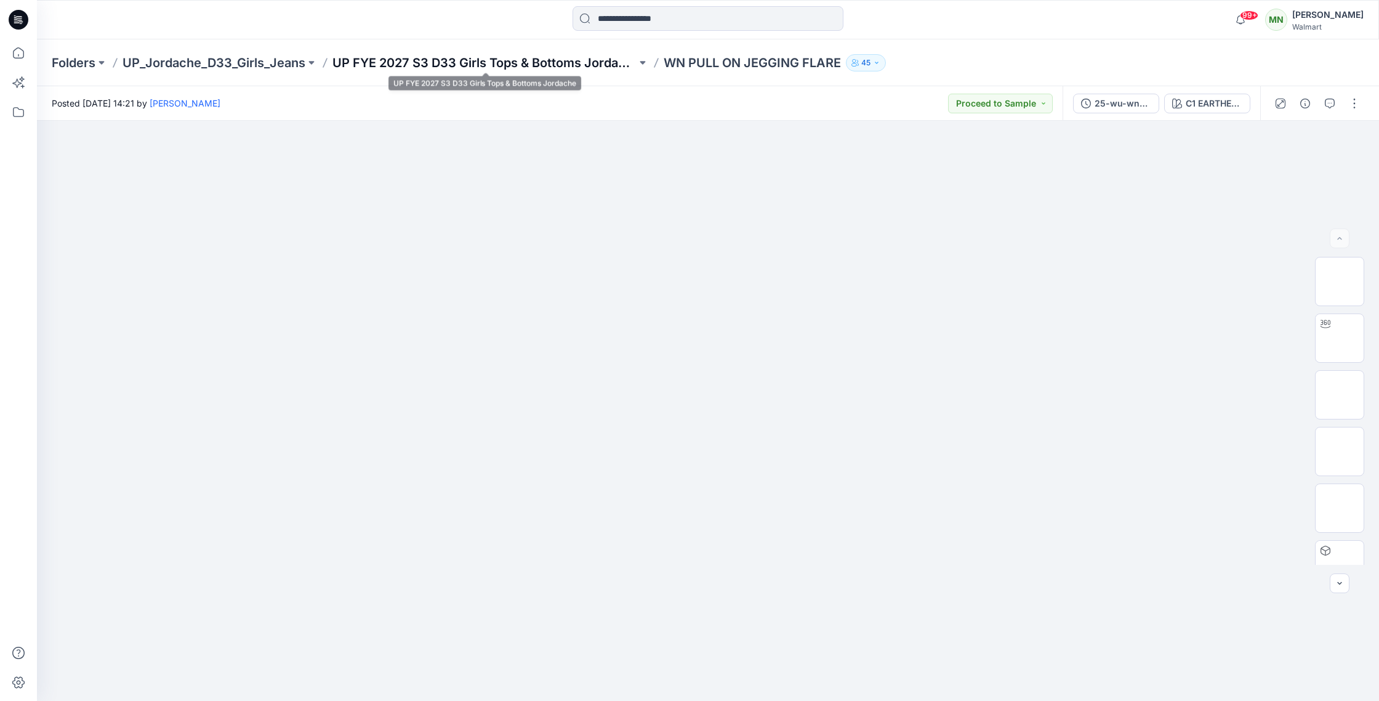
click at [530, 67] on p "UP FYE 2027 S3 D33 Girls Tops & Bottoms Jordache" at bounding box center [485, 62] width 304 height 17
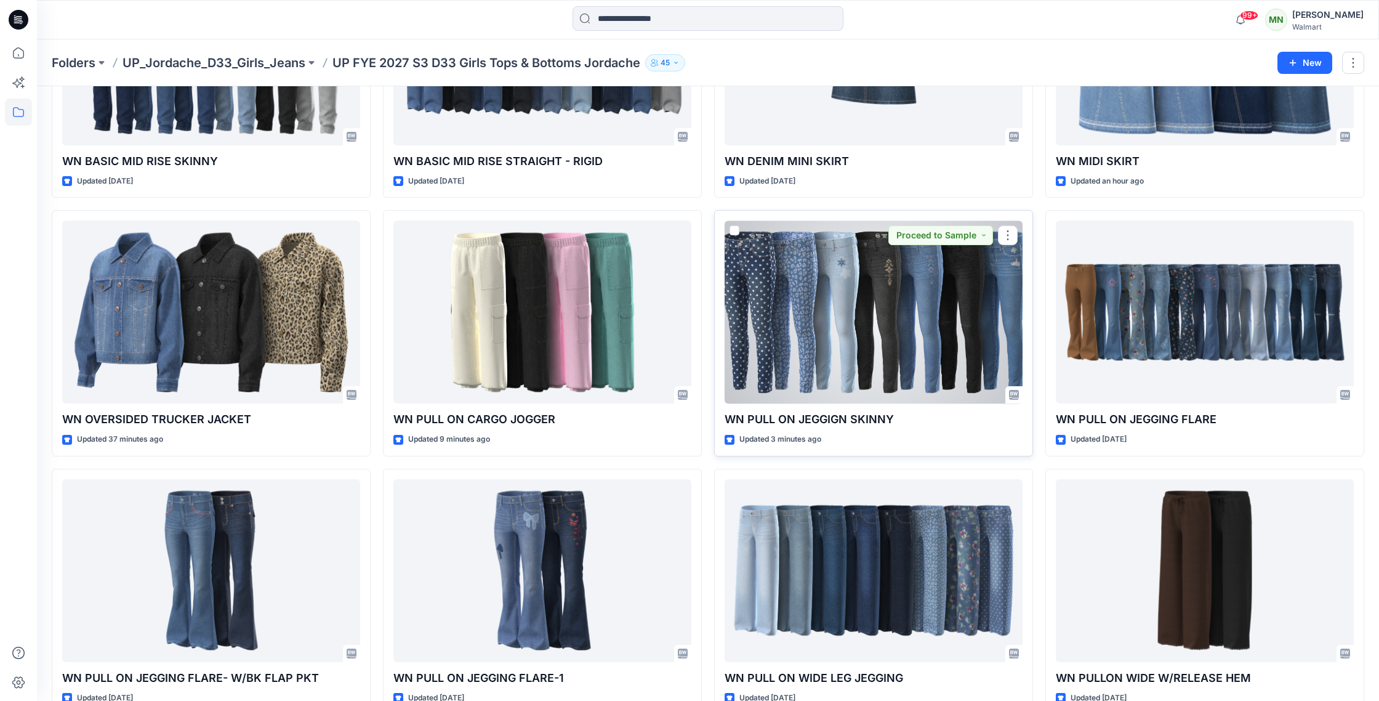
scroll to position [704, 0]
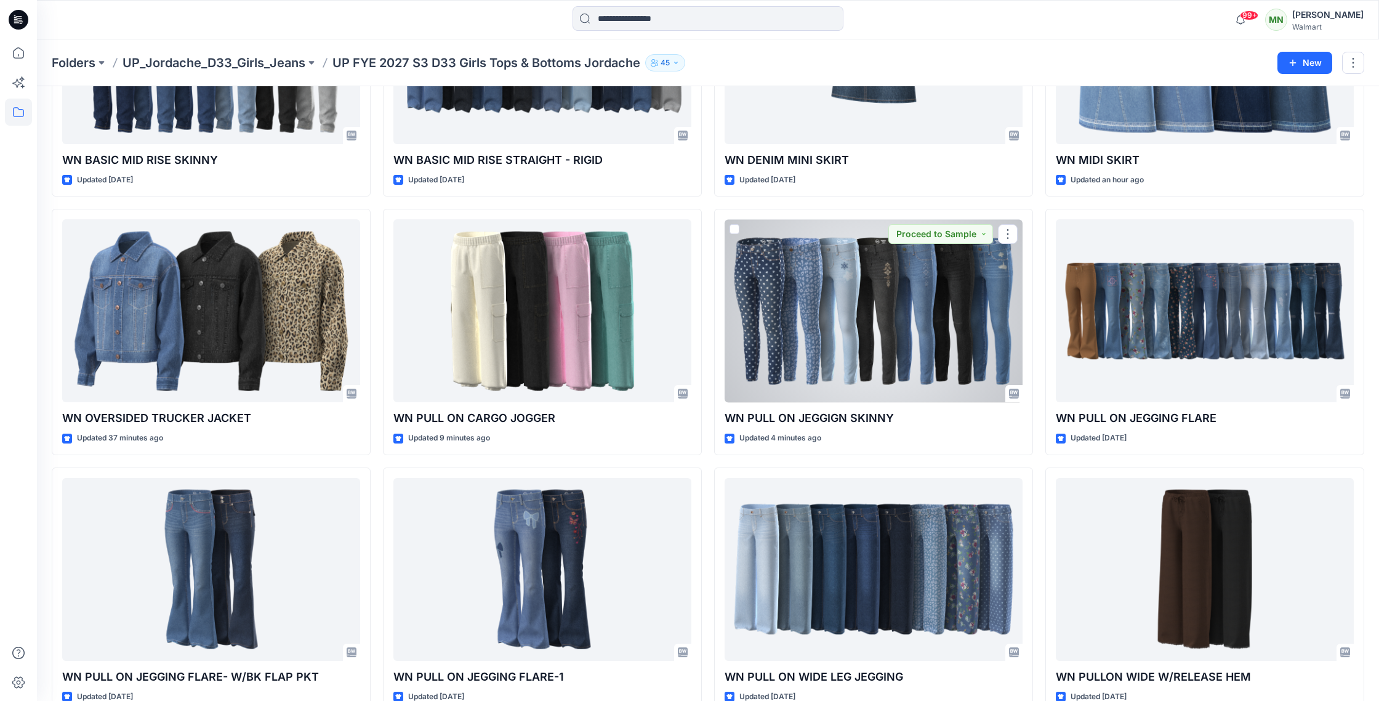
click at [983, 282] on div at bounding box center [874, 310] width 298 height 183
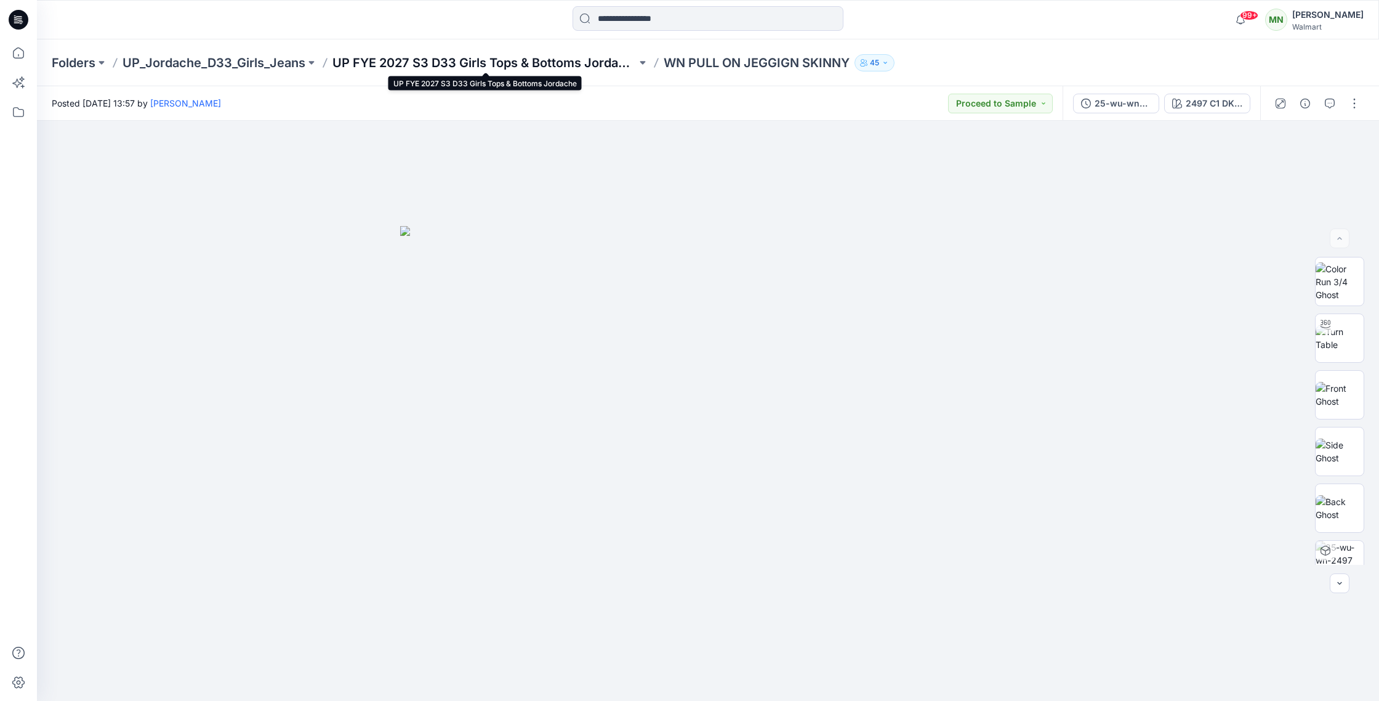
click at [525, 60] on p "UP FYE 2027 S3 D33 Girls Tops & Bottoms Jordache" at bounding box center [485, 62] width 304 height 17
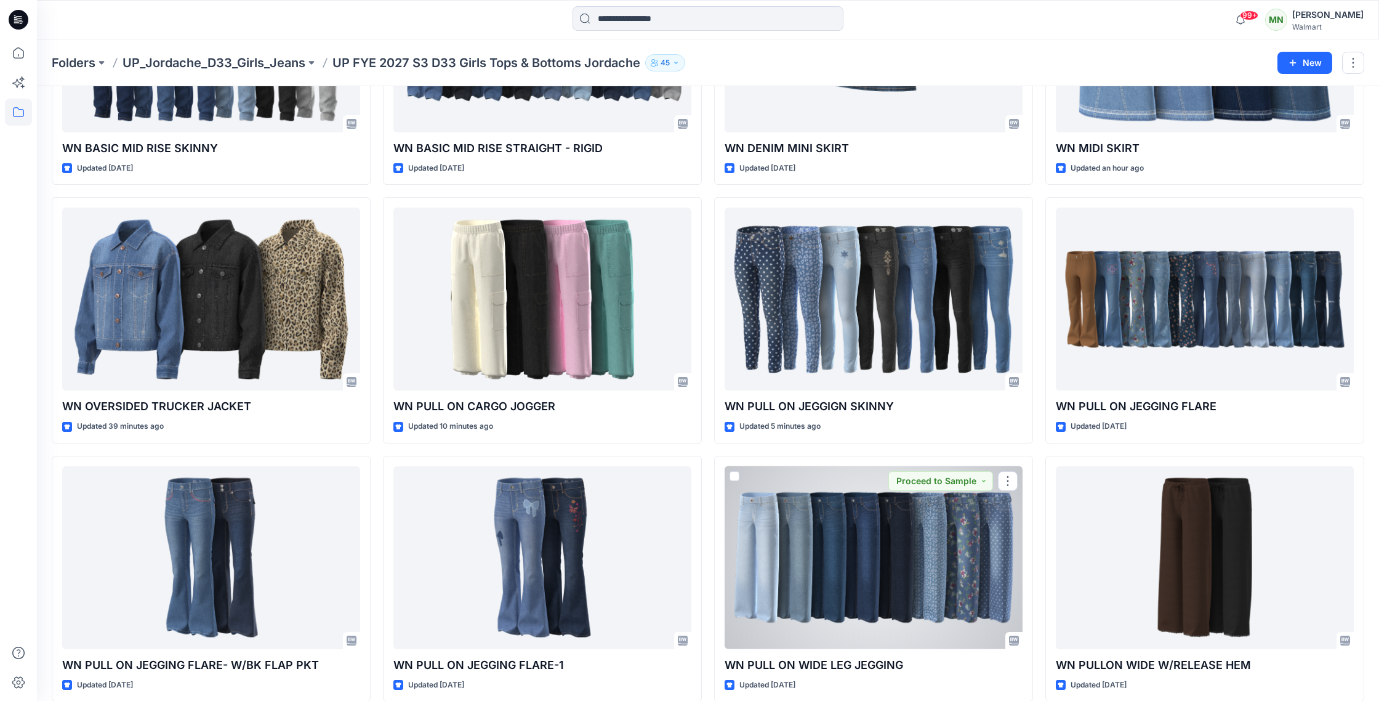
scroll to position [704, 0]
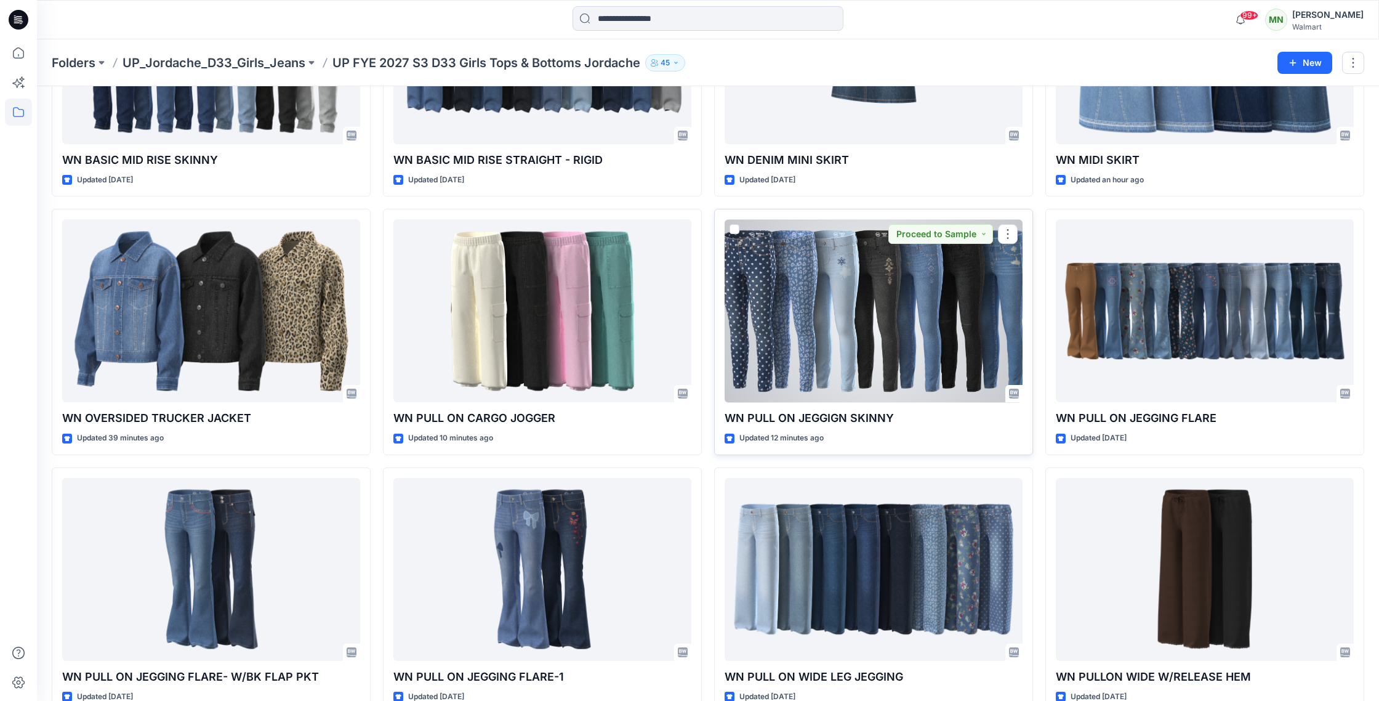
click at [955, 289] on div at bounding box center [874, 310] width 298 height 183
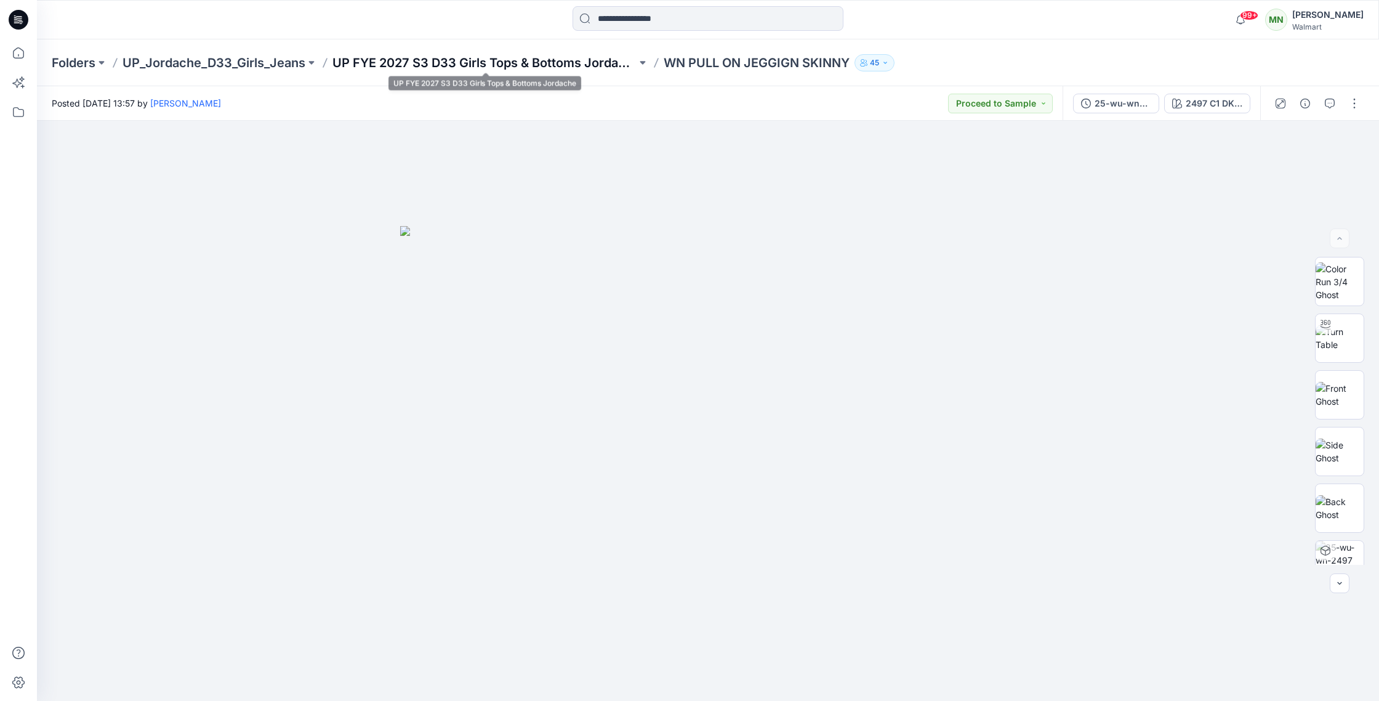
click at [604, 62] on p "UP FYE 2027 S3 D33 Girls Tops & Bottoms Jordache" at bounding box center [485, 62] width 304 height 17
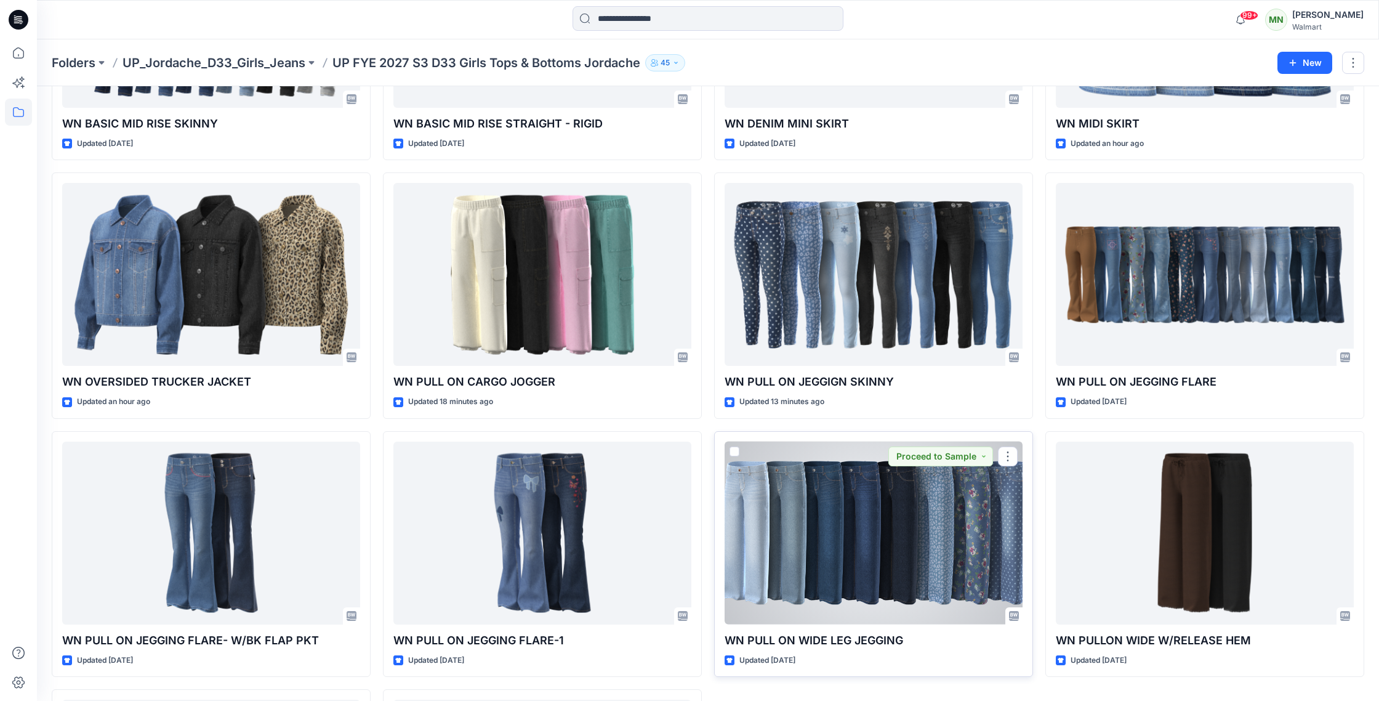
scroll to position [732, 0]
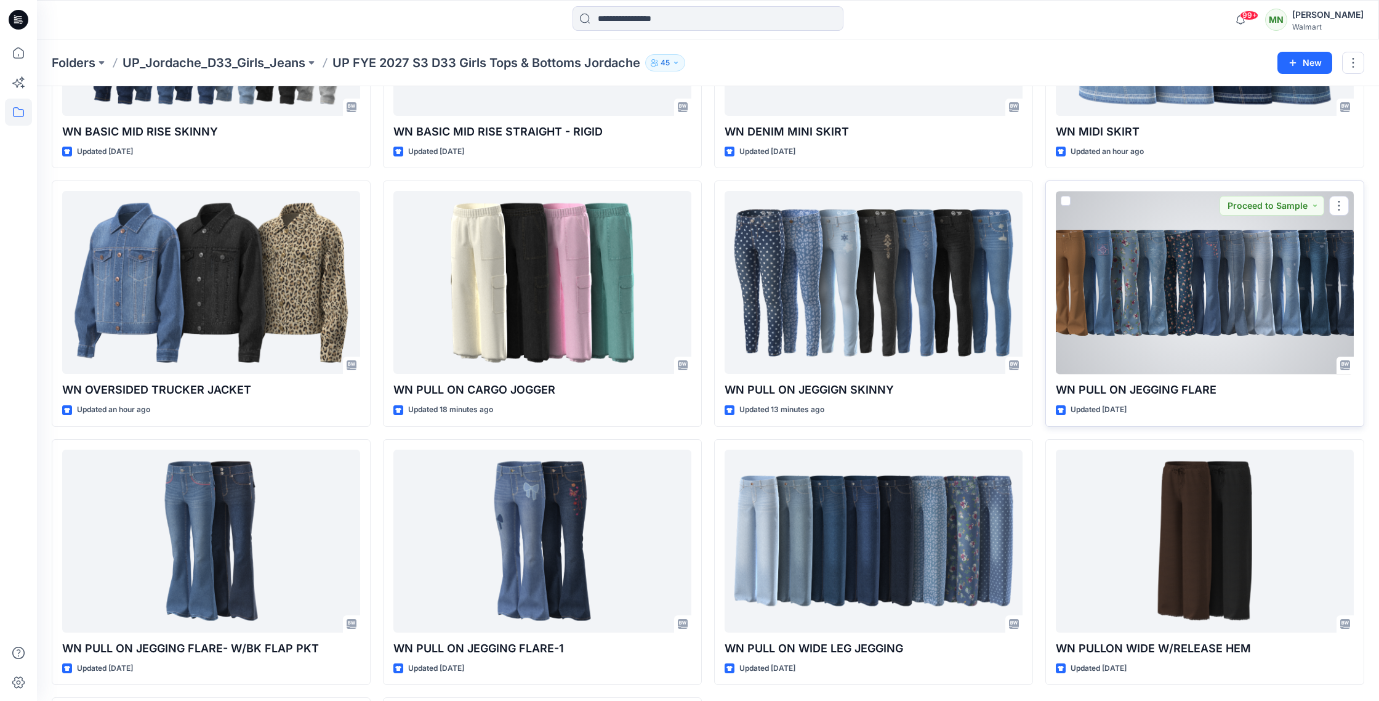
click at [1213, 290] on div at bounding box center [1205, 282] width 298 height 183
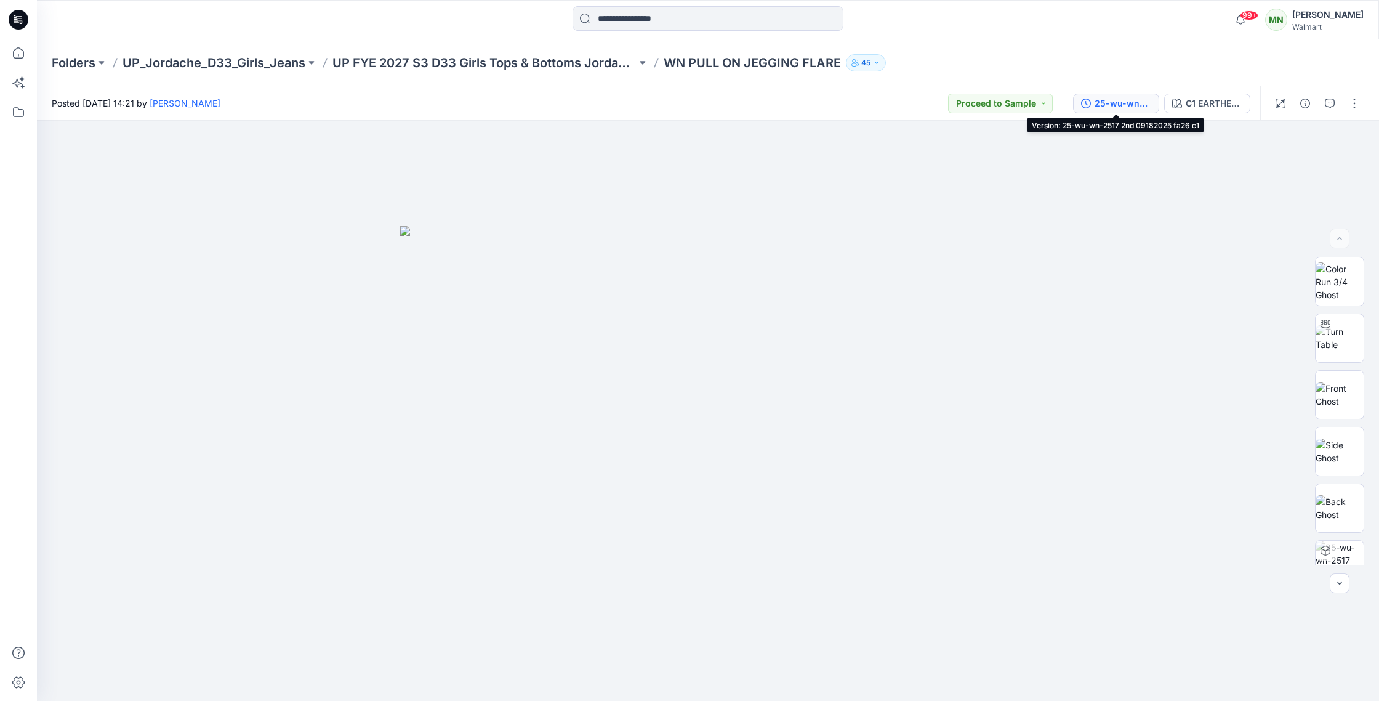
click at [1141, 102] on div "25-wu-wn-2517 2nd 09182025 fa26 c1" at bounding box center [1123, 104] width 57 height 14
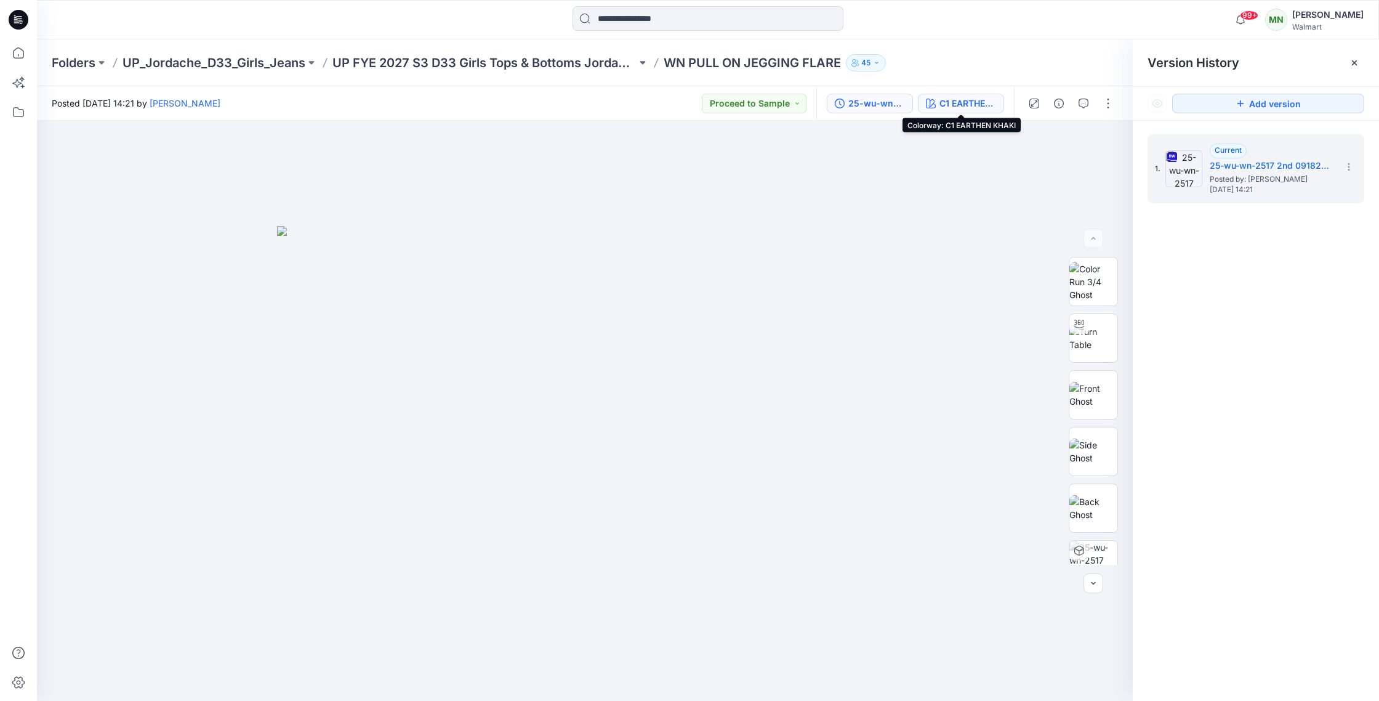
click at [932, 102] on icon "button" at bounding box center [931, 104] width 10 height 10
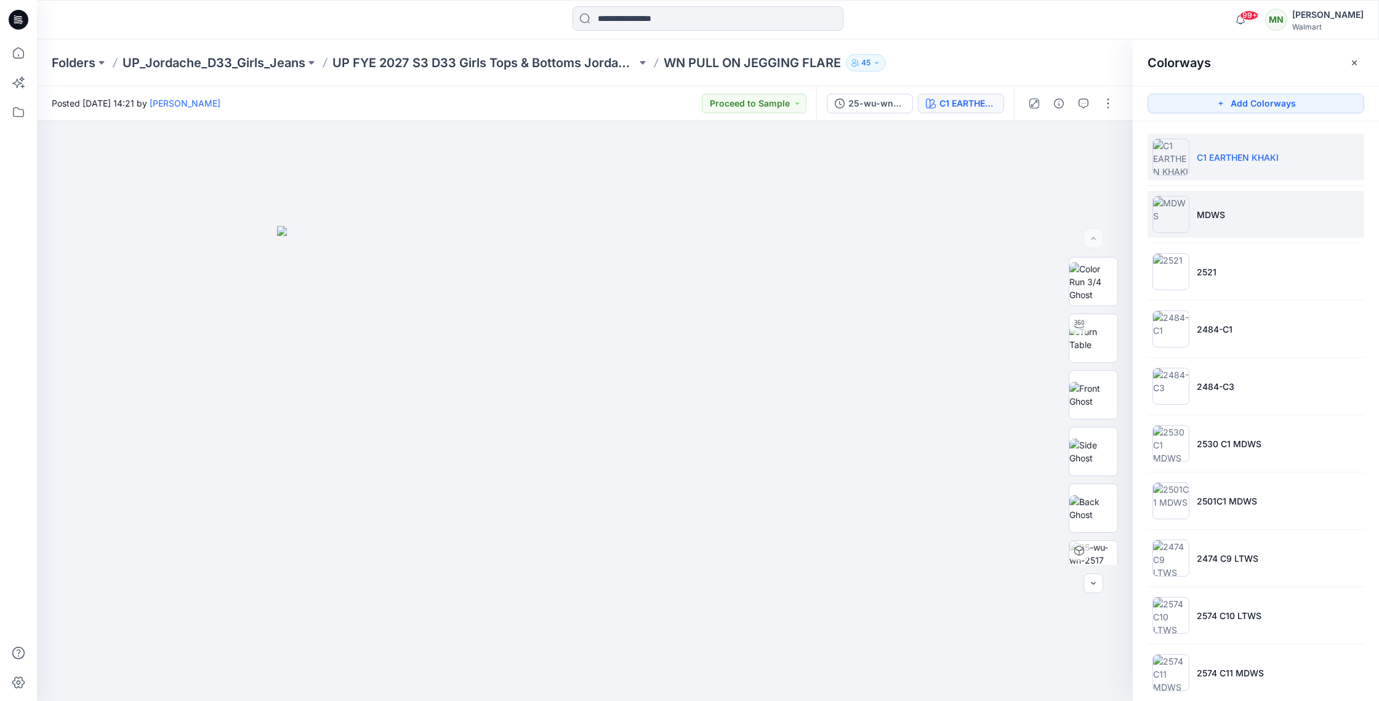
click at [1226, 211] on li "MDWS" at bounding box center [1256, 214] width 217 height 47
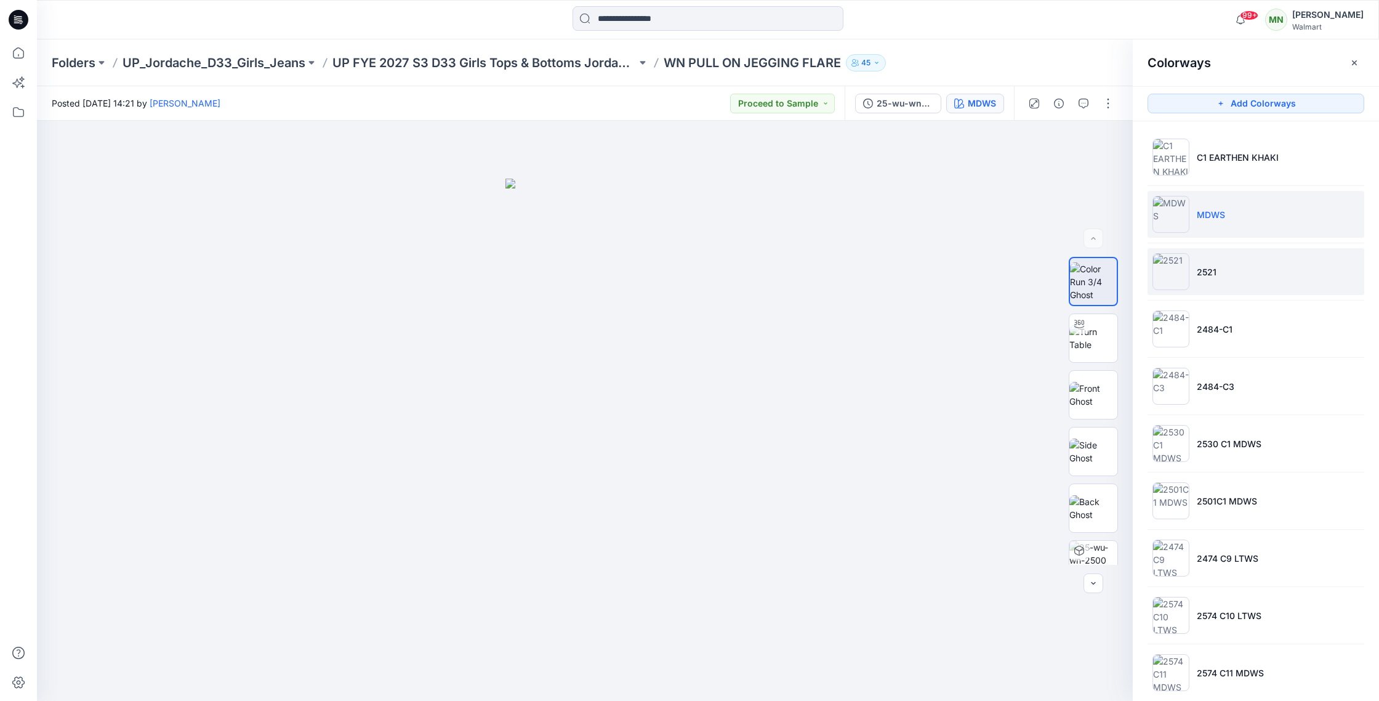
click at [1226, 277] on li "2521" at bounding box center [1256, 271] width 217 height 47
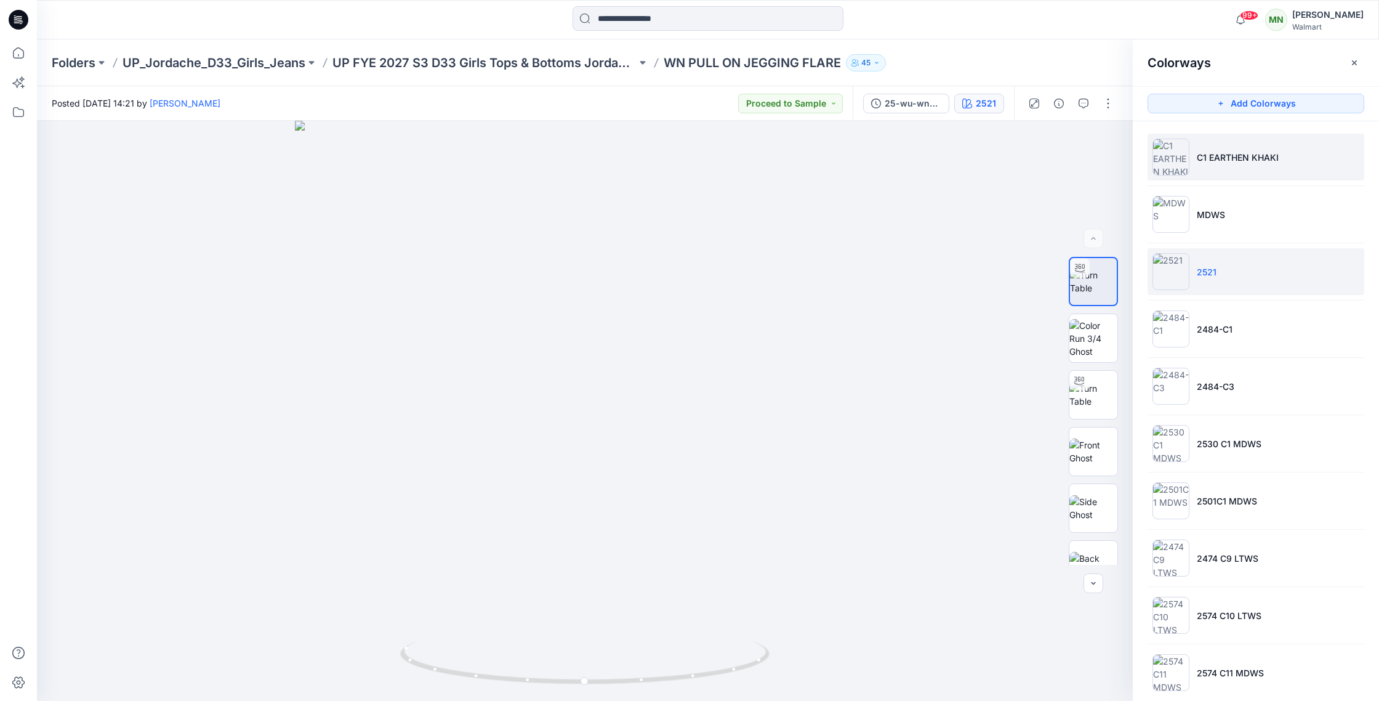
click at [1254, 165] on li "C1 EARTHEN KHAKI" at bounding box center [1256, 157] width 217 height 47
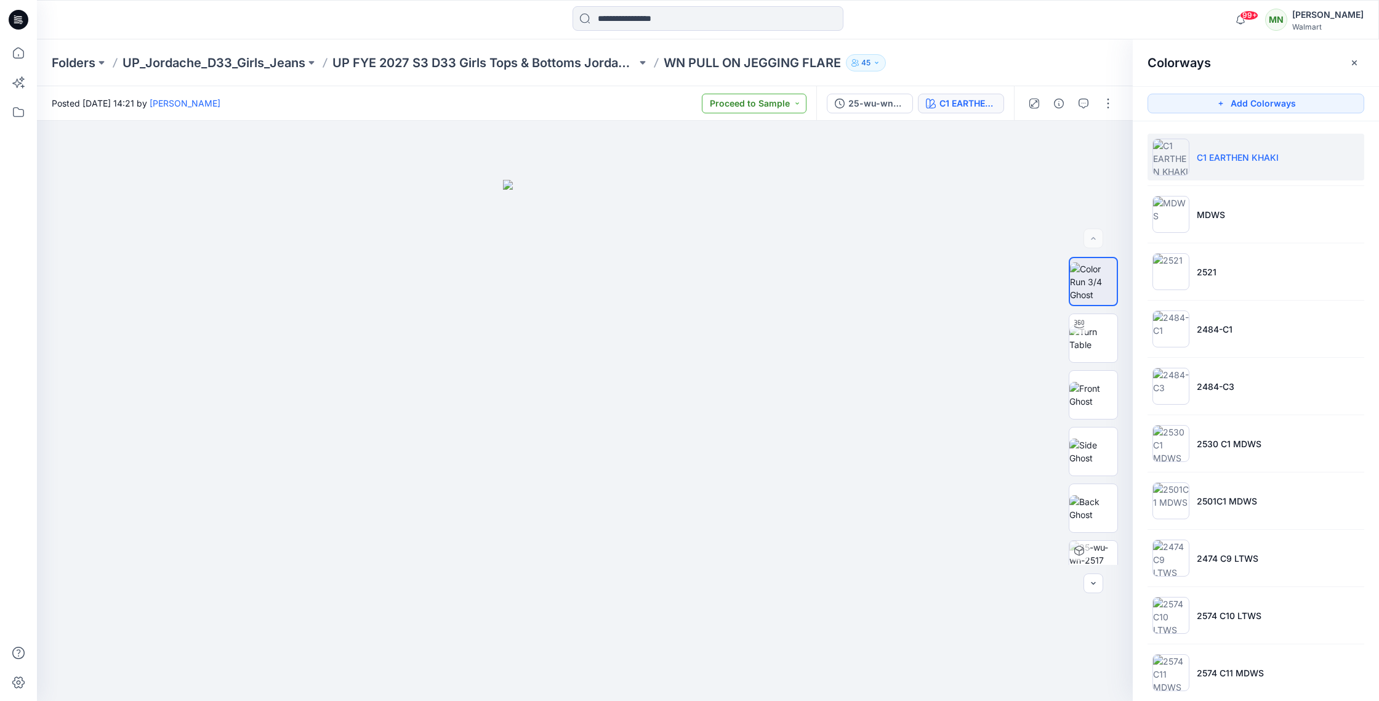
click at [767, 112] on button "Proceed to Sample" at bounding box center [754, 104] width 105 height 20
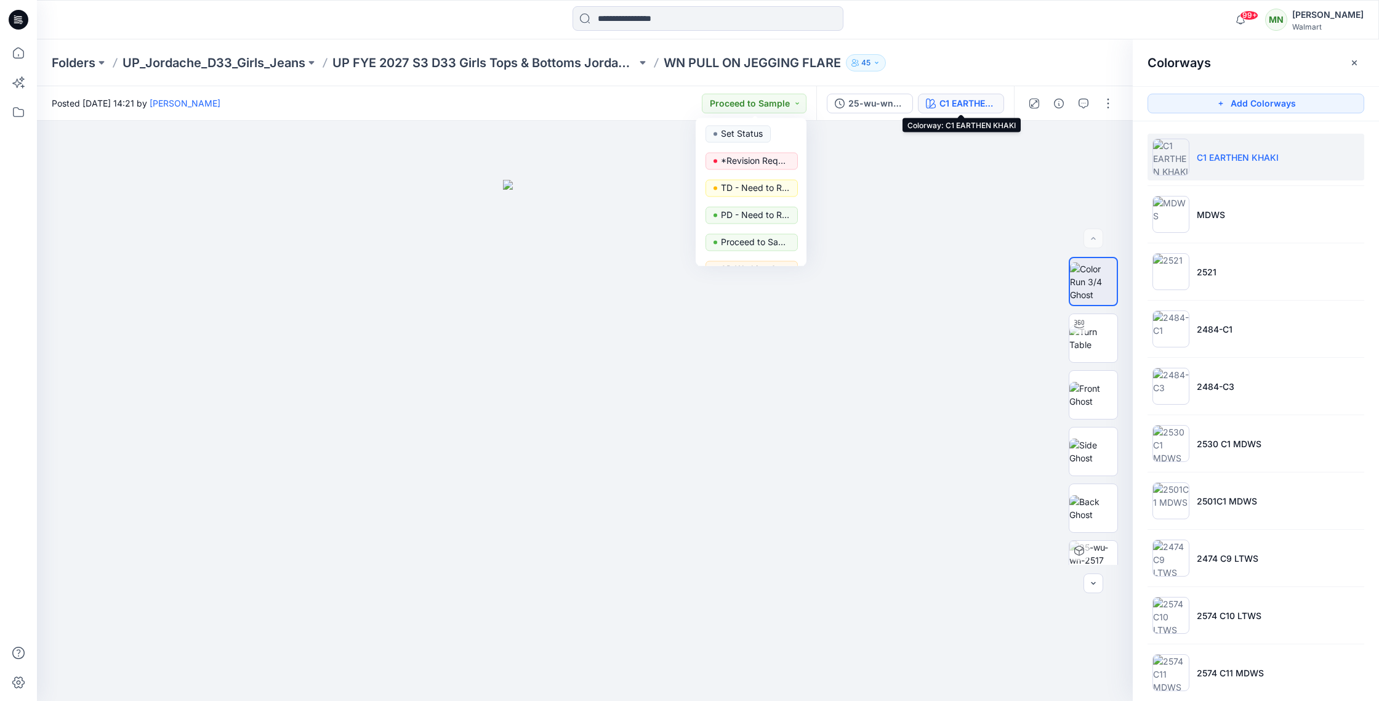
click at [950, 103] on div "C1 EARTHEN KHAKI" at bounding box center [968, 104] width 57 height 14
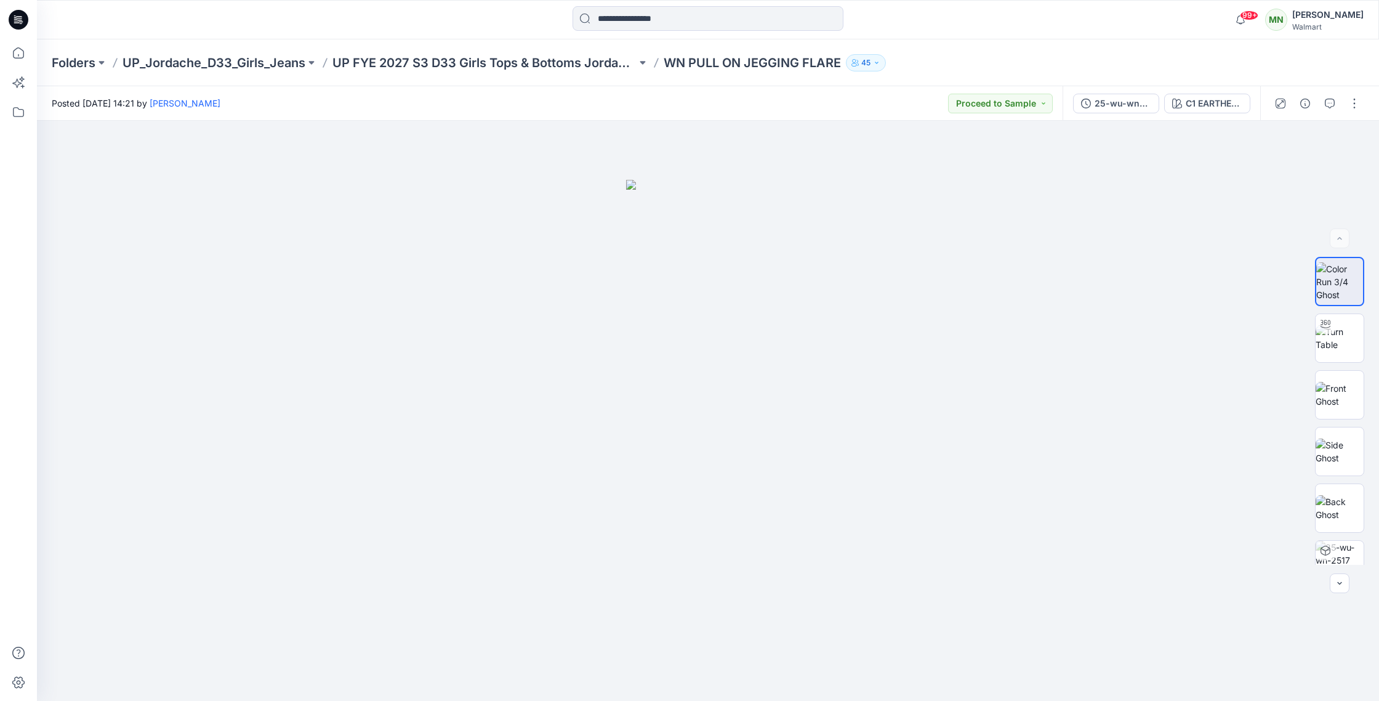
click at [718, 60] on p "WN PULL ON JEGGING FLARE" at bounding box center [752, 62] width 177 height 17
click at [613, 65] on p "UP FYE 2027 S3 D33 Girls Tops & Bottoms Jordache" at bounding box center [485, 62] width 304 height 17
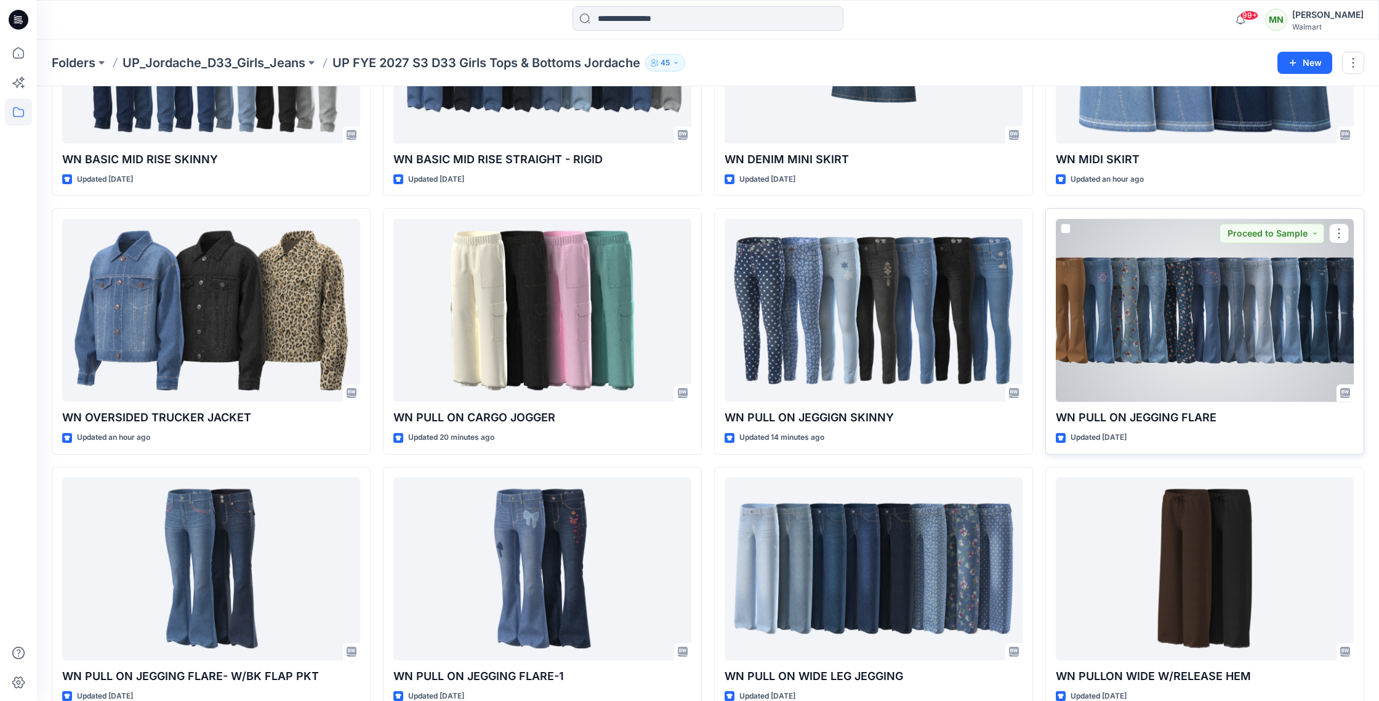
scroll to position [709, 0]
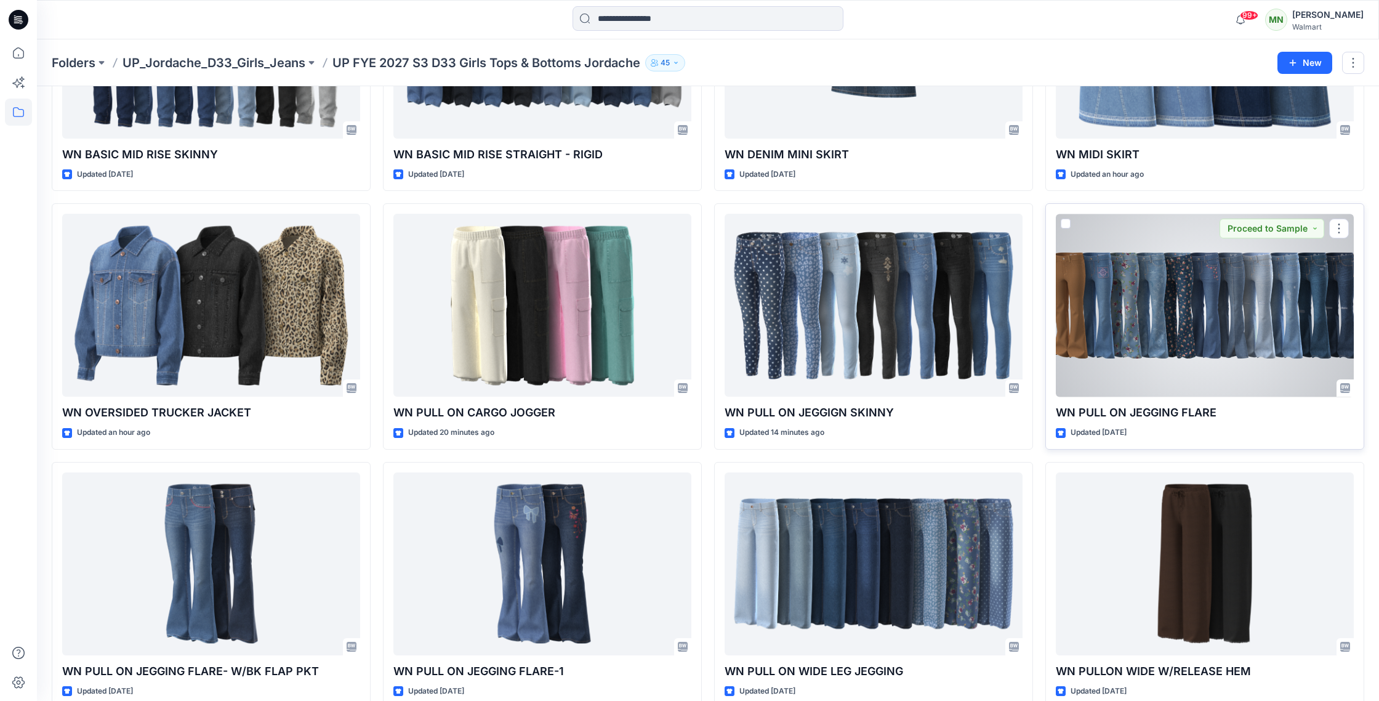
click at [1203, 434] on div "Updated [DATE]" at bounding box center [1205, 432] width 298 height 13
click at [1200, 412] on p "WN PULL ON JEGGING FLARE" at bounding box center [1205, 412] width 298 height 17
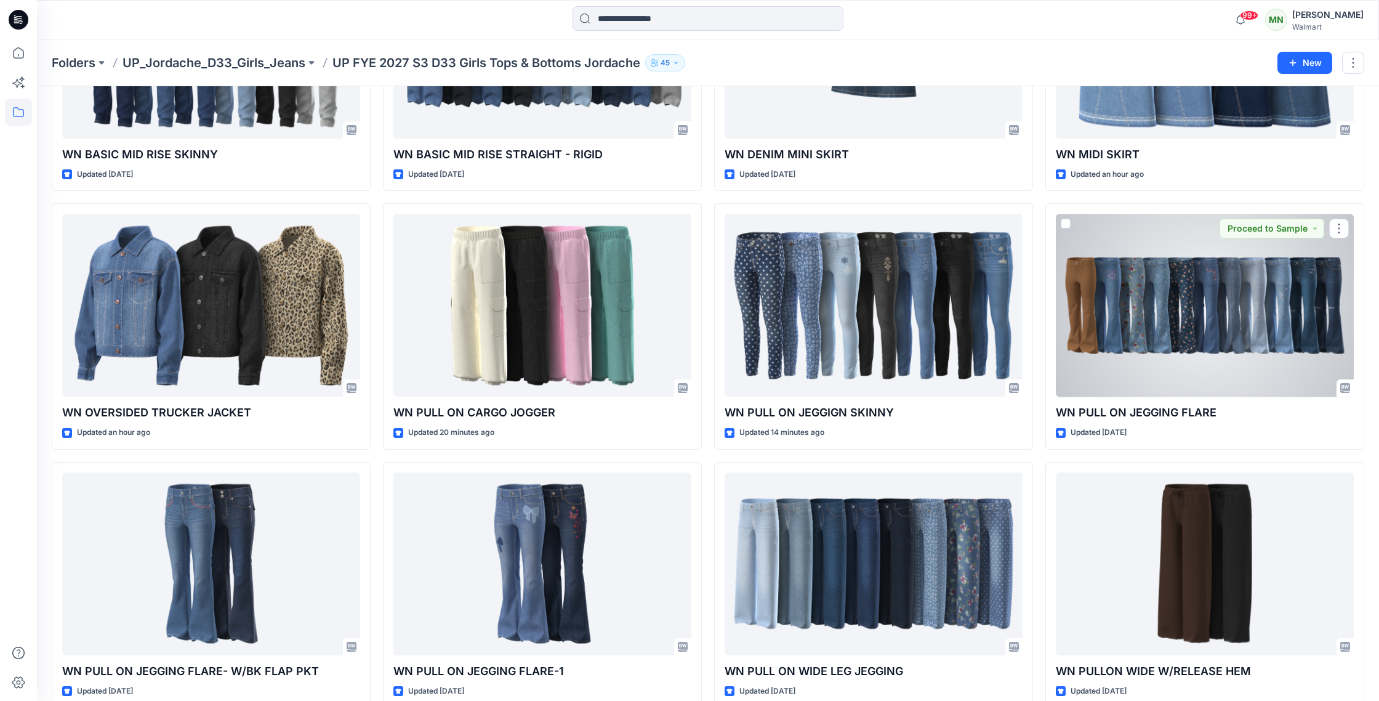
click at [1163, 293] on div at bounding box center [1205, 305] width 298 height 183
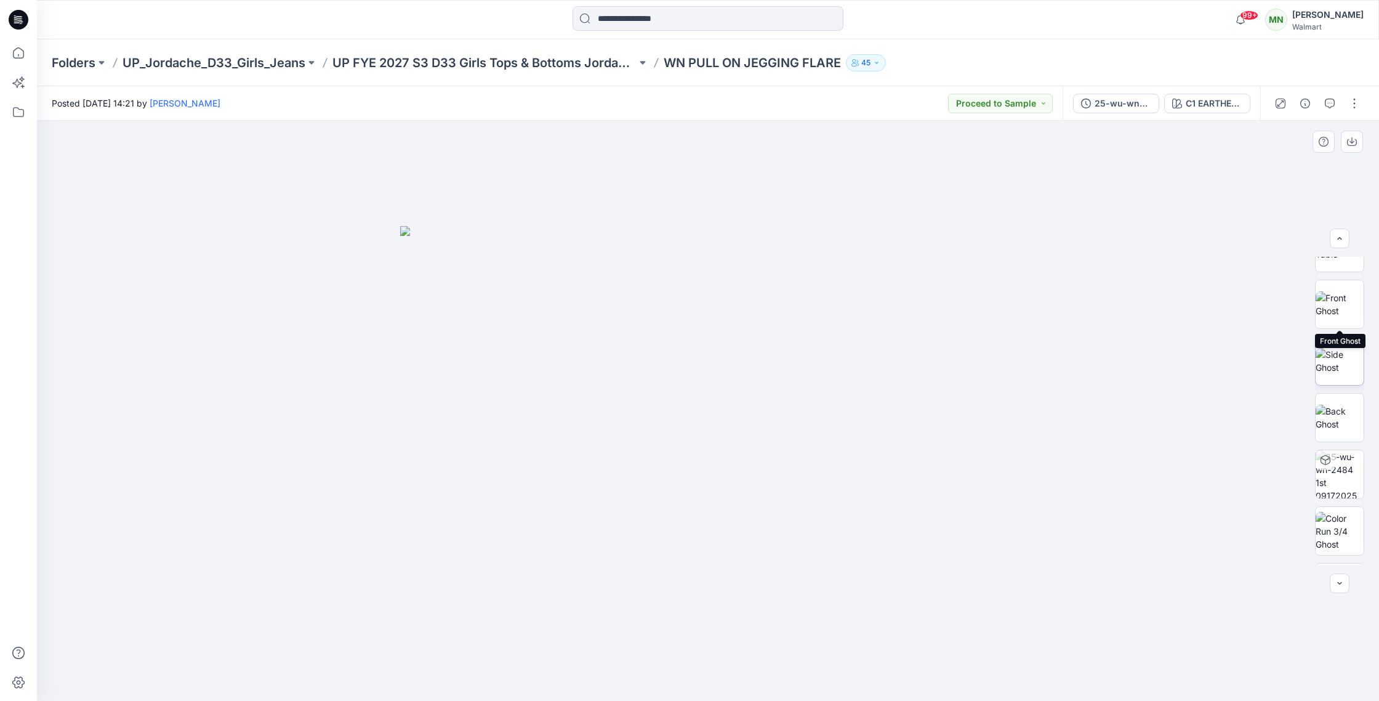
scroll to position [426, 0]
click at [1347, 305] on img at bounding box center [1340, 309] width 48 height 26
click at [1352, 419] on img at bounding box center [1340, 426] width 48 height 39
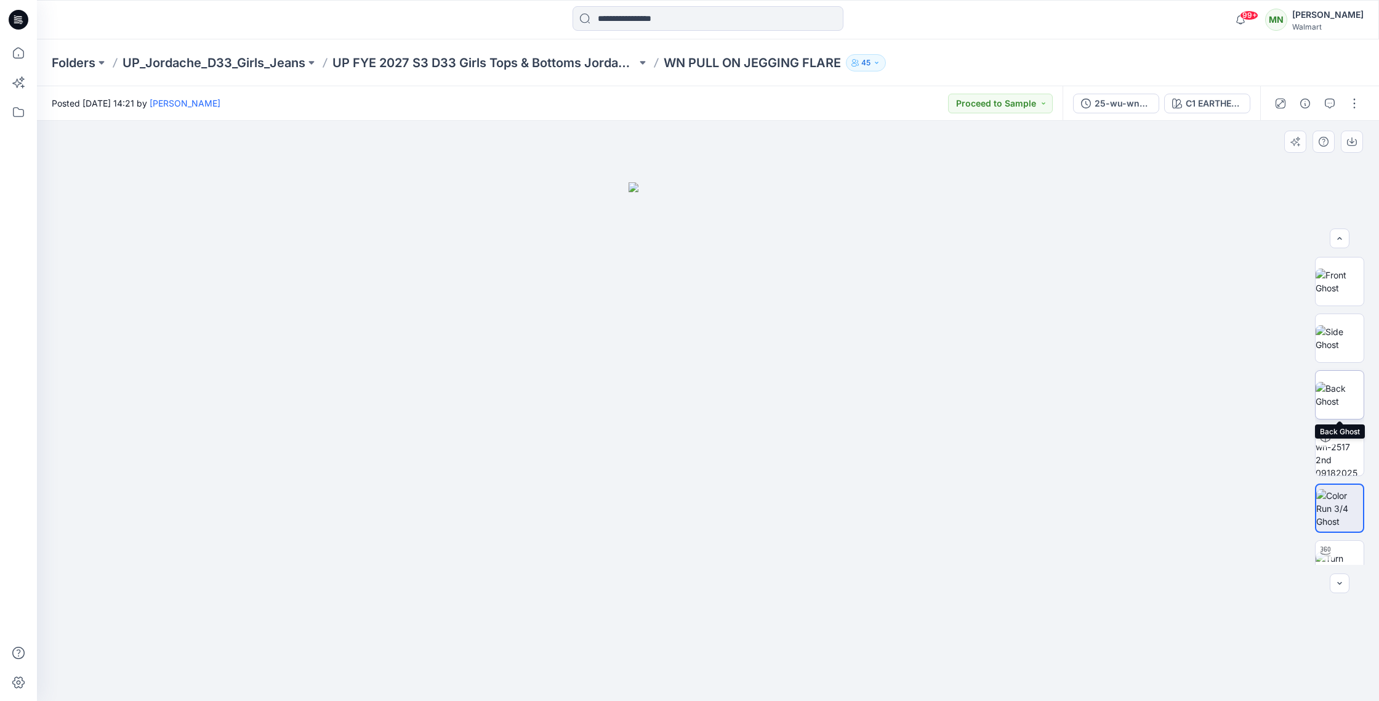
click at [1351, 384] on img at bounding box center [1340, 395] width 48 height 26
click at [1347, 351] on img at bounding box center [1340, 338] width 48 height 26
click at [1342, 402] on img at bounding box center [1340, 389] width 48 height 26
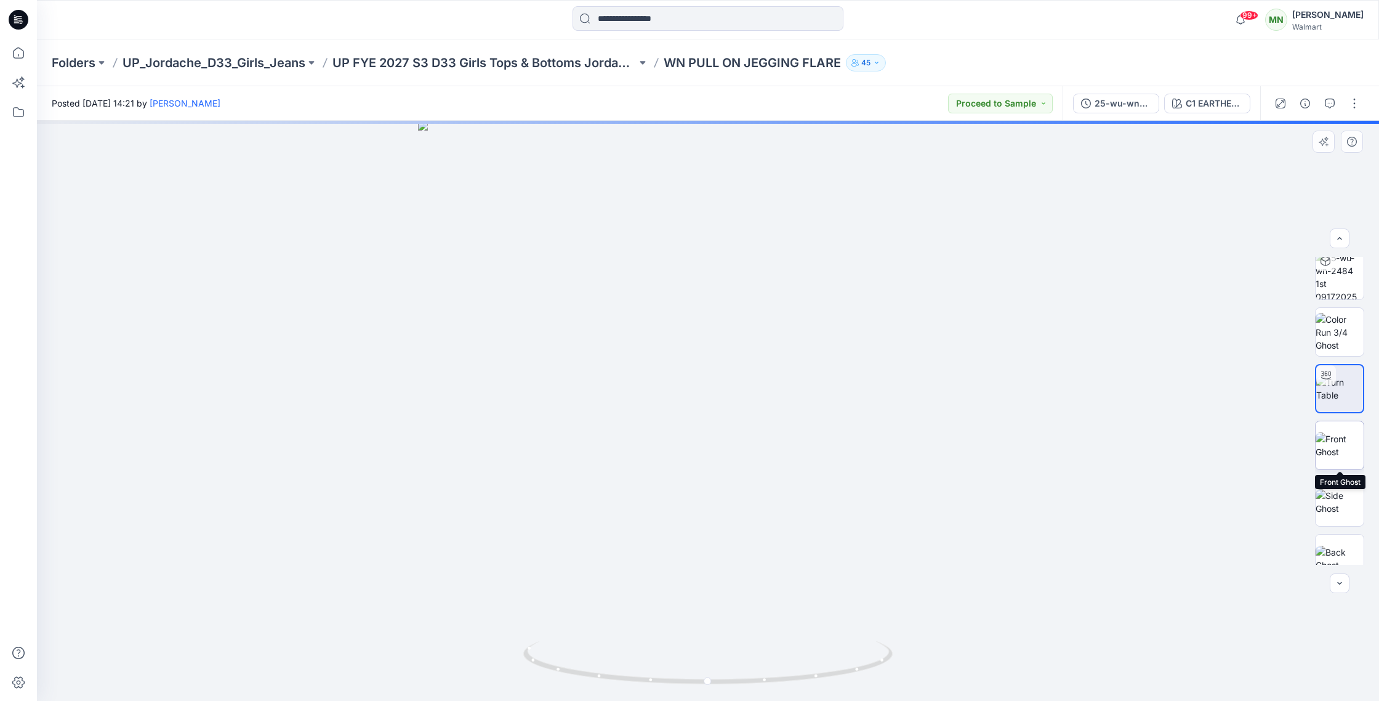
scroll to position [635, 0]
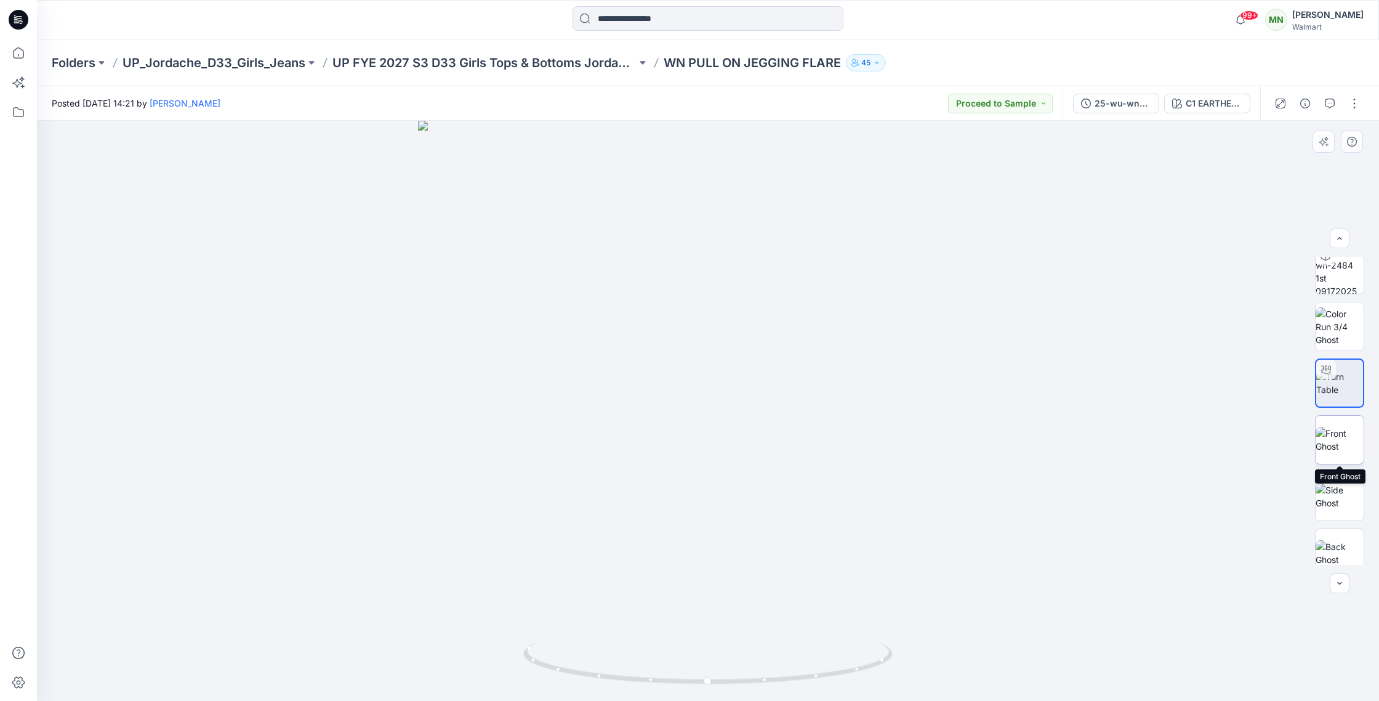
click at [1347, 449] on img at bounding box center [1340, 440] width 48 height 26
click at [1351, 503] on img at bounding box center [1340, 496] width 48 height 26
click at [1341, 549] on img at bounding box center [1340, 553] width 48 height 26
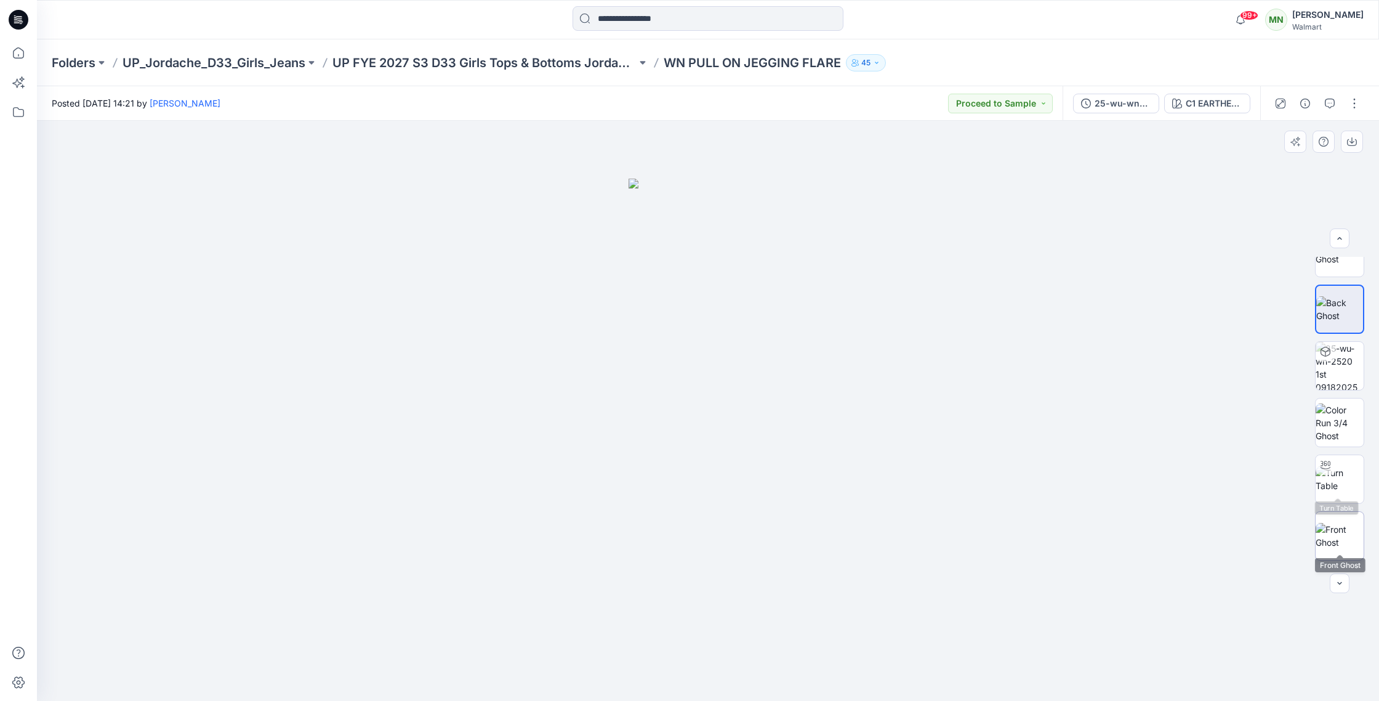
scroll to position [886, 0]
click at [1351, 405] on img at bounding box center [1340, 415] width 48 height 39
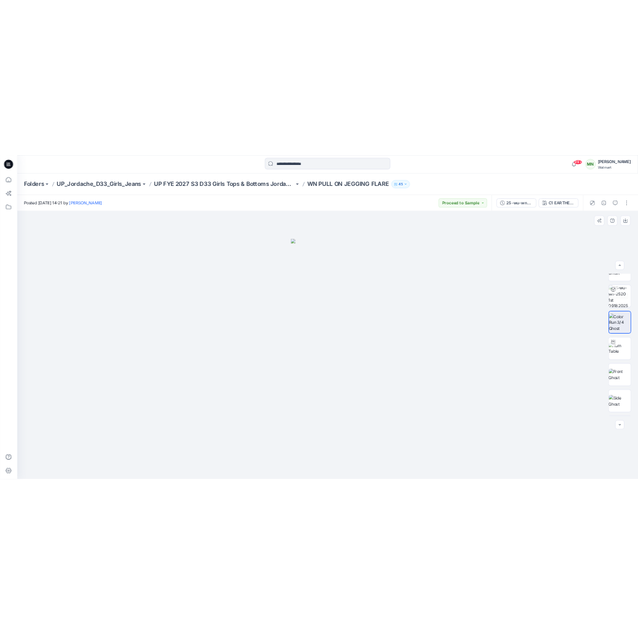
scroll to position [1158, 0]
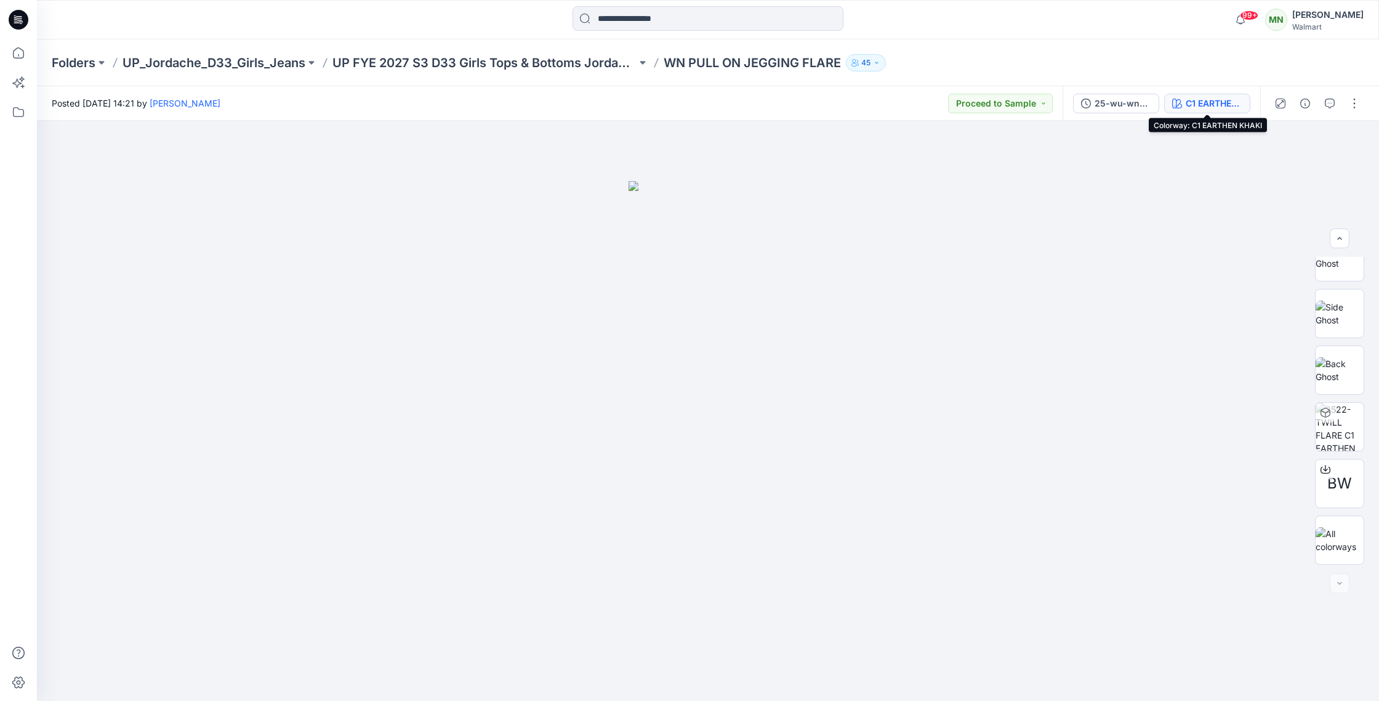
click at [1221, 110] on button "C1 EARTHEN KHAKI" at bounding box center [1208, 104] width 86 height 20
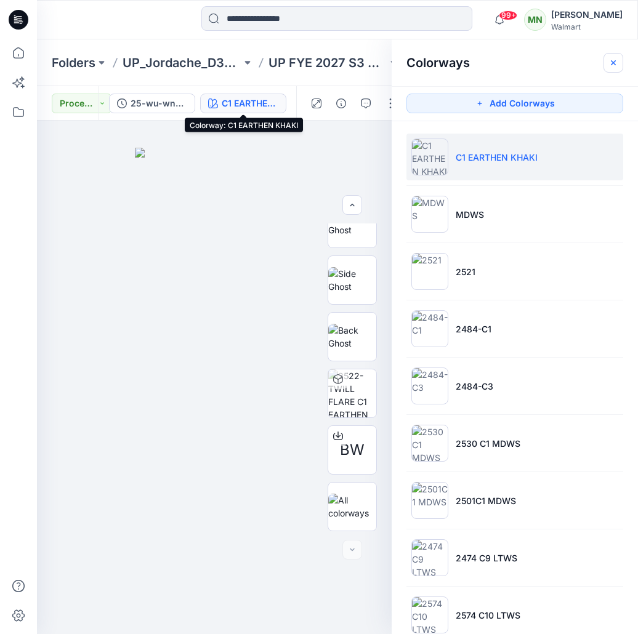
click at [616, 63] on icon "button" at bounding box center [613, 63] width 10 height 10
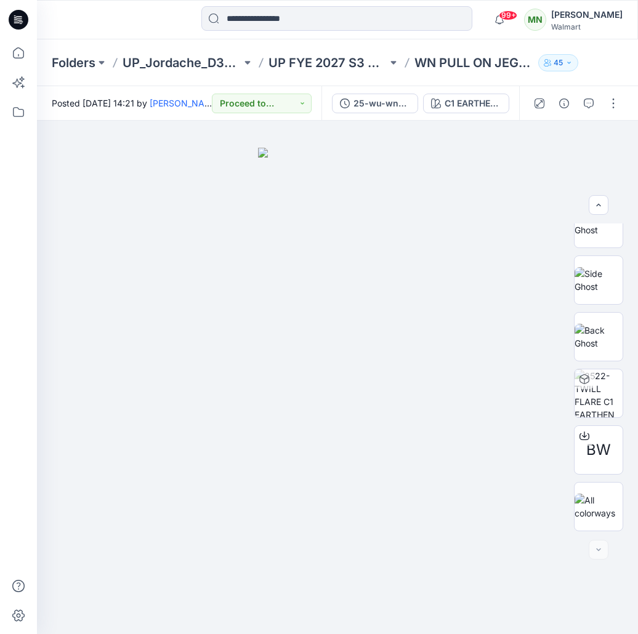
click at [492, 60] on p "WN PULL ON JEGGING FLARE" at bounding box center [473, 62] width 119 height 17
click at [489, 62] on p "WN PULL ON JEGGING FLARE" at bounding box center [473, 62] width 119 height 17
copy div "WN PULL ON JEGGING FLARE 45"
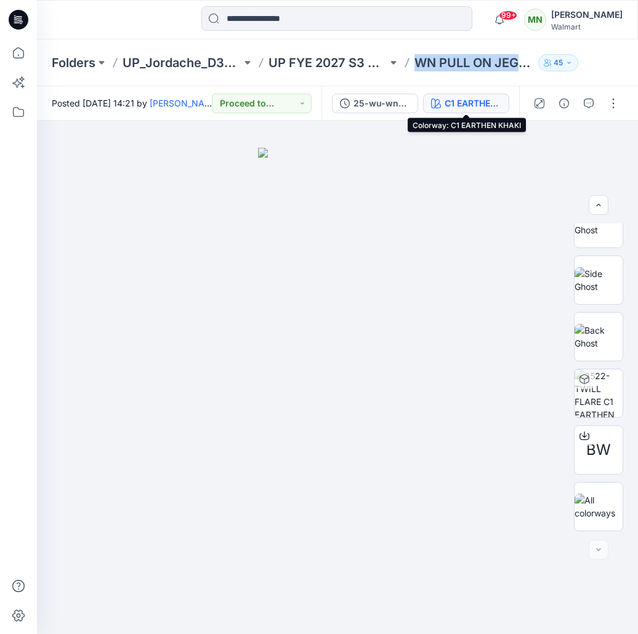
click at [451, 108] on div "C1 EARTHEN KHAKI" at bounding box center [473, 104] width 57 height 14
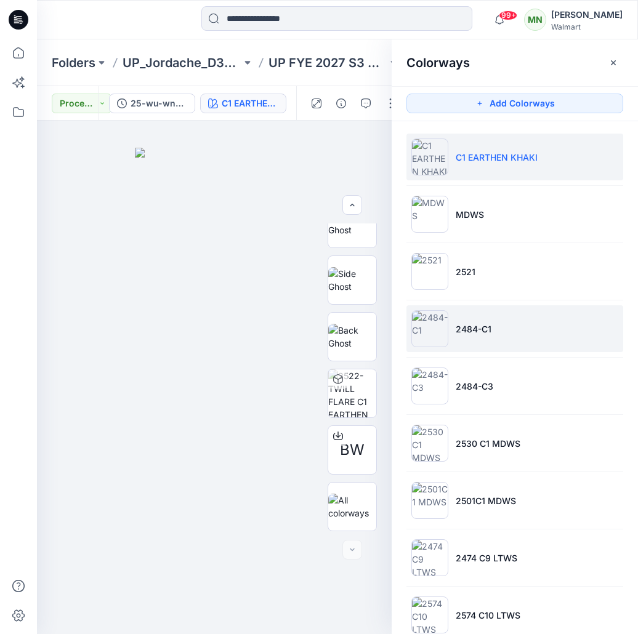
click at [491, 326] on li "2484-C1" at bounding box center [514, 328] width 217 height 47
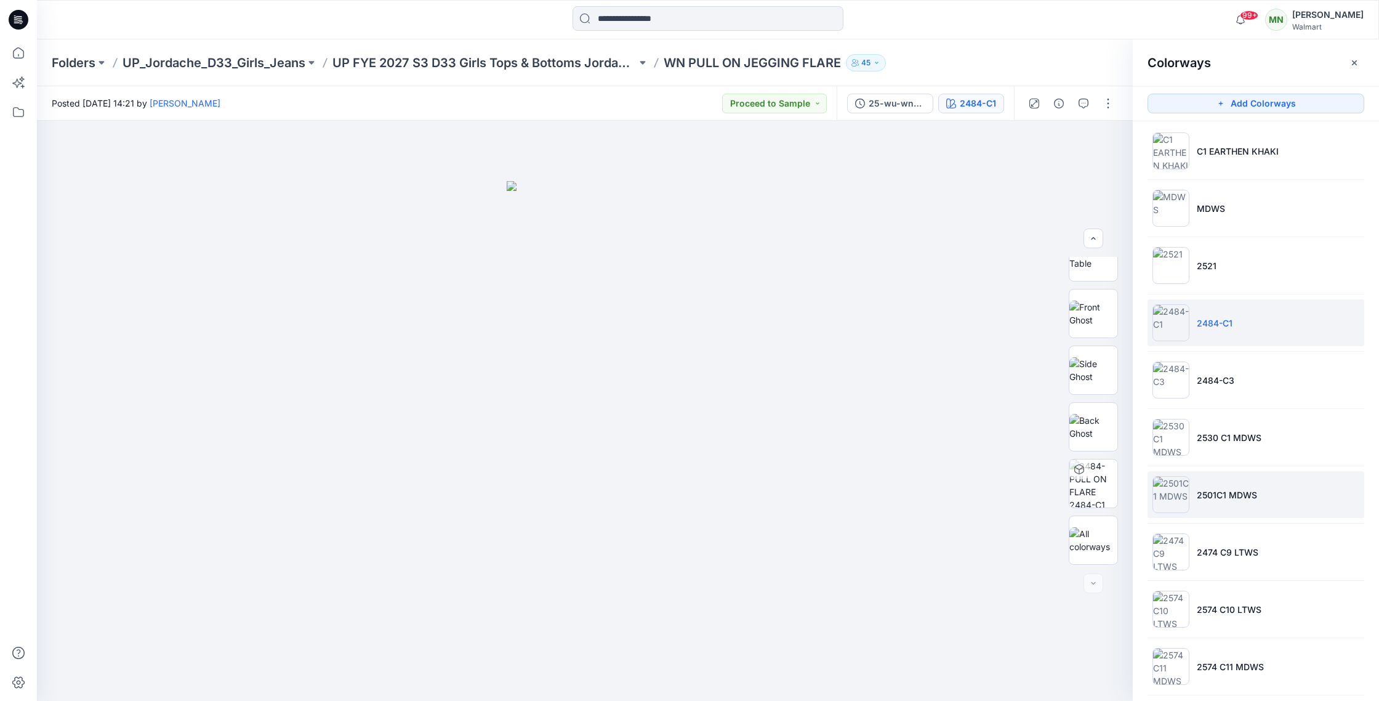
scroll to position [0, 0]
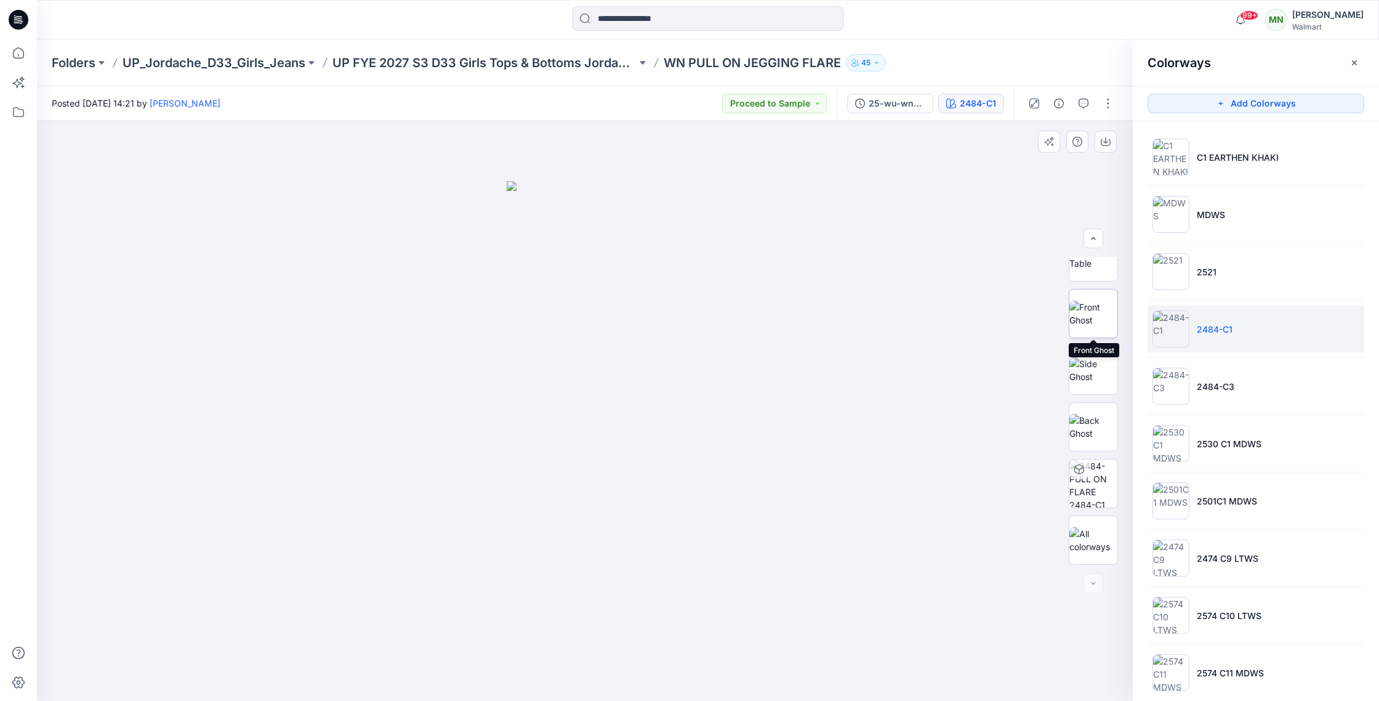
click at [1094, 318] on img at bounding box center [1094, 314] width 48 height 26
click at [1083, 414] on img at bounding box center [1094, 427] width 48 height 26
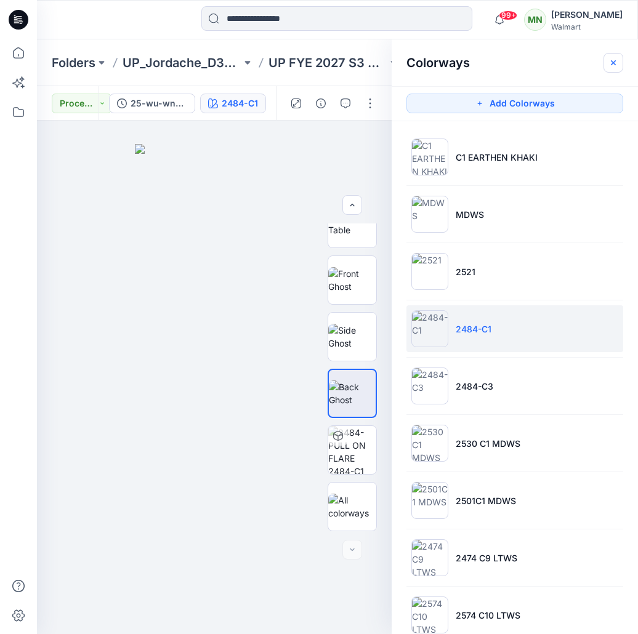
click at [612, 63] on icon "button" at bounding box center [613, 62] width 5 height 5
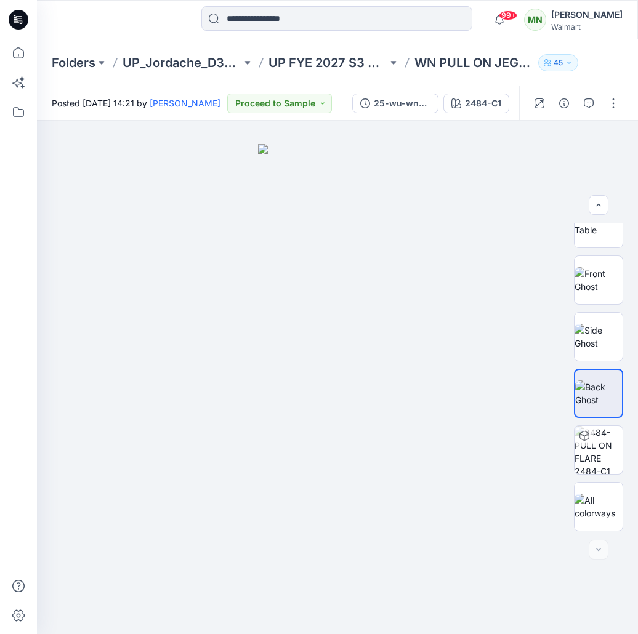
click at [496, 62] on p "WN PULL ON JEGGING FLARE" at bounding box center [473, 62] width 119 height 17
click at [495, 65] on p "WN PULL ON JEGGING FLARE" at bounding box center [473, 62] width 119 height 17
click at [495, 64] on p "WN PULL ON JEGGING FLARE" at bounding box center [473, 62] width 119 height 17
copy div "WN PULL ON JEGGING FLARE 45"
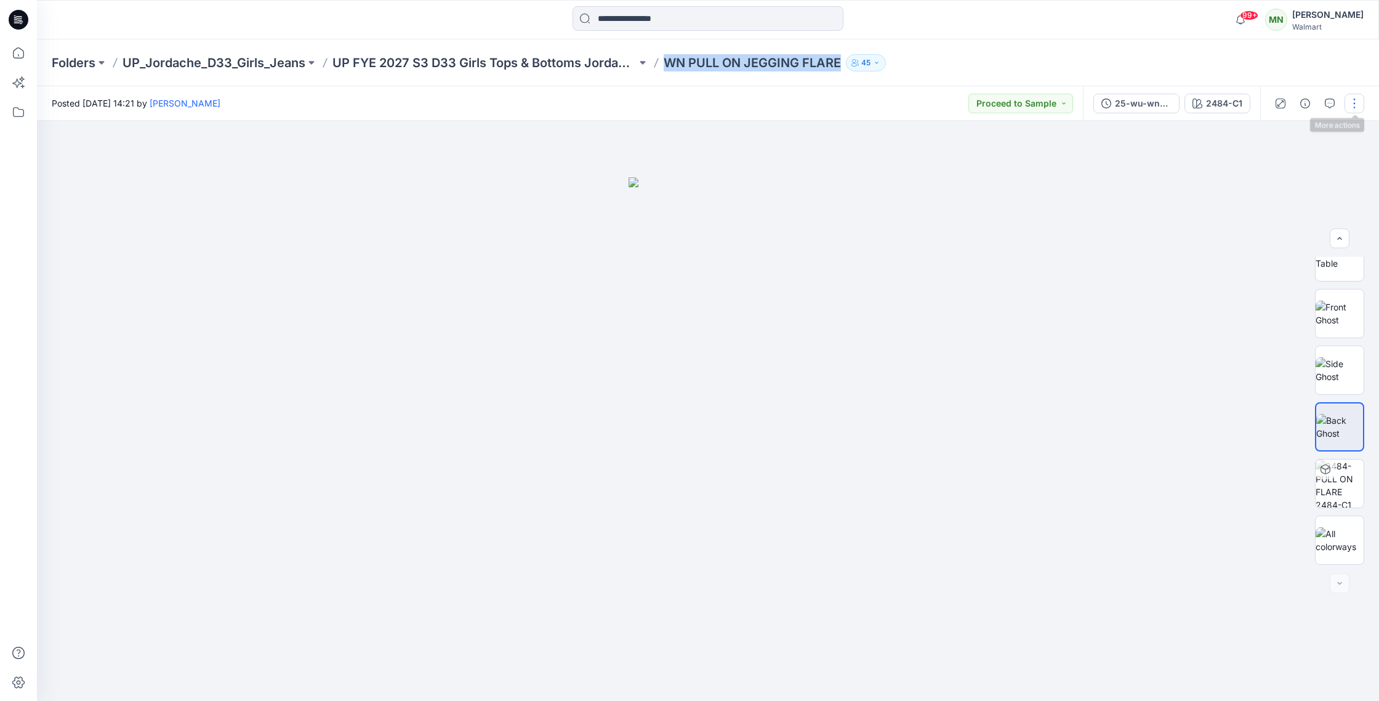
click at [1363, 105] on button "button" at bounding box center [1355, 104] width 20 height 20
click at [1306, 164] on button "Edit" at bounding box center [1302, 166] width 113 height 23
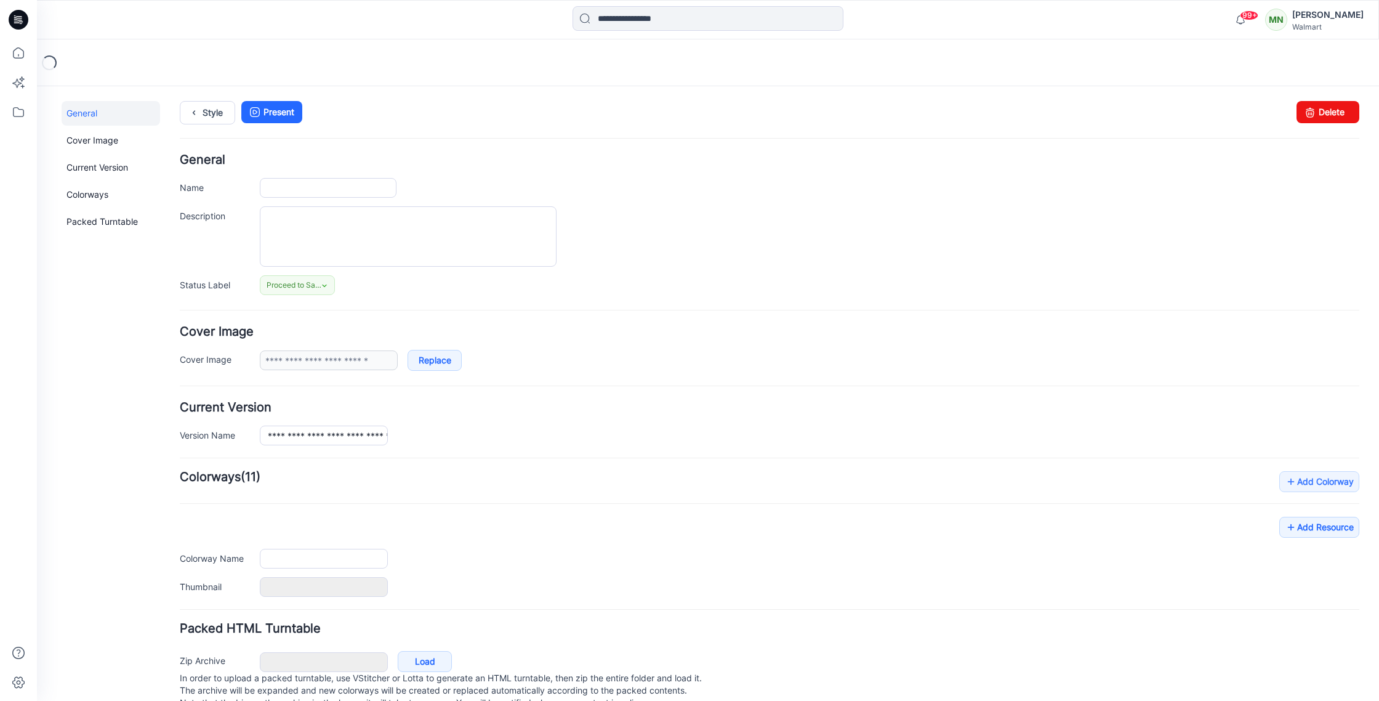
type input "**********"
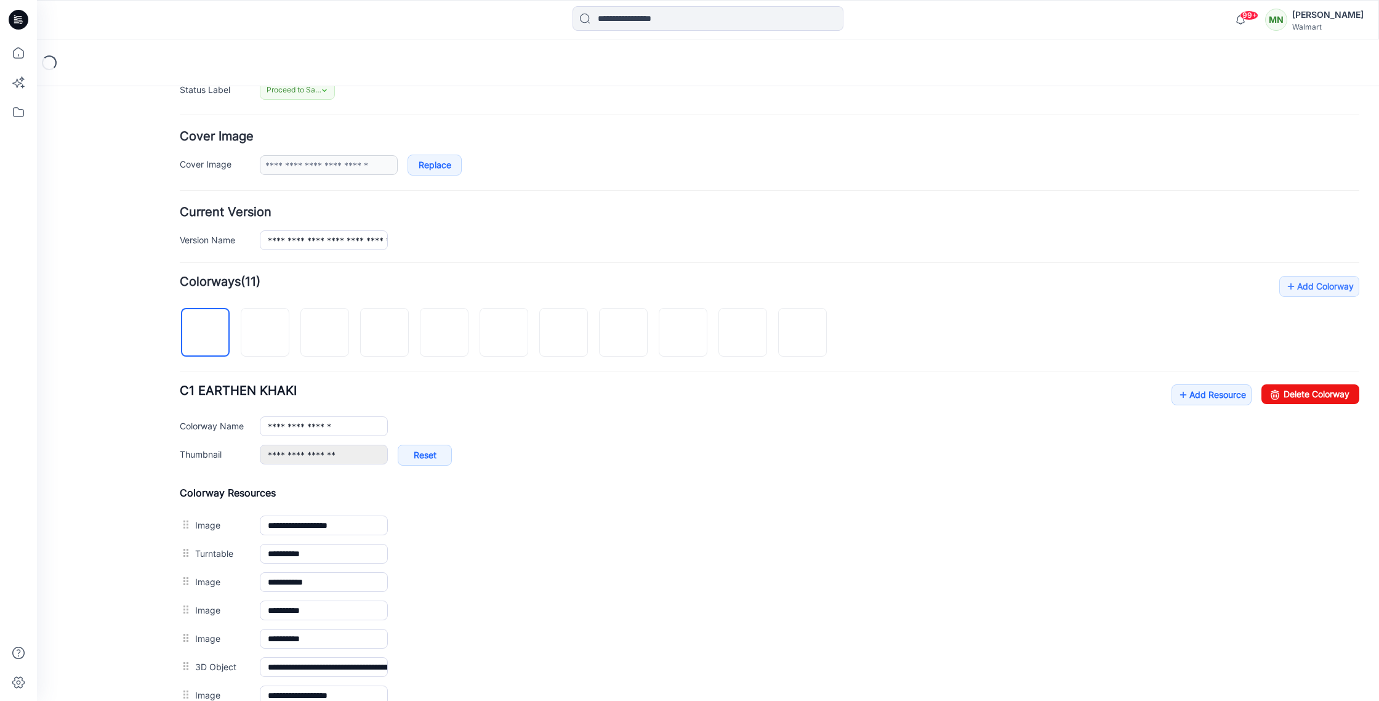
scroll to position [203, 0]
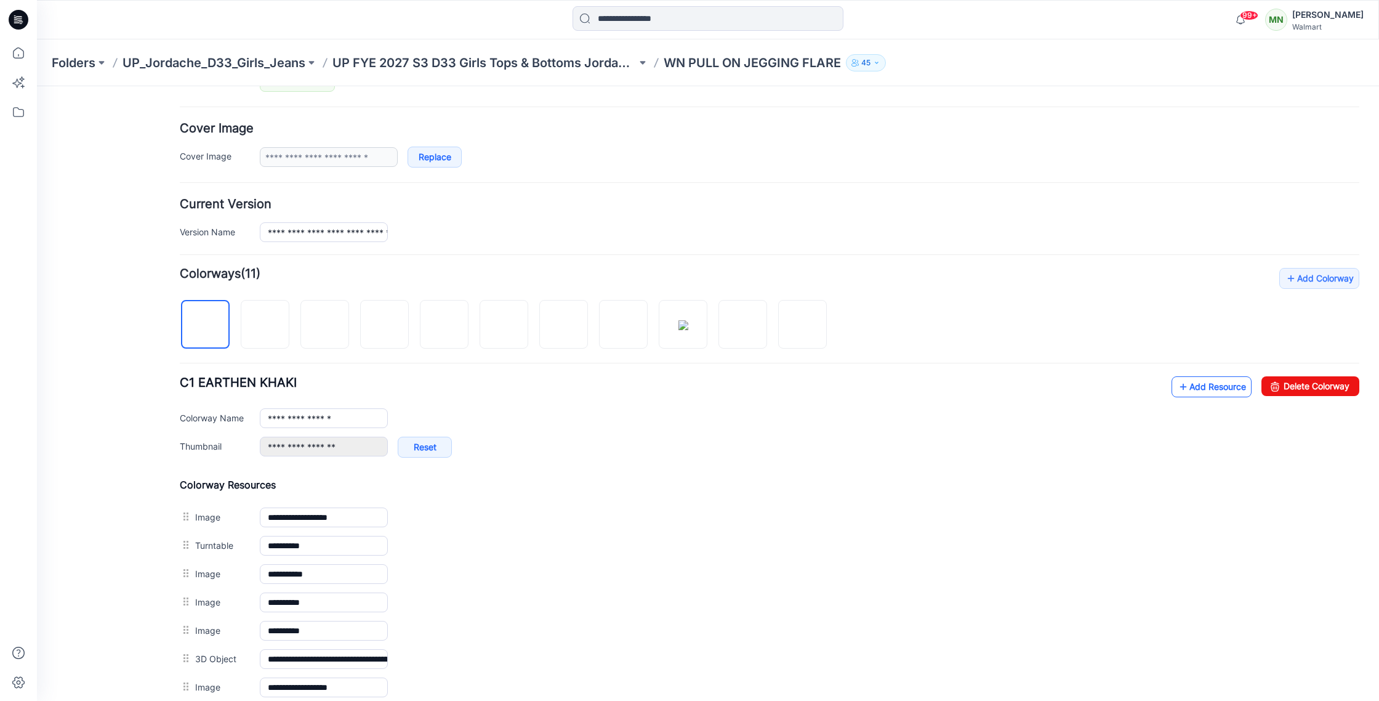
click at [1232, 389] on link "Add Resource" at bounding box center [1212, 386] width 80 height 21
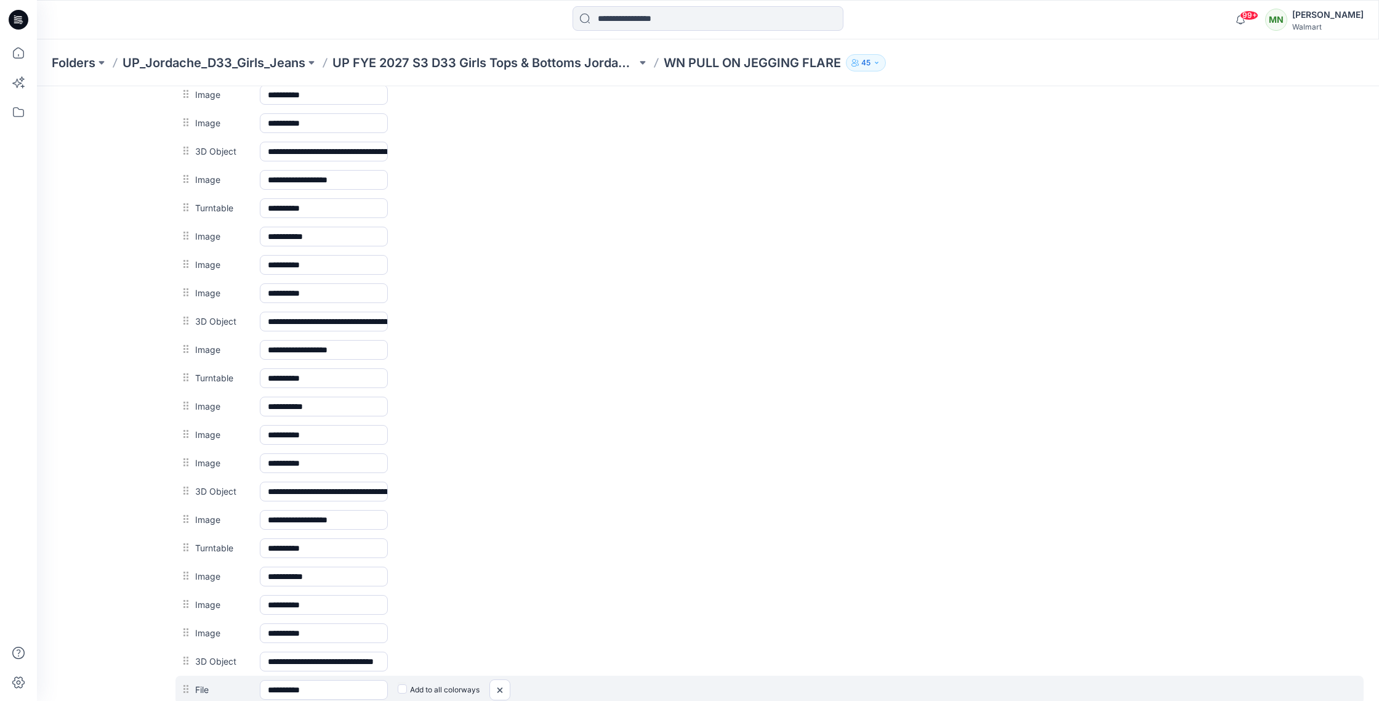
scroll to position [883, 0]
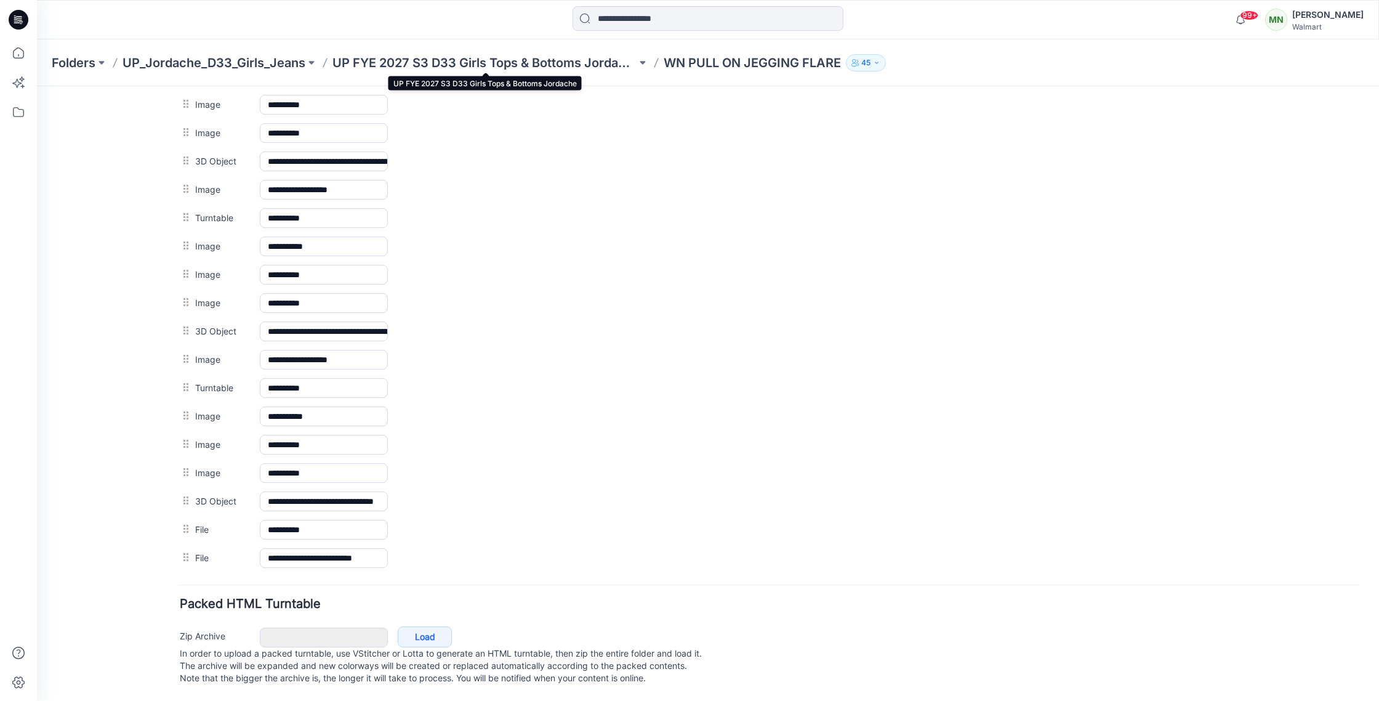
click at [452, 67] on p "UP FYE 2027 S3 D33 Girls Tops & Bottoms Jordache" at bounding box center [485, 62] width 304 height 17
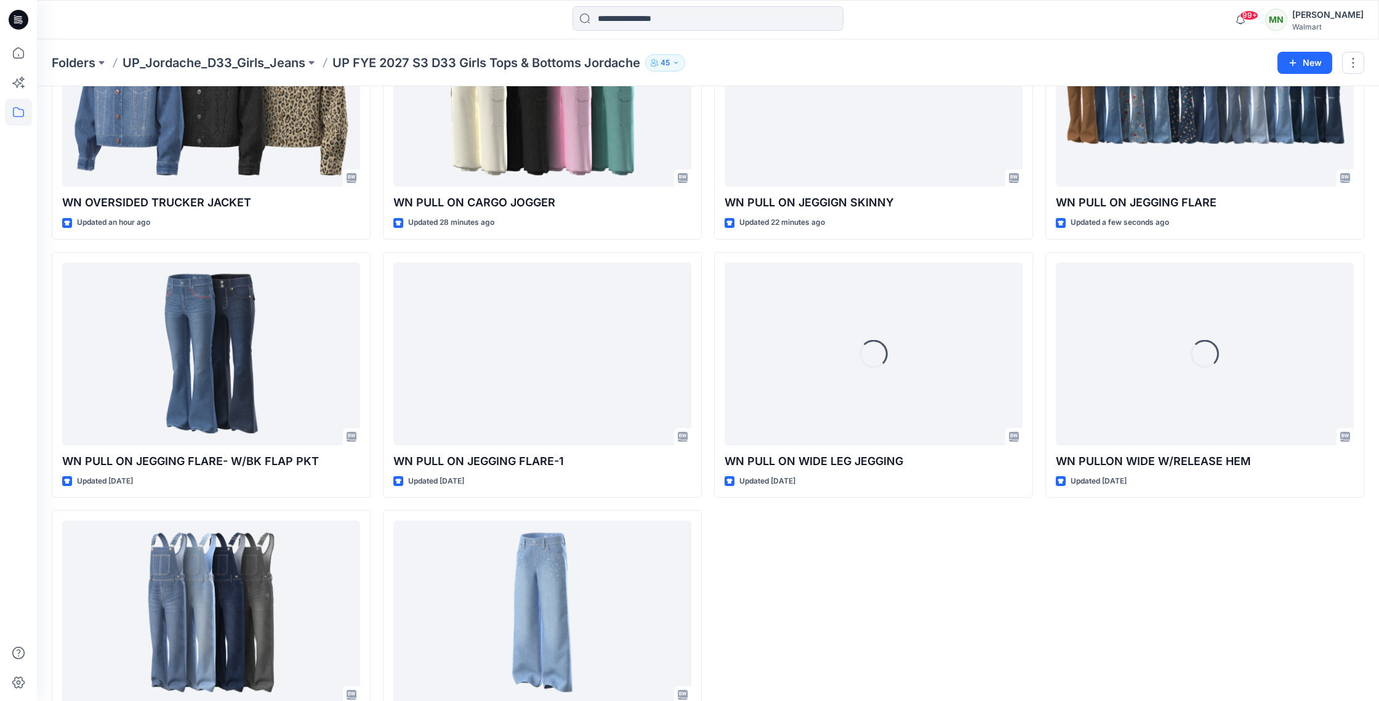
scroll to position [990, 0]
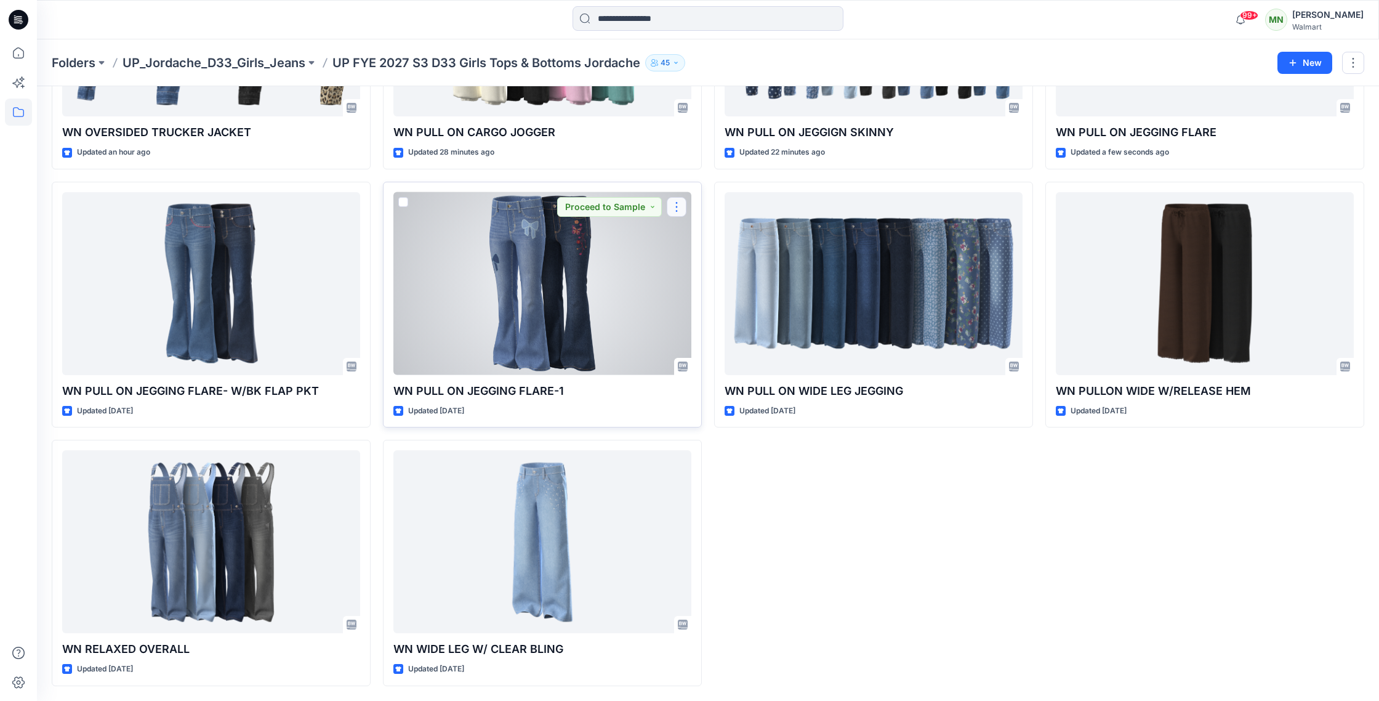
click at [679, 209] on button "button" at bounding box center [677, 207] width 20 height 20
click at [713, 237] on button "Edit" at bounding box center [735, 235] width 133 height 23
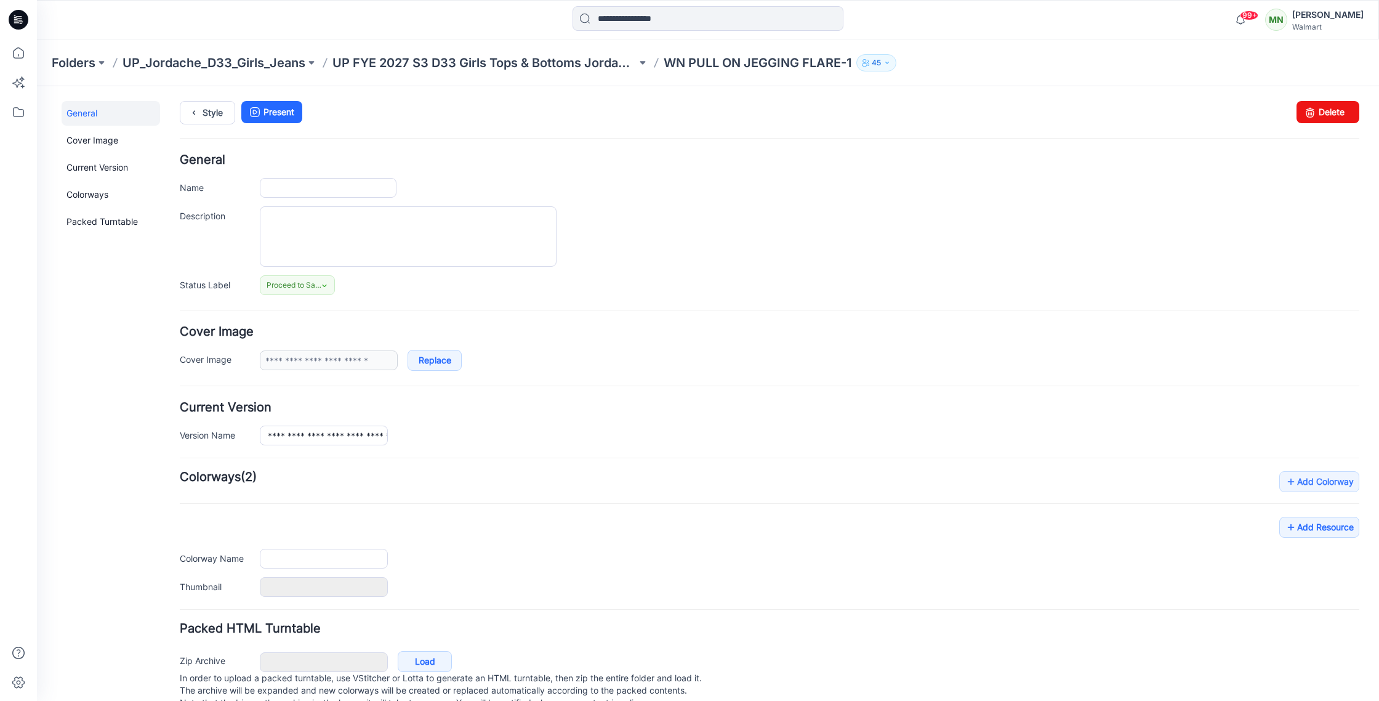
type input "**********"
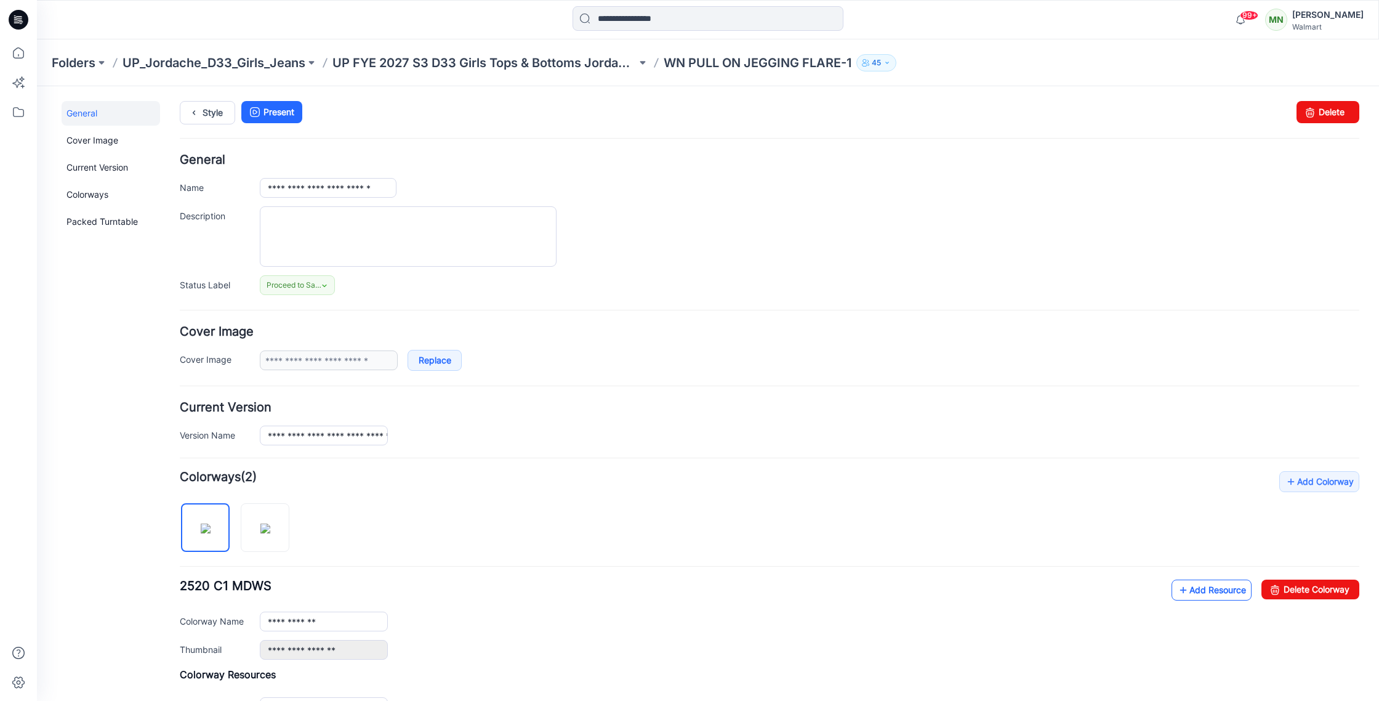
click at [1211, 592] on link "Add Resource" at bounding box center [1212, 590] width 80 height 21
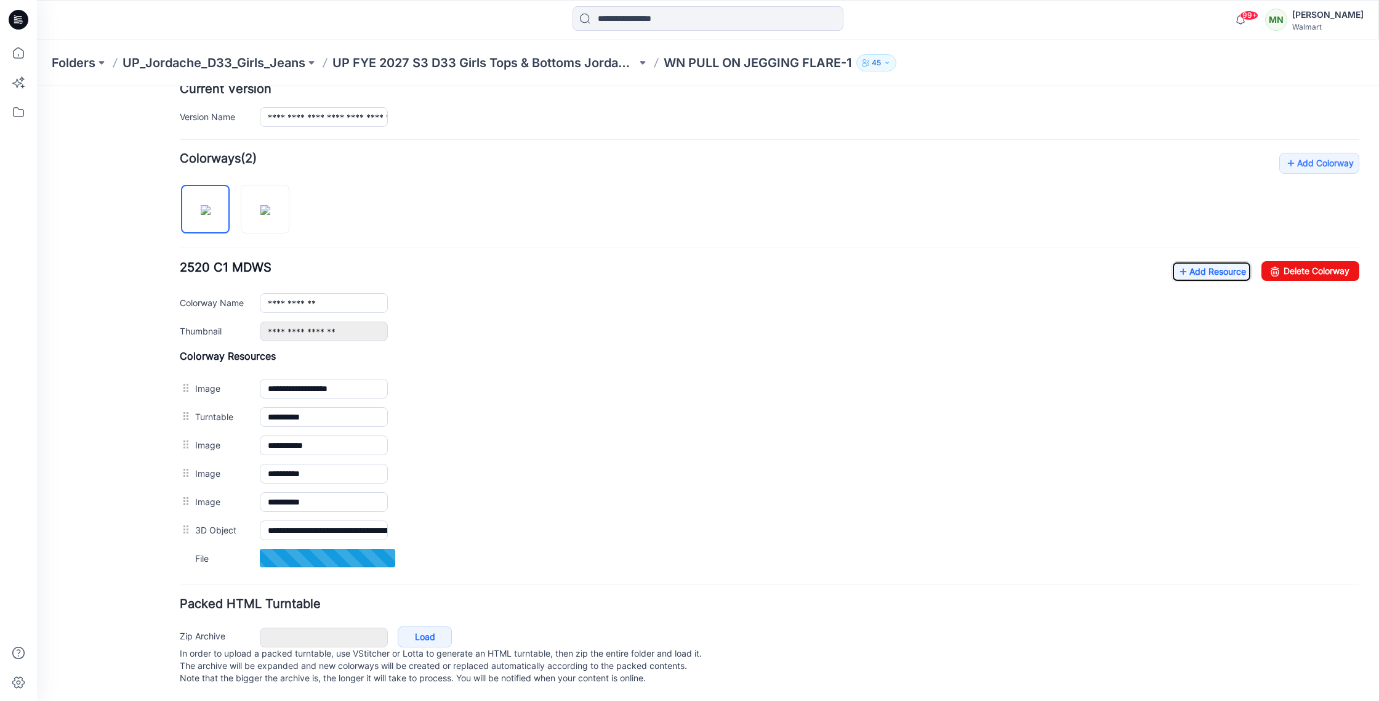
scroll to position [331, 0]
click at [1210, 261] on link "Add Resource" at bounding box center [1212, 271] width 80 height 21
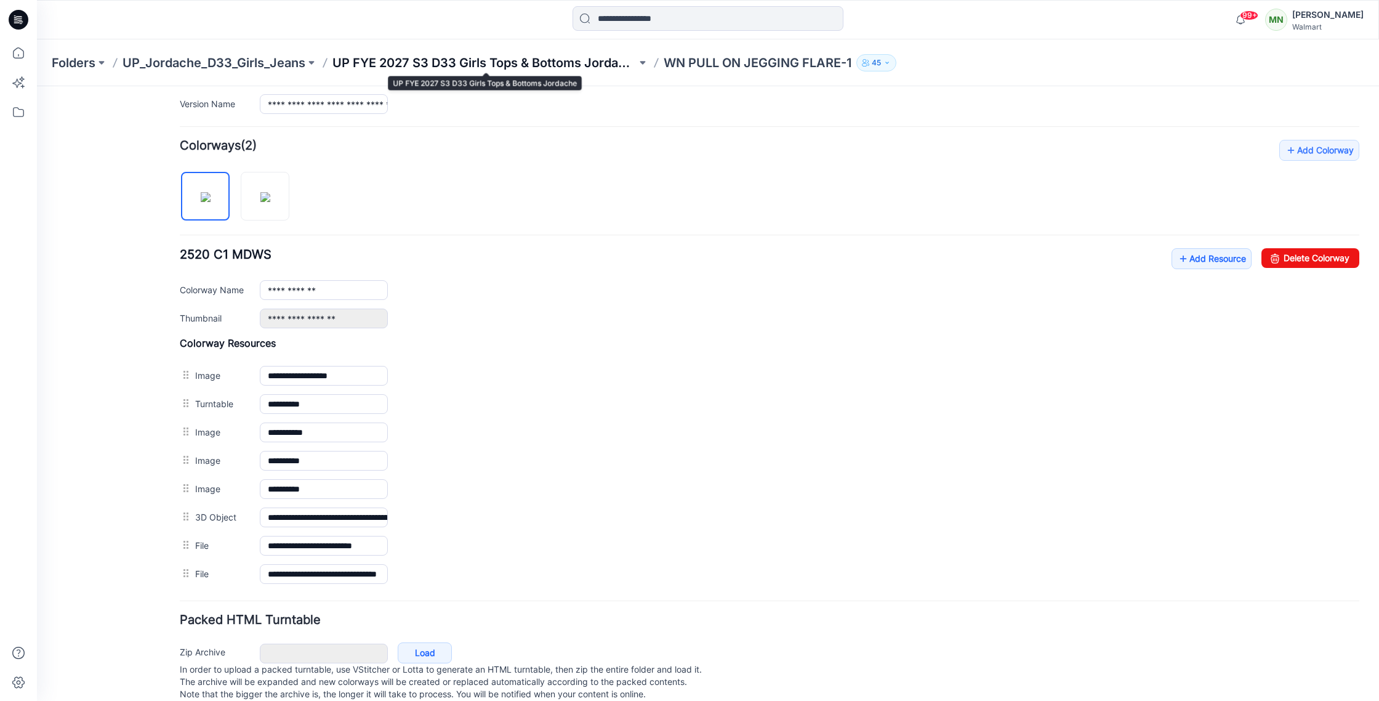
click at [472, 66] on p "UP FYE 2027 S3 D33 Girls Tops & Bottoms Jordache" at bounding box center [485, 62] width 304 height 17
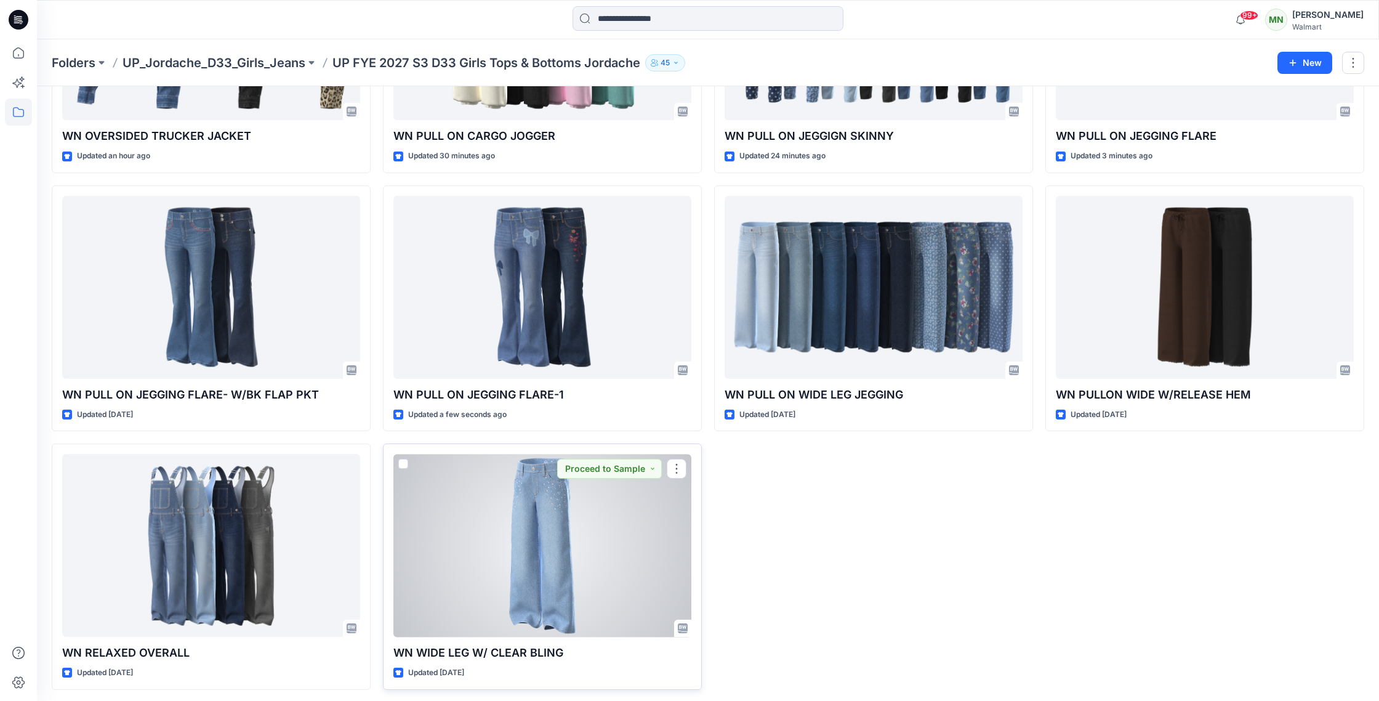
scroll to position [990, 0]
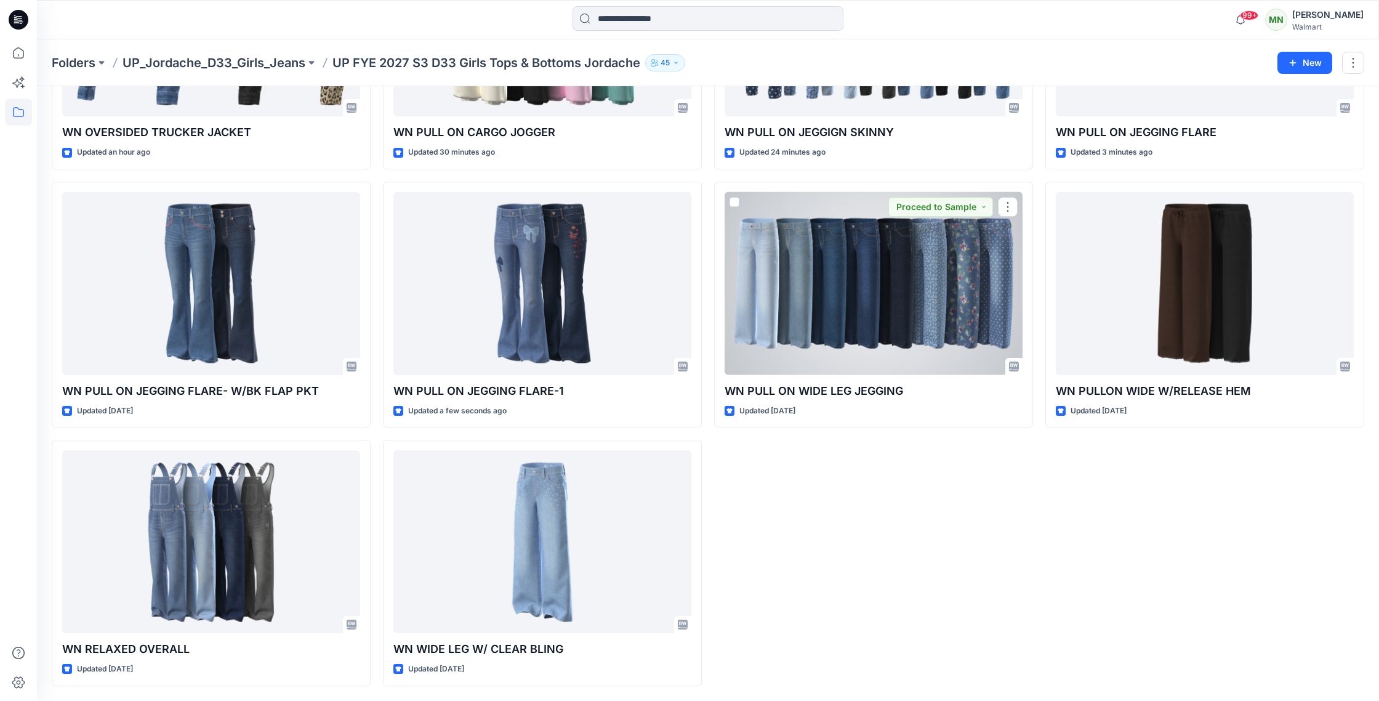
click at [931, 294] on div at bounding box center [874, 283] width 298 height 183
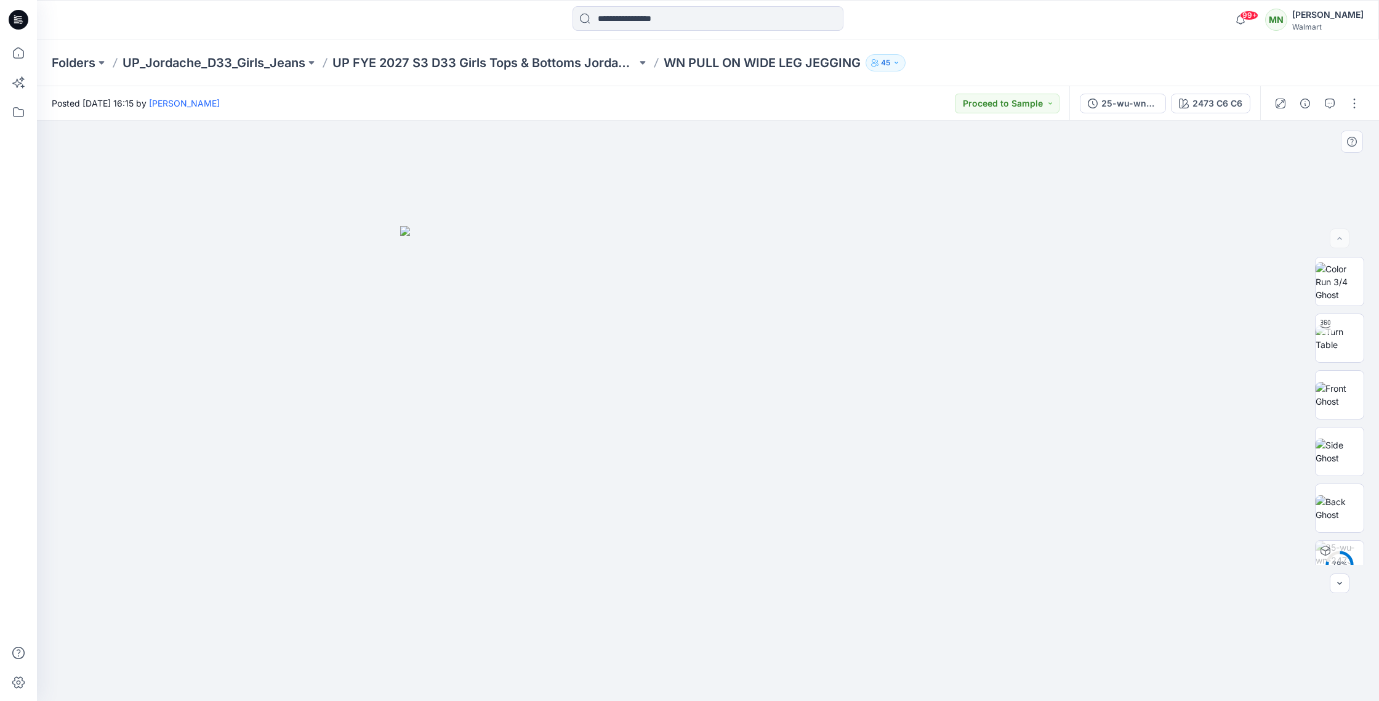
scroll to position [138, 0]
click at [796, 64] on p "WN PULL ON WIDE LEG JEGGING" at bounding box center [762, 62] width 197 height 17
click at [797, 64] on p "WN PULL ON WIDE LEG JEGGING" at bounding box center [762, 62] width 197 height 17
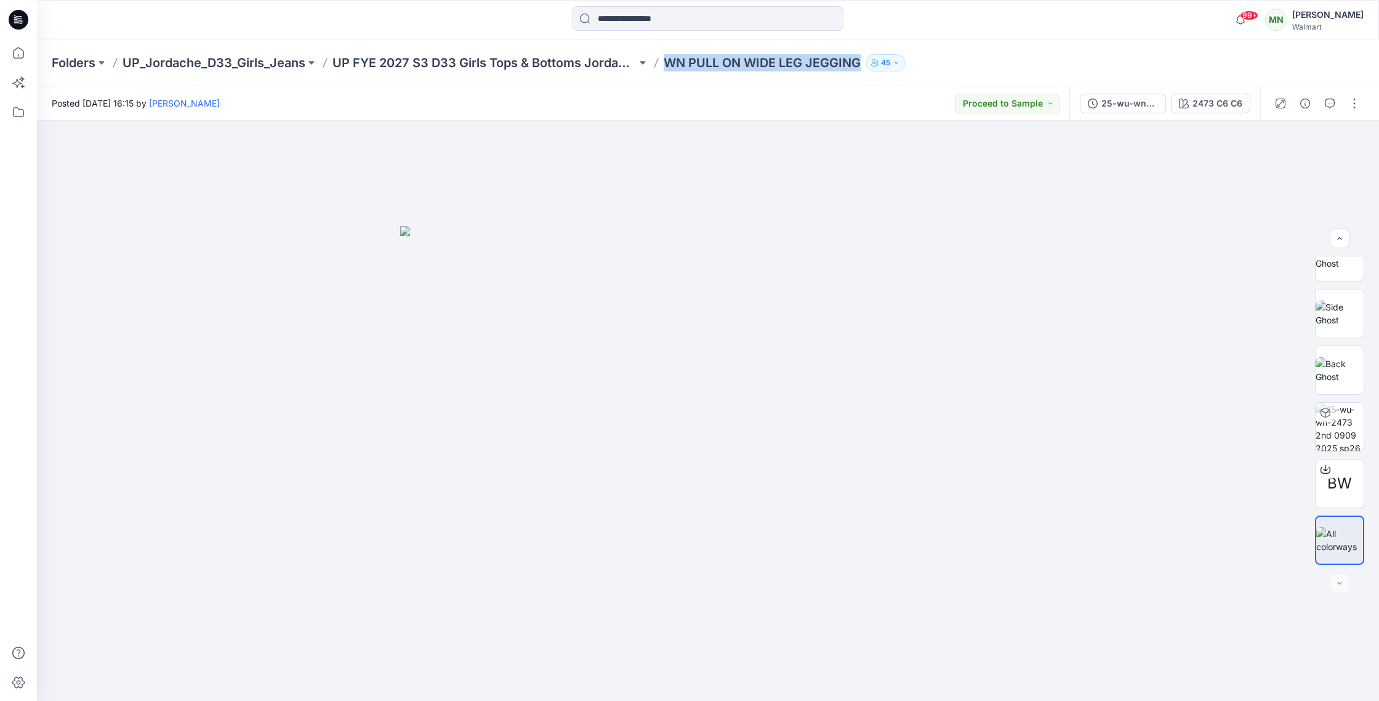
click at [797, 64] on p "WN PULL ON WIDE LEG JEGGING" at bounding box center [762, 62] width 197 height 17
copy div "WN PULL ON WIDE LEG JEGGING 45"
click at [1340, 268] on img at bounding box center [1340, 257] width 48 height 26
click at [1339, 357] on img at bounding box center [1340, 370] width 48 height 26
click at [1361, 101] on button "button" at bounding box center [1355, 104] width 20 height 20
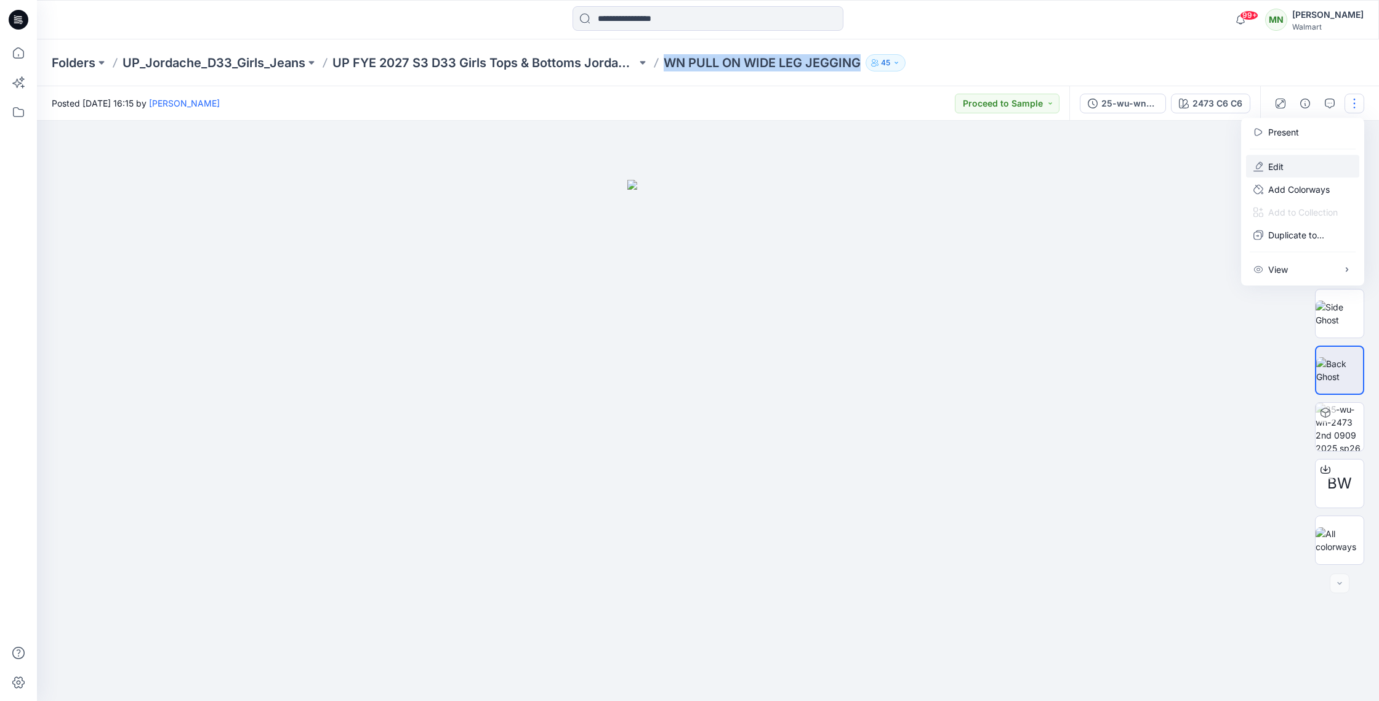
click at [1293, 165] on button "Edit" at bounding box center [1302, 166] width 113 height 23
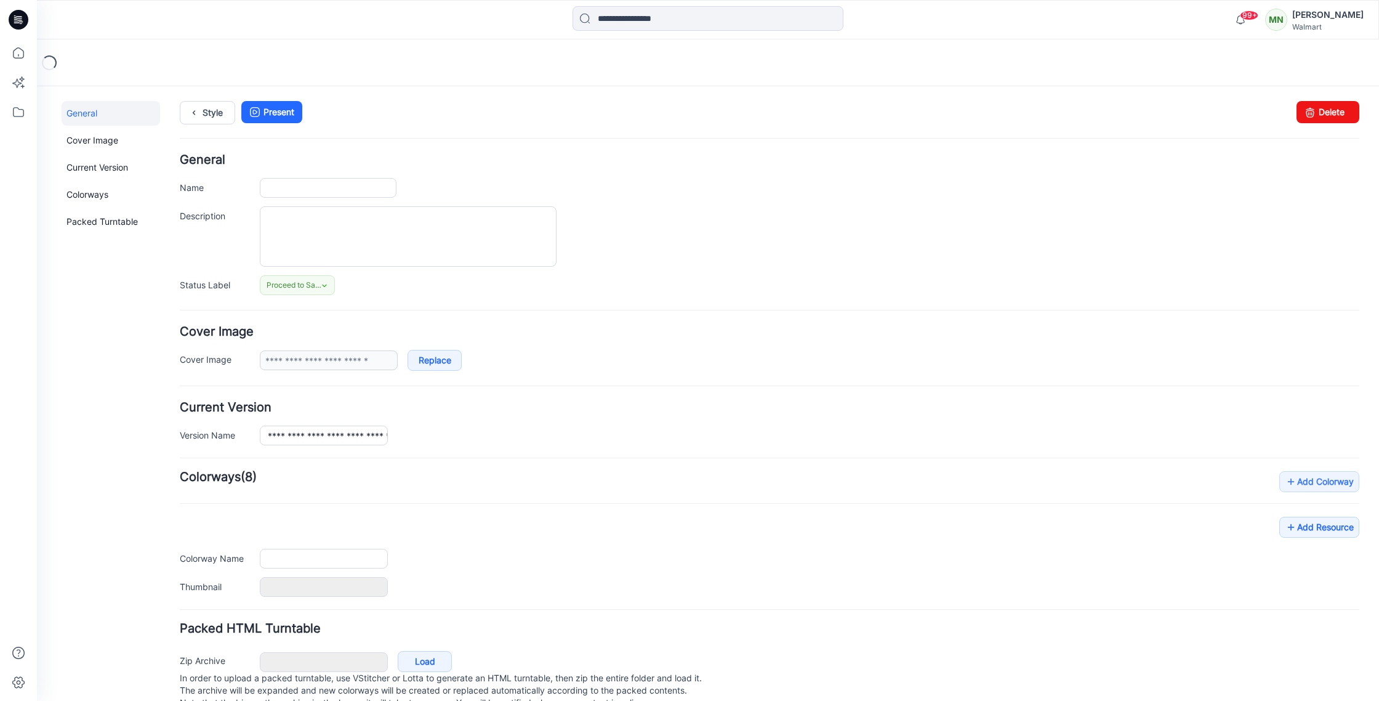
type input "**********"
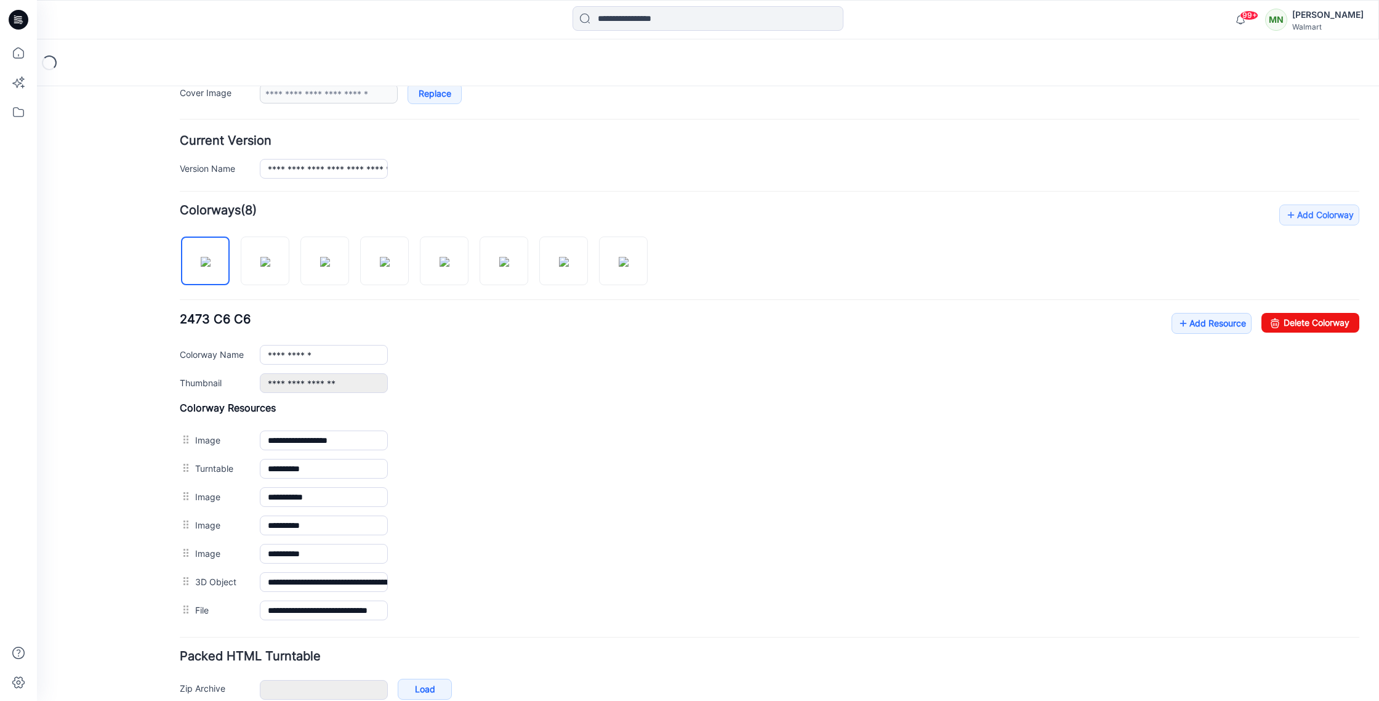
scroll to position [332, 0]
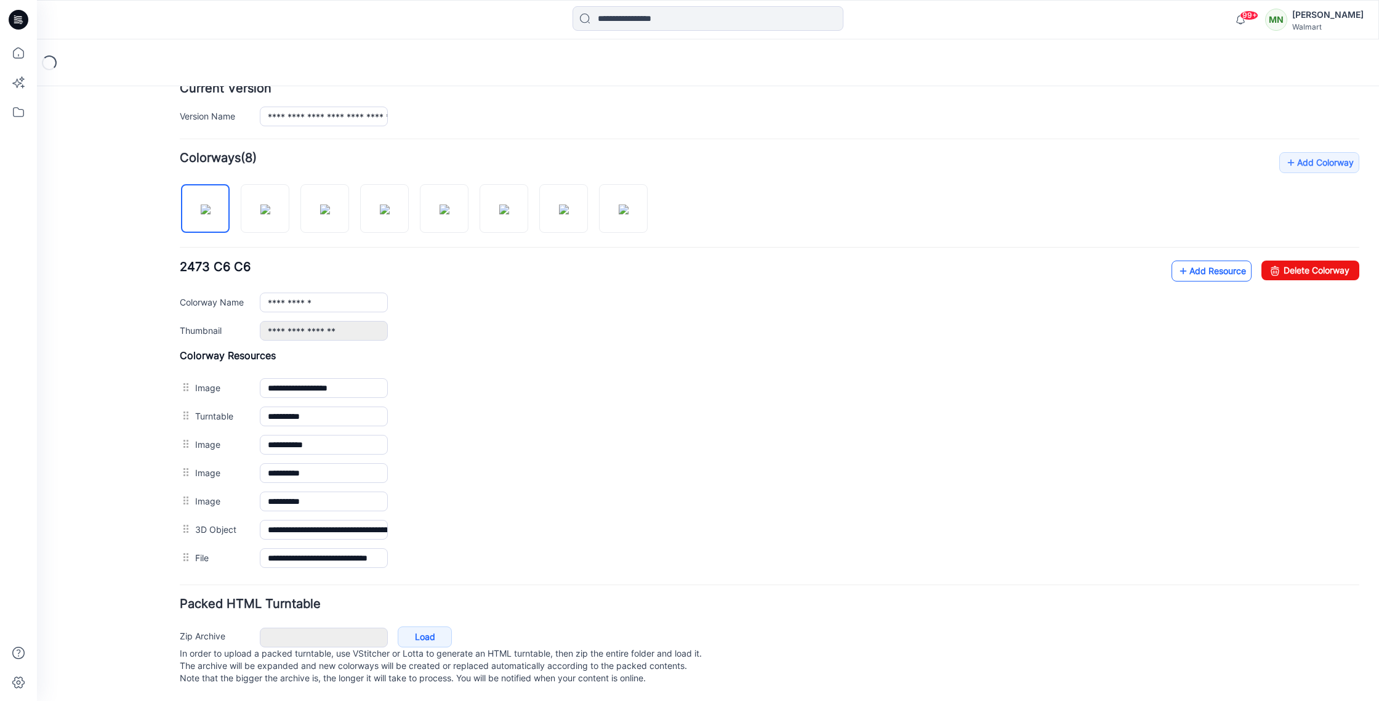
click at [1205, 261] on link "Add Resource" at bounding box center [1212, 271] width 80 height 21
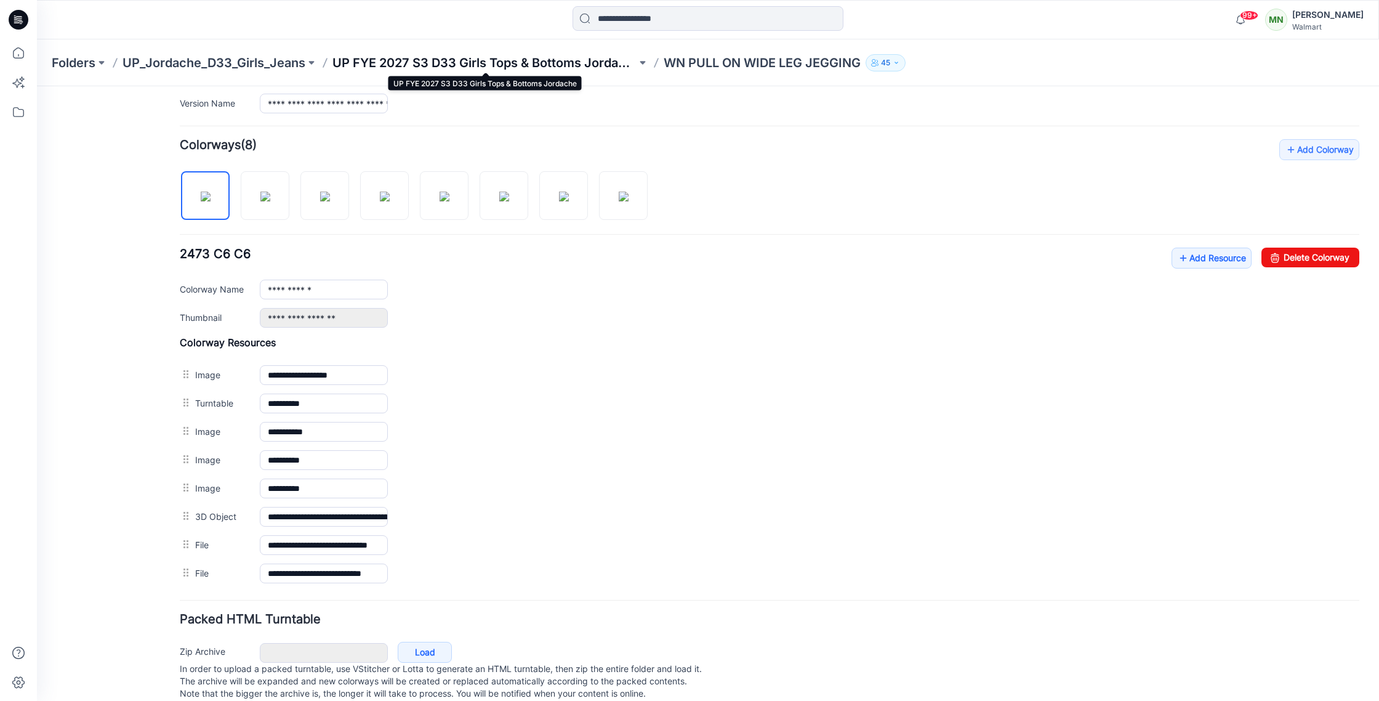
click at [475, 60] on p "UP FYE 2027 S3 D33 Girls Tops & Bottoms Jordache" at bounding box center [485, 62] width 304 height 17
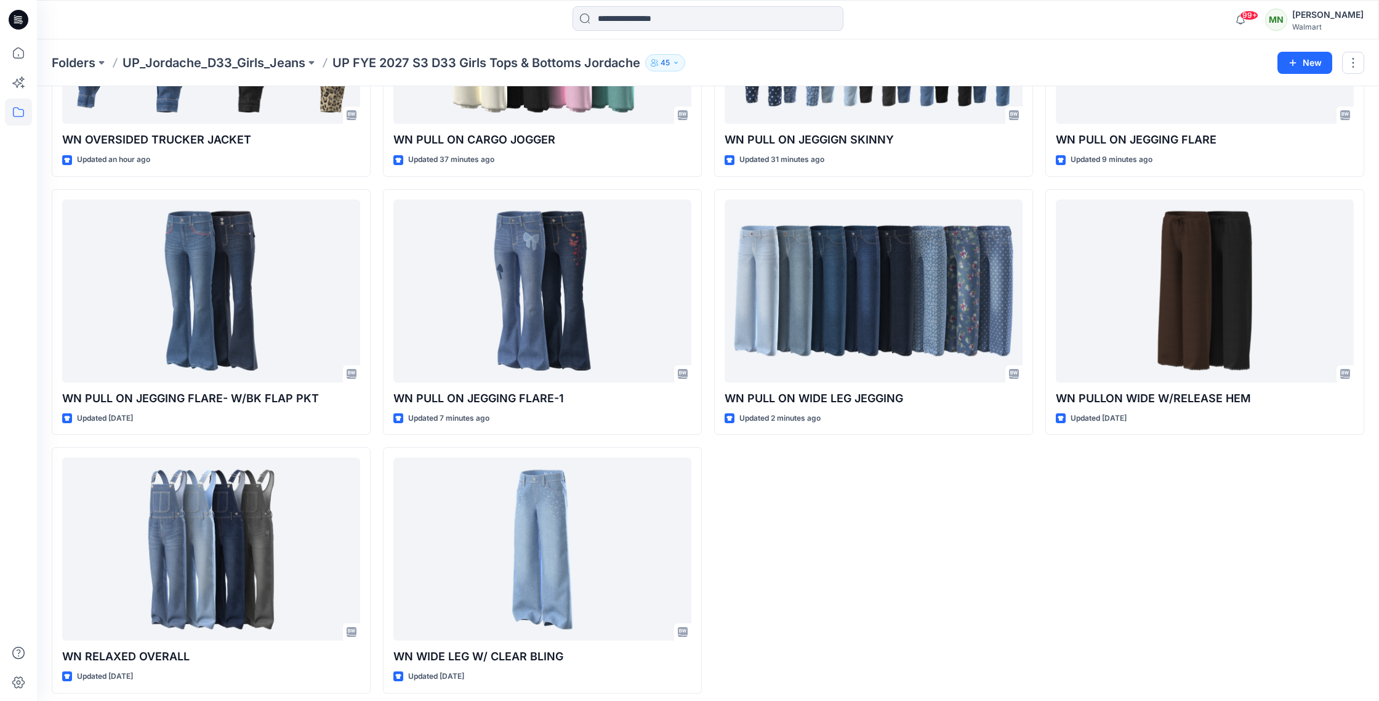
scroll to position [985, 0]
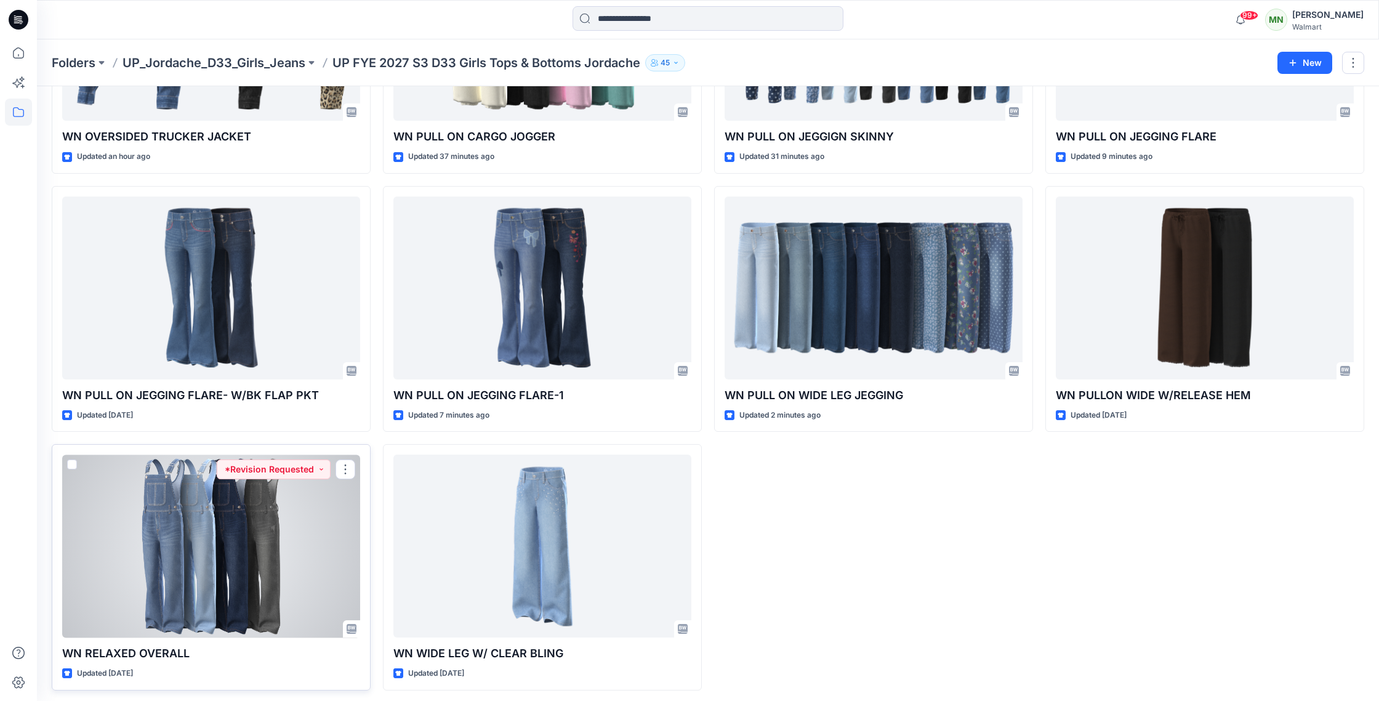
click at [342, 523] on div at bounding box center [211, 545] width 298 height 183
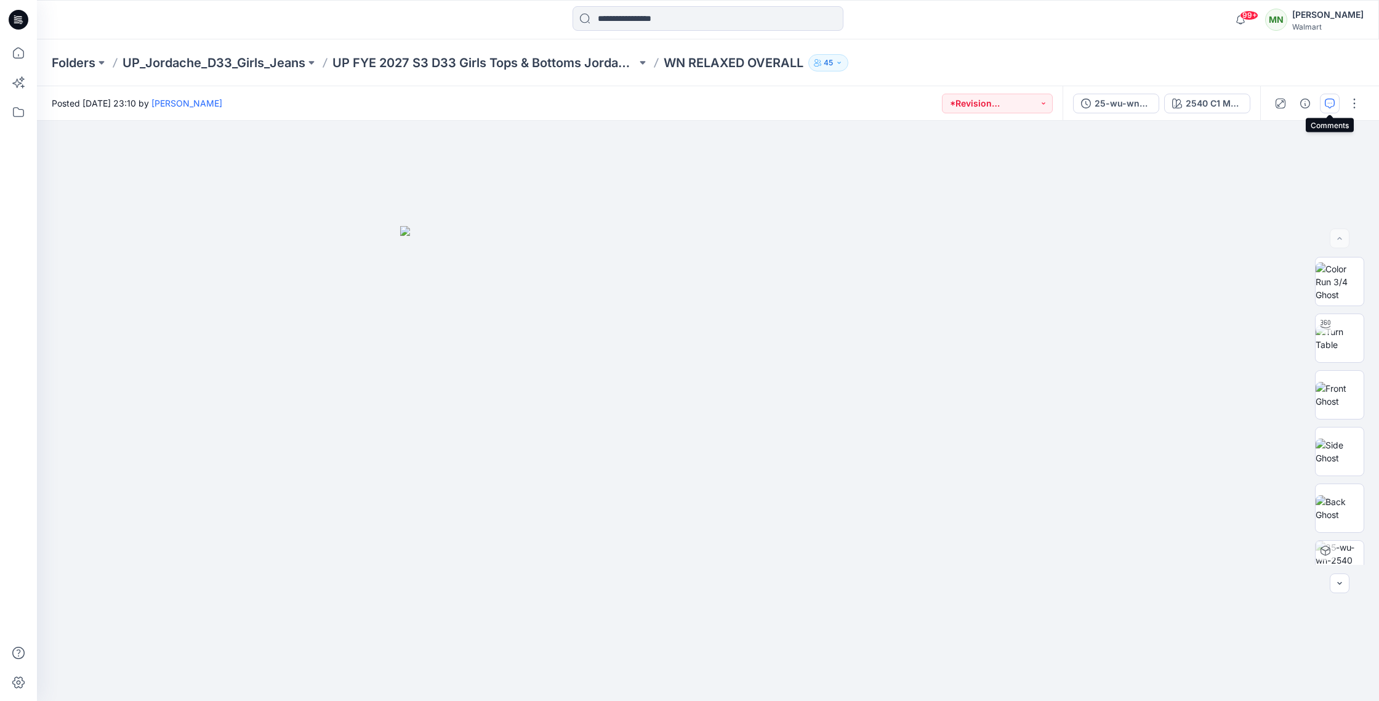
click at [1331, 102] on icon "button" at bounding box center [1330, 104] width 10 height 10
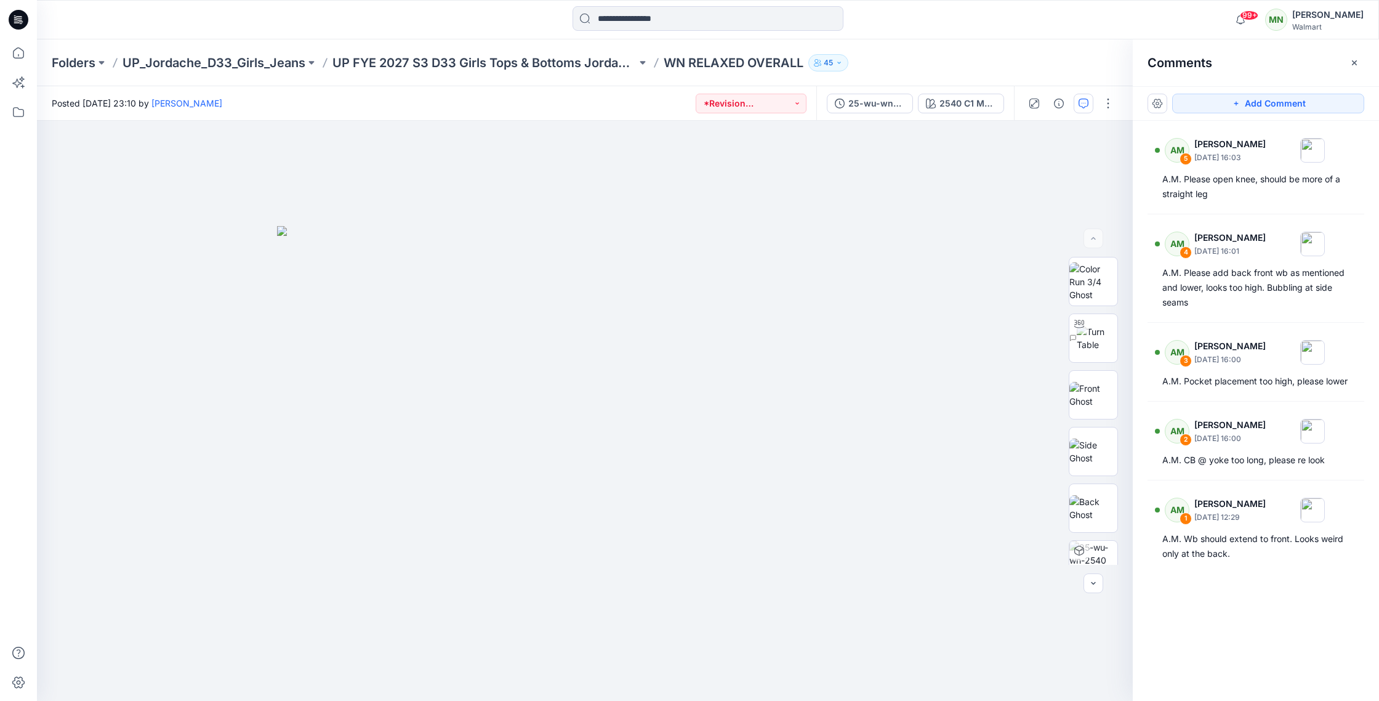
click at [766, 68] on p "WN RELAXED OVERALL" at bounding box center [734, 62] width 140 height 17
click at [764, 63] on p "WN RELAXED OVERALL" at bounding box center [734, 62] width 140 height 17
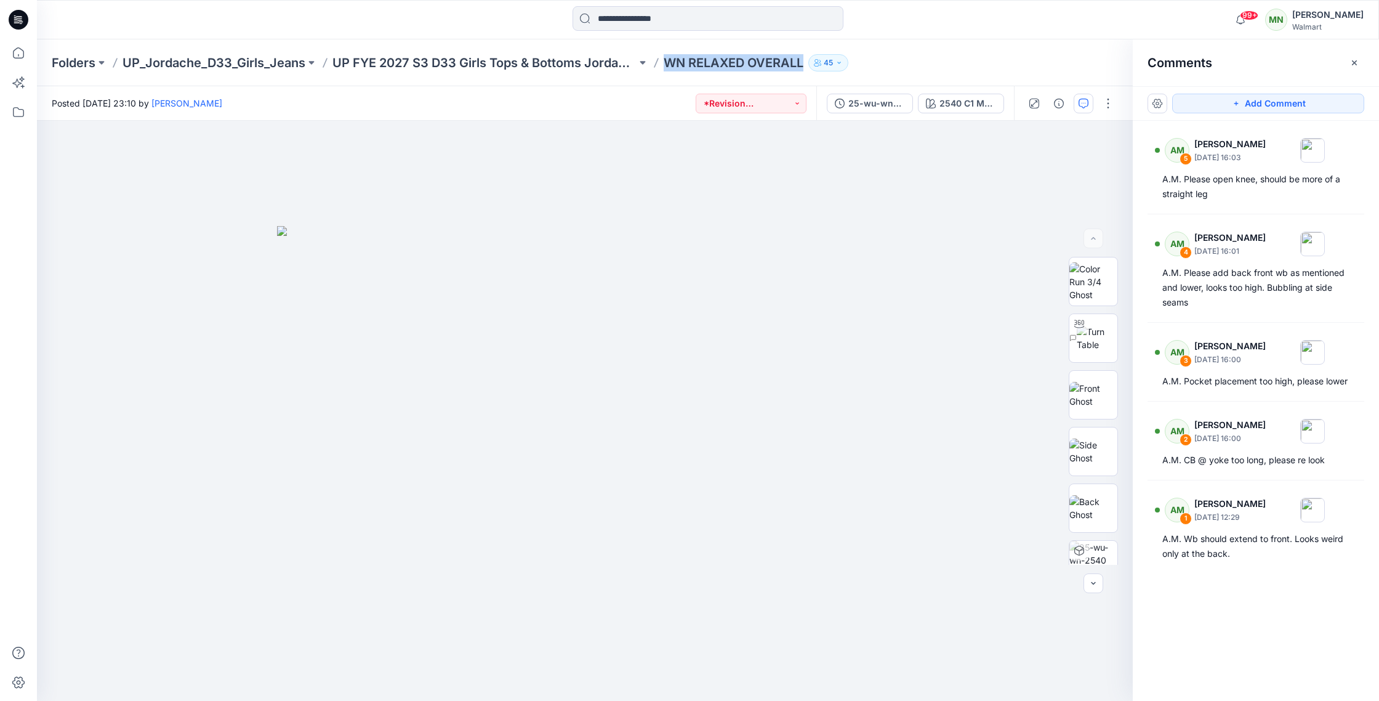
copy div "WN RELAXED OVERALL 45"
click at [1094, 288] on img at bounding box center [1094, 281] width 48 height 39
click at [1104, 391] on img at bounding box center [1094, 395] width 48 height 26
click at [1091, 507] on img at bounding box center [1094, 508] width 48 height 26
click at [464, 62] on p "UP FYE 2027 S3 D33 Girls Tops & Bottoms Jordache" at bounding box center [485, 62] width 304 height 17
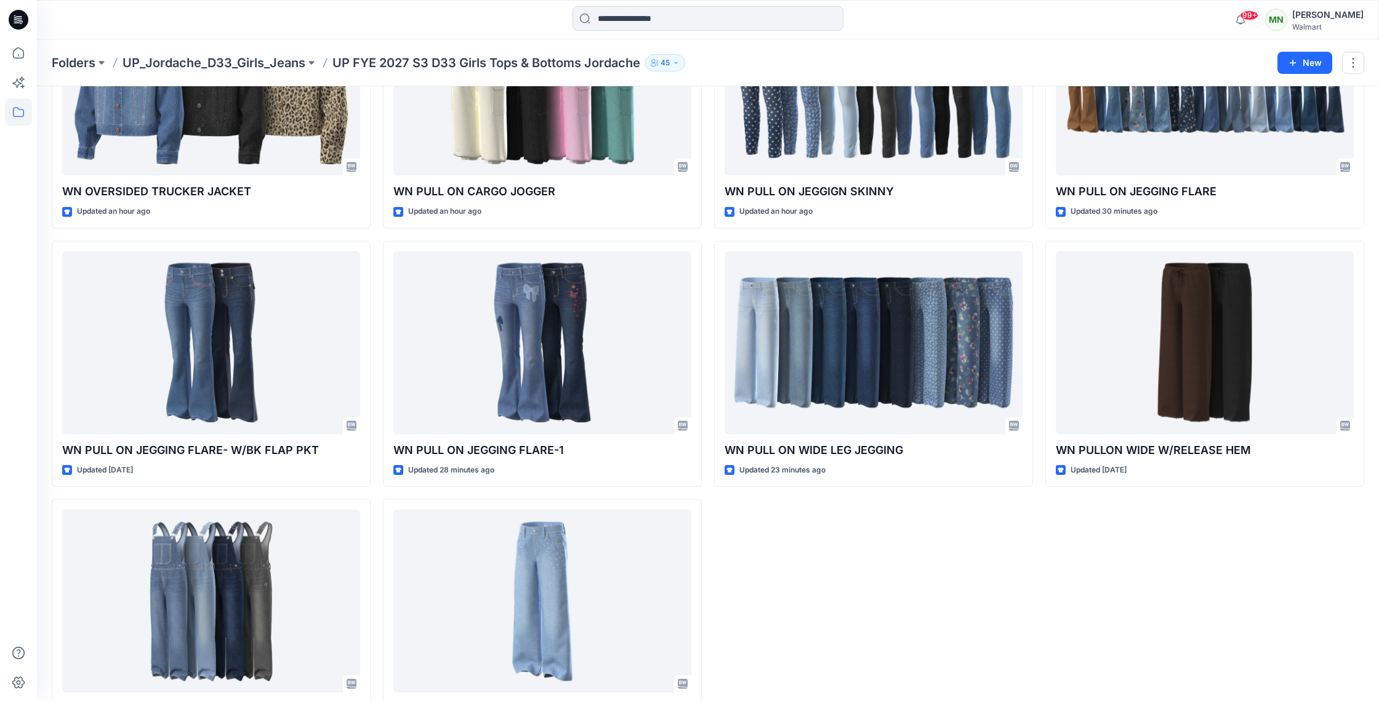
scroll to position [990, 0]
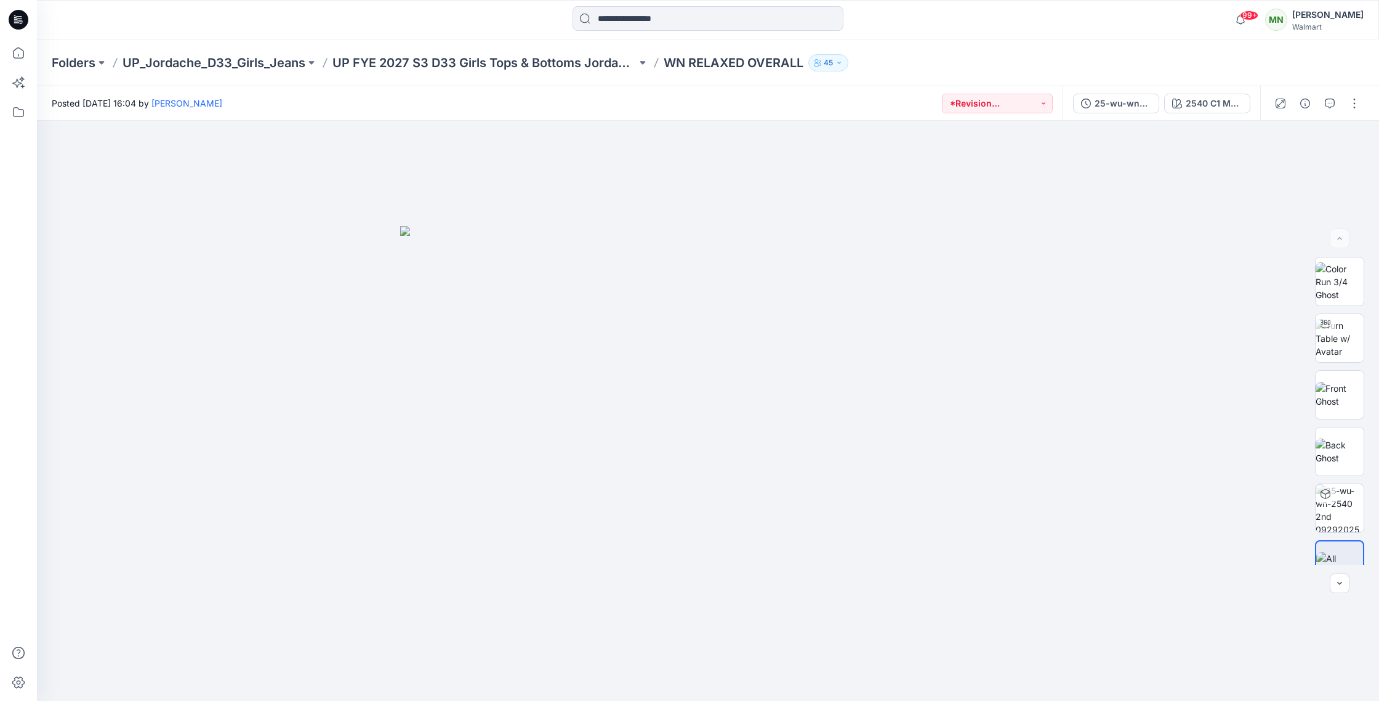
click at [745, 61] on p "WN RELAXED OVERALL" at bounding box center [734, 62] width 140 height 17
click at [1125, 104] on div "25-wu-wn-2540 2nd 09292025" at bounding box center [1123, 104] width 57 height 14
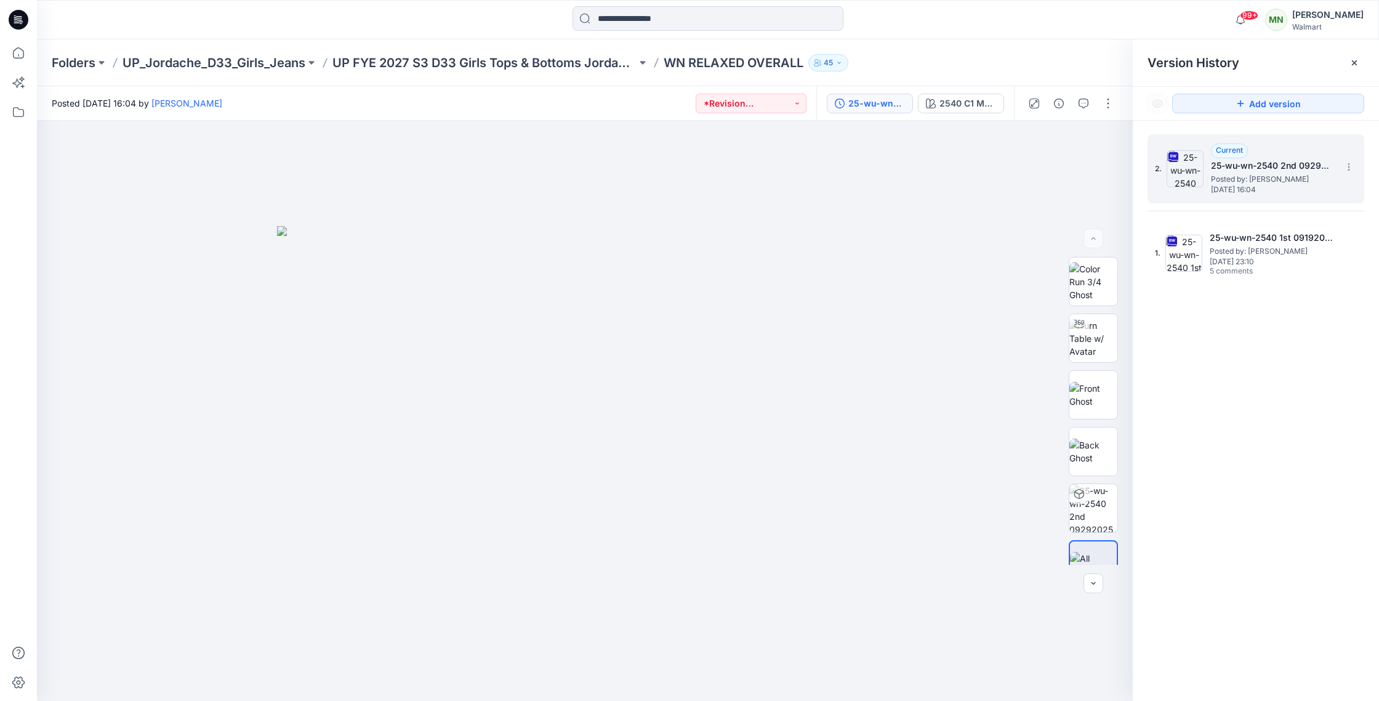
click at [1325, 145] on div "Current 25-wu-wn-2540 2nd 09292025 Posted by: [PERSON_NAME] [DATE] 16:04" at bounding box center [1272, 168] width 123 height 50
click at [1105, 99] on button "button" at bounding box center [1109, 104] width 20 height 20
click at [1057, 162] on button "Edit" at bounding box center [1056, 166] width 113 height 23
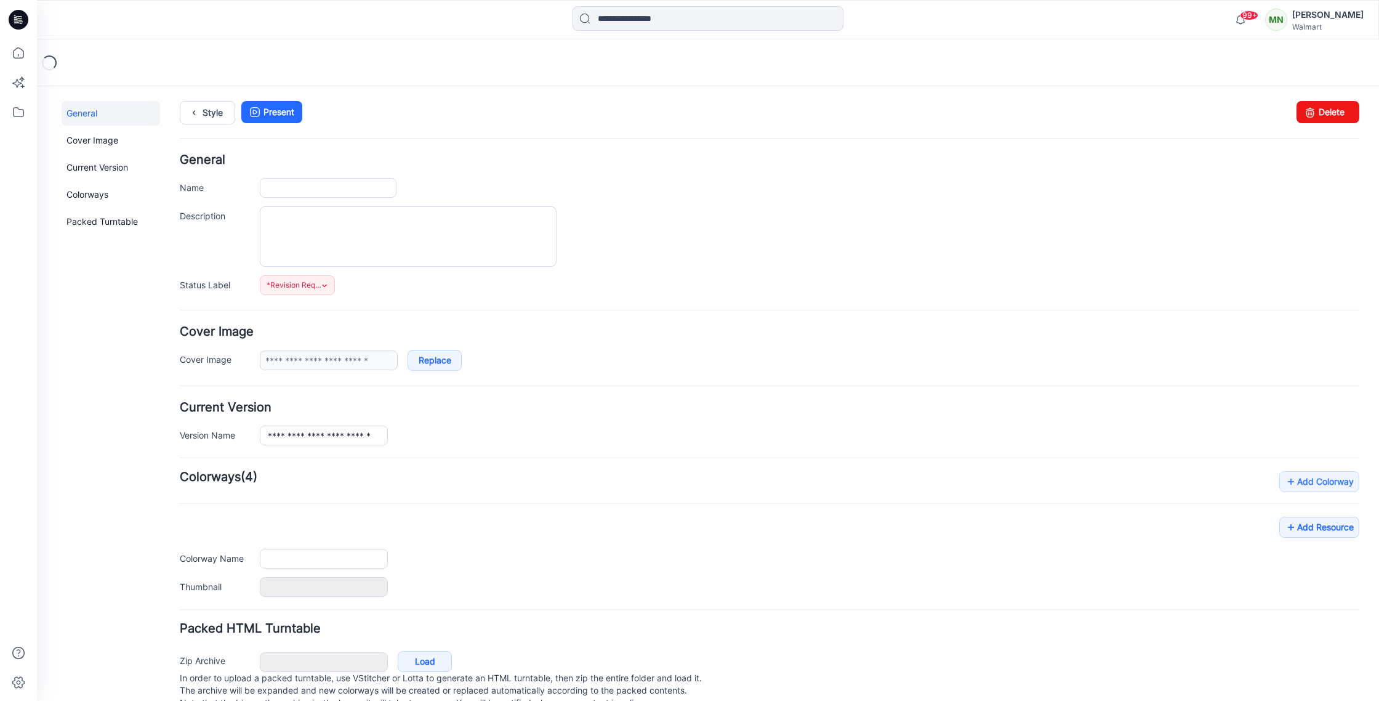
type input "**********"
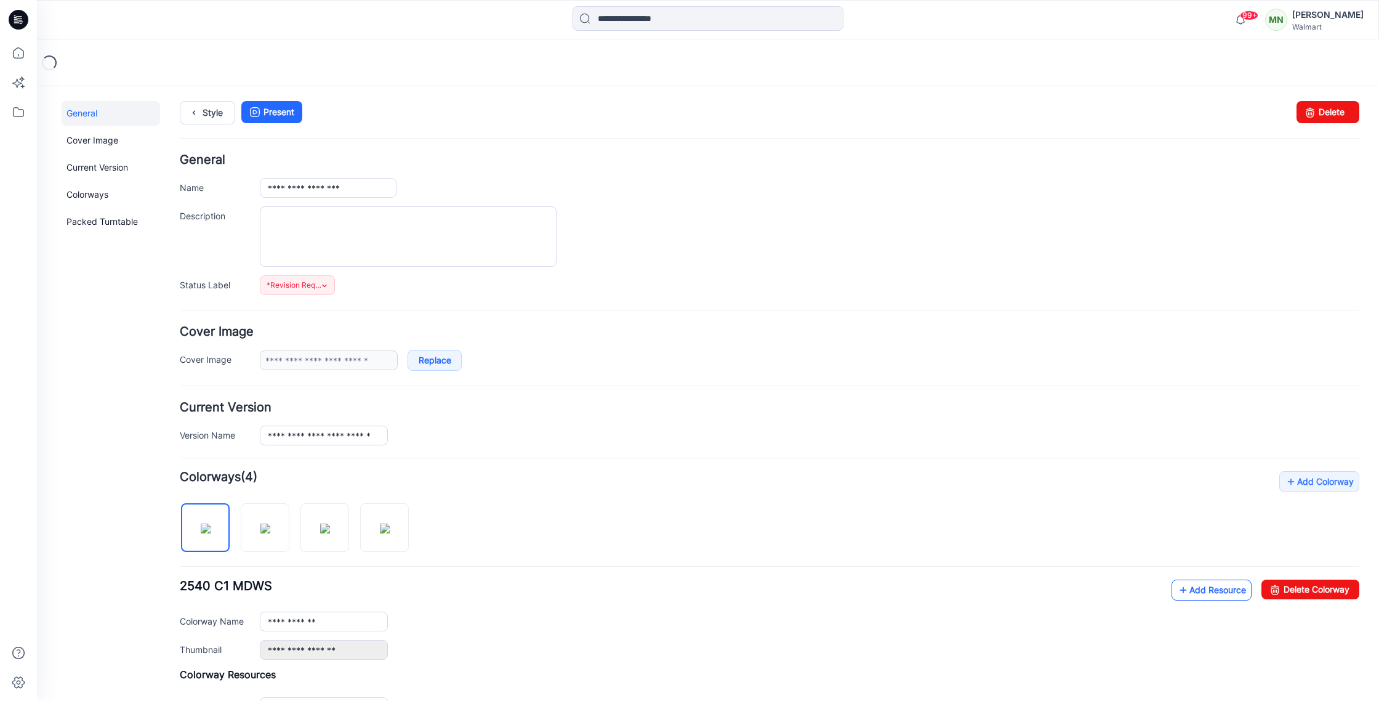
click at [1227, 590] on link "Add Resource" at bounding box center [1212, 590] width 80 height 21
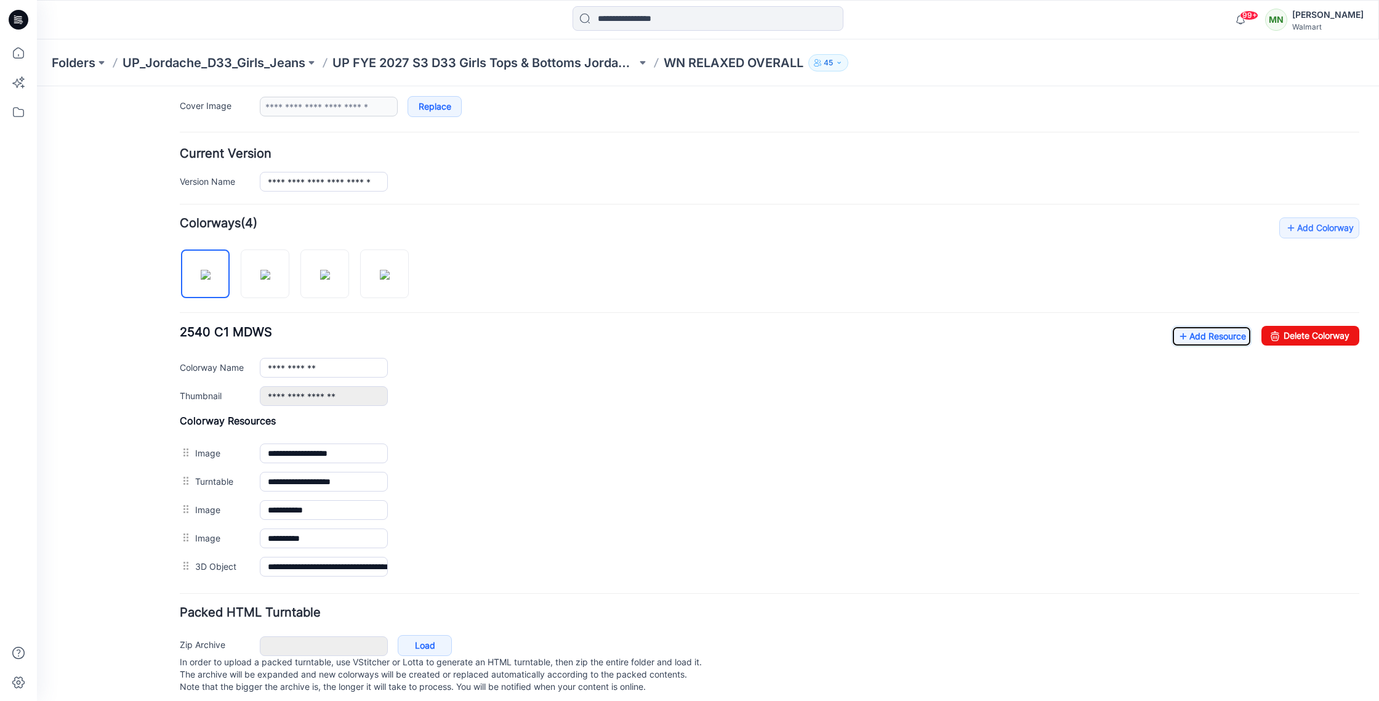
scroll to position [275, 0]
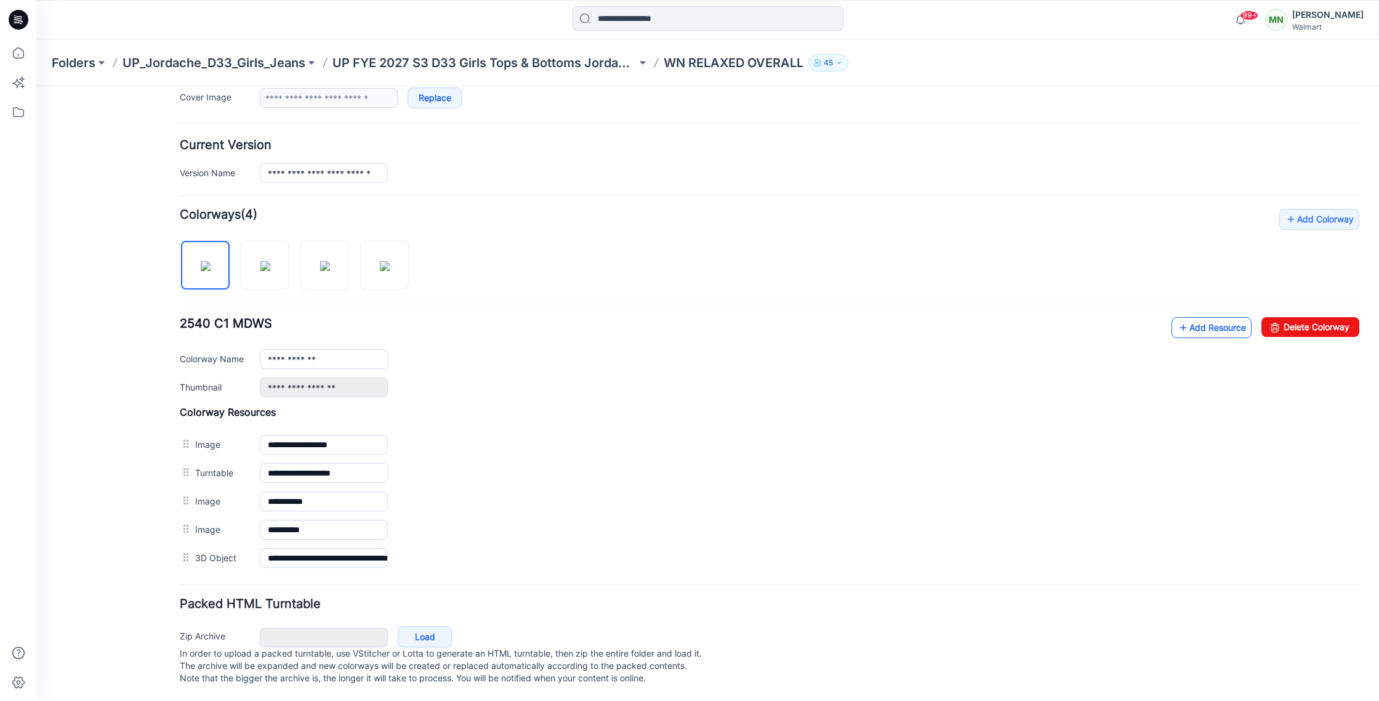
click at [1218, 318] on link "Add Resource" at bounding box center [1212, 327] width 80 height 21
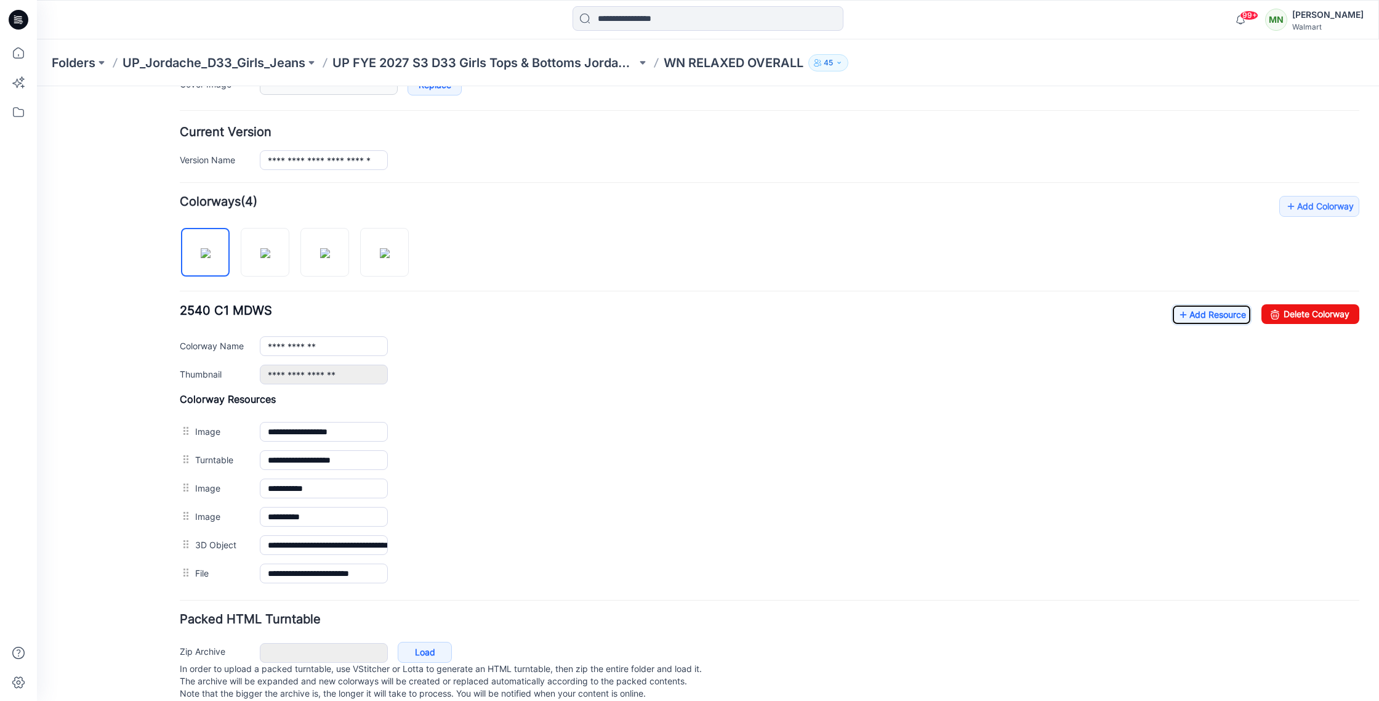
scroll to position [0, 0]
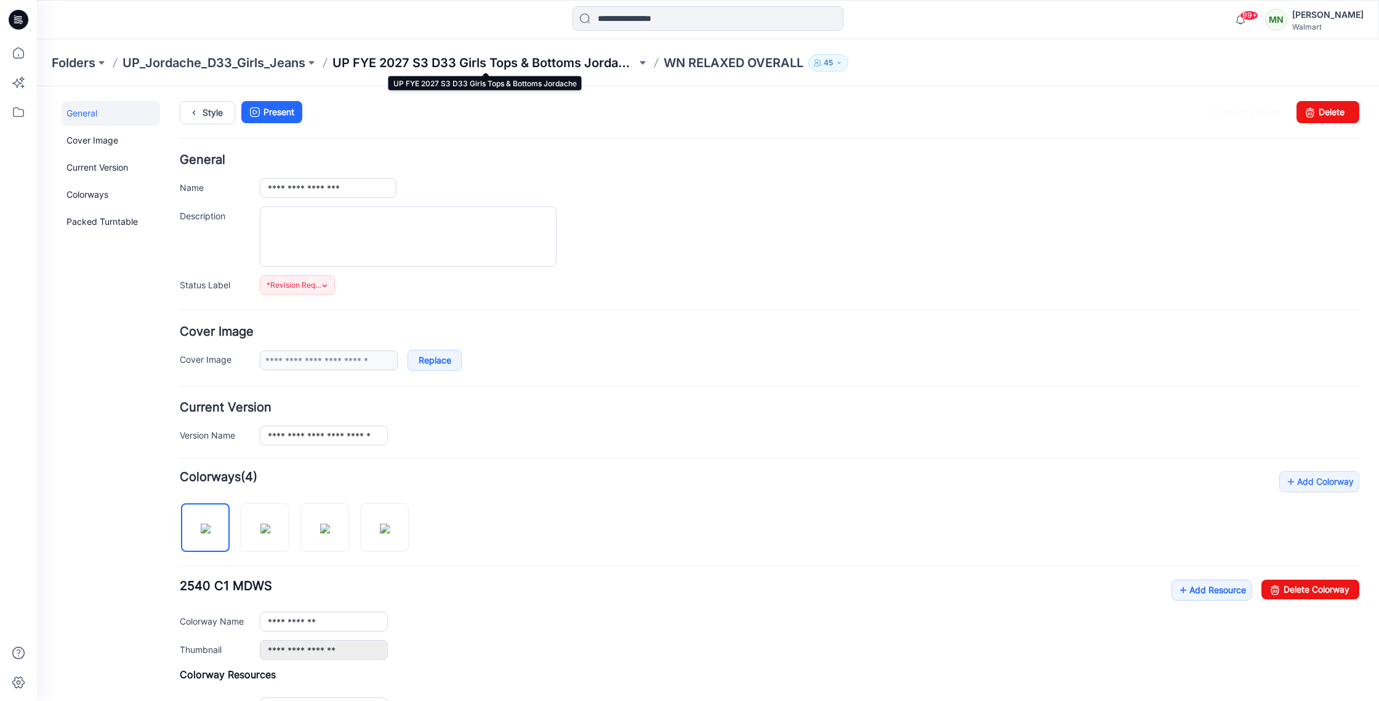
click at [454, 61] on p "UP FYE 2027 S3 D33 Girls Tops & Bottoms Jordache" at bounding box center [485, 62] width 304 height 17
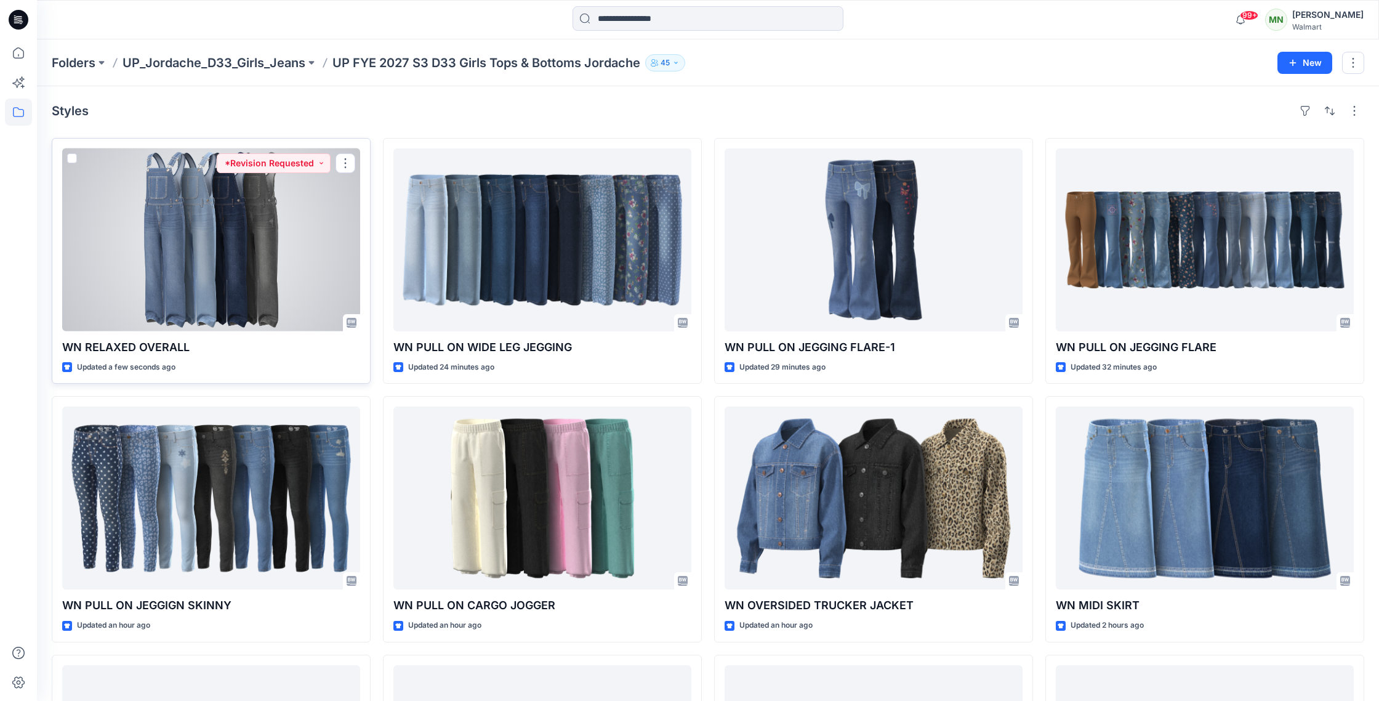
click at [281, 257] on div at bounding box center [211, 239] width 298 height 183
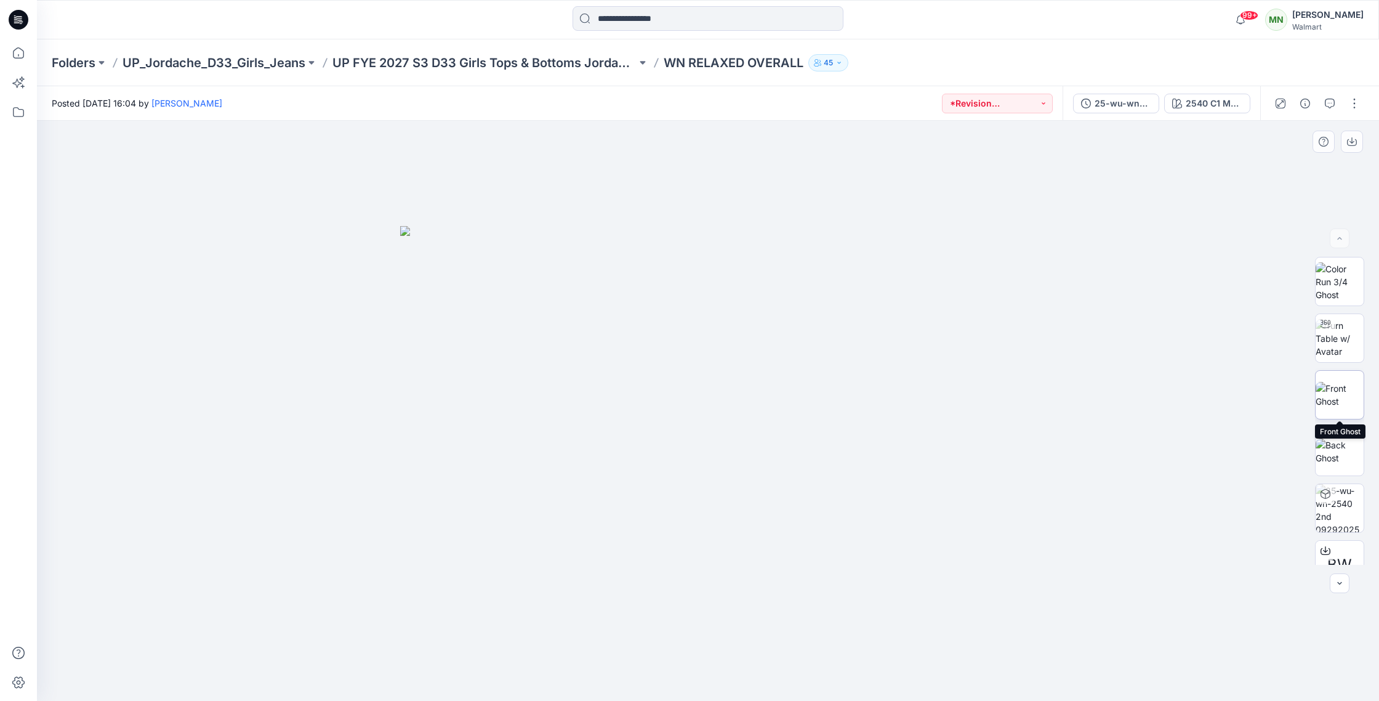
click at [1338, 390] on img at bounding box center [1340, 395] width 48 height 26
click at [1344, 454] on img at bounding box center [1340, 451] width 48 height 26
